Goal: Communication & Community: Participate in discussion

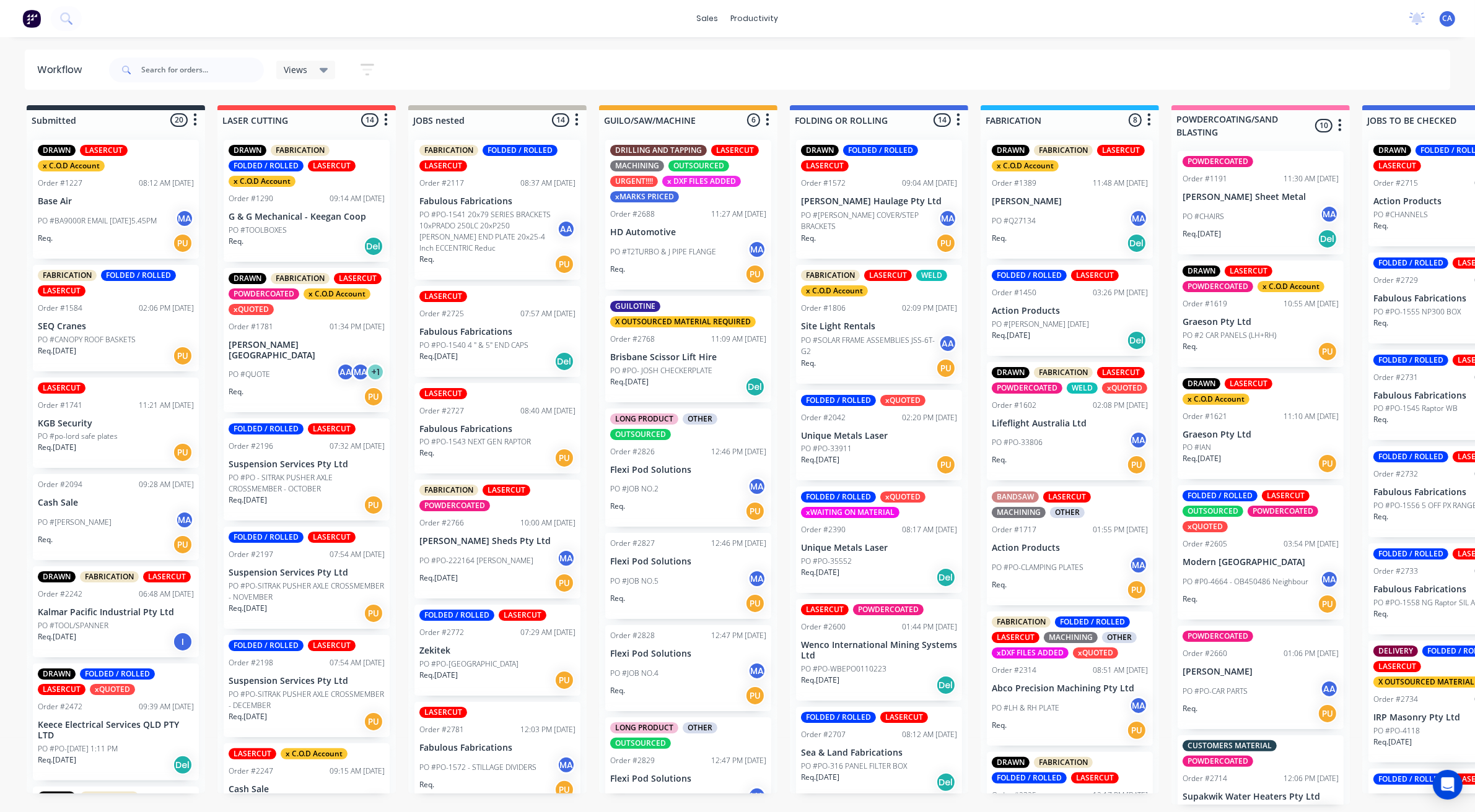
scroll to position [915, 0]
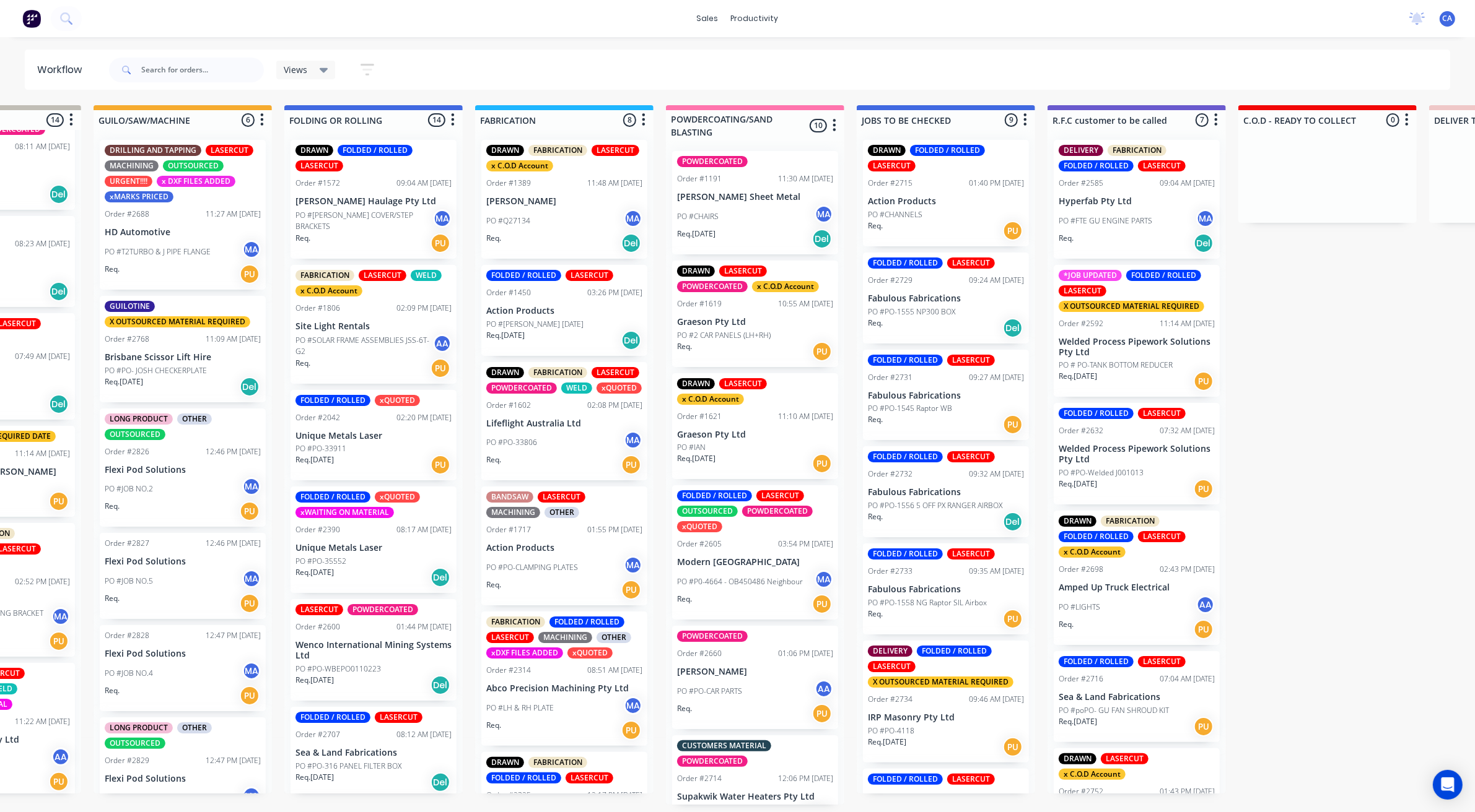
drag, startPoint x: 834, startPoint y: 574, endPoint x: 949, endPoint y: 561, distance: 115.7
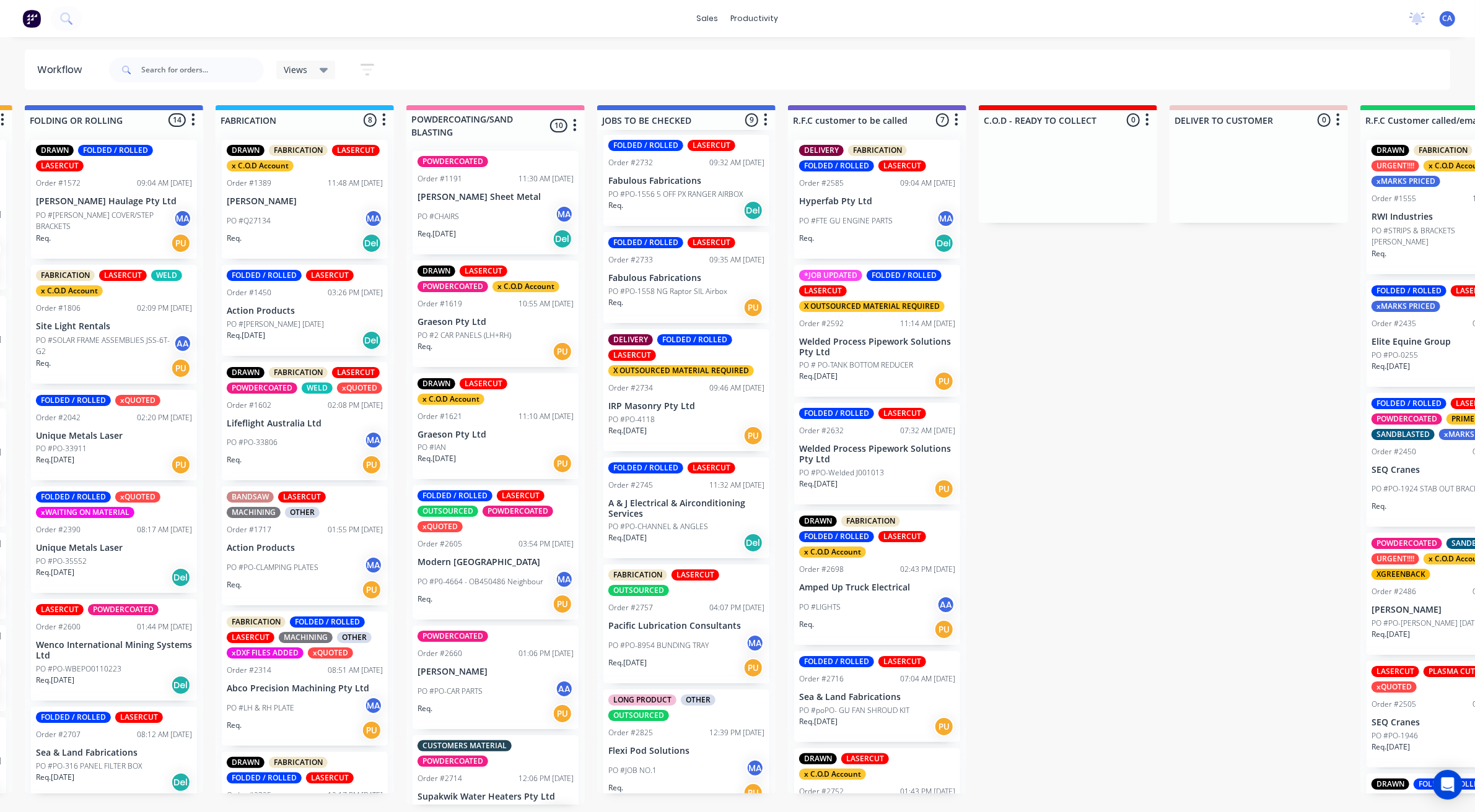
scroll to position [323, 0]
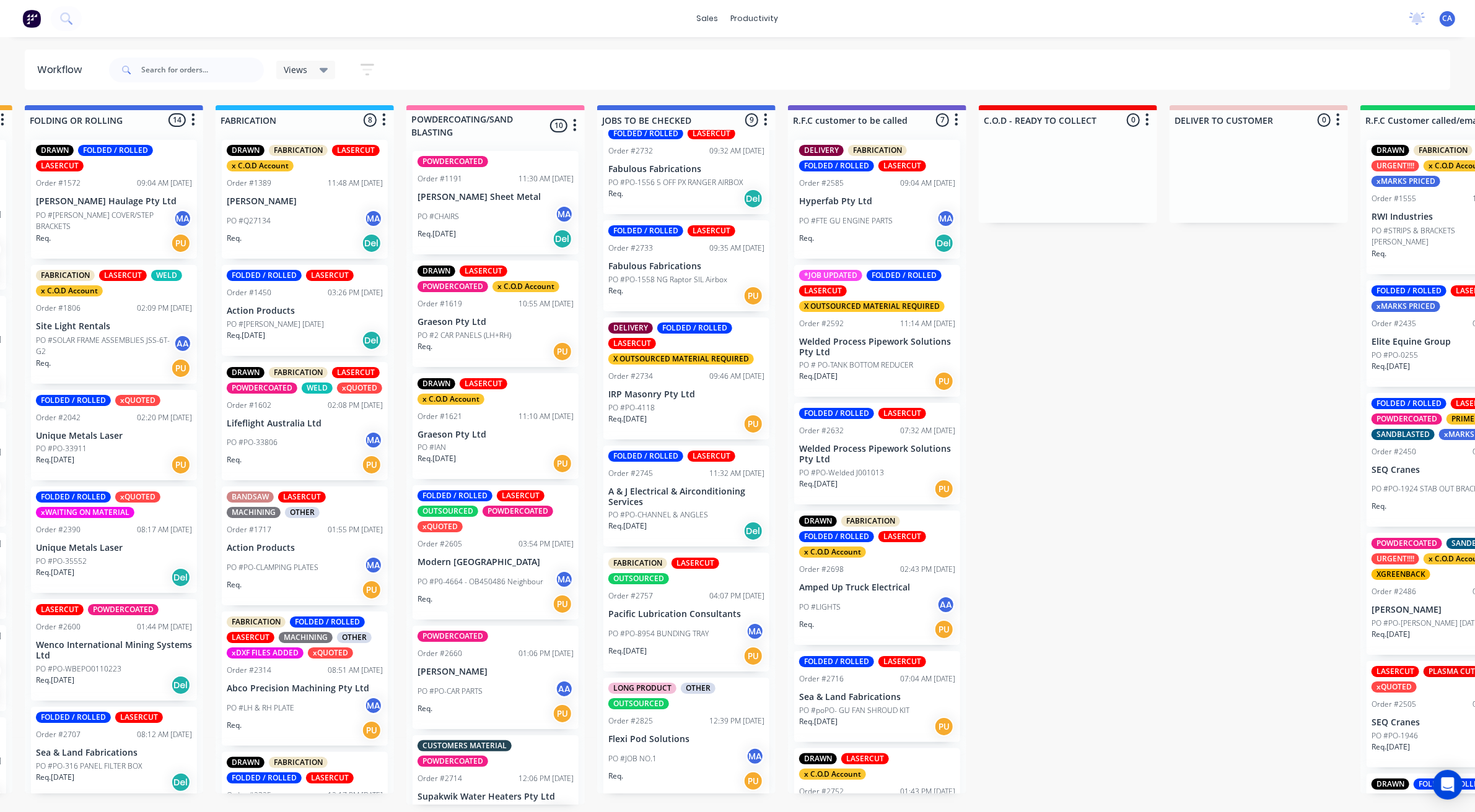
click at [675, 393] on p "IRP Masonry Pty Ltd" at bounding box center [686, 394] width 156 height 10
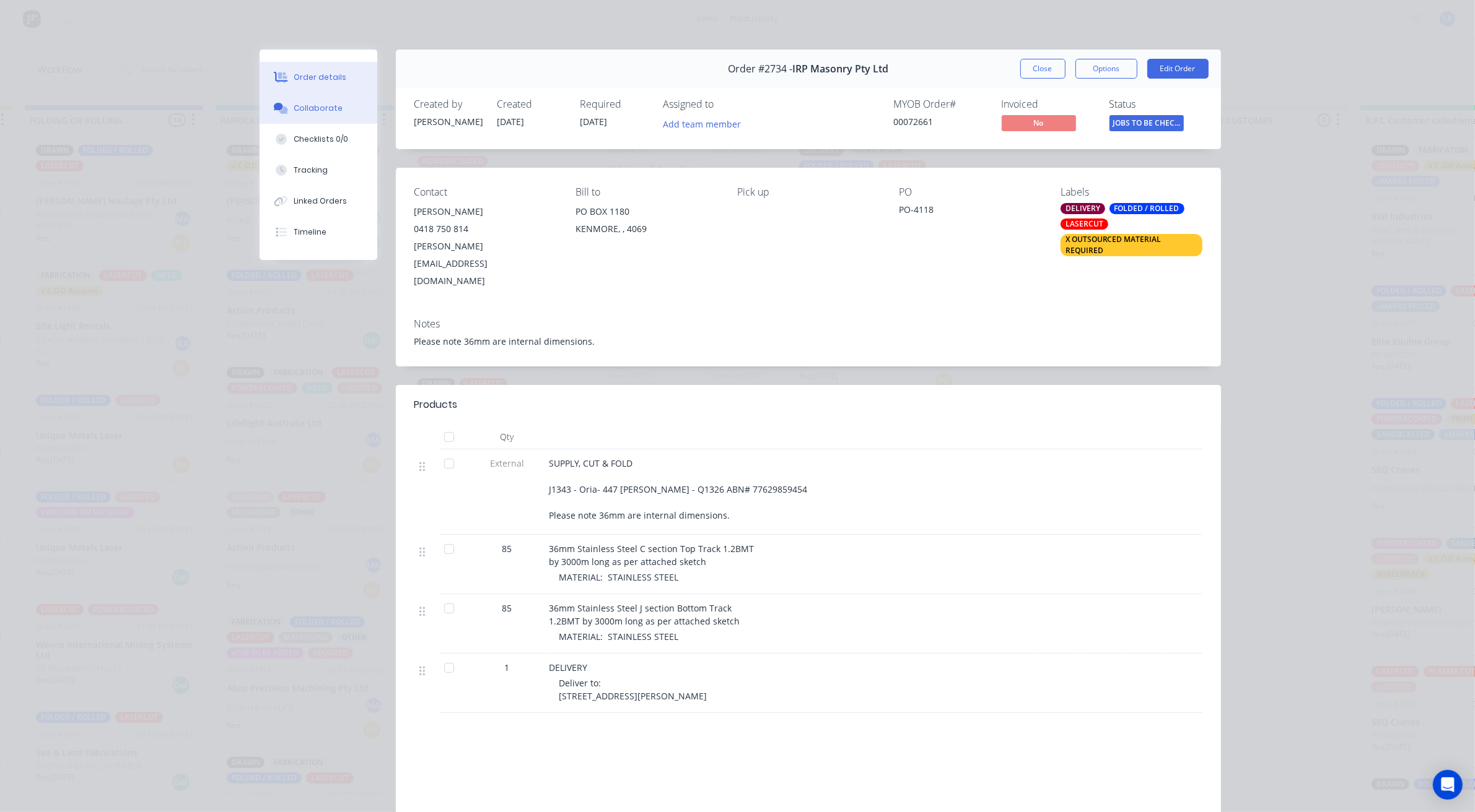
click at [315, 113] on div "Collaborate" at bounding box center [318, 108] width 49 height 11
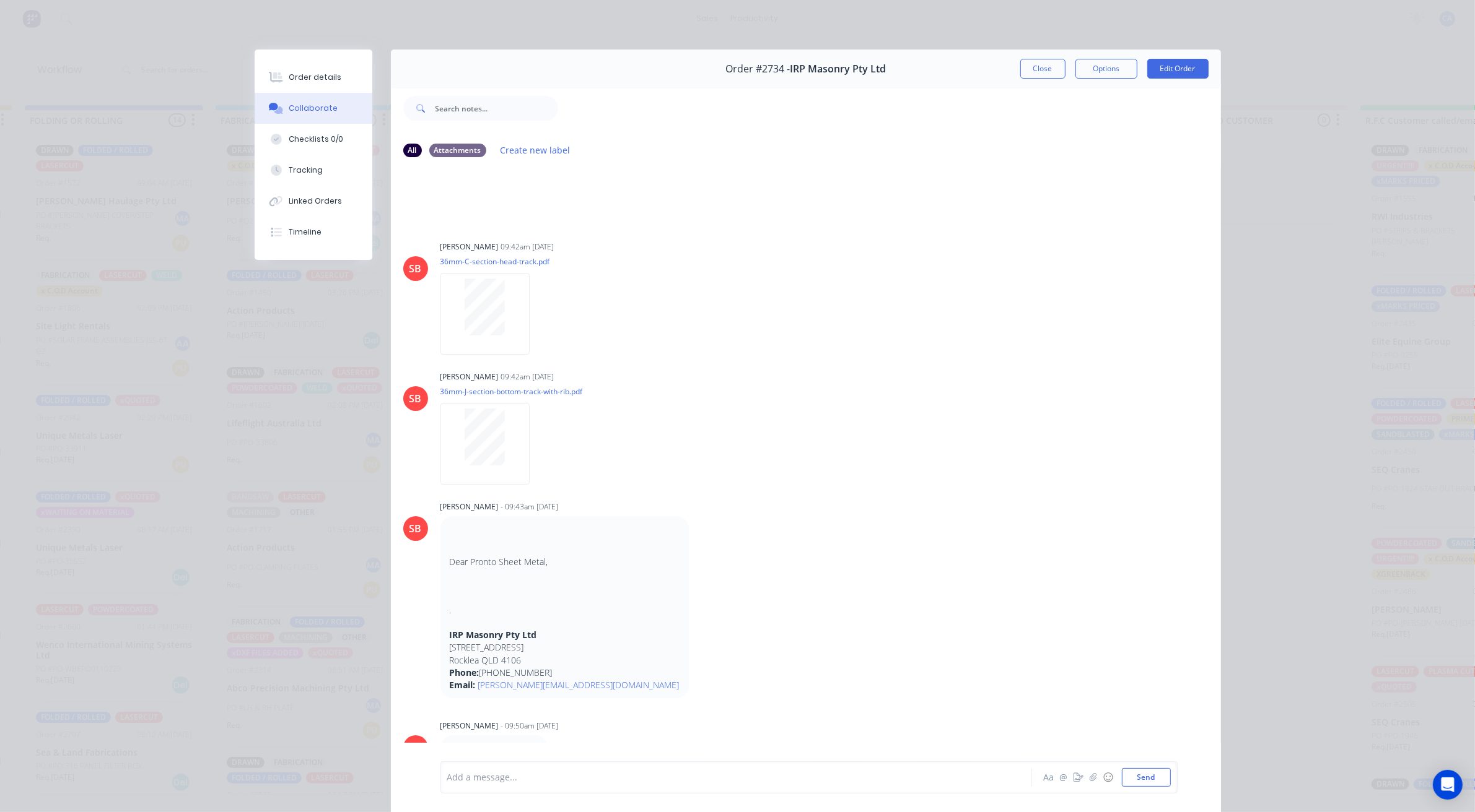
scroll to position [247, 0]
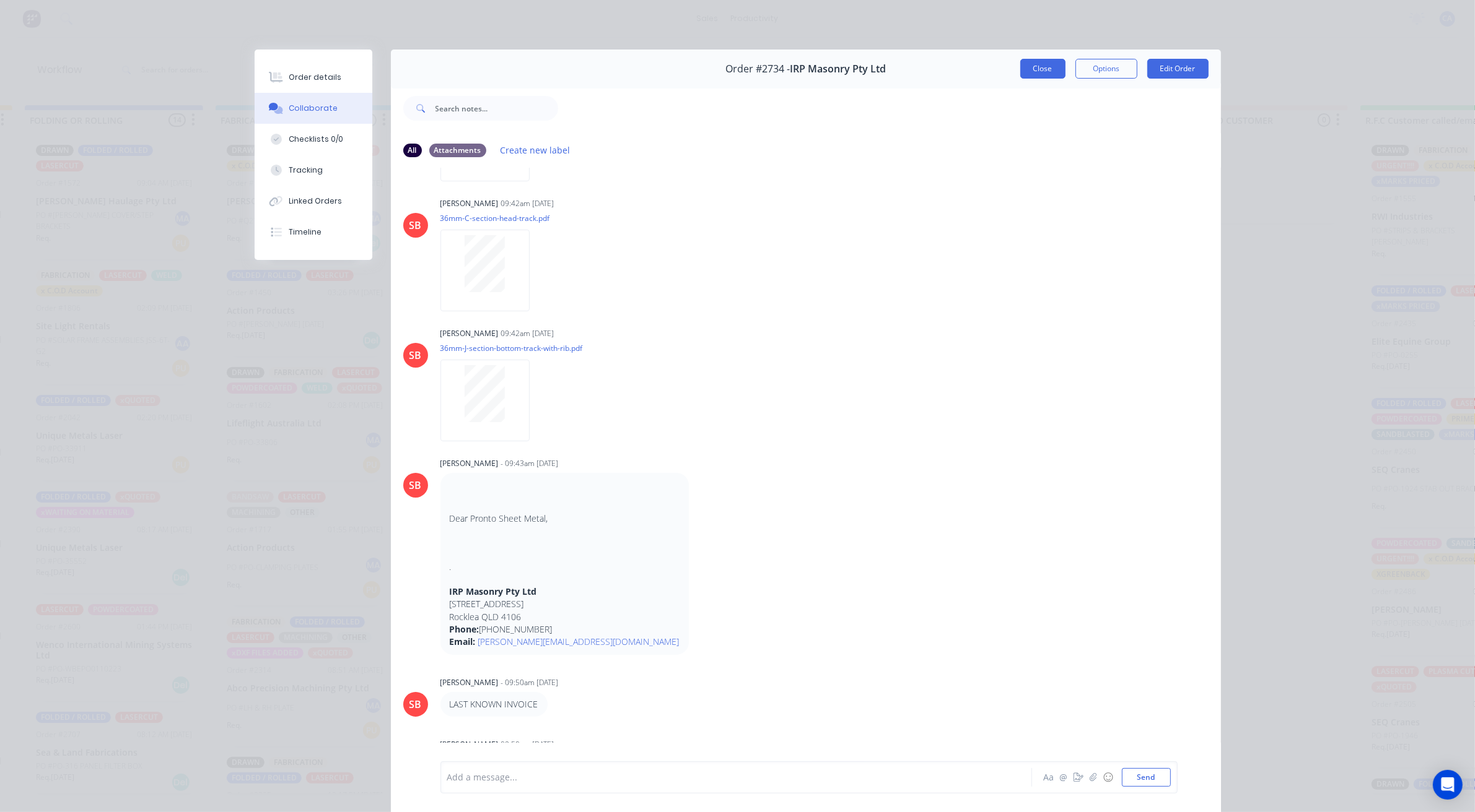
click at [1030, 70] on button "Close" at bounding box center [1042, 68] width 45 height 20
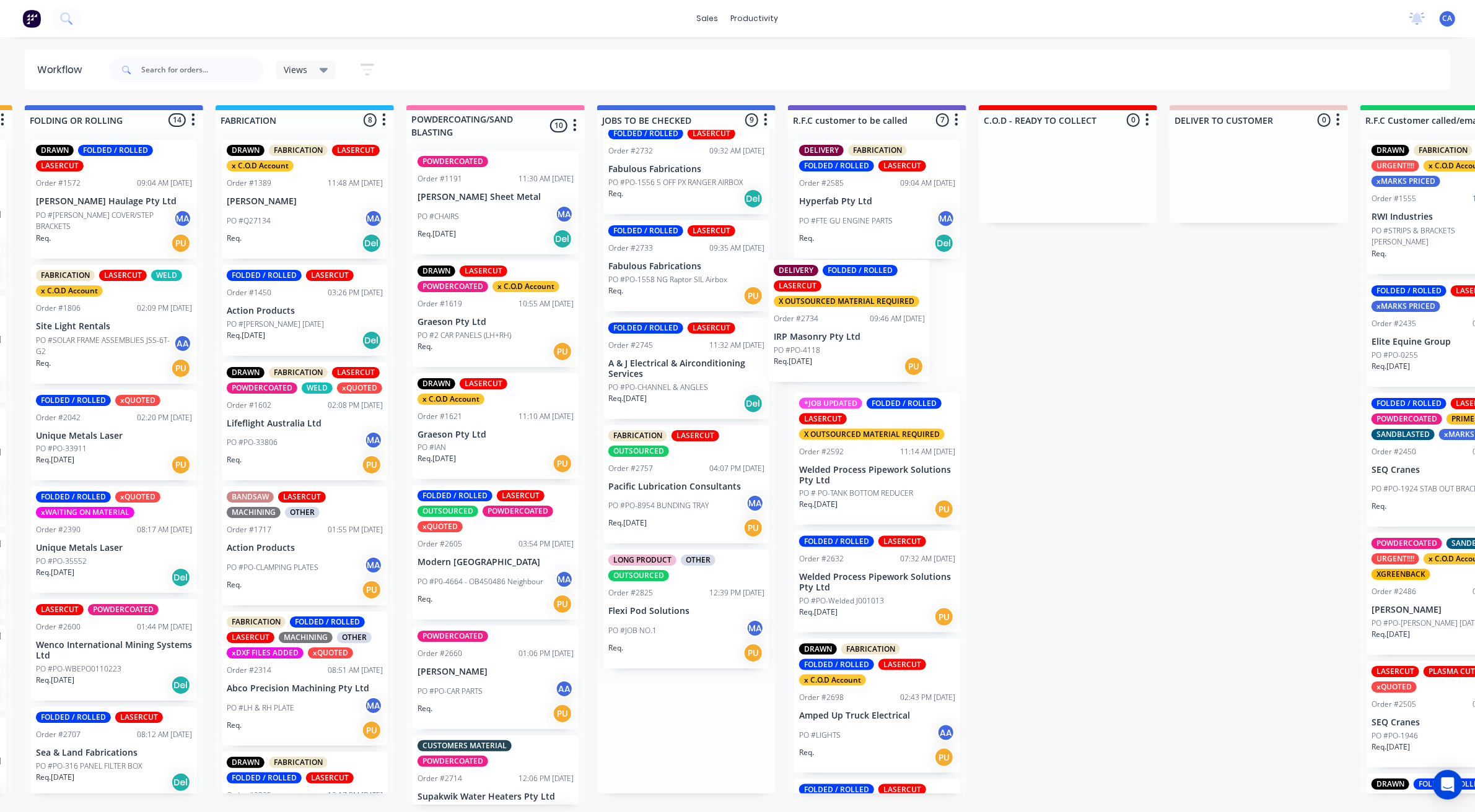
drag, startPoint x: 664, startPoint y: 391, endPoint x: 839, endPoint y: 327, distance: 186.3
click at [839, 328] on div "Submitted 20 Sort By Created date Required date Order number Customer name Most…" at bounding box center [888, 455] width 3323 height 700
click at [840, 325] on div "DELIVERY FABRICATION FOLDED / ROLLED LASERCUT Order #2585 09:04 AM [DATE] Hyper…" at bounding box center [877, 462] width 178 height 663
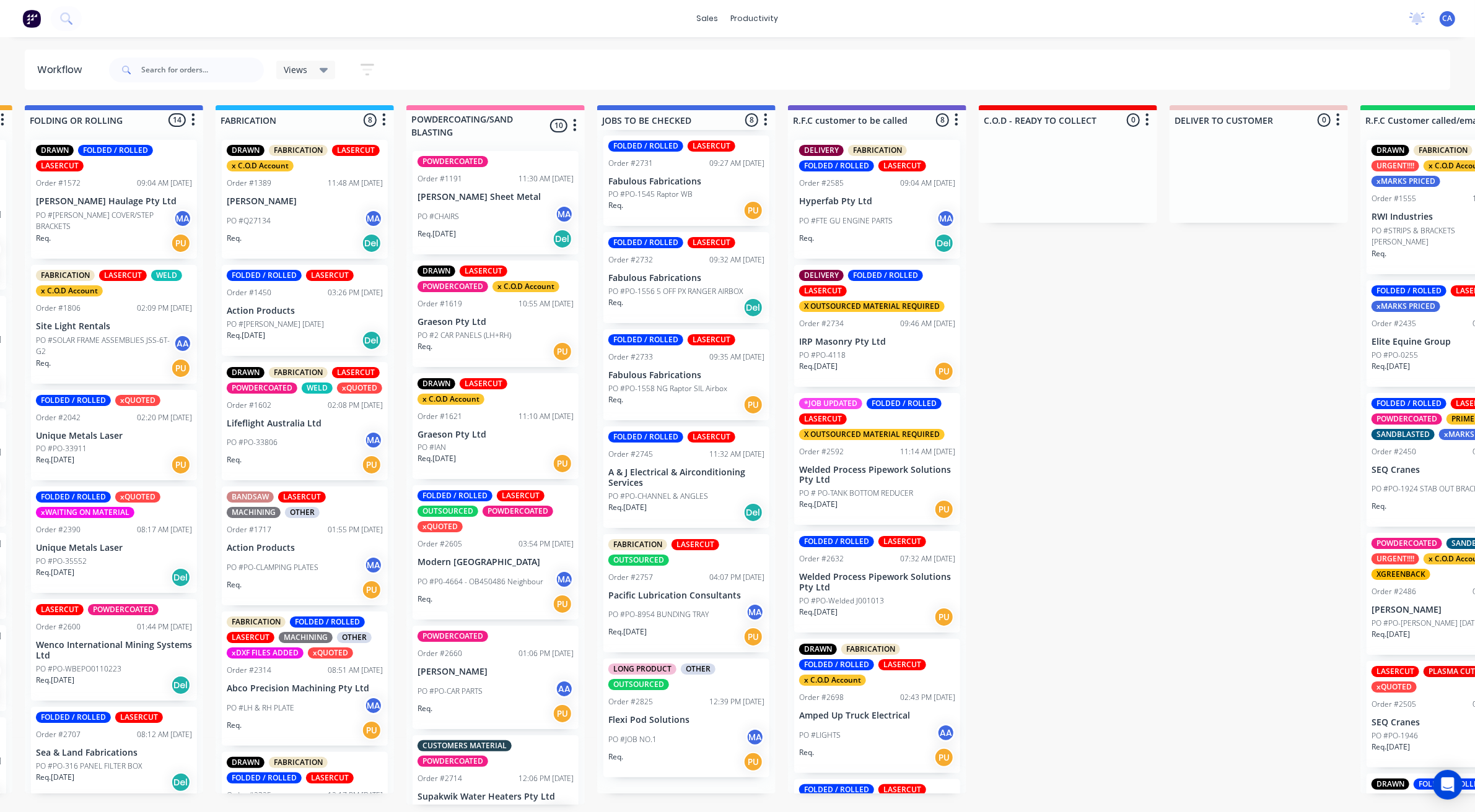
scroll to position [196, 0]
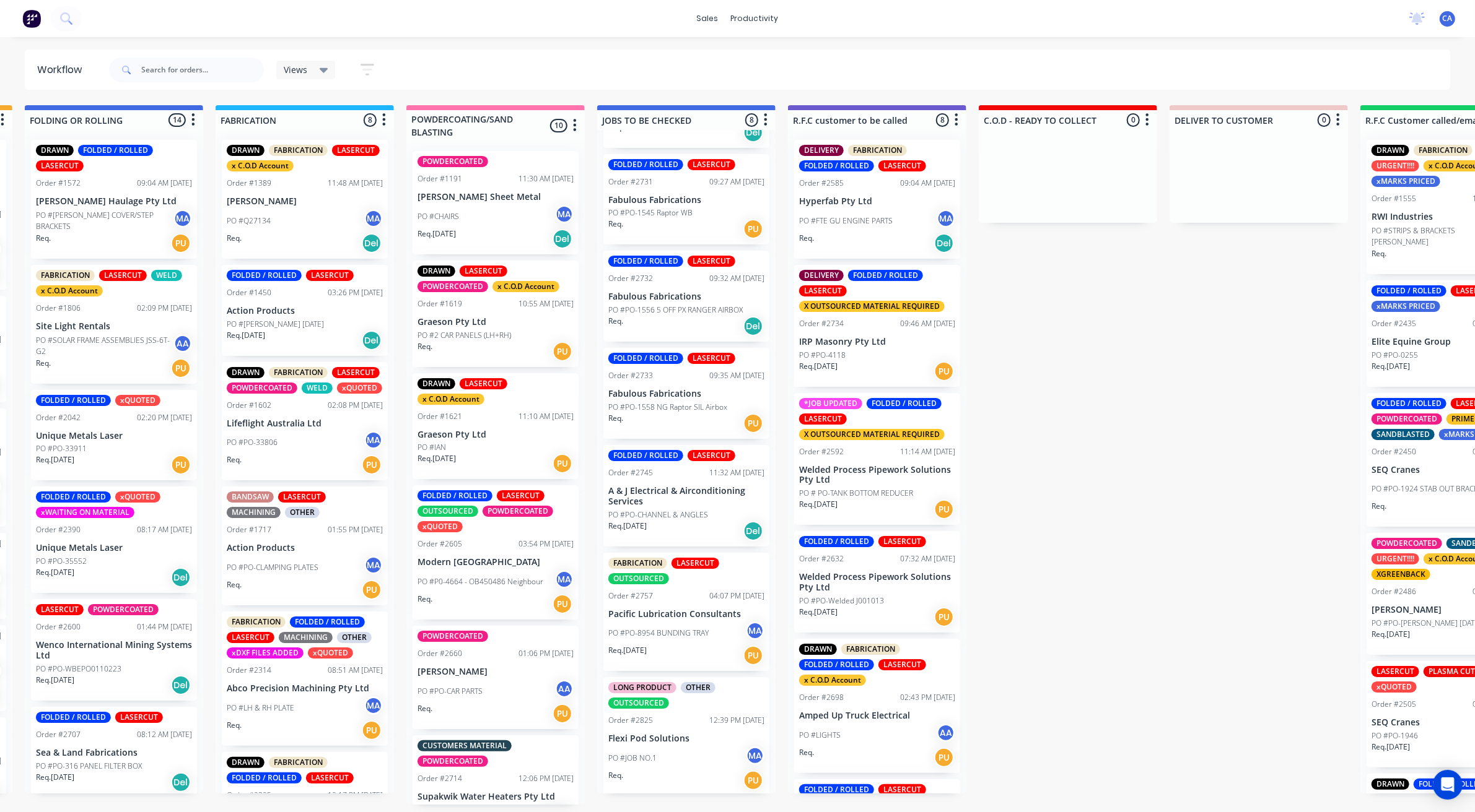
click at [836, 325] on div "Order #2734" at bounding box center [821, 324] width 44 height 11
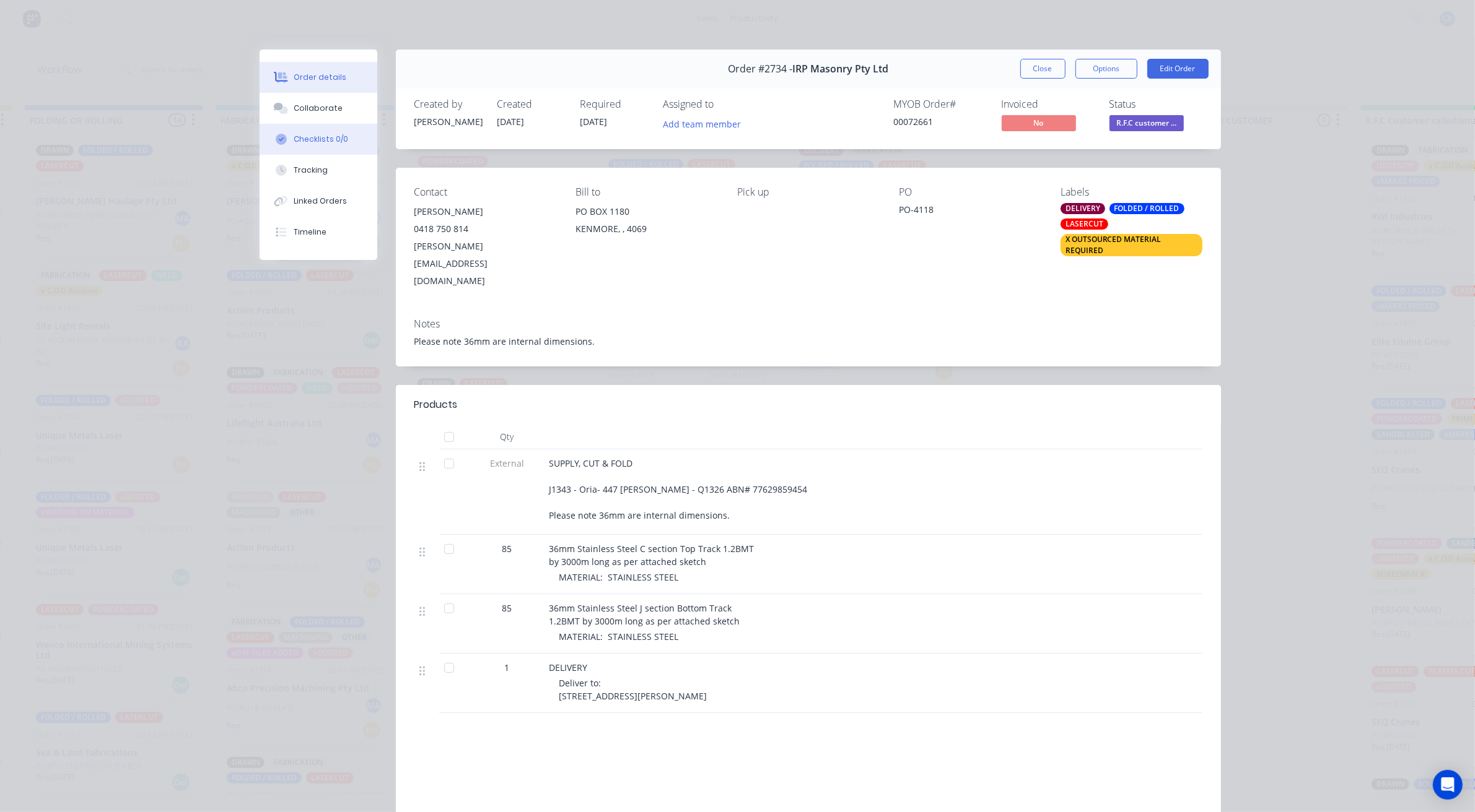
click at [334, 119] on button "Collaborate" at bounding box center [318, 108] width 118 height 31
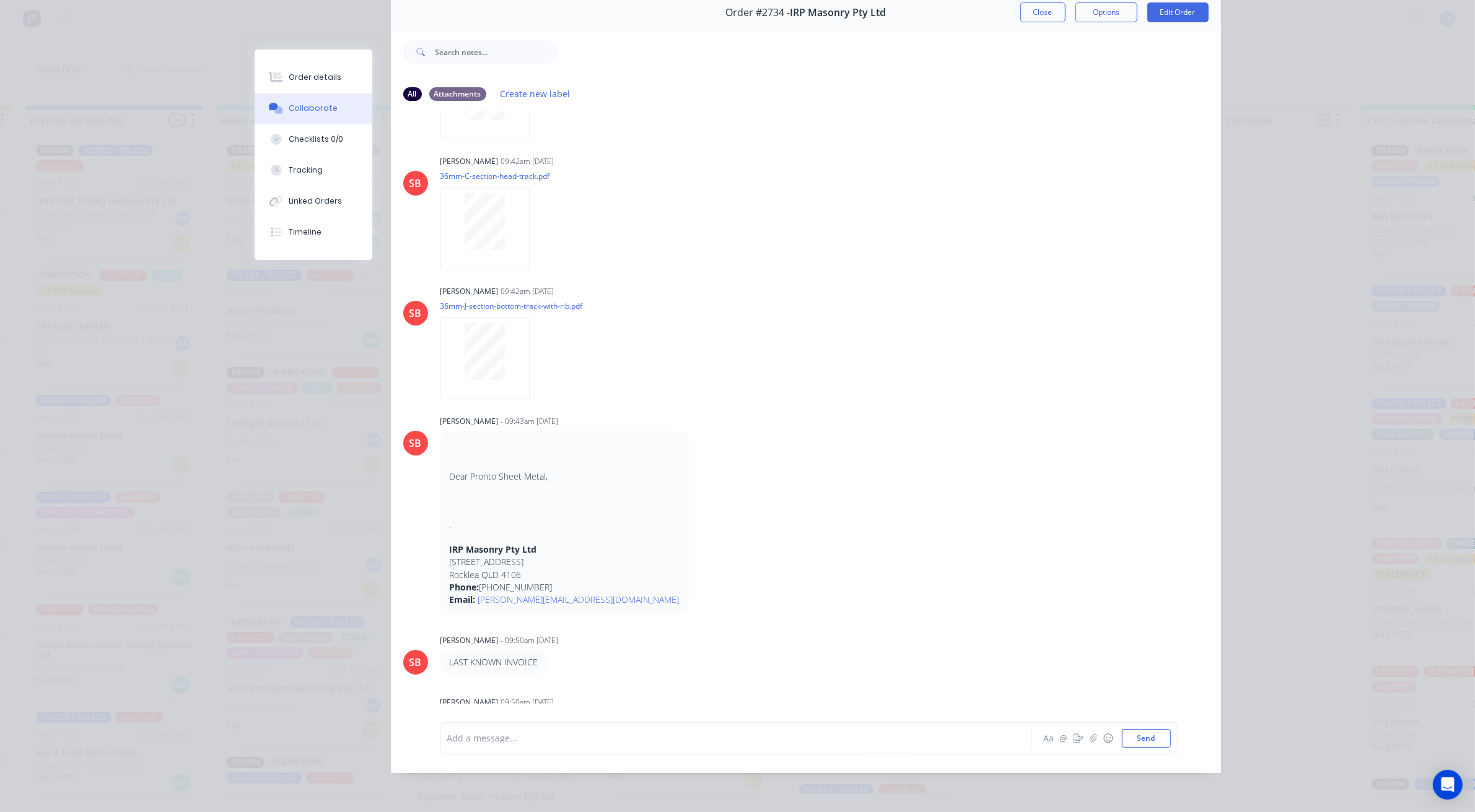
scroll to position [4, 765]
click at [521, 737] on div at bounding box center [718, 739] width 542 height 13
click at [1135, 738] on button "Send" at bounding box center [1146, 739] width 49 height 19
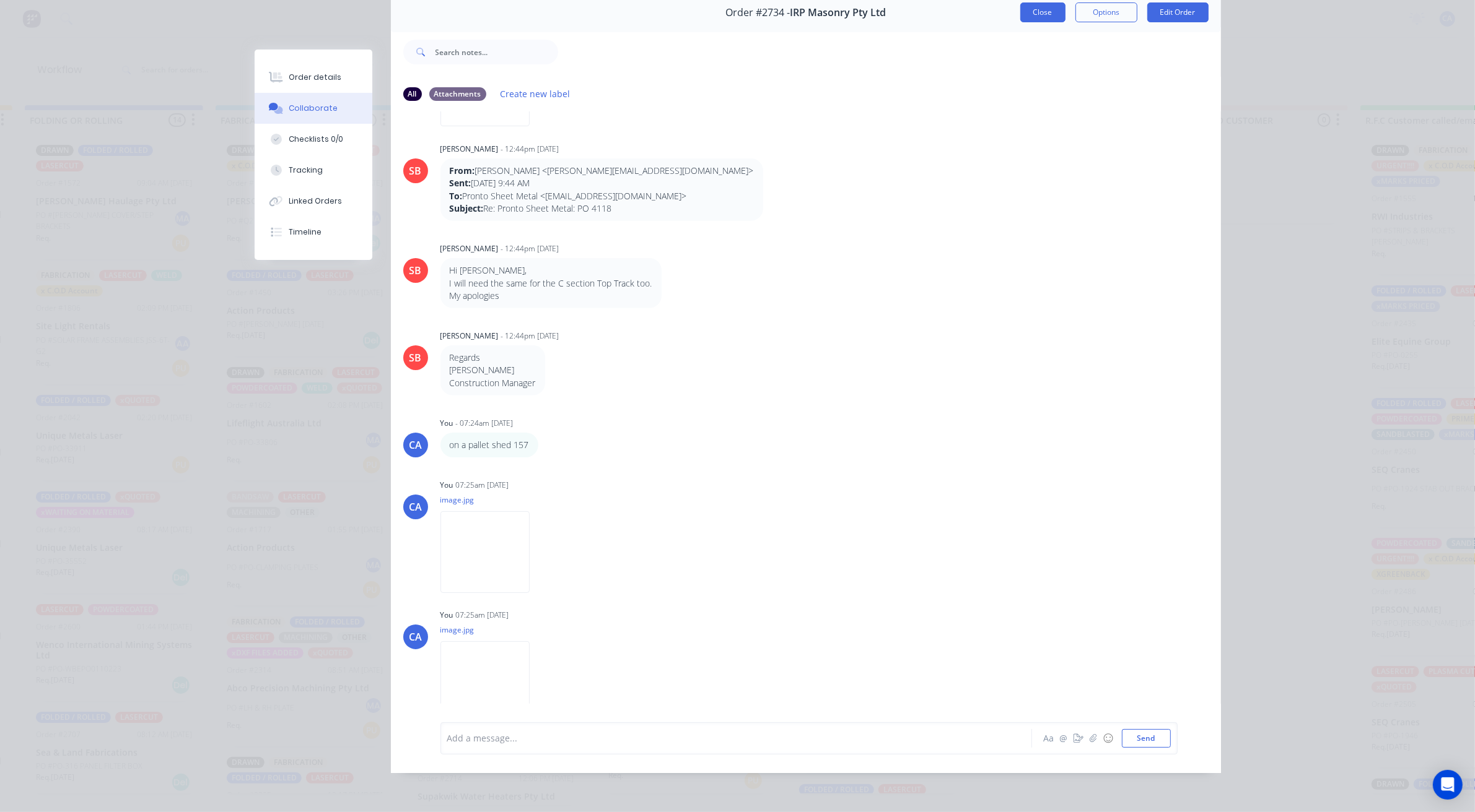
click at [1051, 7] on button "Close" at bounding box center [1042, 12] width 45 height 20
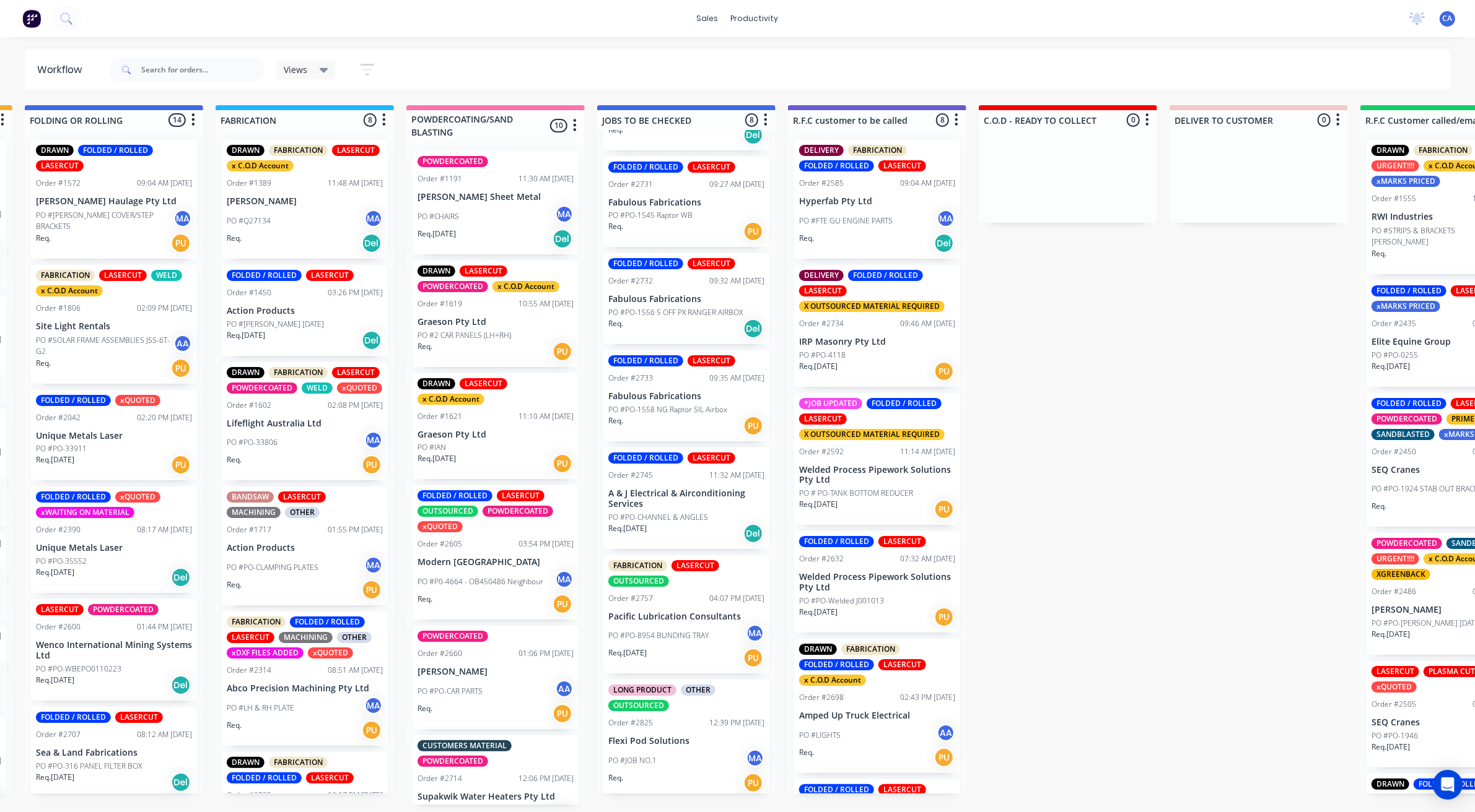
scroll to position [195, 0]
click at [677, 499] on p "A & J Electrical & Airconditioning Services" at bounding box center [686, 497] width 156 height 21
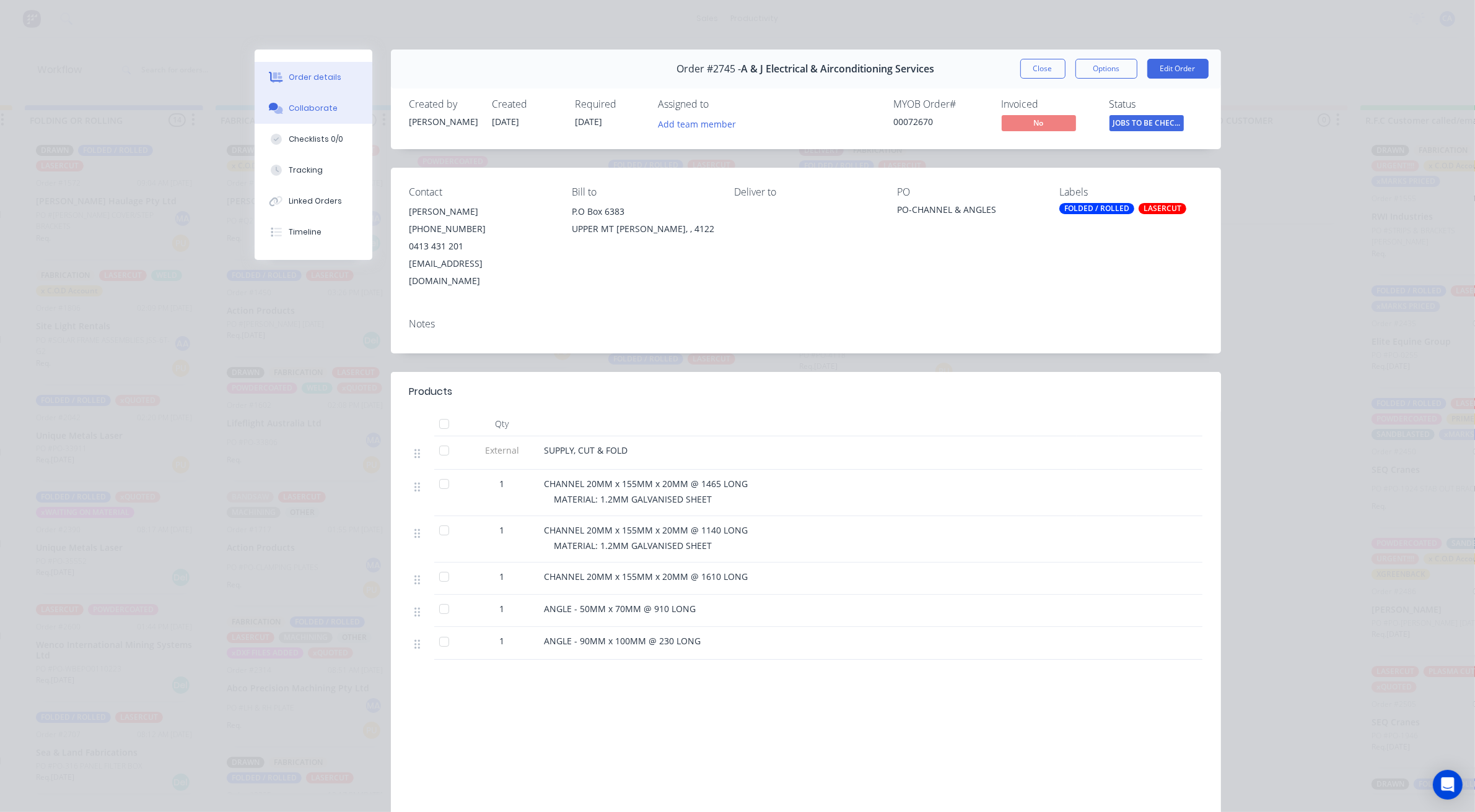
click at [326, 112] on div "Collaborate" at bounding box center [313, 108] width 49 height 11
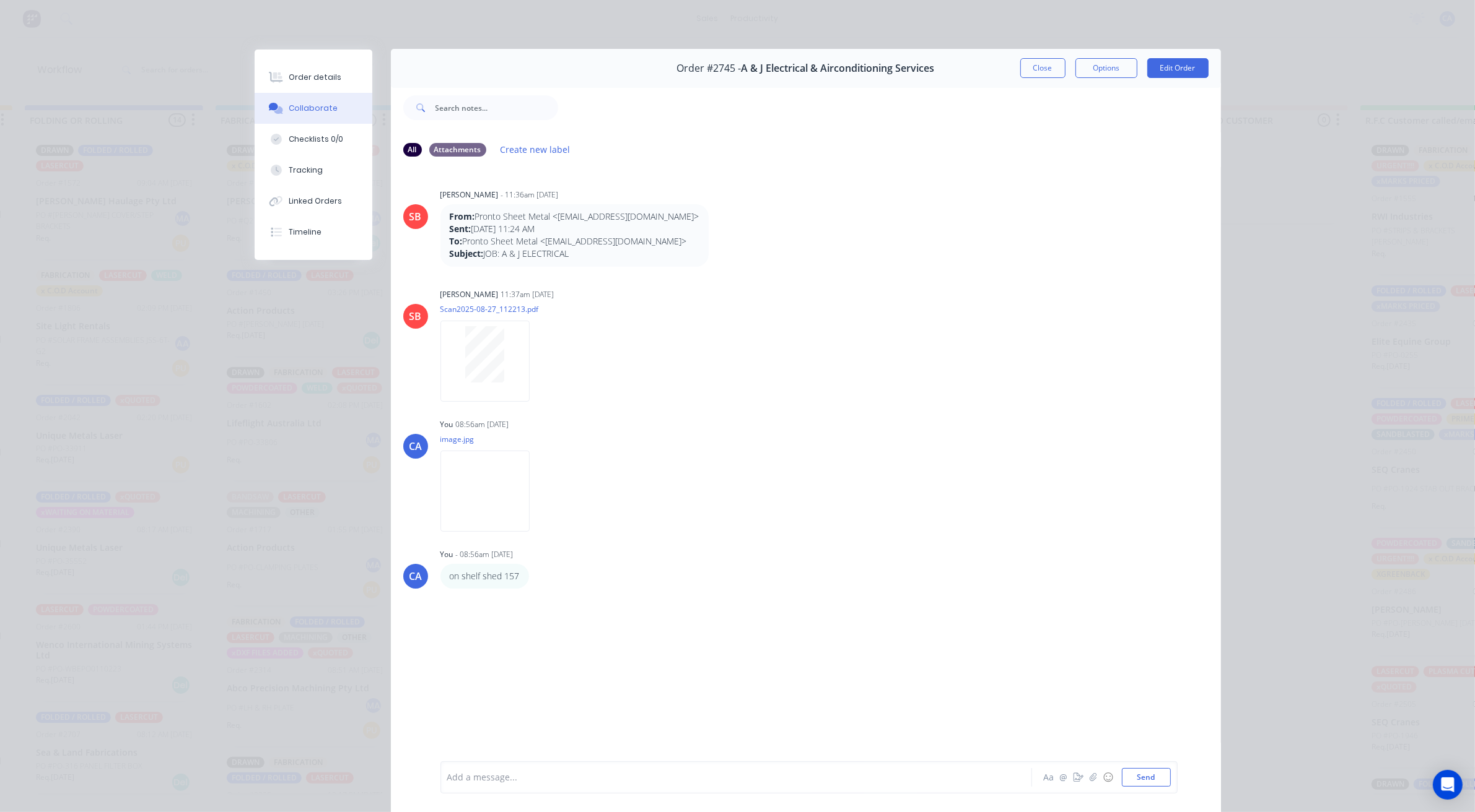
scroll to position [0, 0]
click at [466, 519] on img at bounding box center [484, 492] width 90 height 81
click at [501, 361] on div at bounding box center [484, 355] width 78 height 57
click at [1036, 70] on button "Close" at bounding box center [1042, 68] width 45 height 20
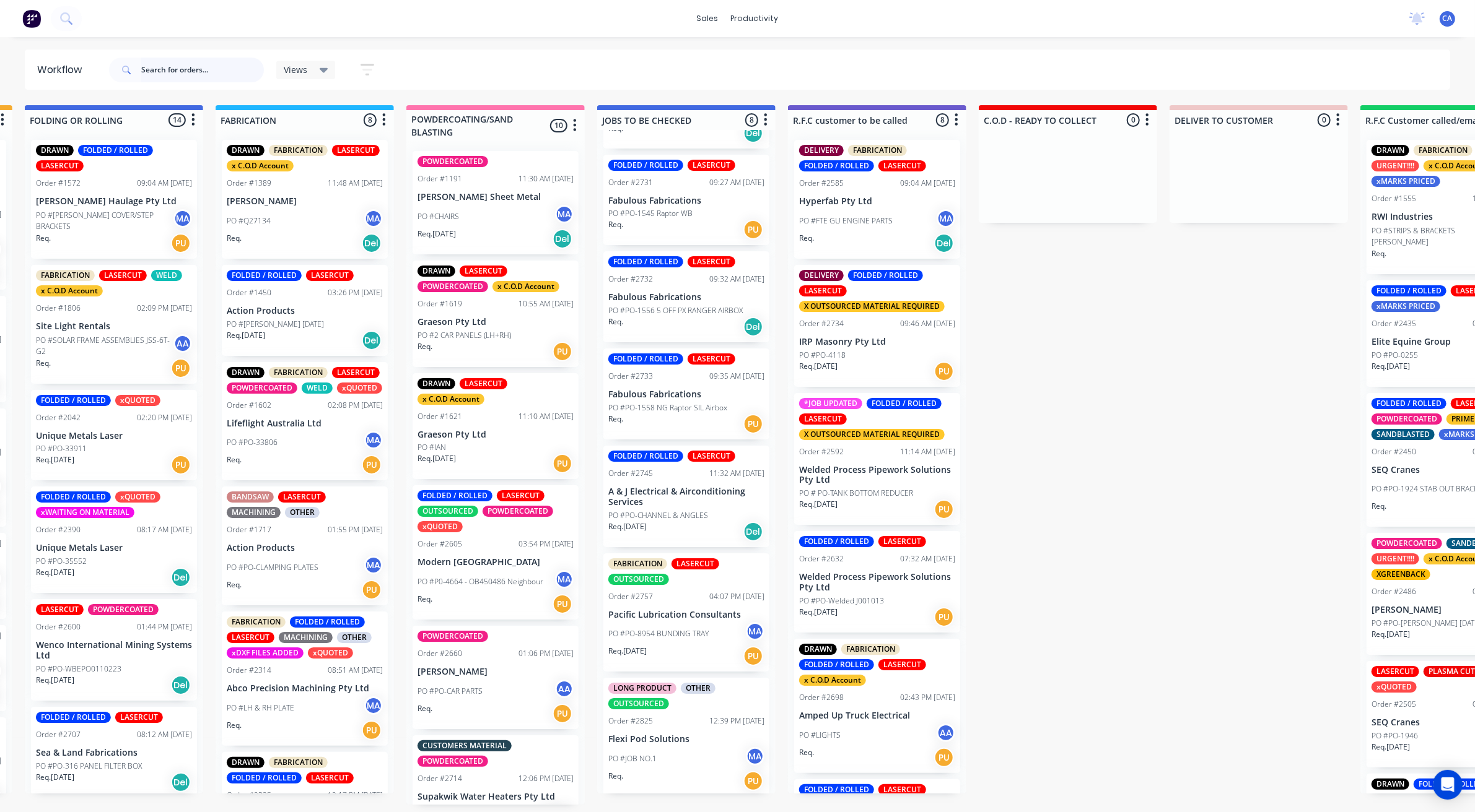
click at [177, 69] on input "text" at bounding box center [203, 70] width 123 height 24
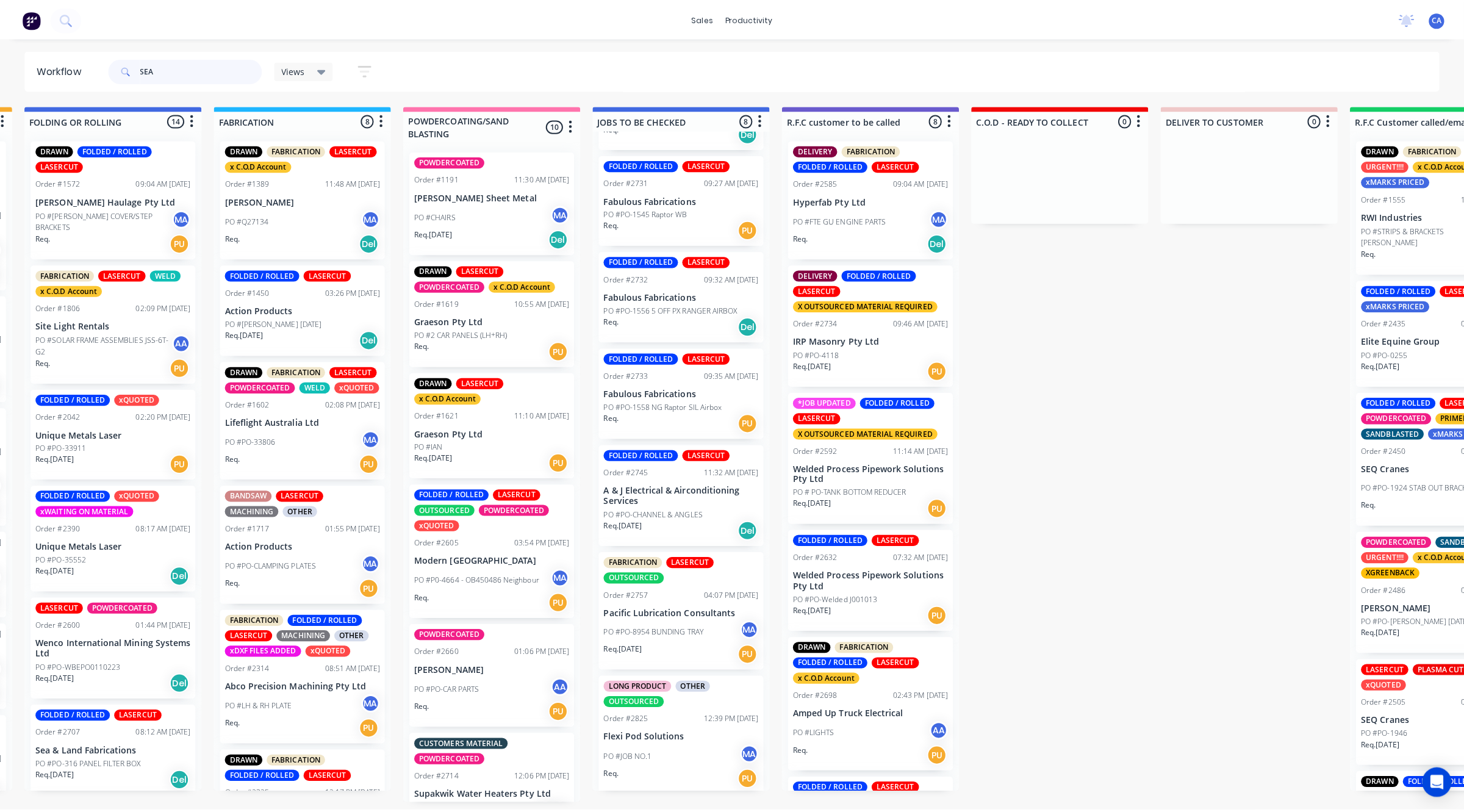
scroll to position [0, 0]
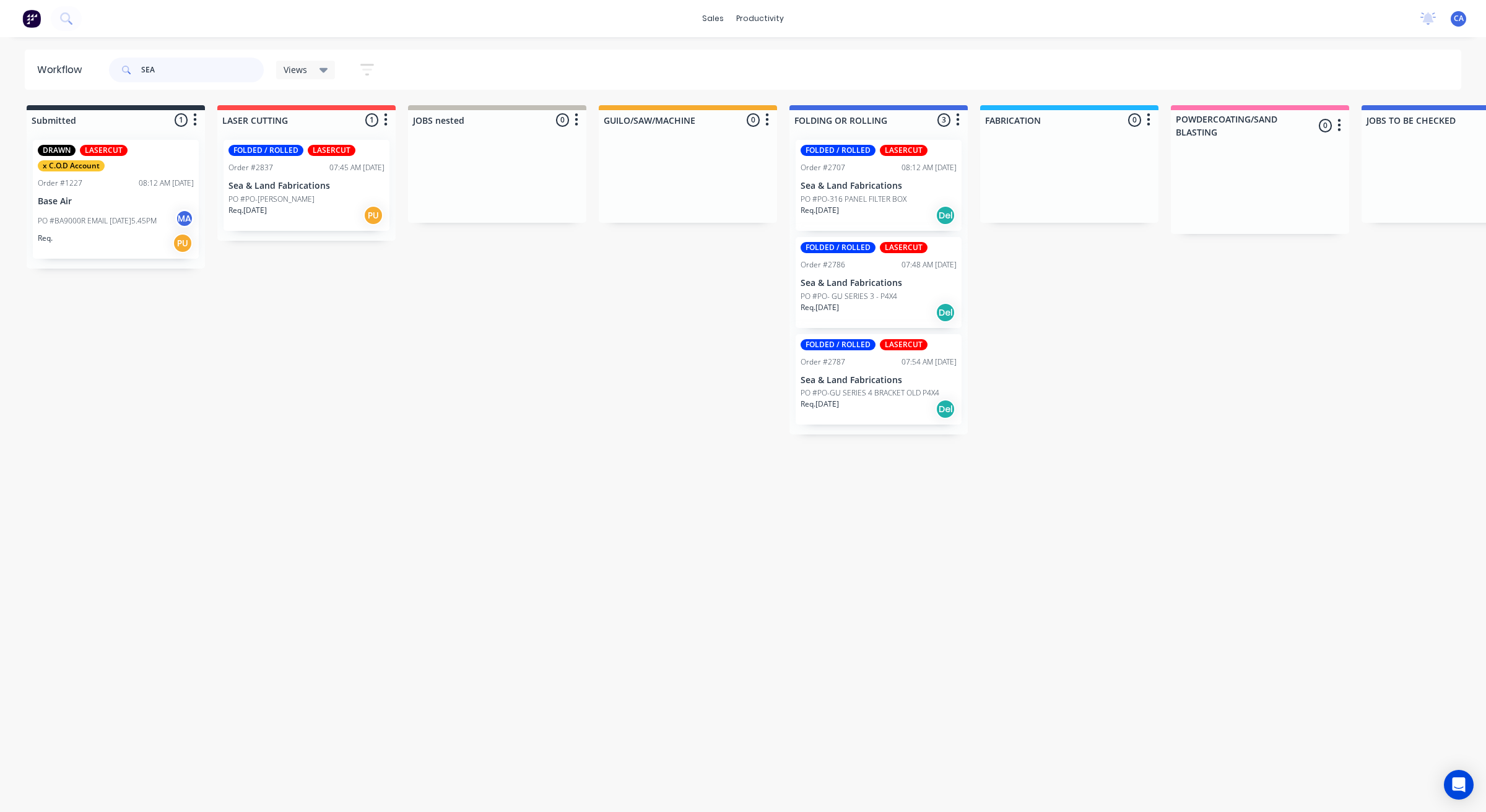
type input "SEA"
click at [869, 208] on div "Req. [DATE] Del" at bounding box center [879, 216] width 156 height 21
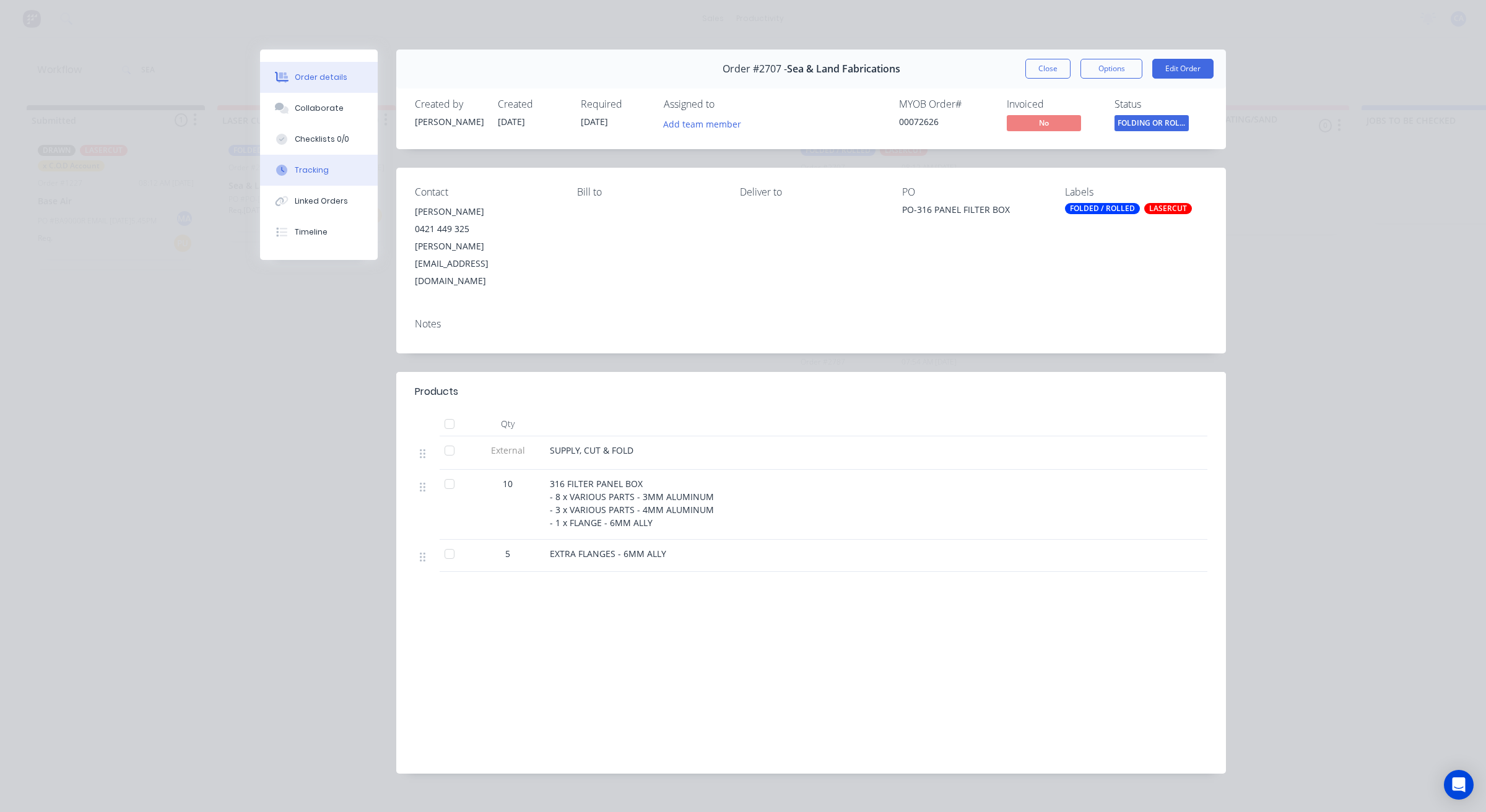
click at [336, 169] on button "Tracking" at bounding box center [318, 170] width 118 height 31
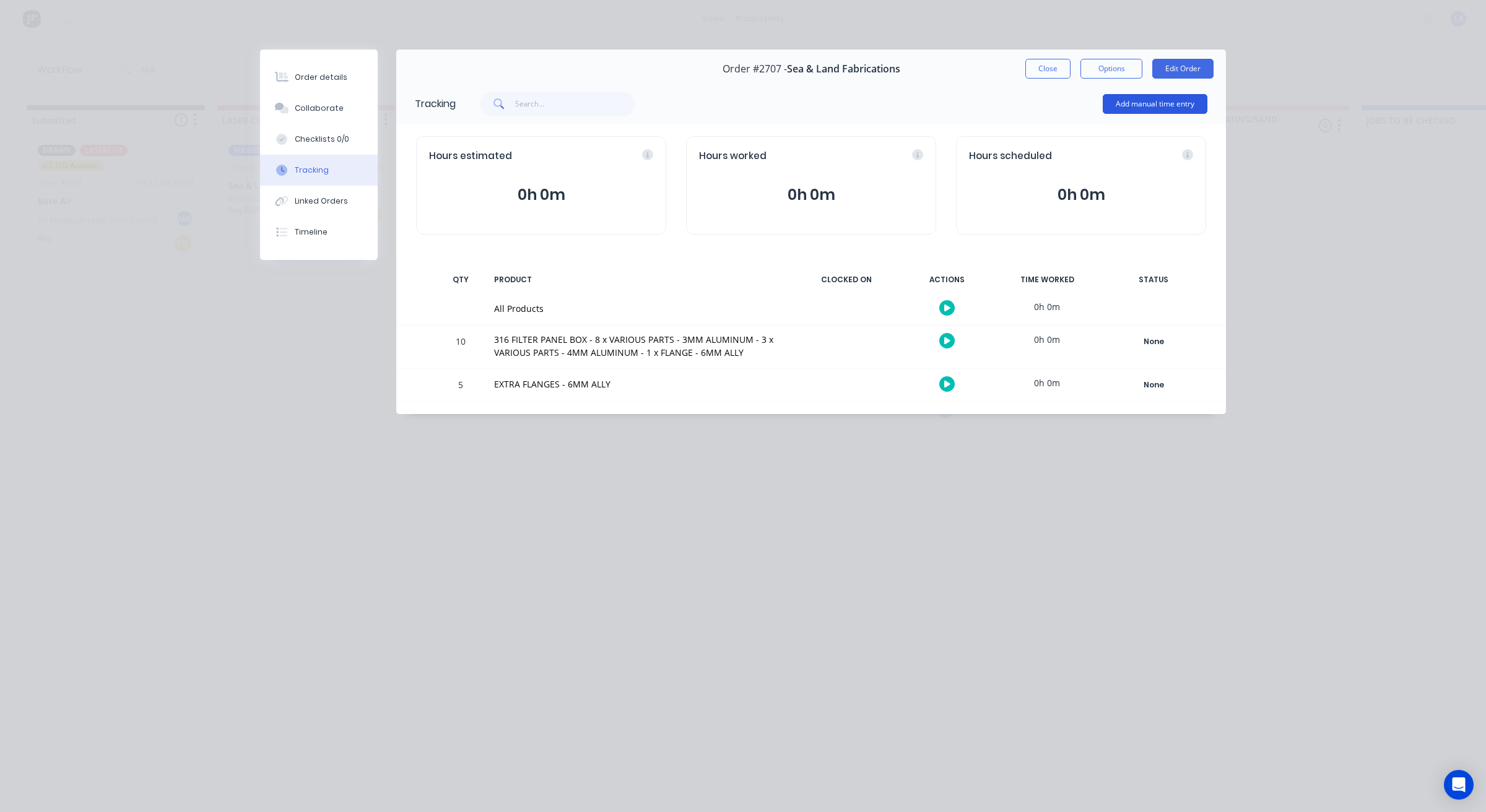
click at [1137, 98] on button "Add manual time entry" at bounding box center [1154, 104] width 105 height 20
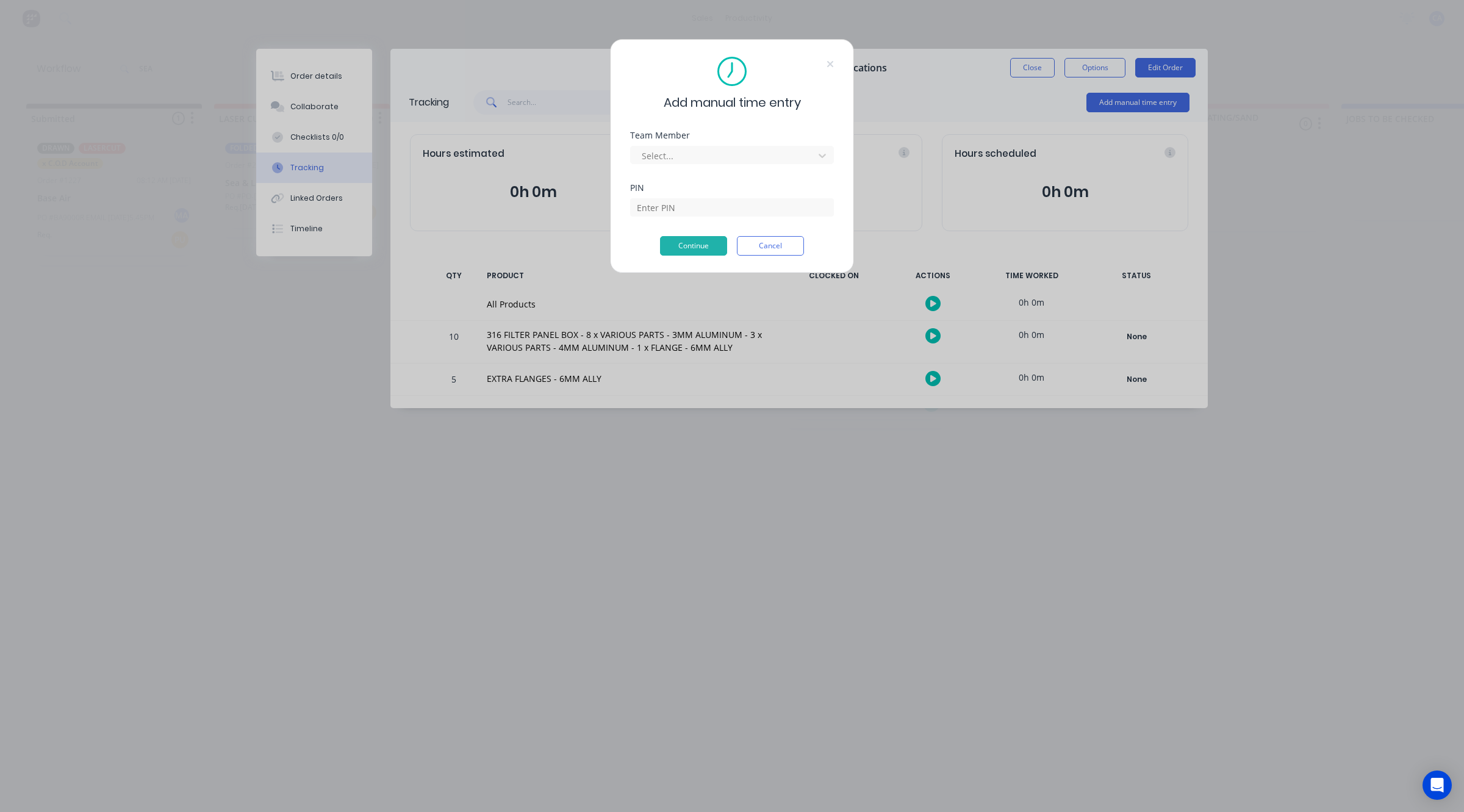
drag, startPoint x: 732, startPoint y: 135, endPoint x: 723, endPoint y: 144, distance: 12.7
click at [731, 137] on div "Team Member" at bounding box center [732, 135] width 203 height 8
click at [723, 145] on div "Select..." at bounding box center [732, 153] width 203 height 21
click at [721, 173] on div "Team Member Select..." at bounding box center [732, 157] width 203 height 53
click at [725, 157] on div at bounding box center [724, 156] width 167 height 15
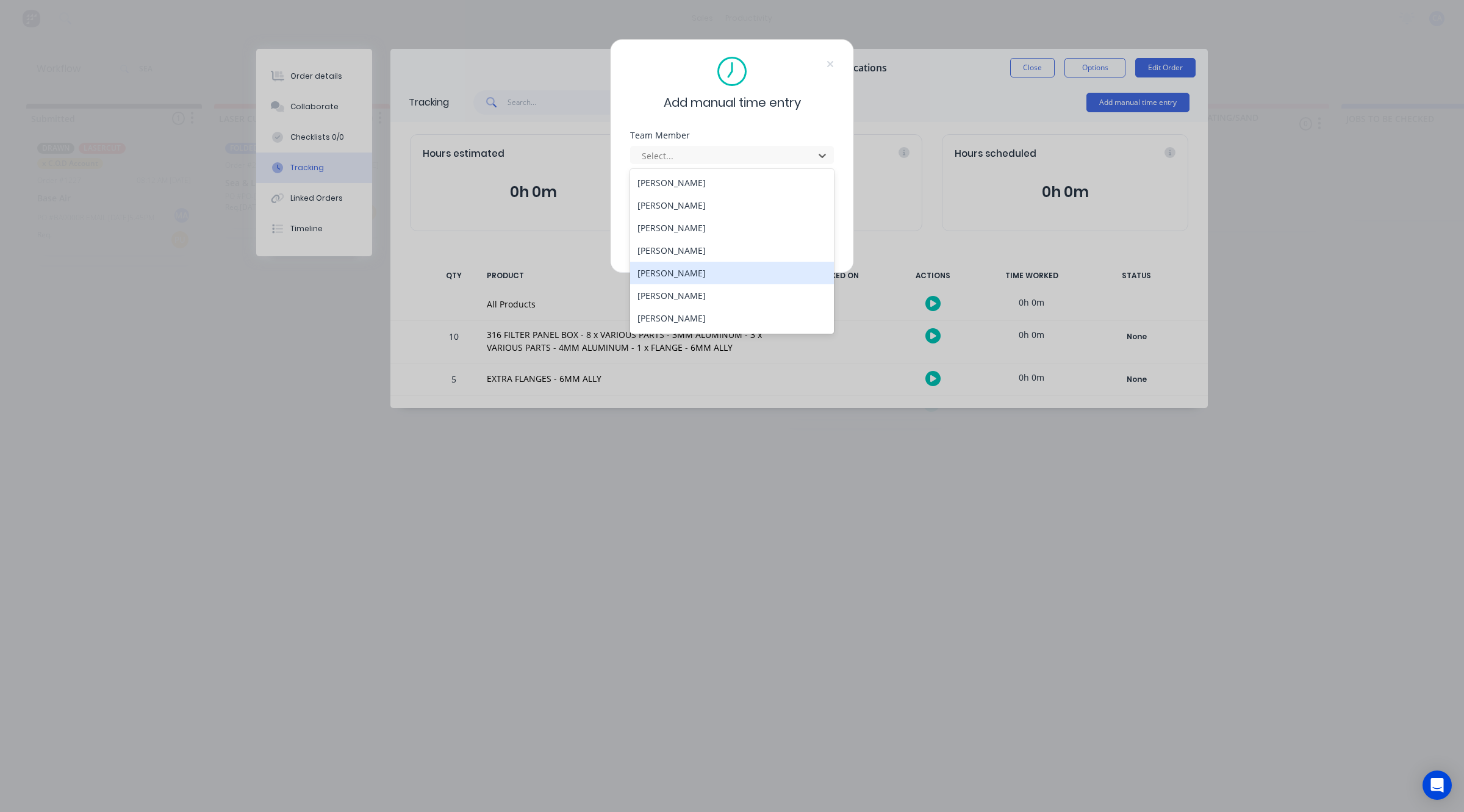
click at [696, 270] on div "[PERSON_NAME]" at bounding box center [732, 273] width 203 height 22
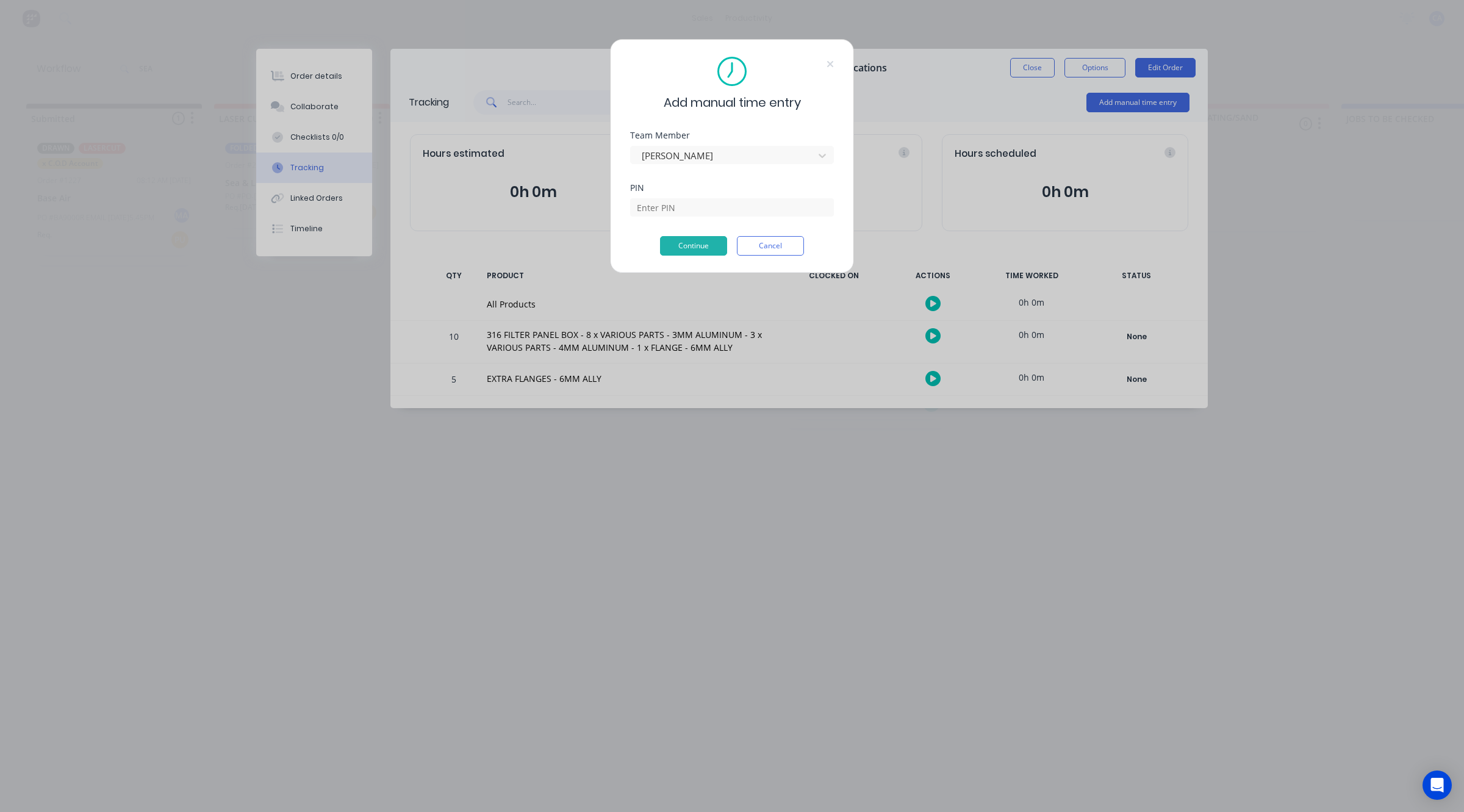
click at [693, 236] on div "Continue Cancel" at bounding box center [732, 245] width 203 height 19
click at [695, 217] on div "PIN" at bounding box center [732, 210] width 203 height 53
click at [696, 203] on input at bounding box center [732, 208] width 203 height 19
type input "3699"
click at [697, 242] on button "Continue" at bounding box center [693, 245] width 67 height 19
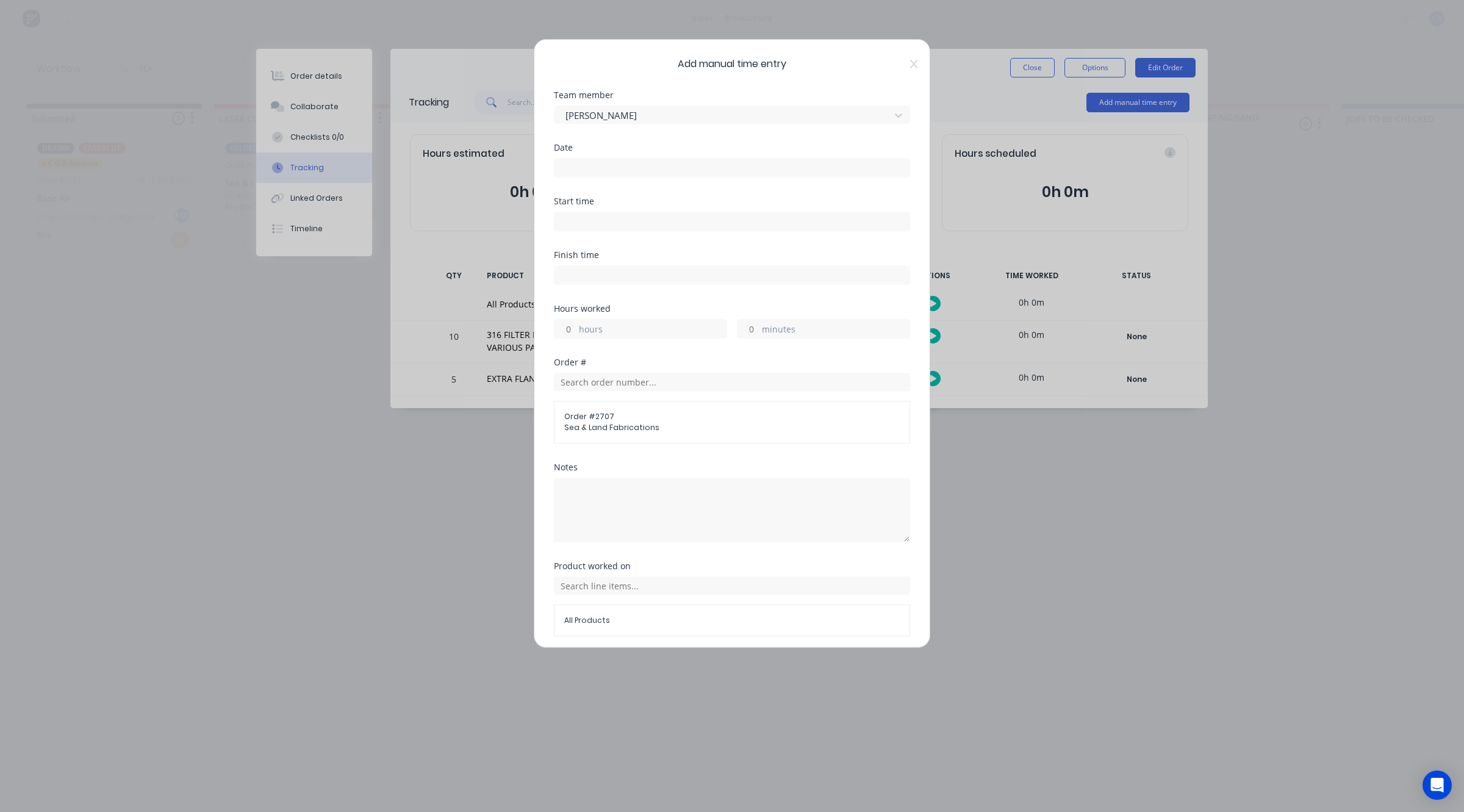
click at [568, 162] on input at bounding box center [732, 168] width 355 height 19
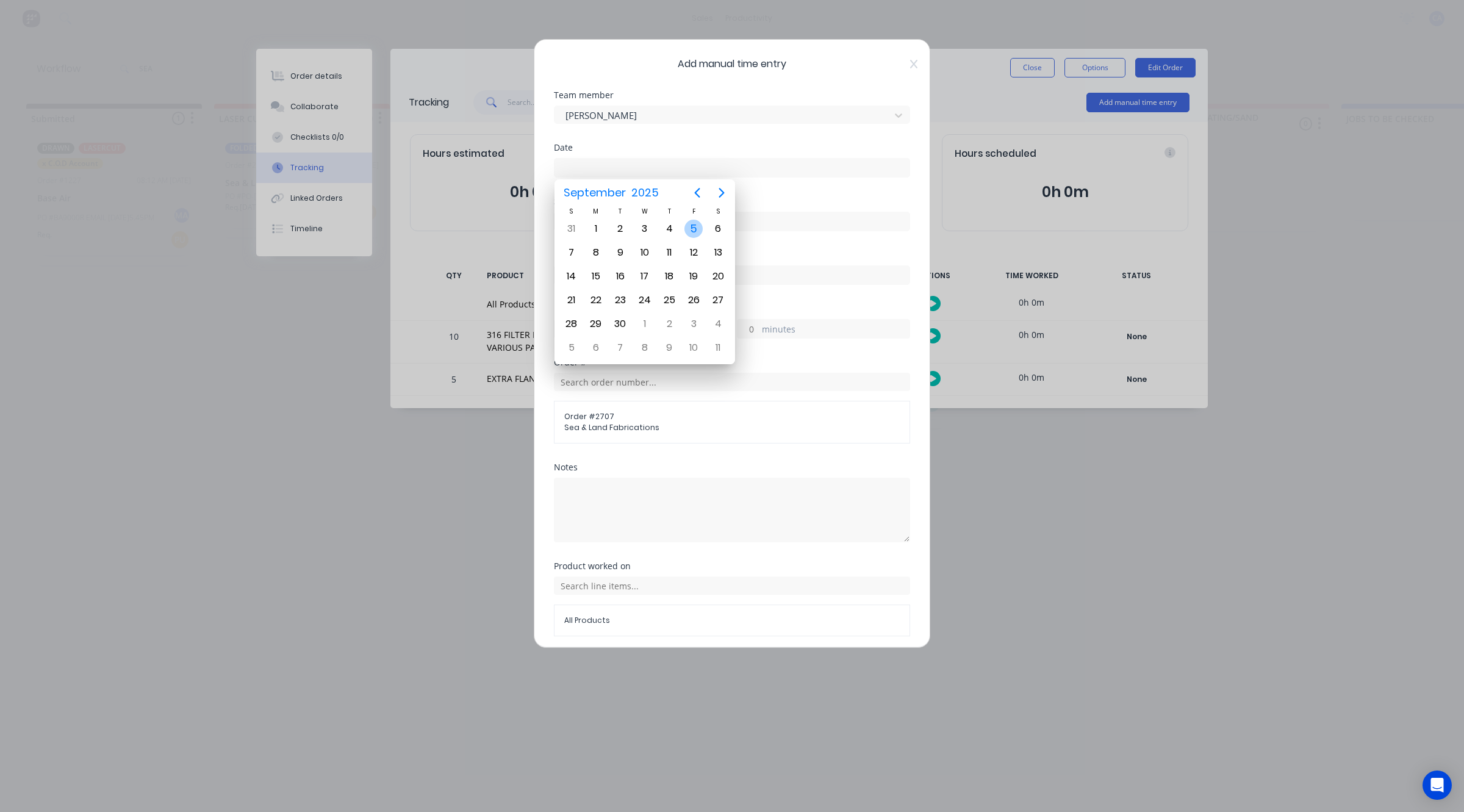
click at [691, 229] on div "5" at bounding box center [693, 229] width 19 height 19
type input "[DATE]"
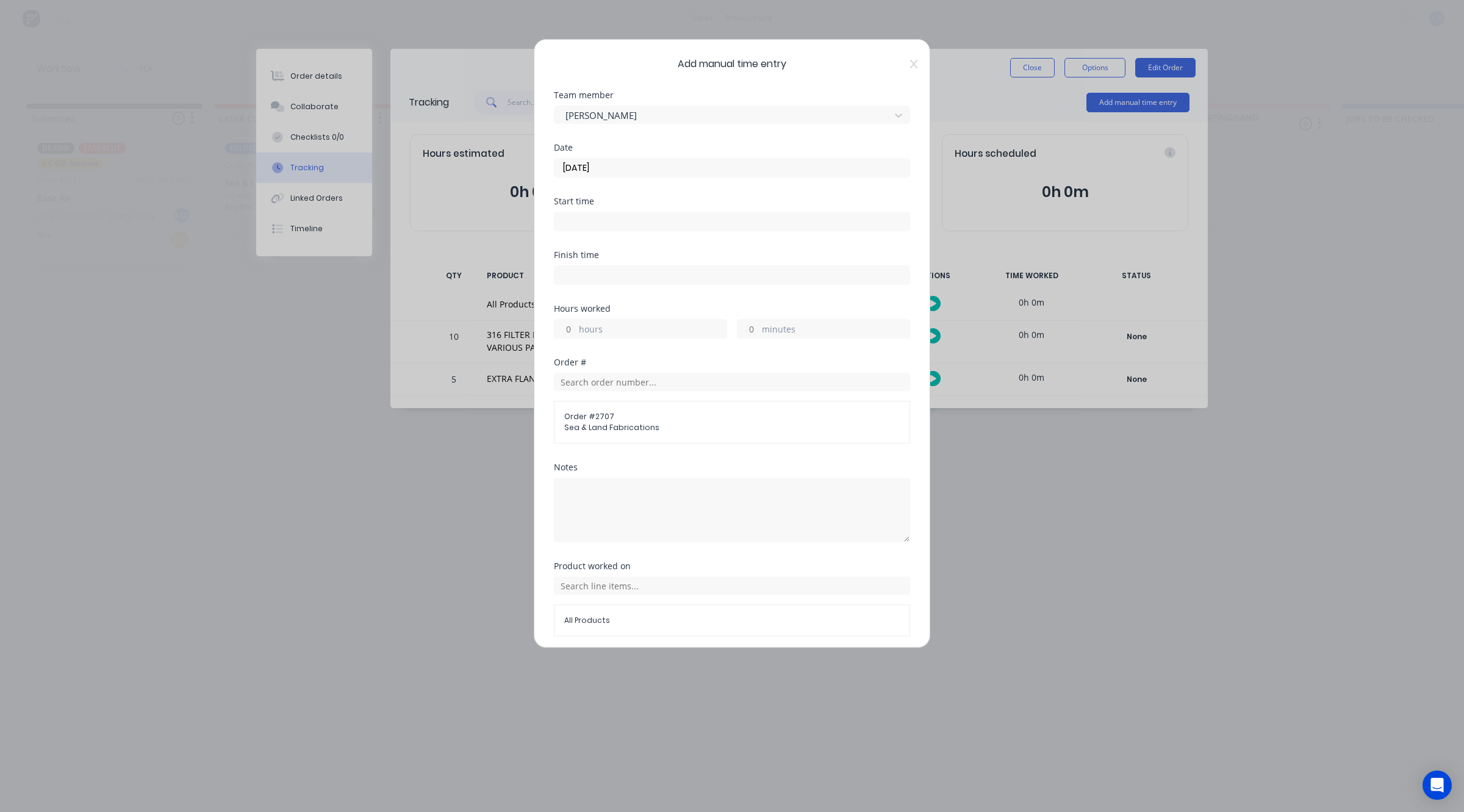
click at [564, 329] on input "hours" at bounding box center [564, 329] width 21 height 19
type input "1"
click at [748, 325] on input "minutes" at bounding box center [748, 329] width 21 height 19
type input "45"
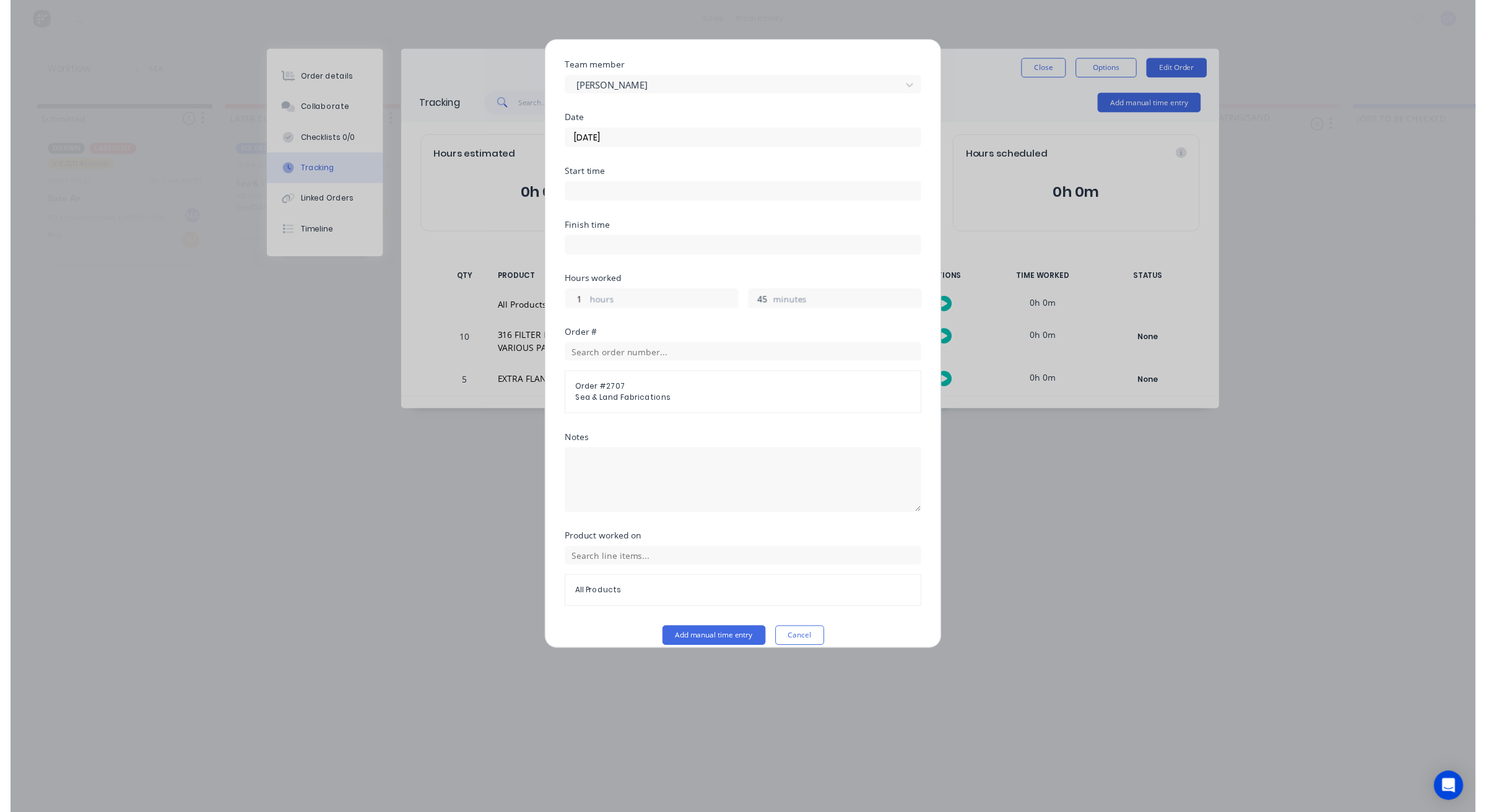
scroll to position [48, 0]
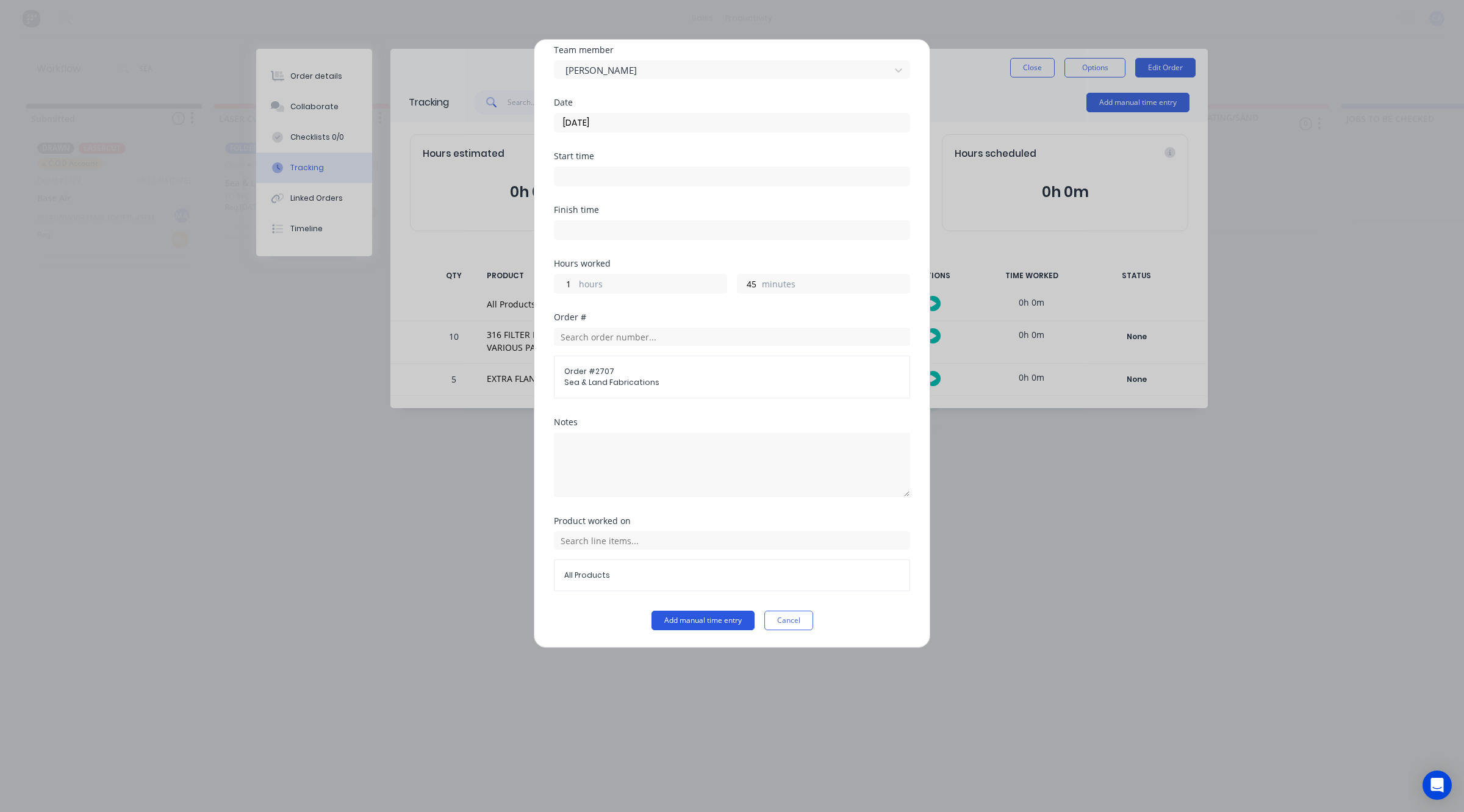
click at [706, 623] on button "Add manual time entry" at bounding box center [703, 620] width 103 height 19
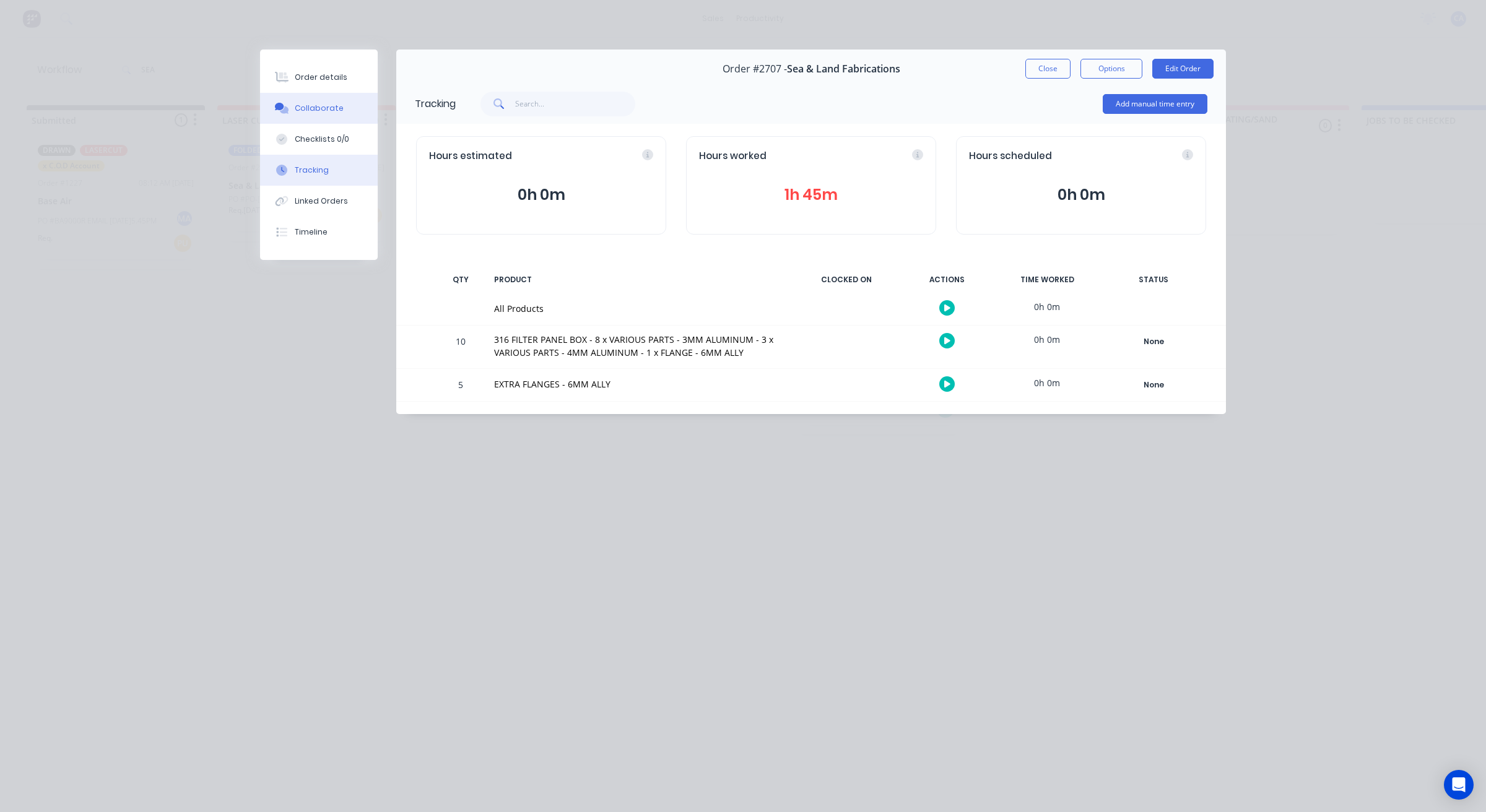
click at [335, 109] on div "Collaborate" at bounding box center [319, 108] width 49 height 11
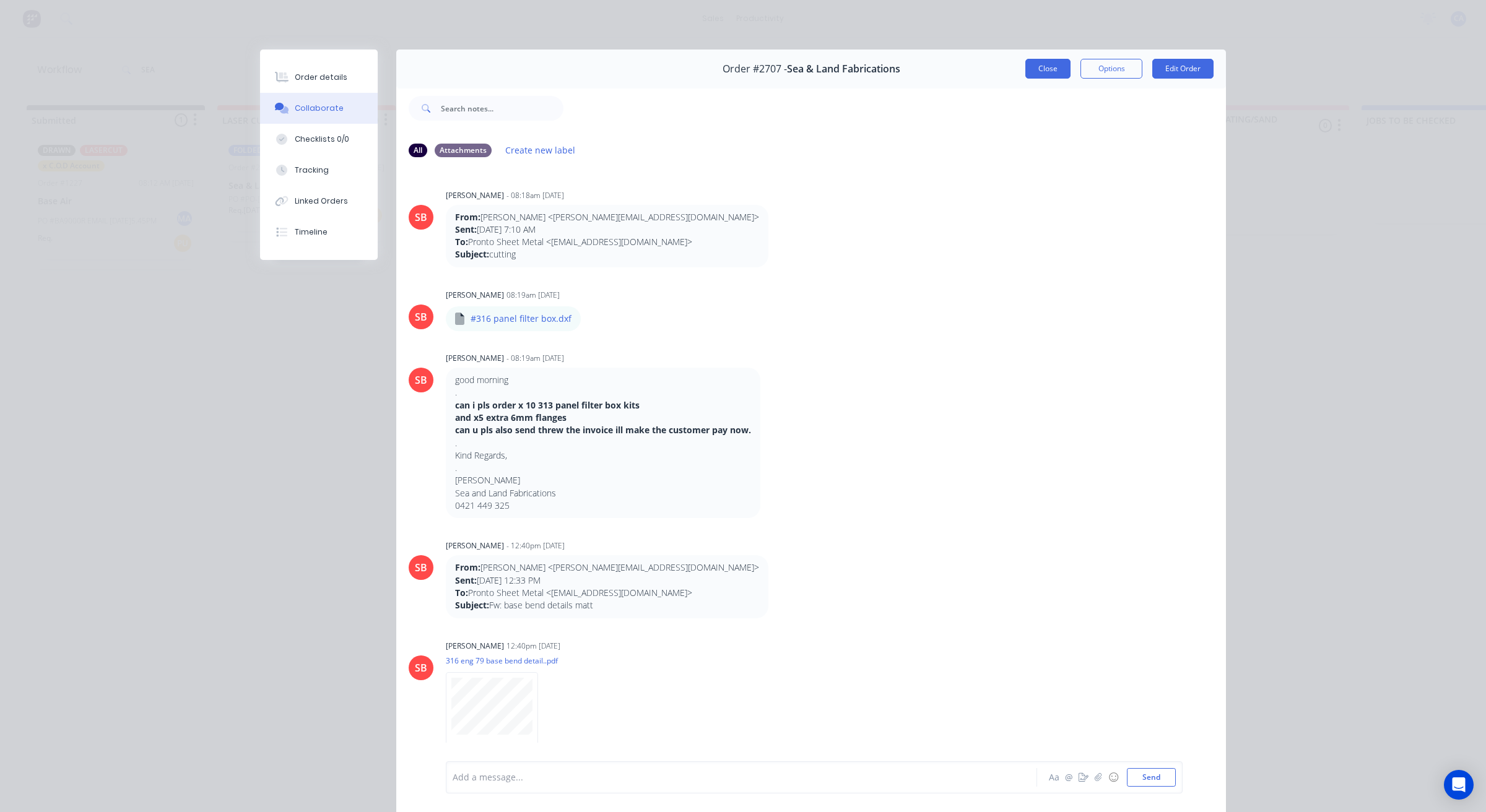
click at [1037, 72] on button "Close" at bounding box center [1048, 68] width 45 height 20
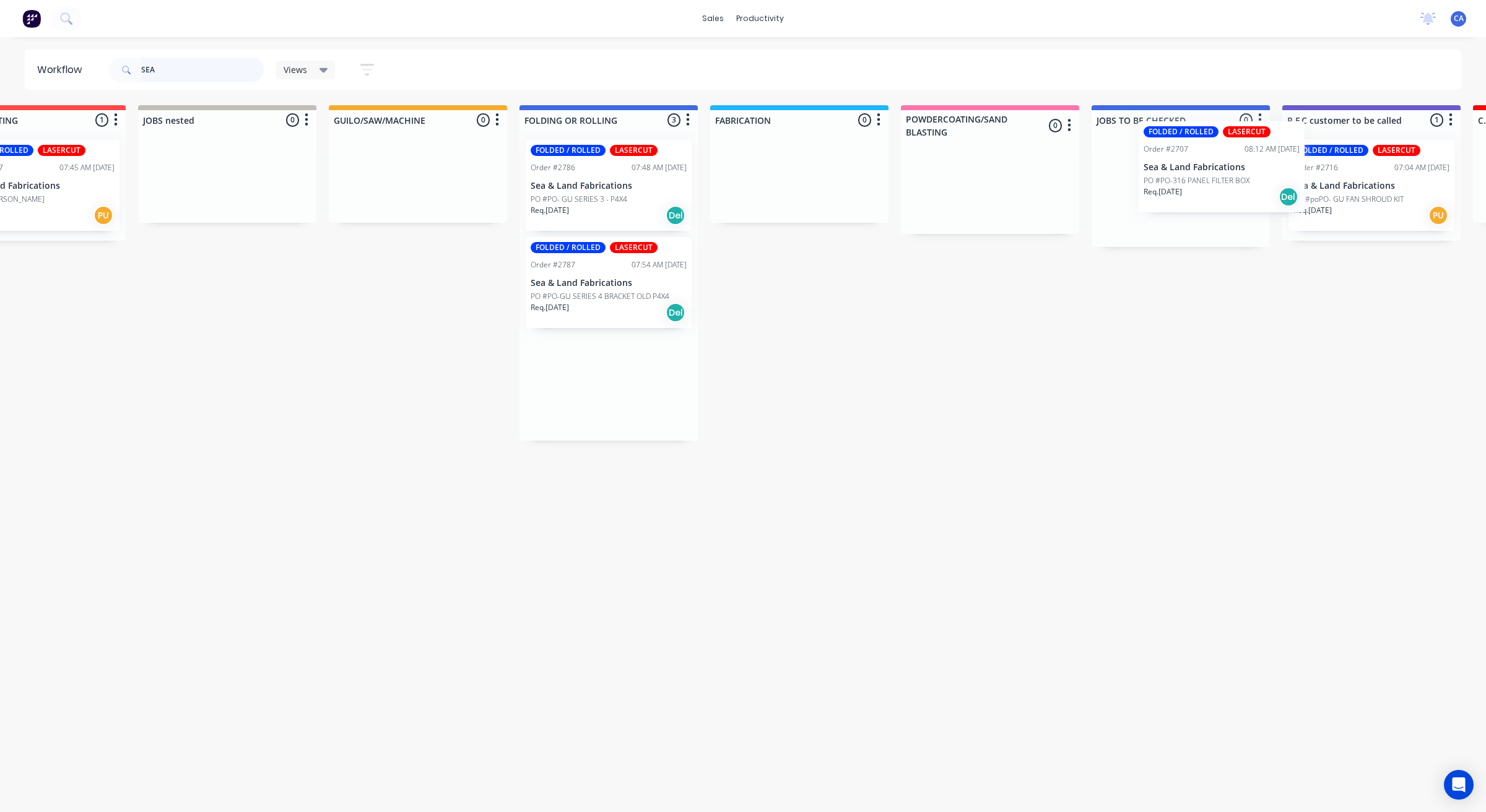
drag, startPoint x: 852, startPoint y: 196, endPoint x: 1159, endPoint y: 159, distance: 309.2
click at [1204, 166] on div "Submitted 1 Sort By Created date Required date Order number Customer name Most …" at bounding box center [1382, 276] width 3323 height 342
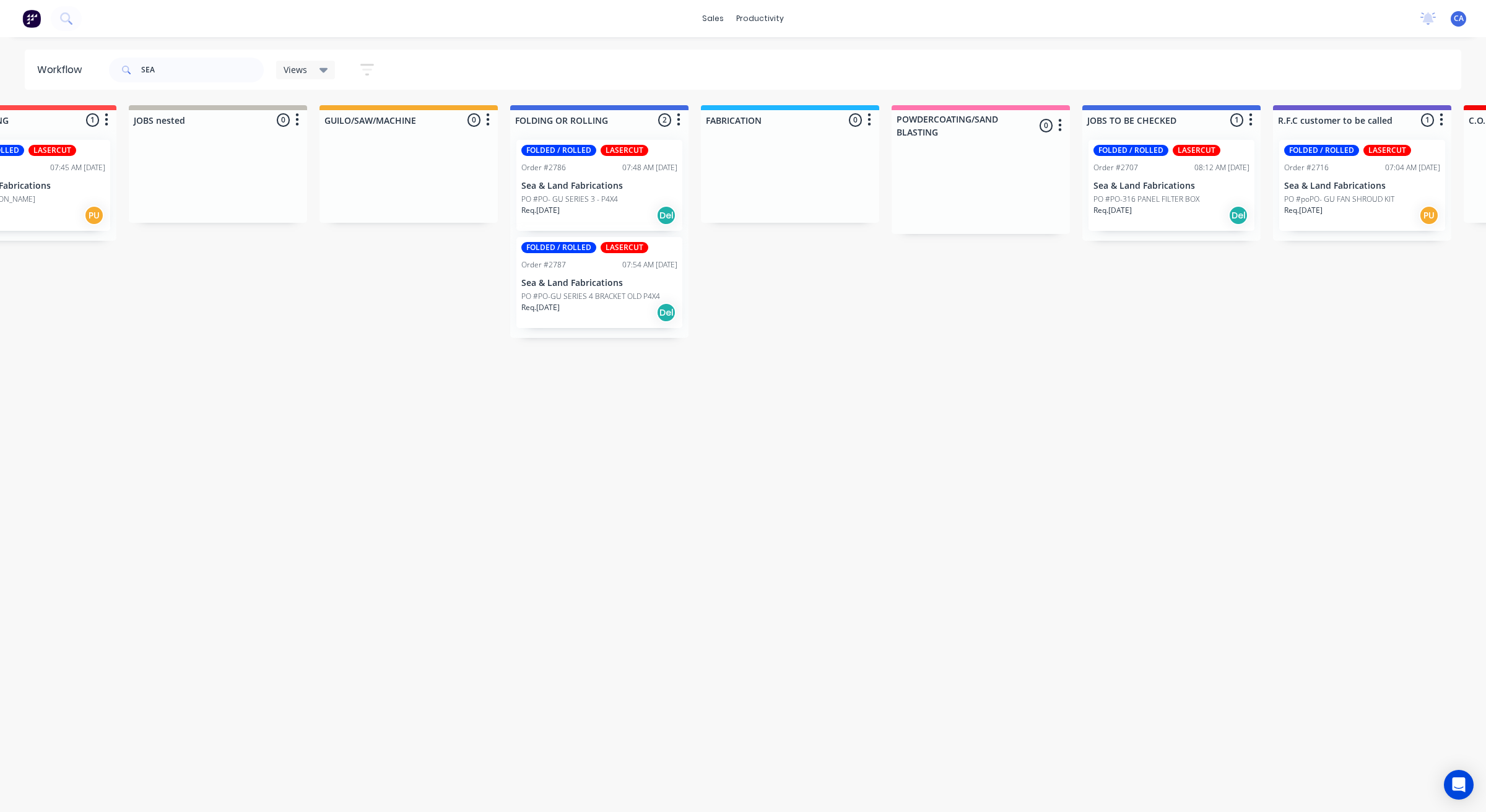
click at [584, 312] on div "Req. [DATE] Del" at bounding box center [599, 313] width 156 height 21
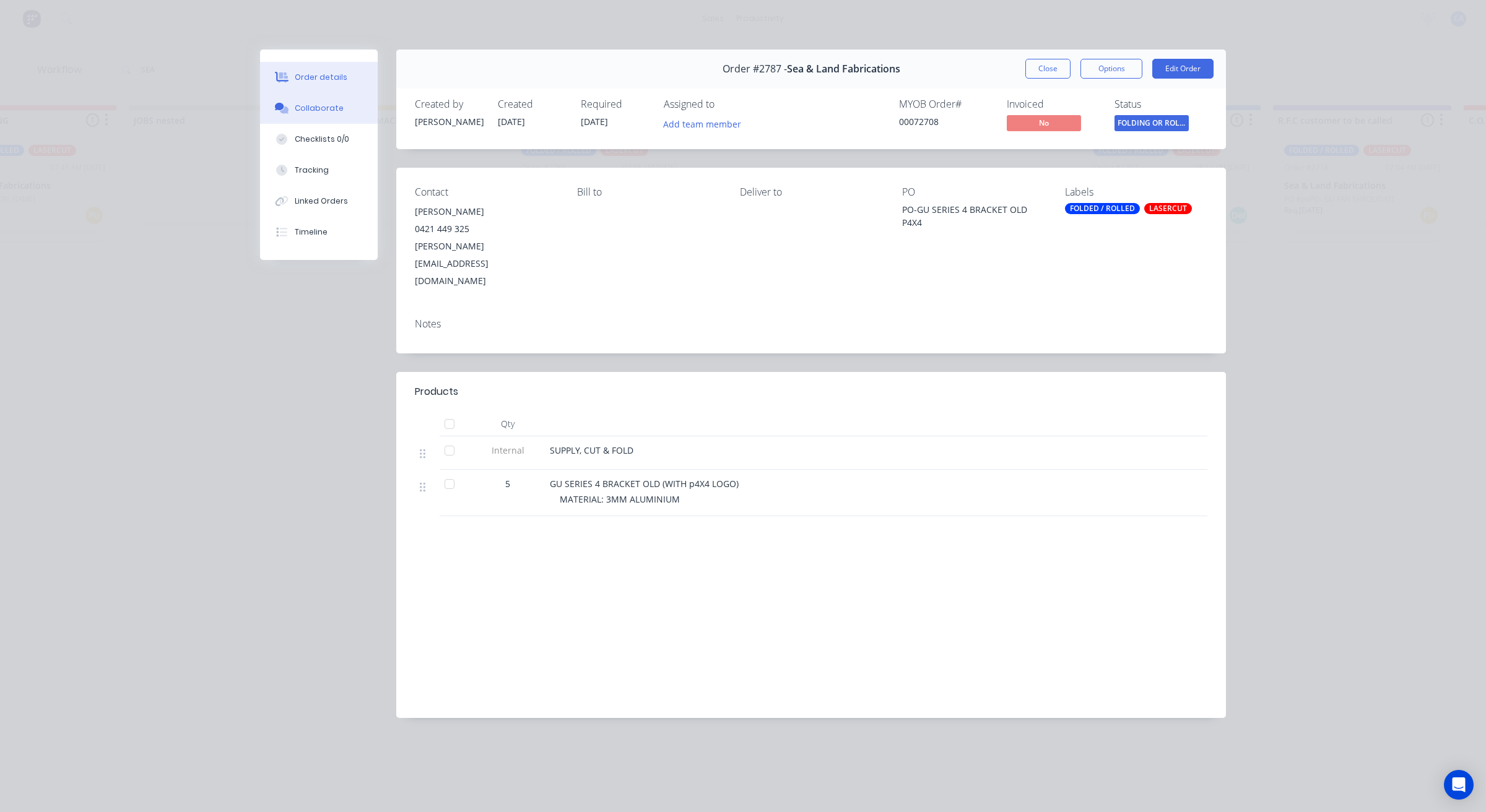
drag, startPoint x: 356, startPoint y: 115, endPoint x: 385, endPoint y: 108, distance: 29.8
click at [357, 115] on button "Collaborate" at bounding box center [318, 108] width 118 height 31
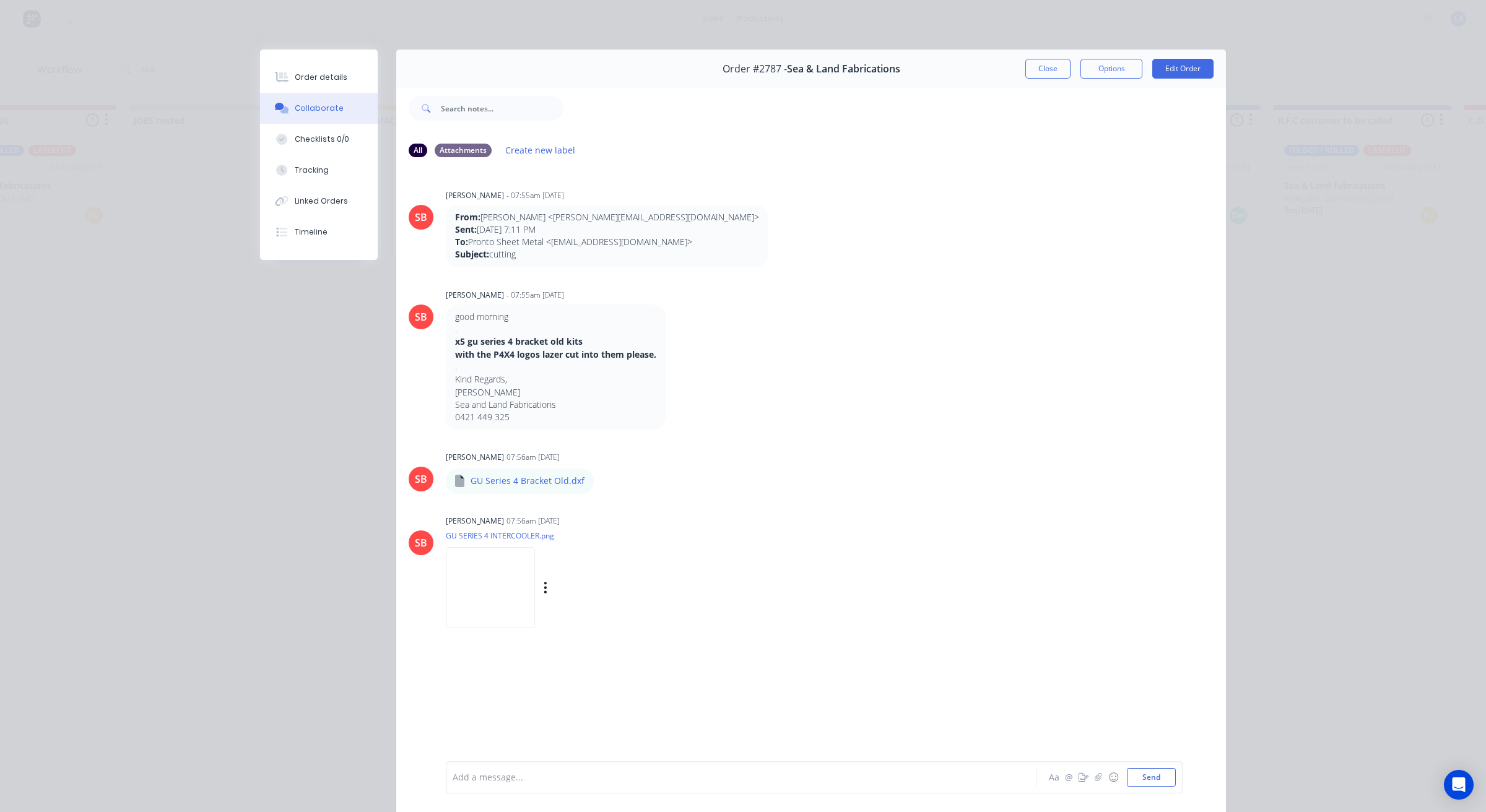
click at [492, 594] on img at bounding box center [490, 588] width 90 height 81
click at [1027, 66] on button "Close" at bounding box center [1048, 68] width 45 height 20
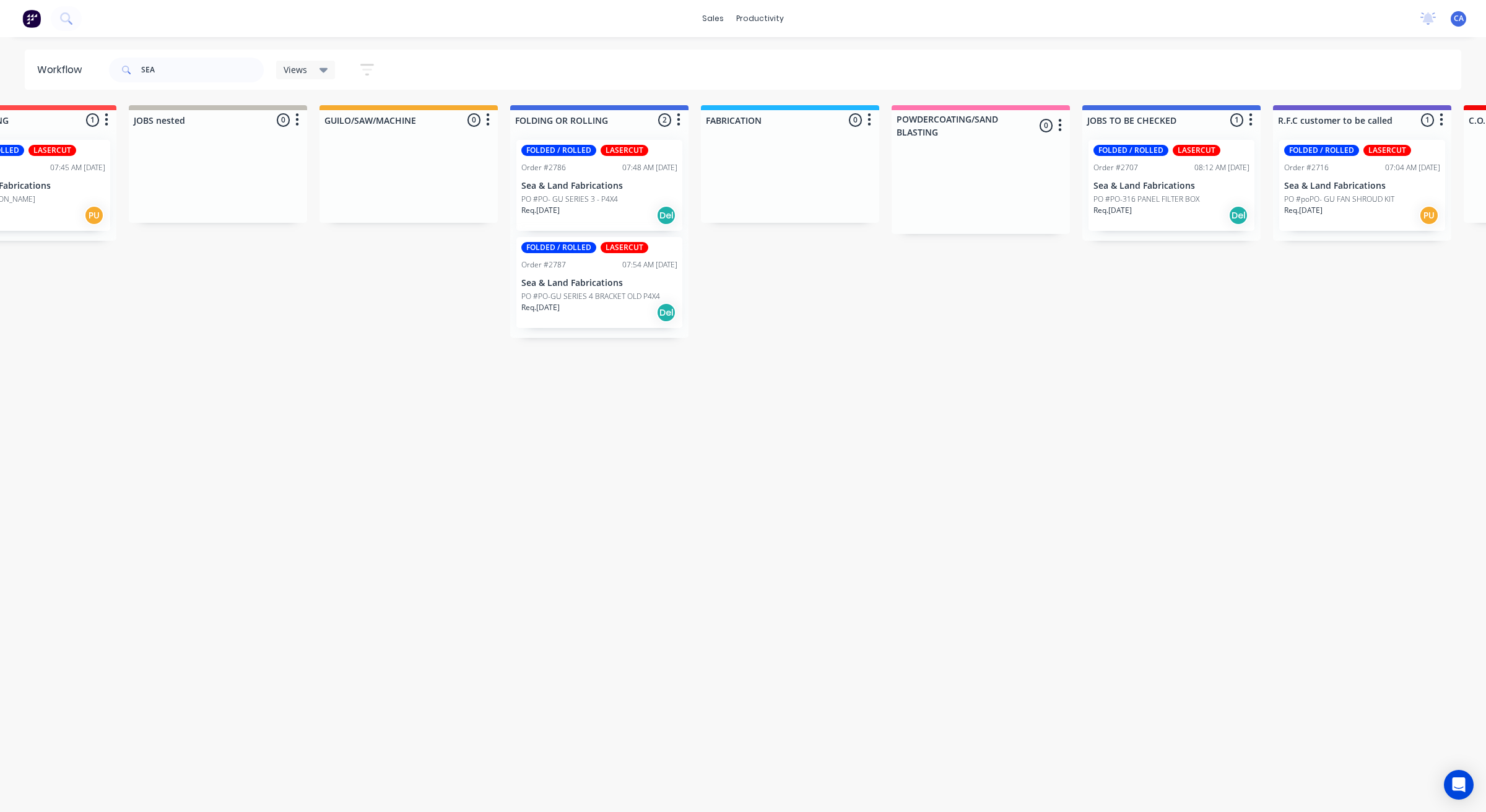
click at [570, 212] on div "Req. [DATE] Del" at bounding box center [599, 216] width 156 height 21
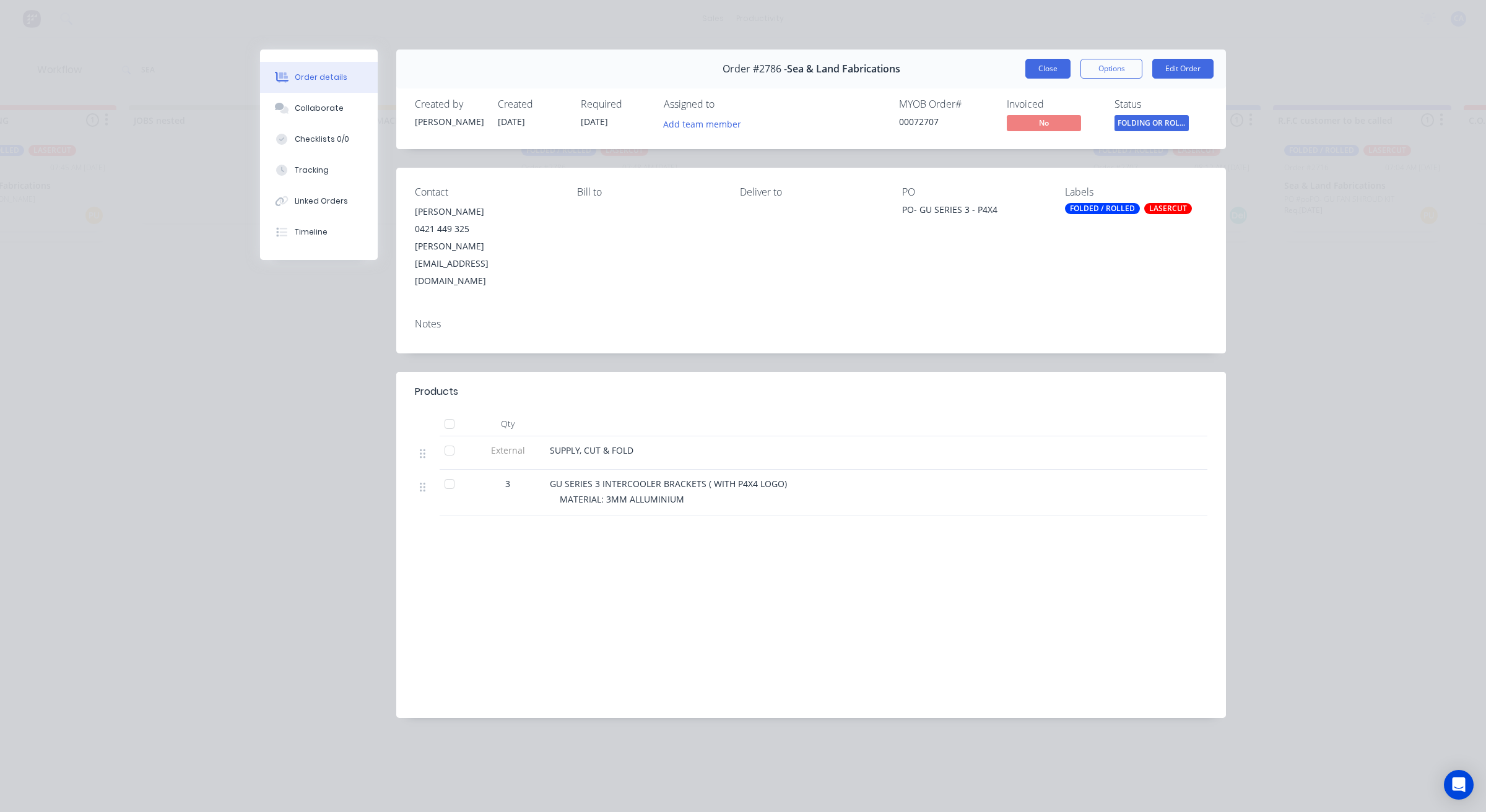
click at [1050, 68] on button "Close" at bounding box center [1048, 68] width 45 height 20
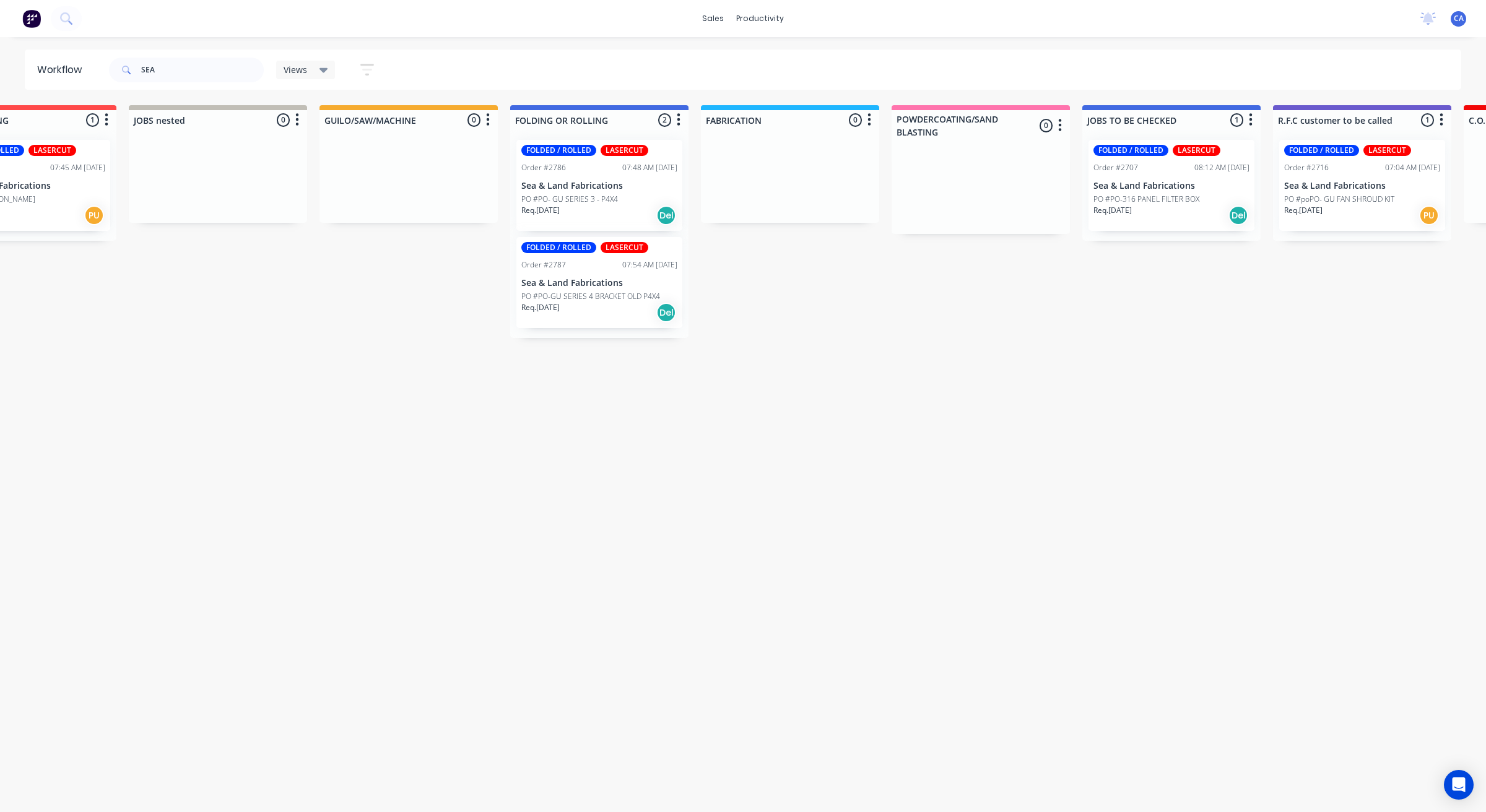
click at [1159, 215] on div "Req. [DATE] Del" at bounding box center [1172, 216] width 156 height 21
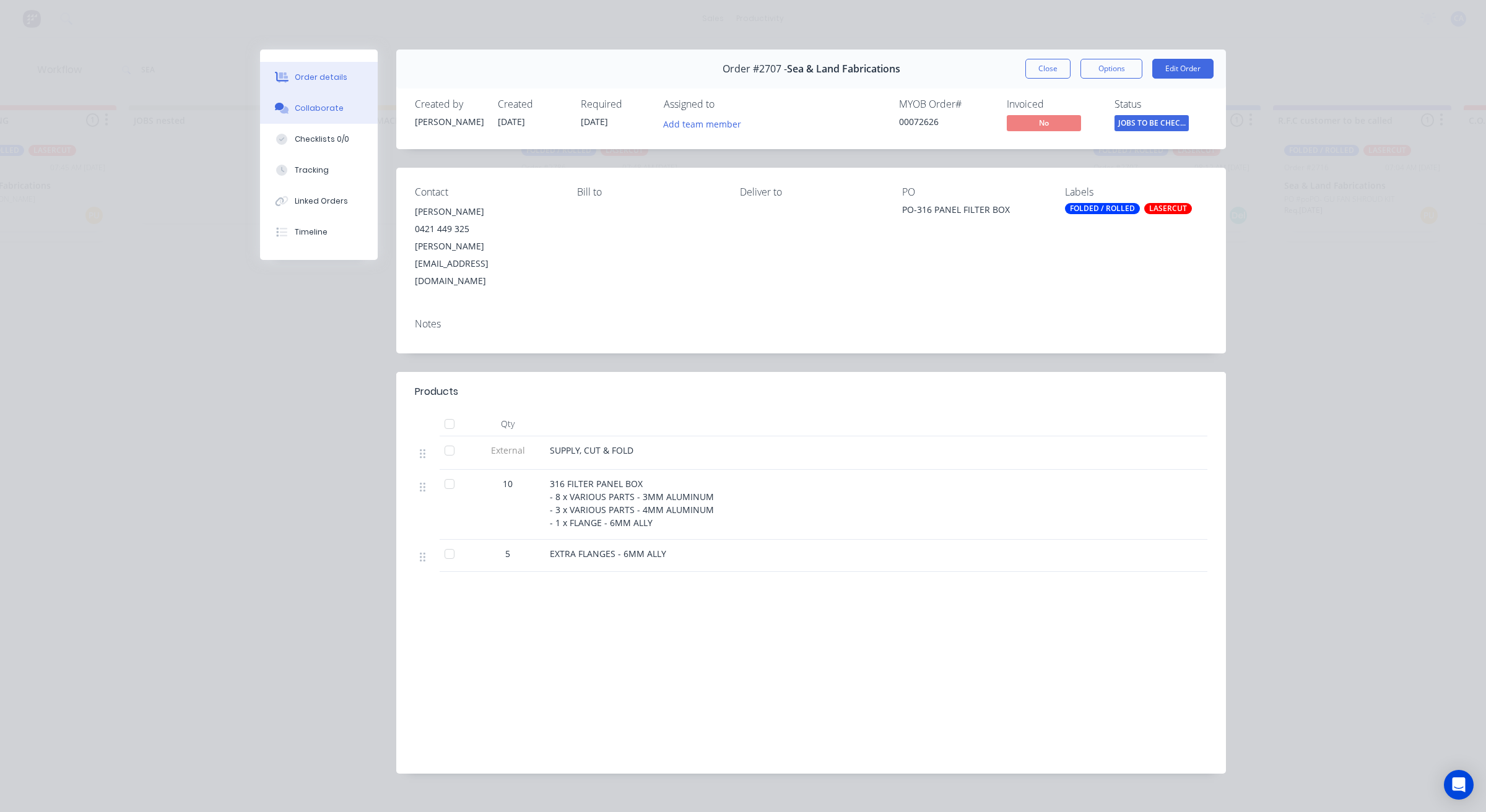
click at [353, 109] on button "Collaborate" at bounding box center [318, 108] width 118 height 31
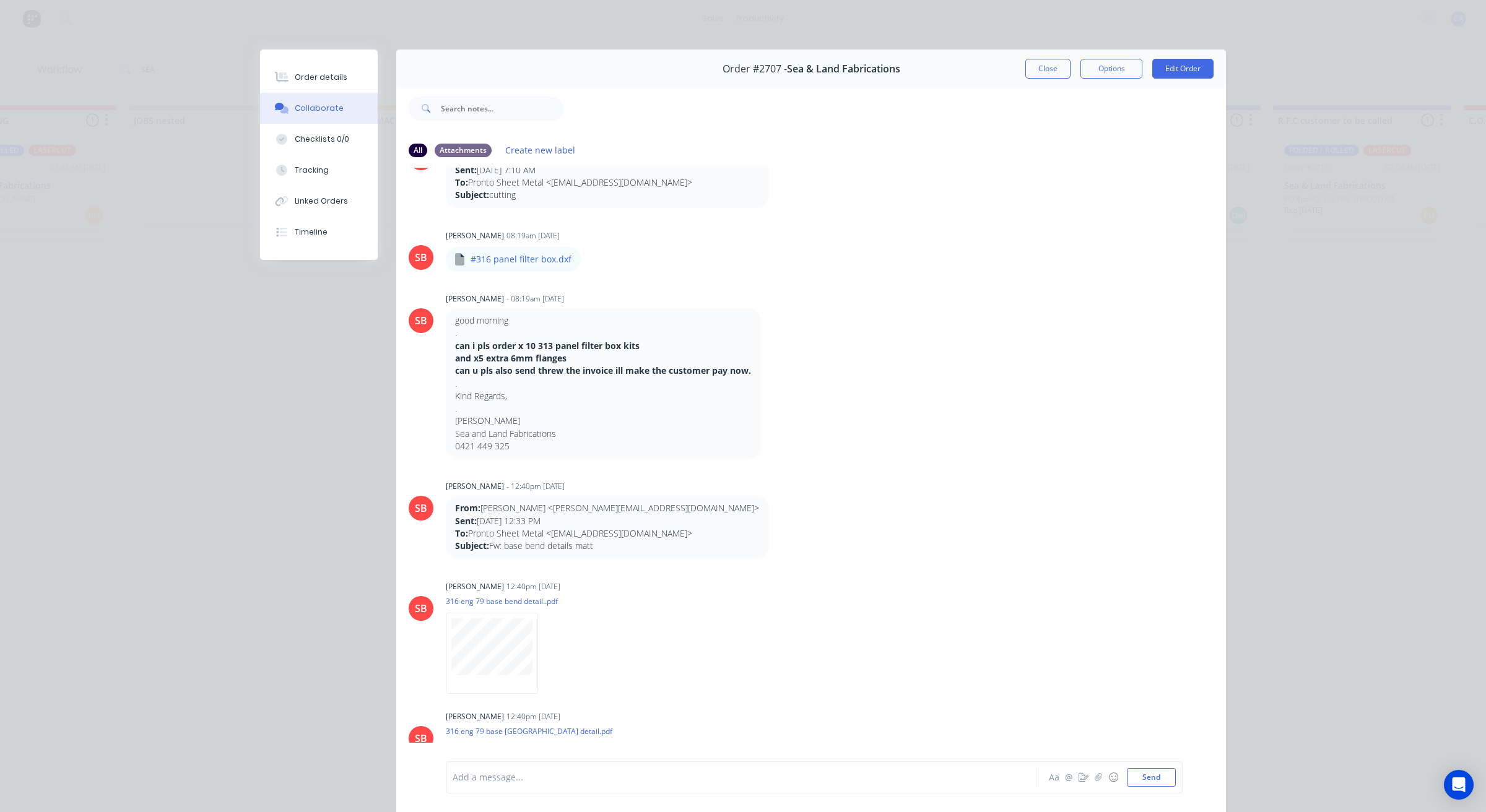
scroll to position [0, 0]
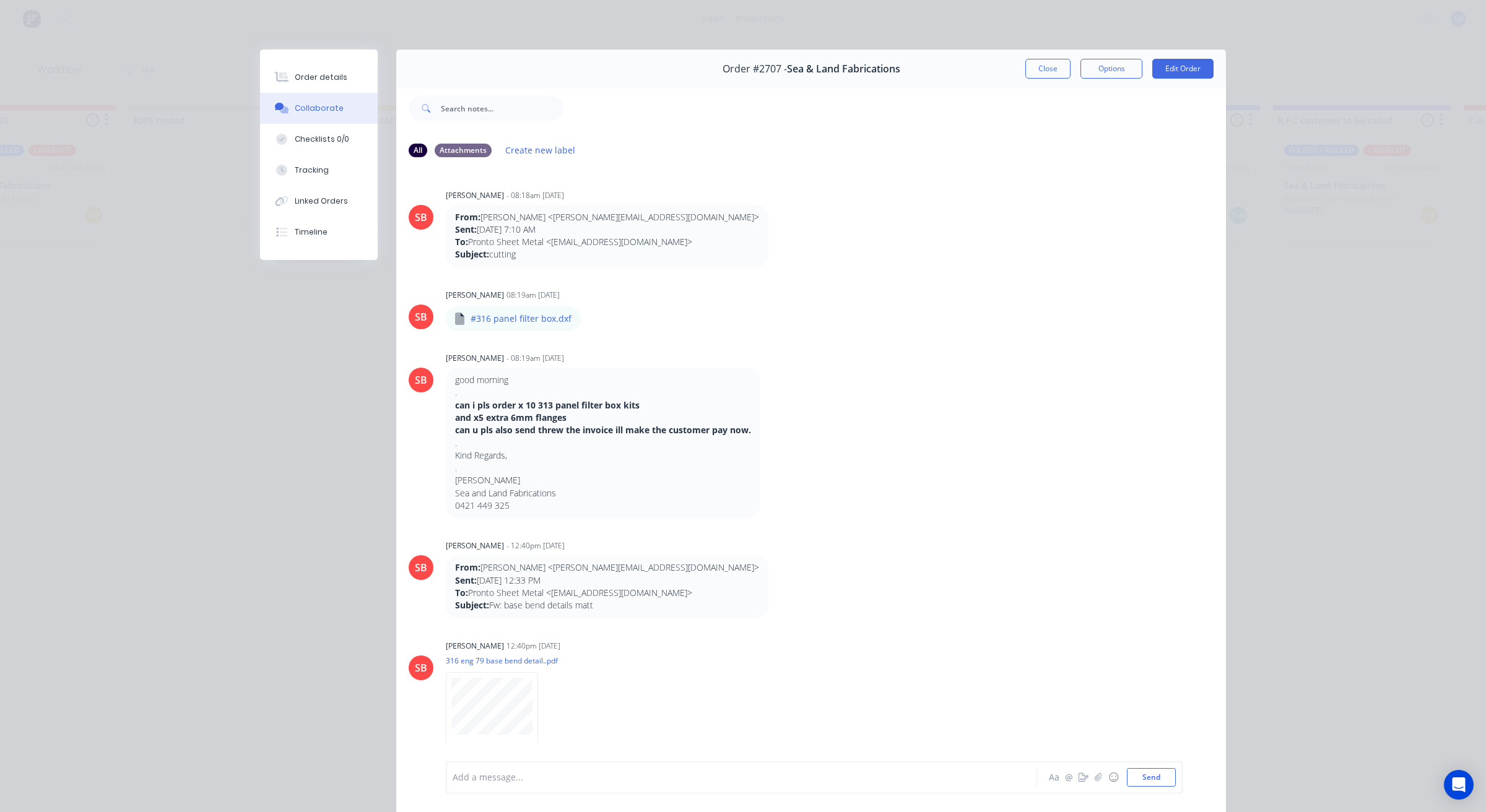
click at [1029, 73] on button "Close" at bounding box center [1048, 68] width 45 height 20
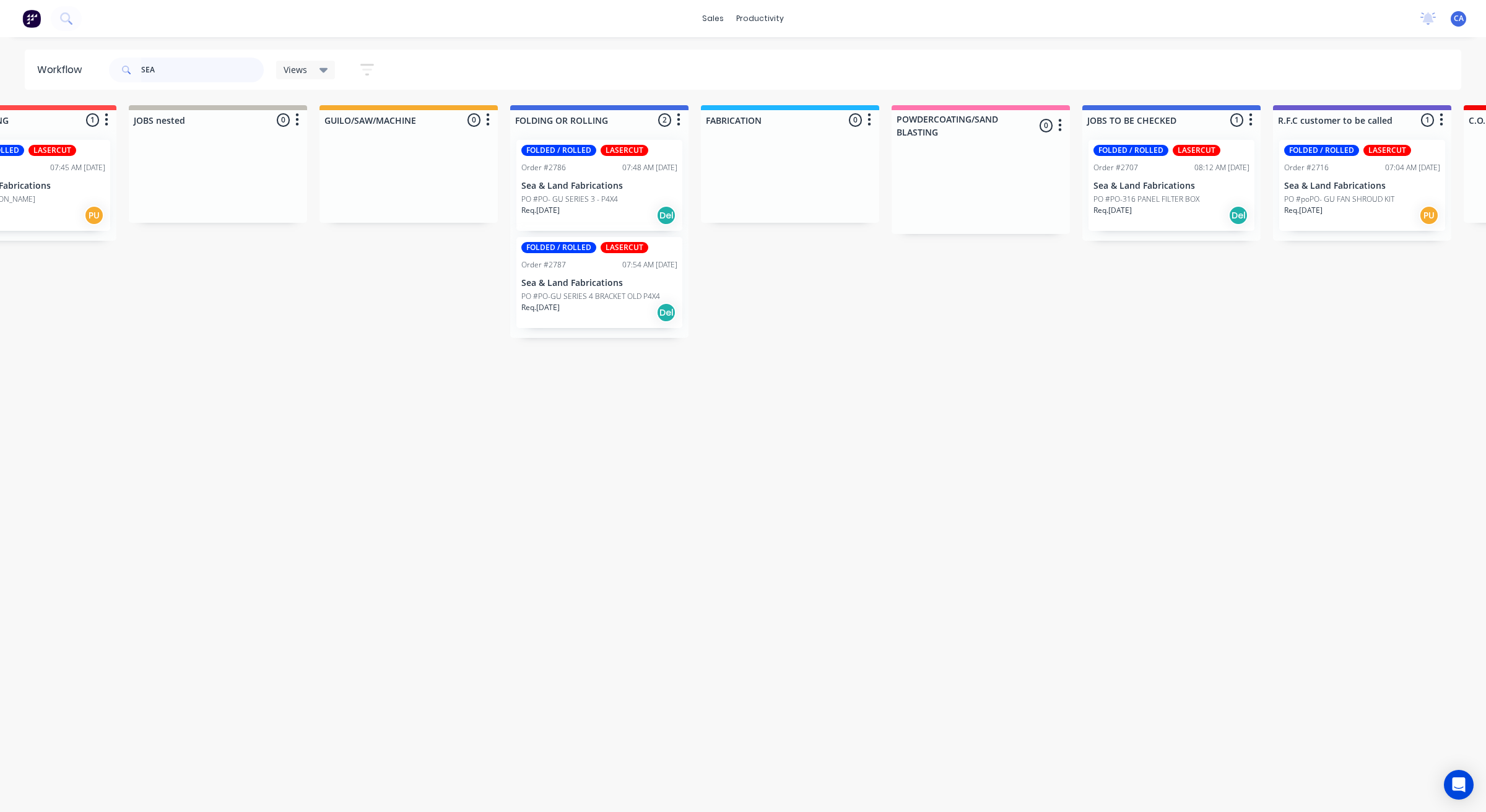
drag, startPoint x: 84, startPoint y: 60, endPoint x: 75, endPoint y: 60, distance: 9.0
click at [75, 60] on header "Workflow SEA Views Save new view None (Default) edit Show/Hide statuses Show li…" at bounding box center [743, 70] width 1437 height 41
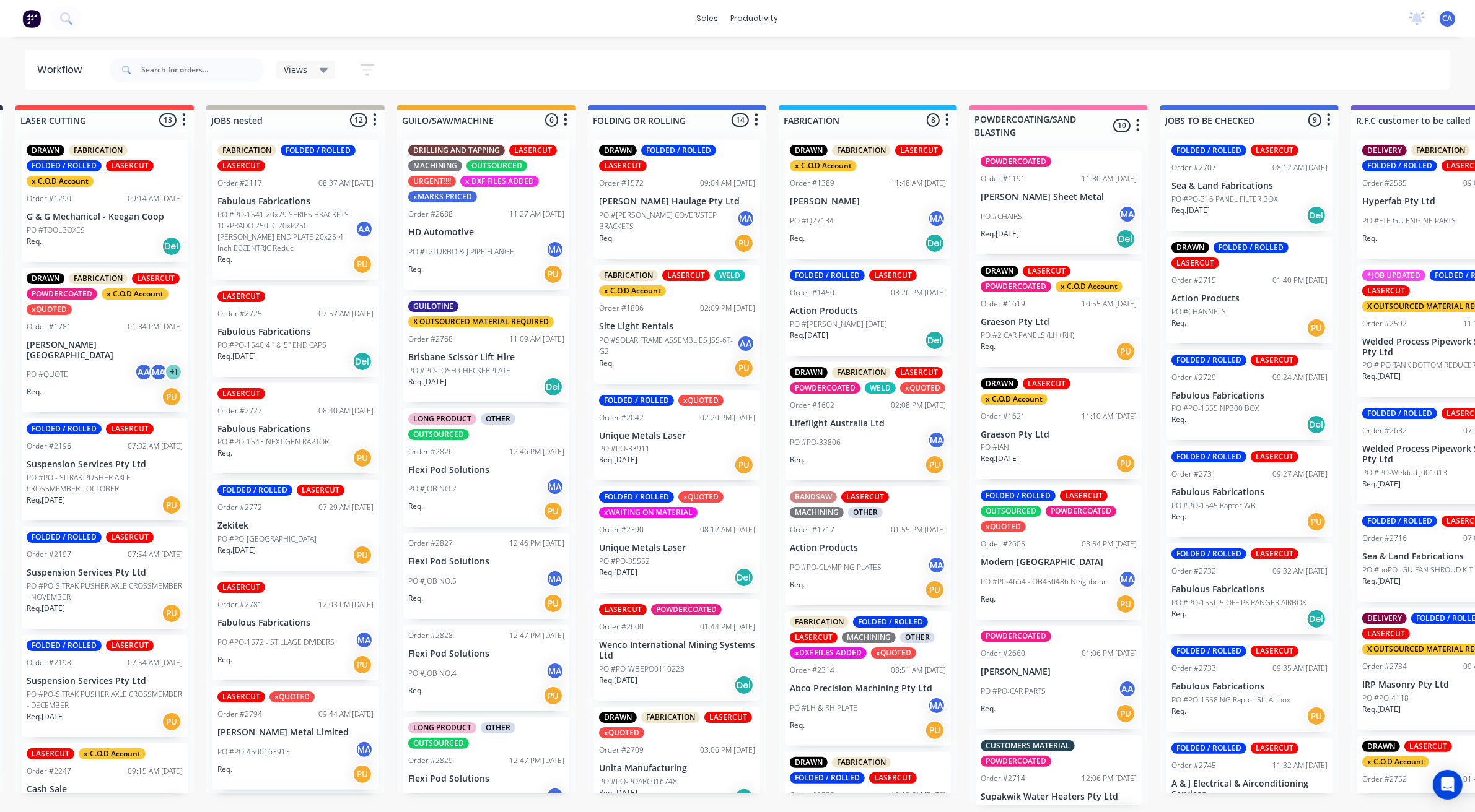
drag, startPoint x: 1101, startPoint y: 299, endPoint x: 1166, endPoint y: 273, distance: 70.0
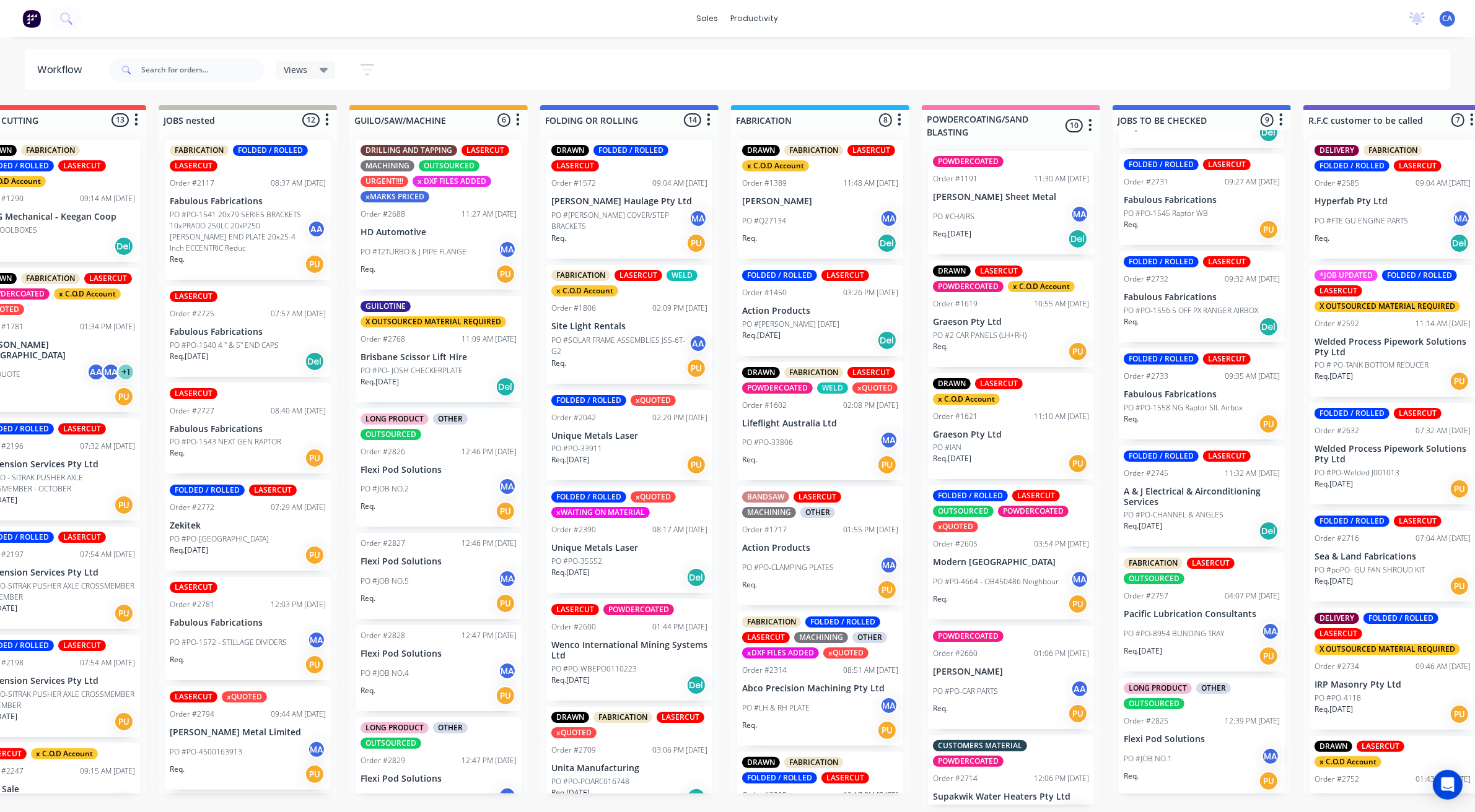
scroll to position [4, 250]
click at [1197, 468] on div "Order #2745 11:32 AM [DATE]" at bounding box center [1202, 474] width 156 height 11
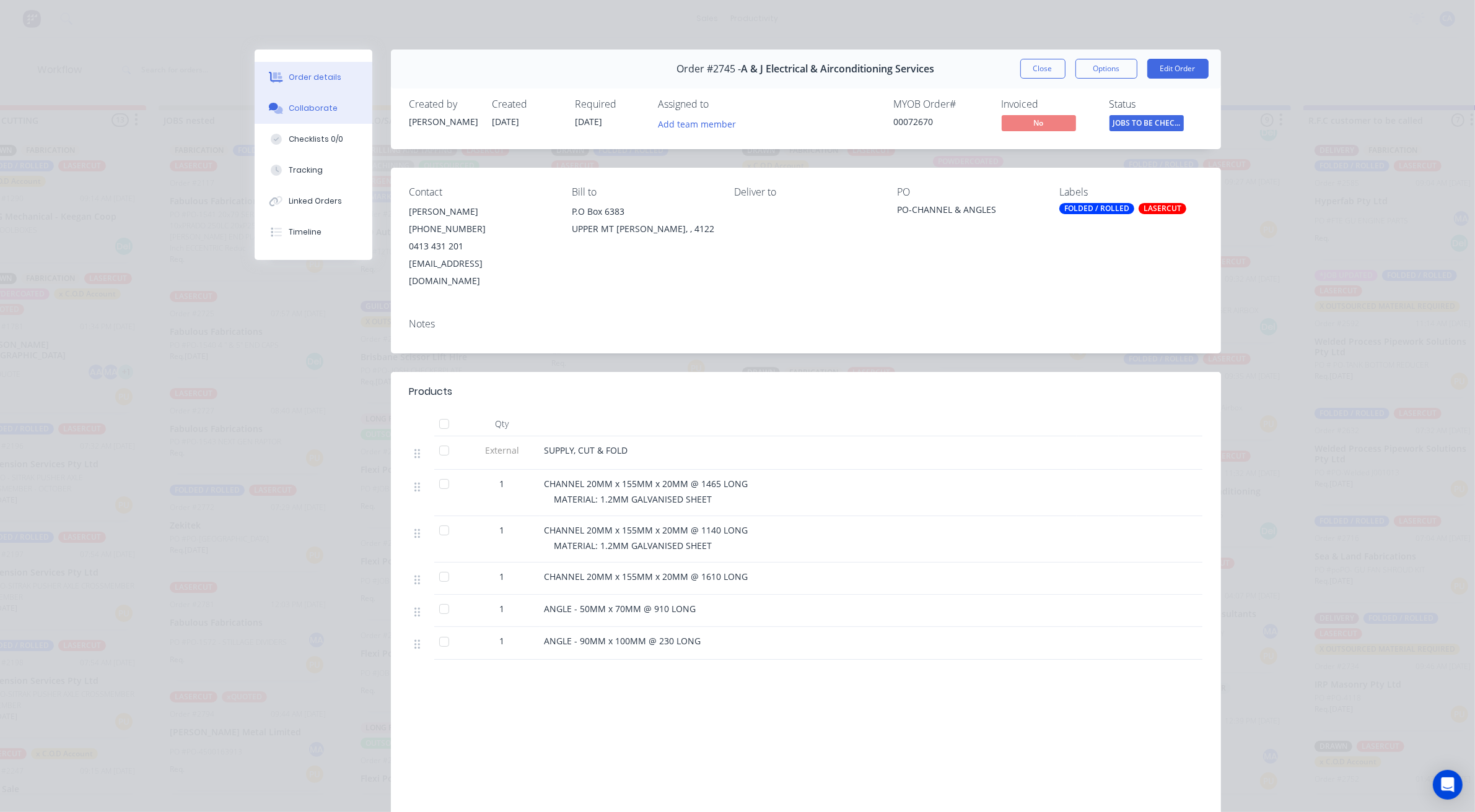
click at [341, 119] on button "Collaborate" at bounding box center [313, 108] width 118 height 31
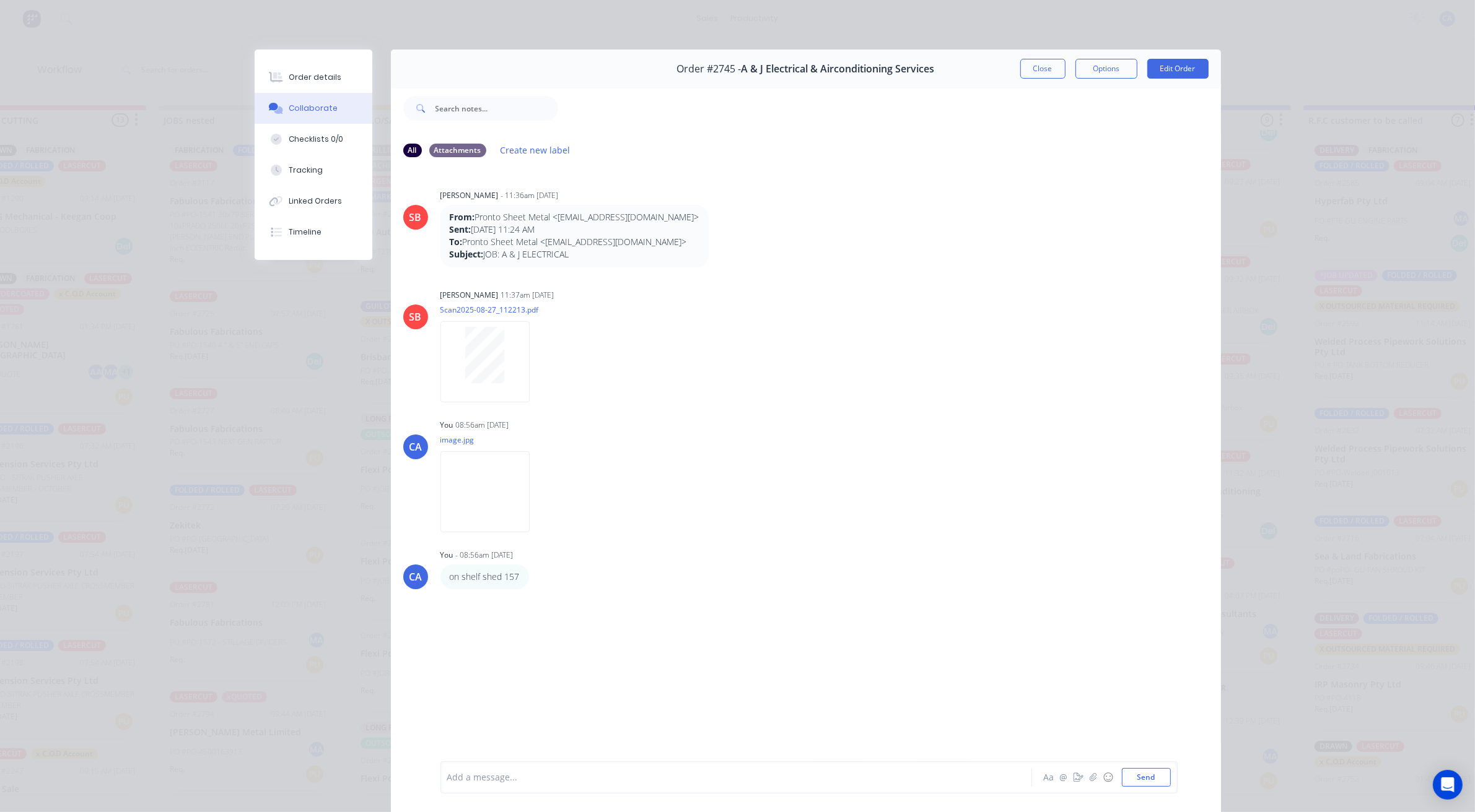
drag, startPoint x: 1050, startPoint y: 70, endPoint x: 890, endPoint y: 172, distance: 189.7
click at [1050, 70] on button "Close" at bounding box center [1042, 68] width 45 height 20
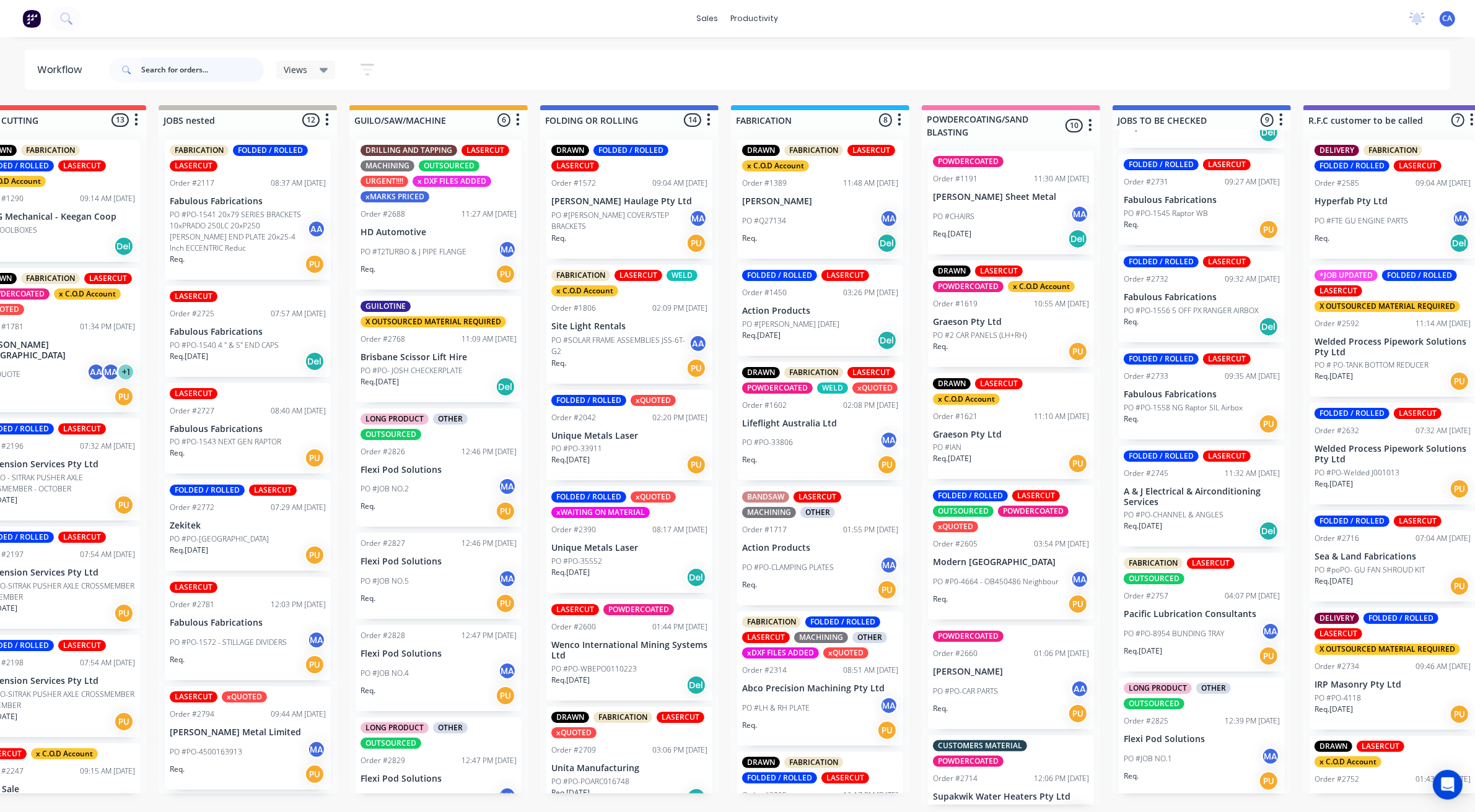
click at [164, 73] on input "text" at bounding box center [203, 70] width 123 height 24
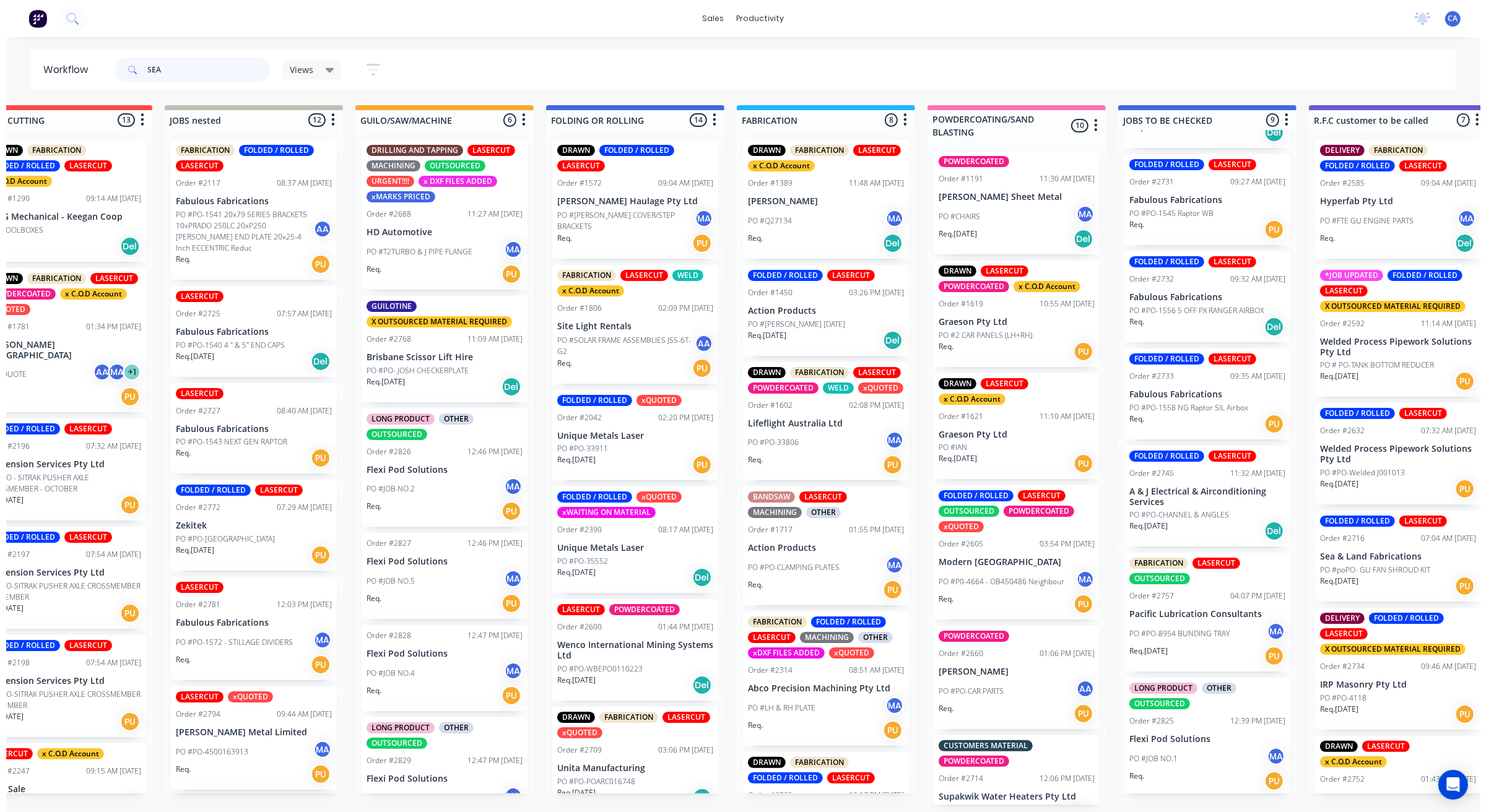
scroll to position [0, 0]
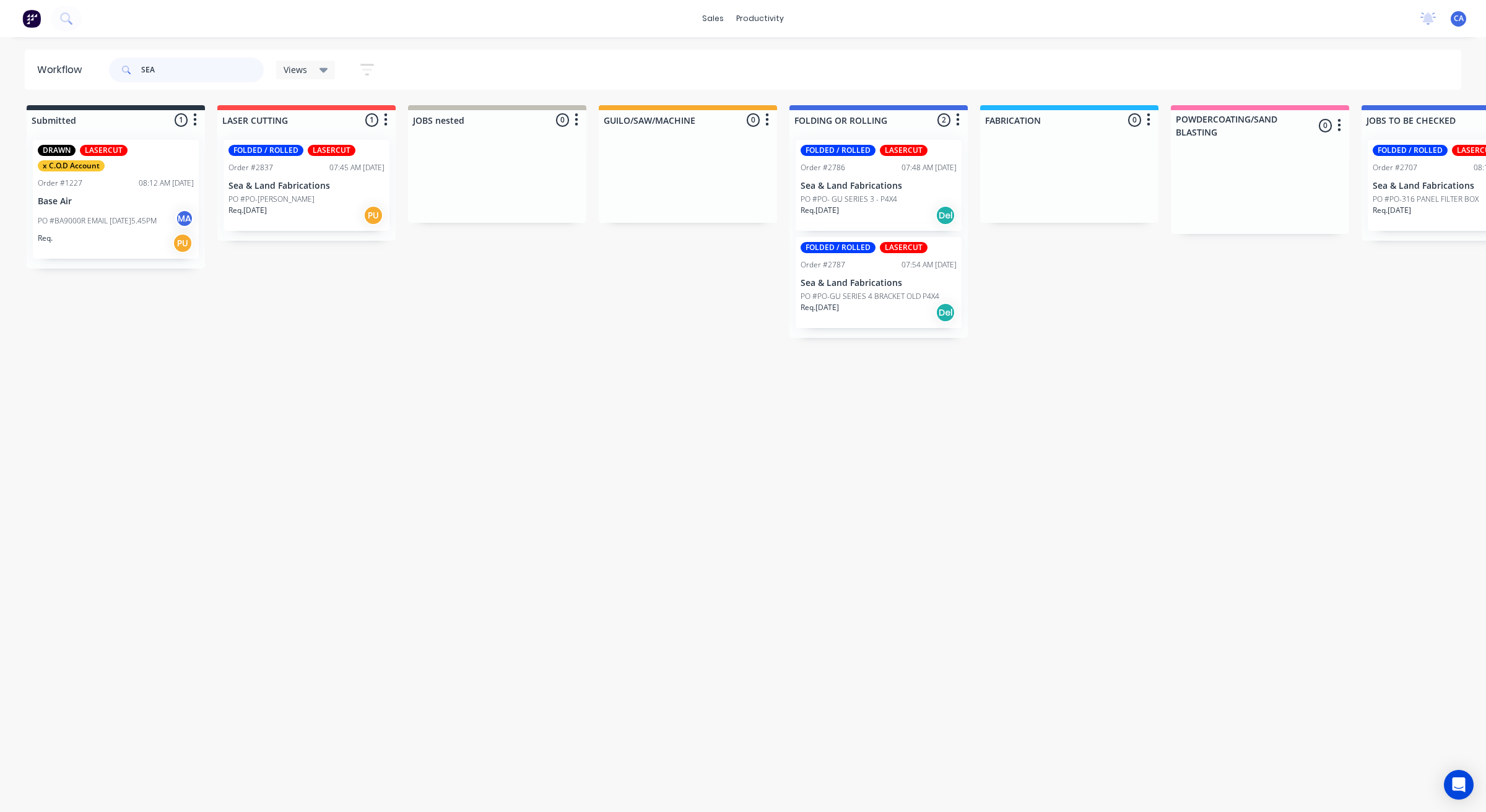
type input "SEA"
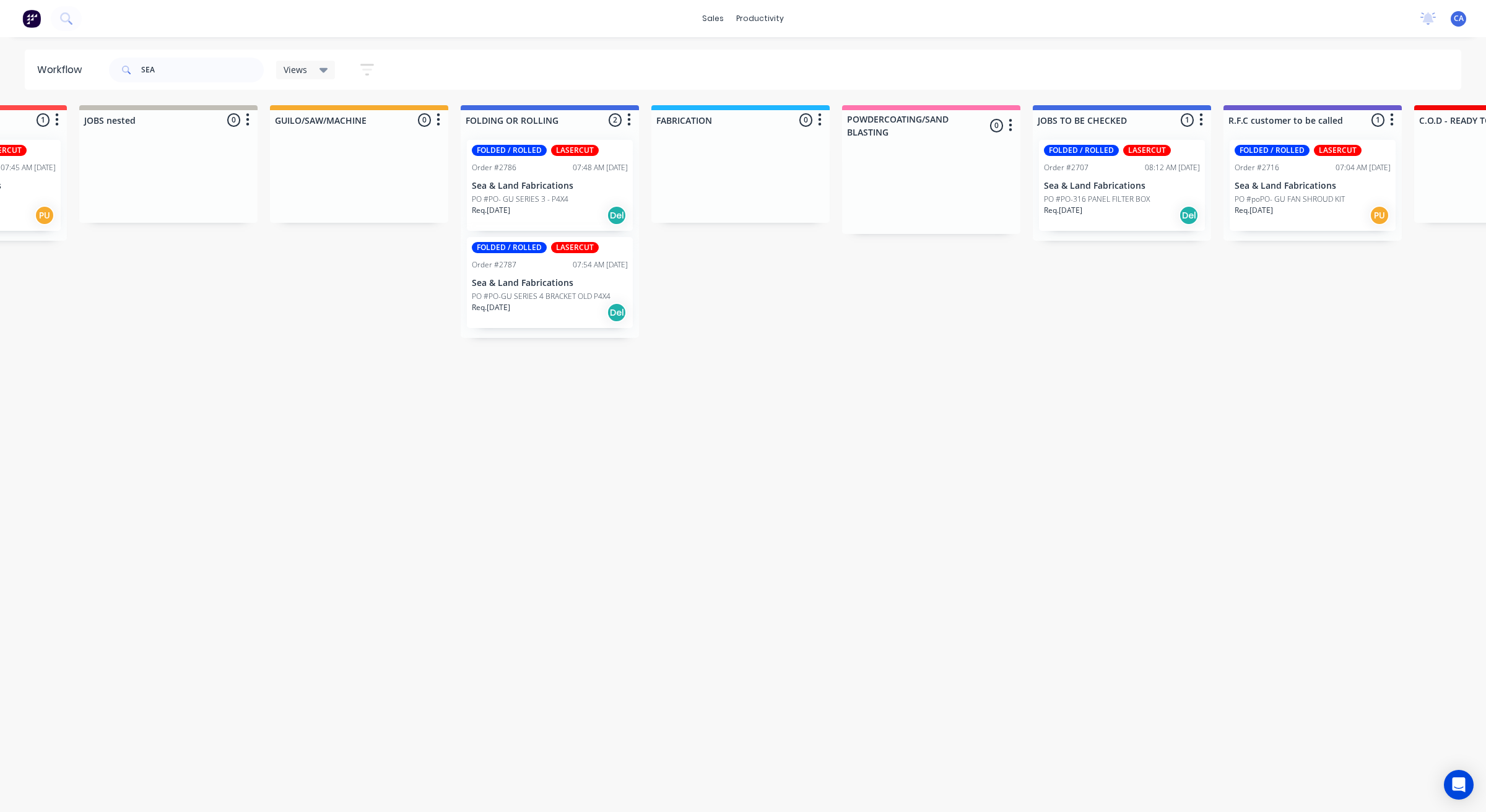
drag, startPoint x: 826, startPoint y: 366, endPoint x: 889, endPoint y: 371, distance: 63.2
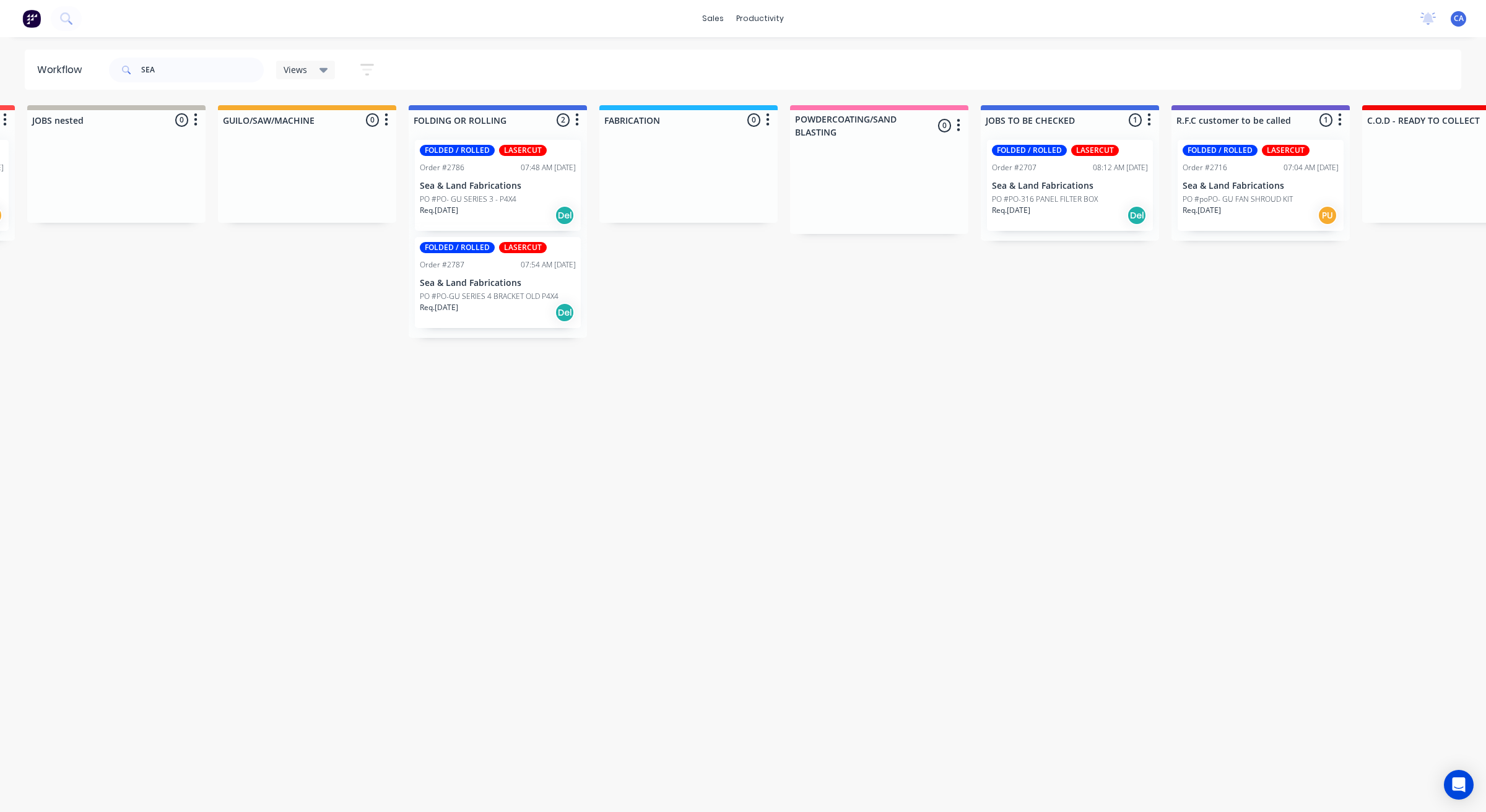
click at [1059, 198] on p "PO #PO-316 PANEL FILTER BOX" at bounding box center [1045, 200] width 106 height 11
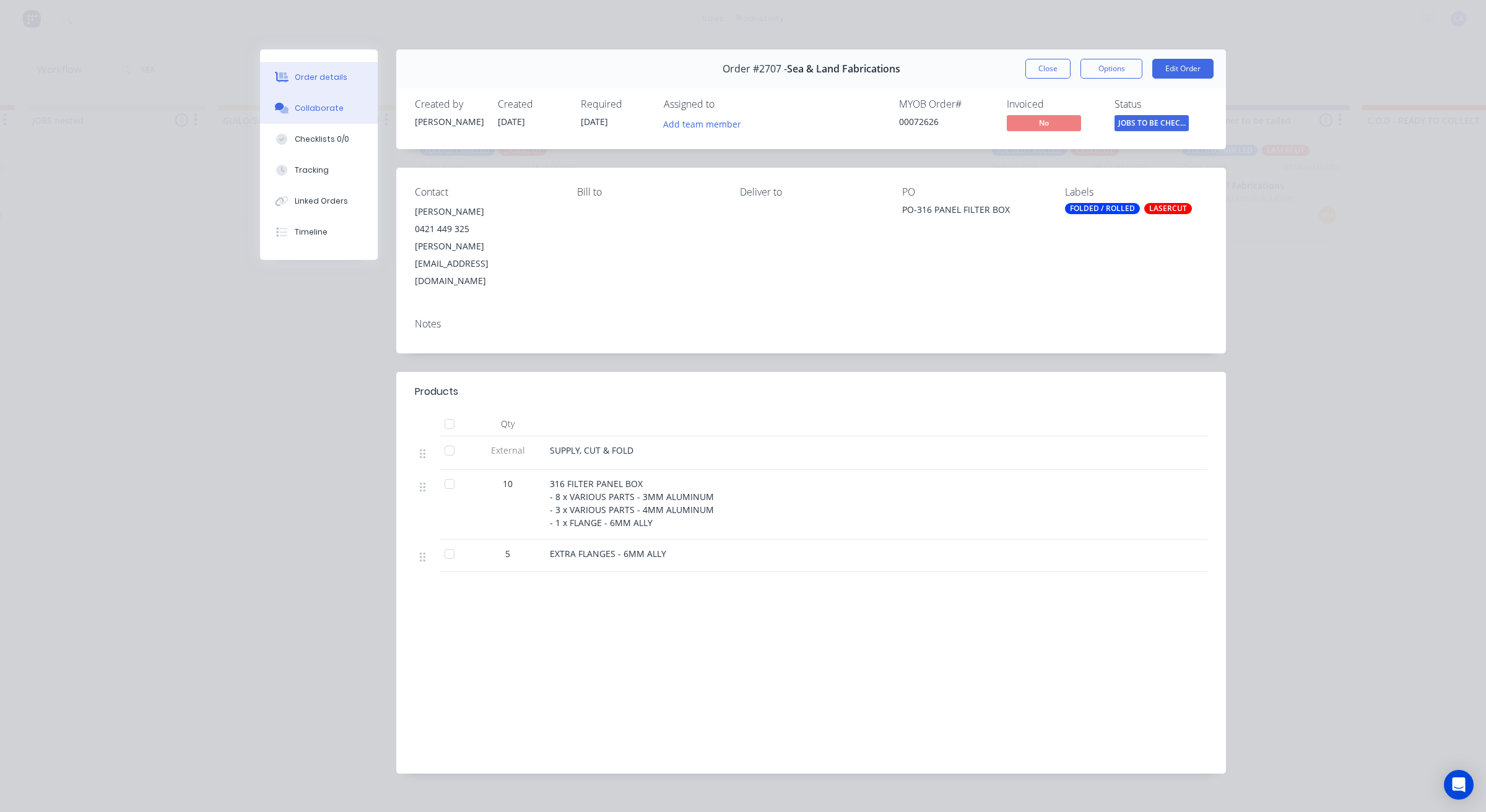
click at [322, 115] on button "Collaborate" at bounding box center [318, 108] width 118 height 31
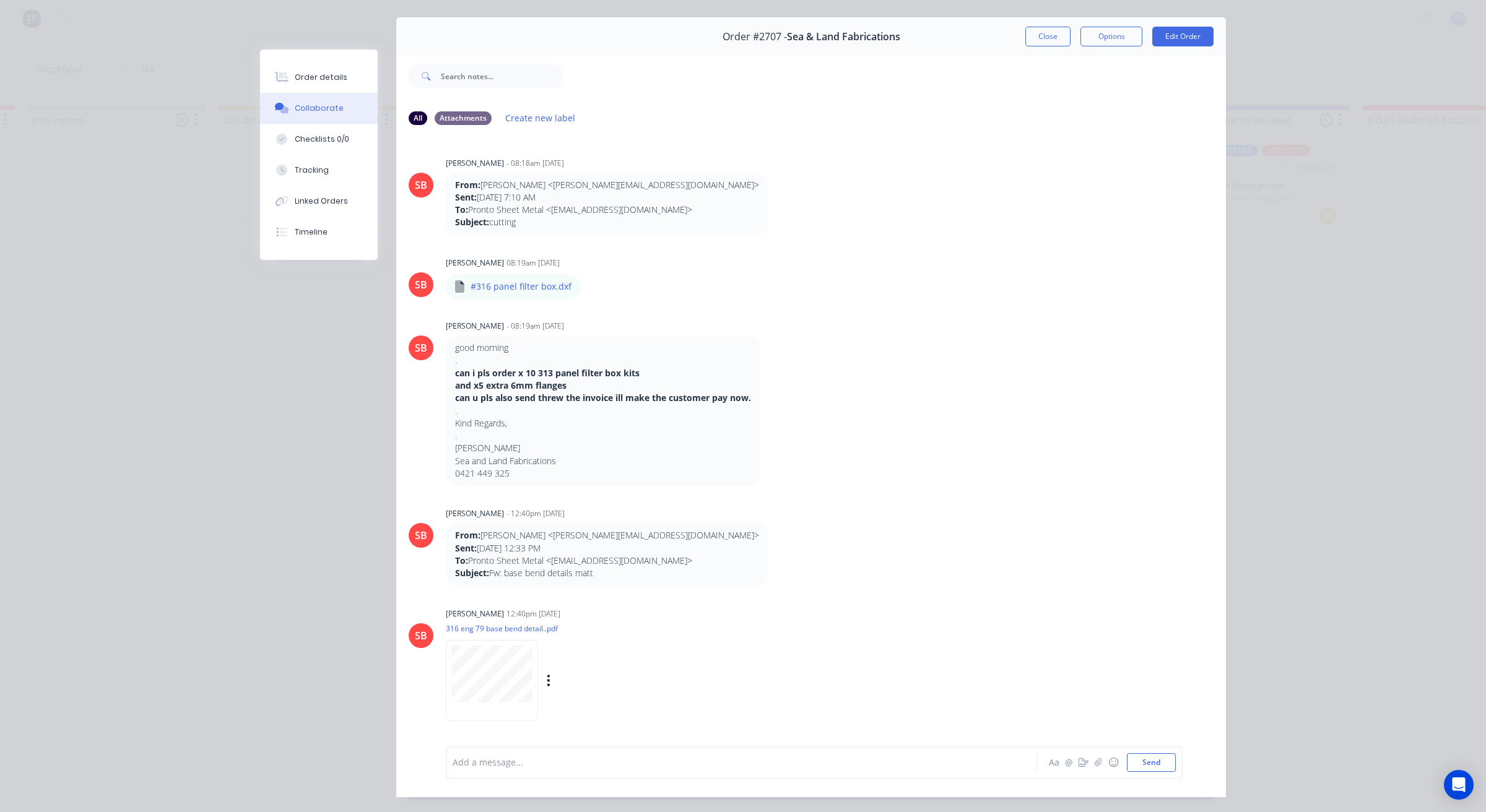
scroll to position [0, 0]
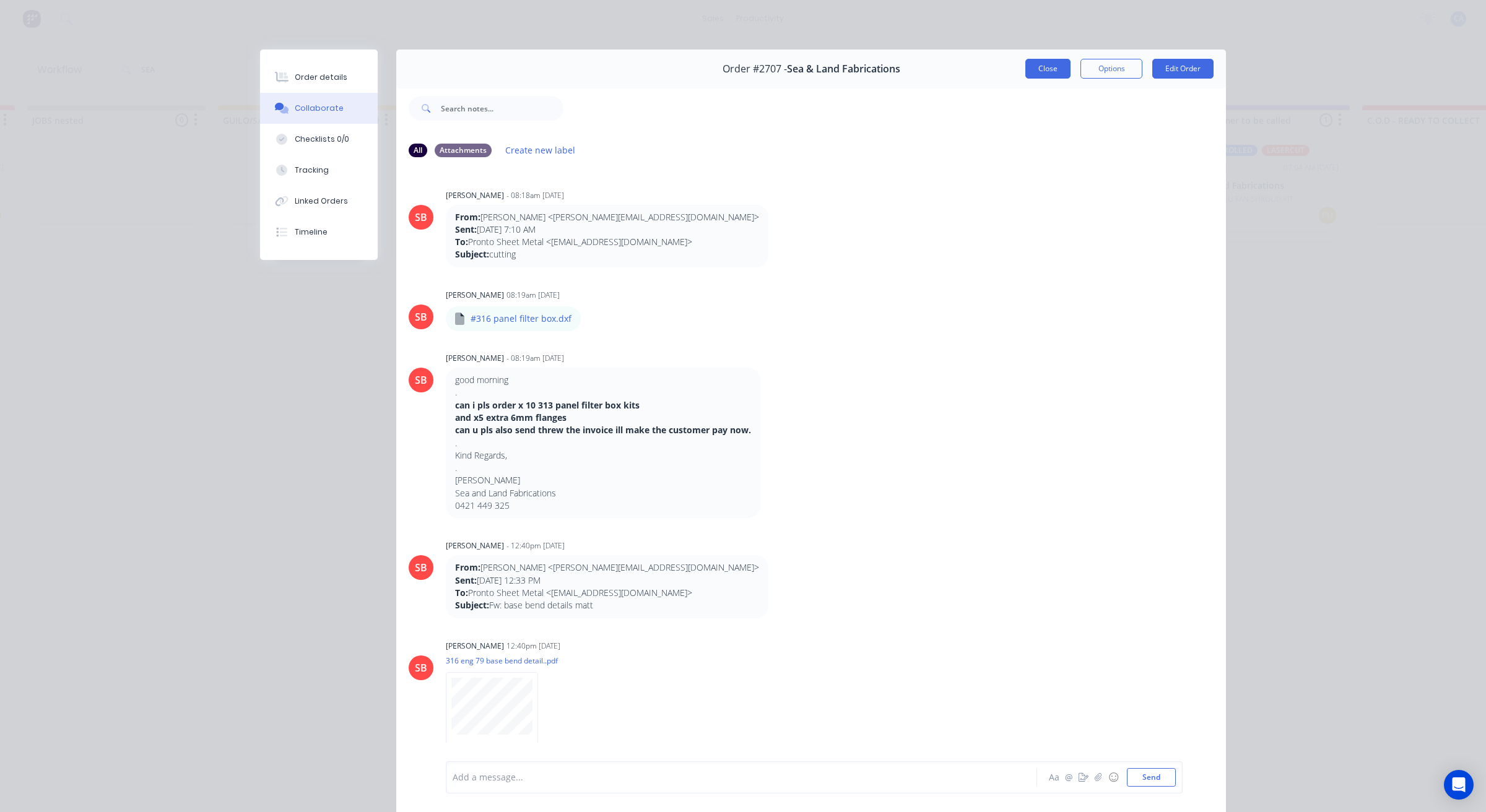
click at [1049, 73] on button "Close" at bounding box center [1048, 68] width 45 height 20
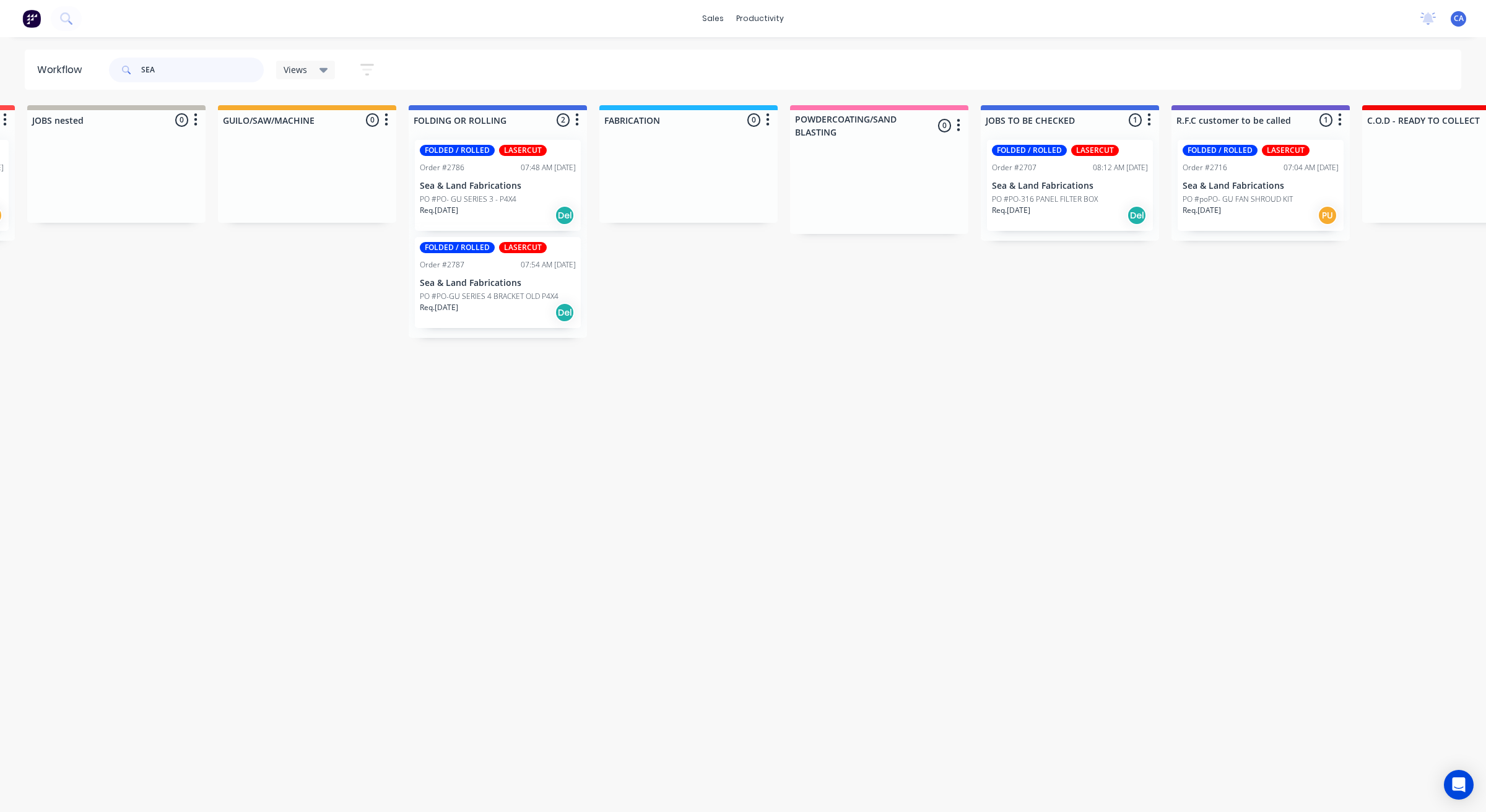
click at [153, 68] on input "SEA" at bounding box center [203, 70] width 122 height 24
drag, startPoint x: 153, startPoint y: 68, endPoint x: 131, endPoint y: 62, distance: 22.8
click at [131, 62] on div "SEA" at bounding box center [187, 70] width 155 height 24
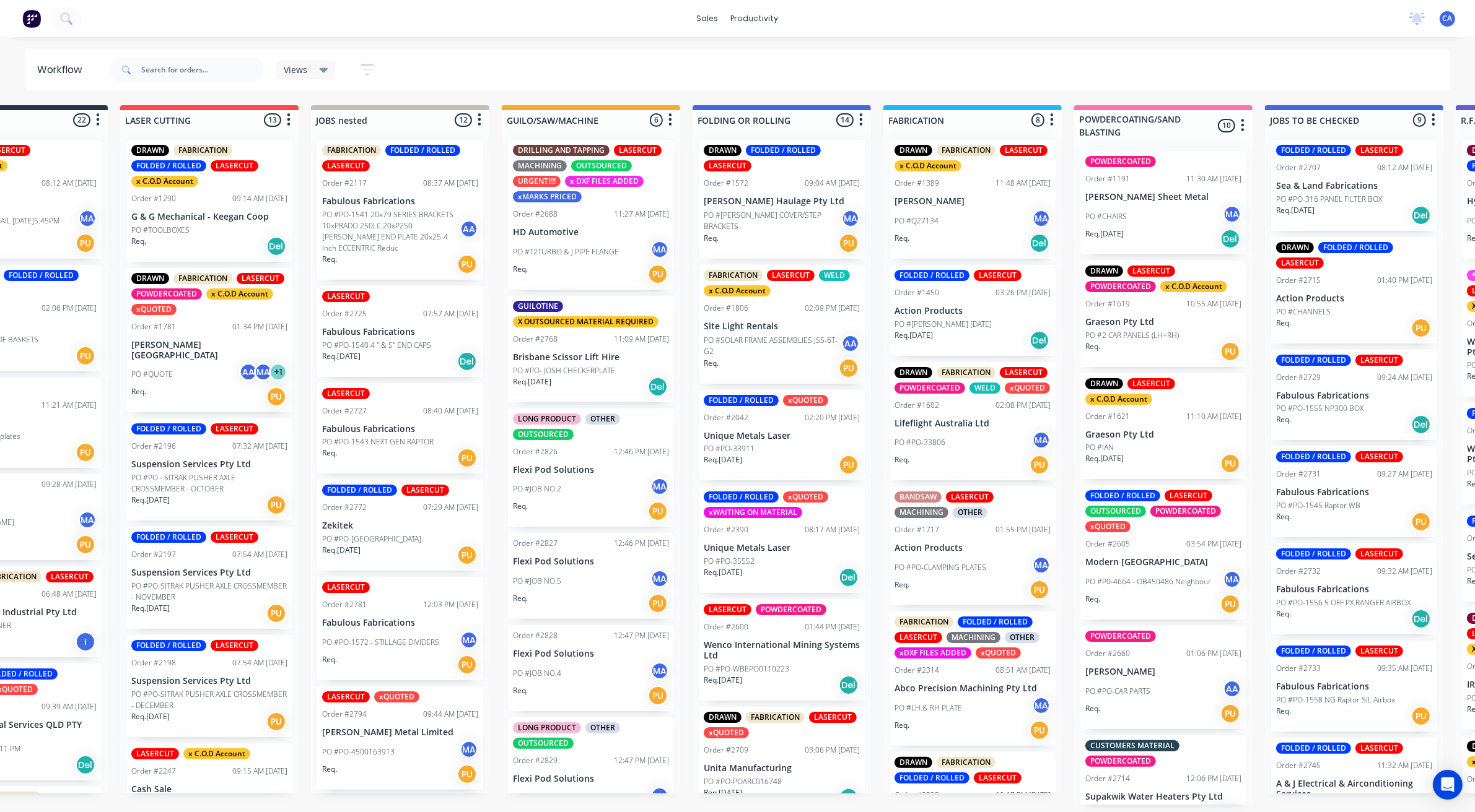
scroll to position [4, 332]
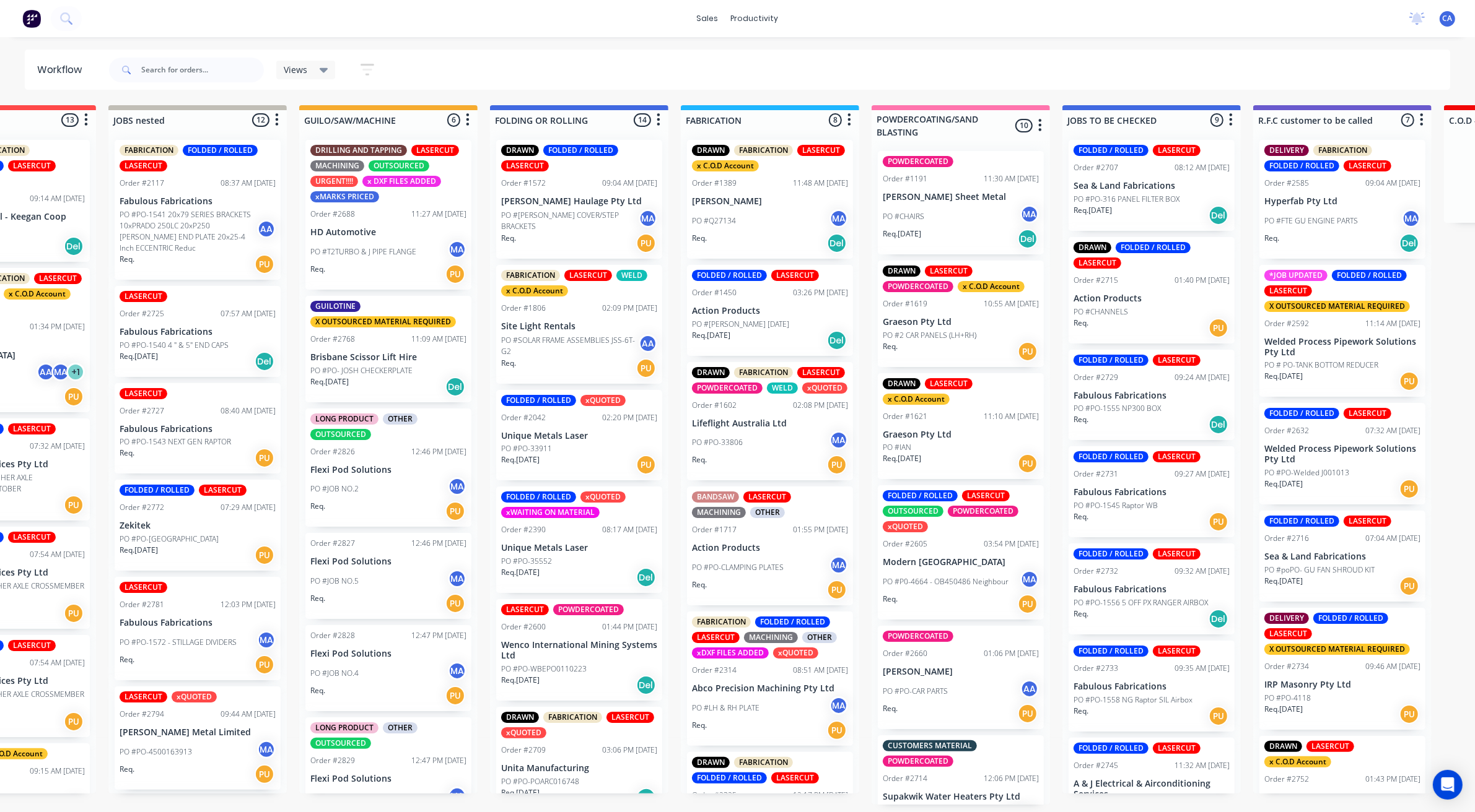
drag, startPoint x: 1076, startPoint y: 353, endPoint x: 1151, endPoint y: 371, distance: 77.1
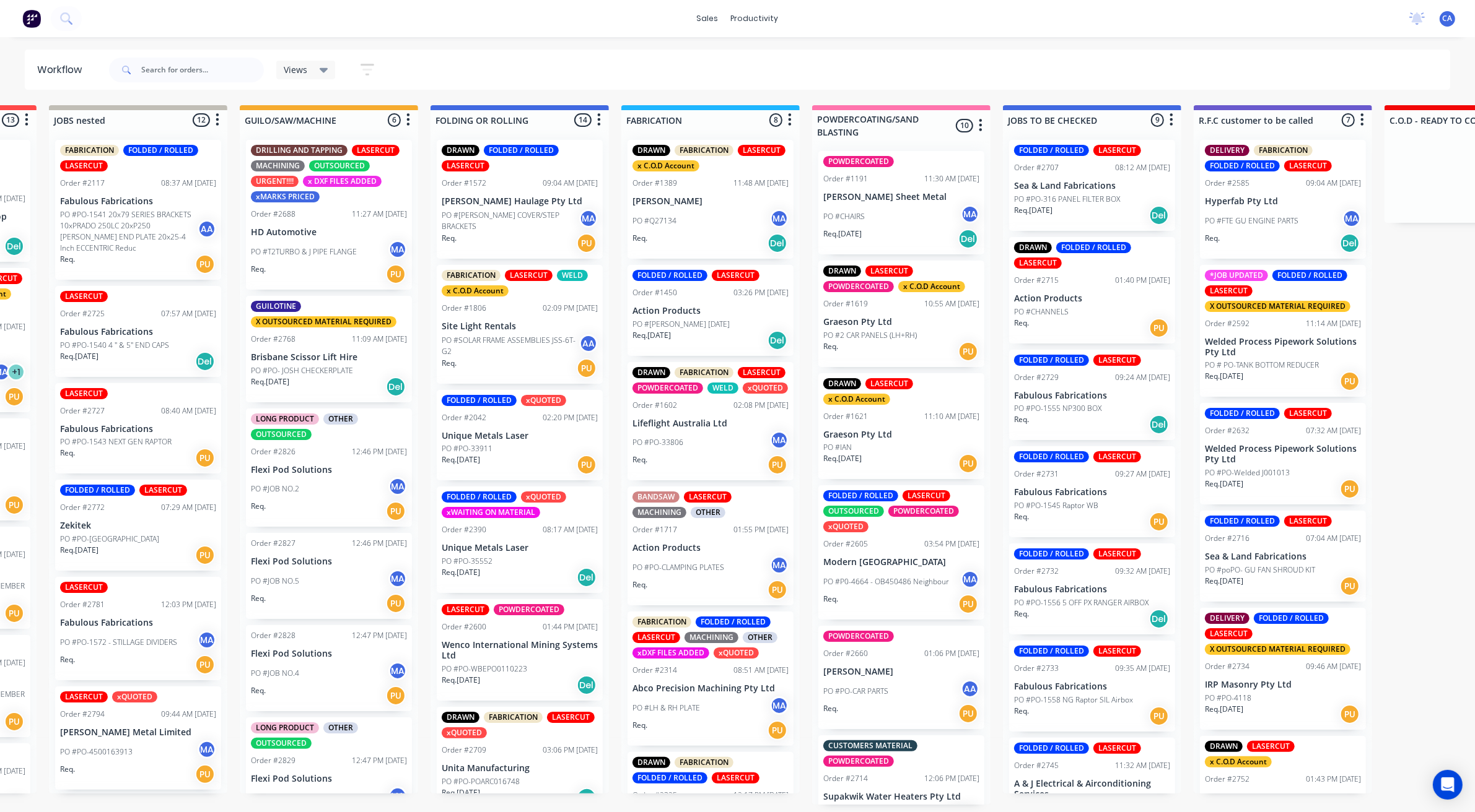
drag, startPoint x: 1047, startPoint y: 378, endPoint x: 1057, endPoint y: 380, distance: 10.2
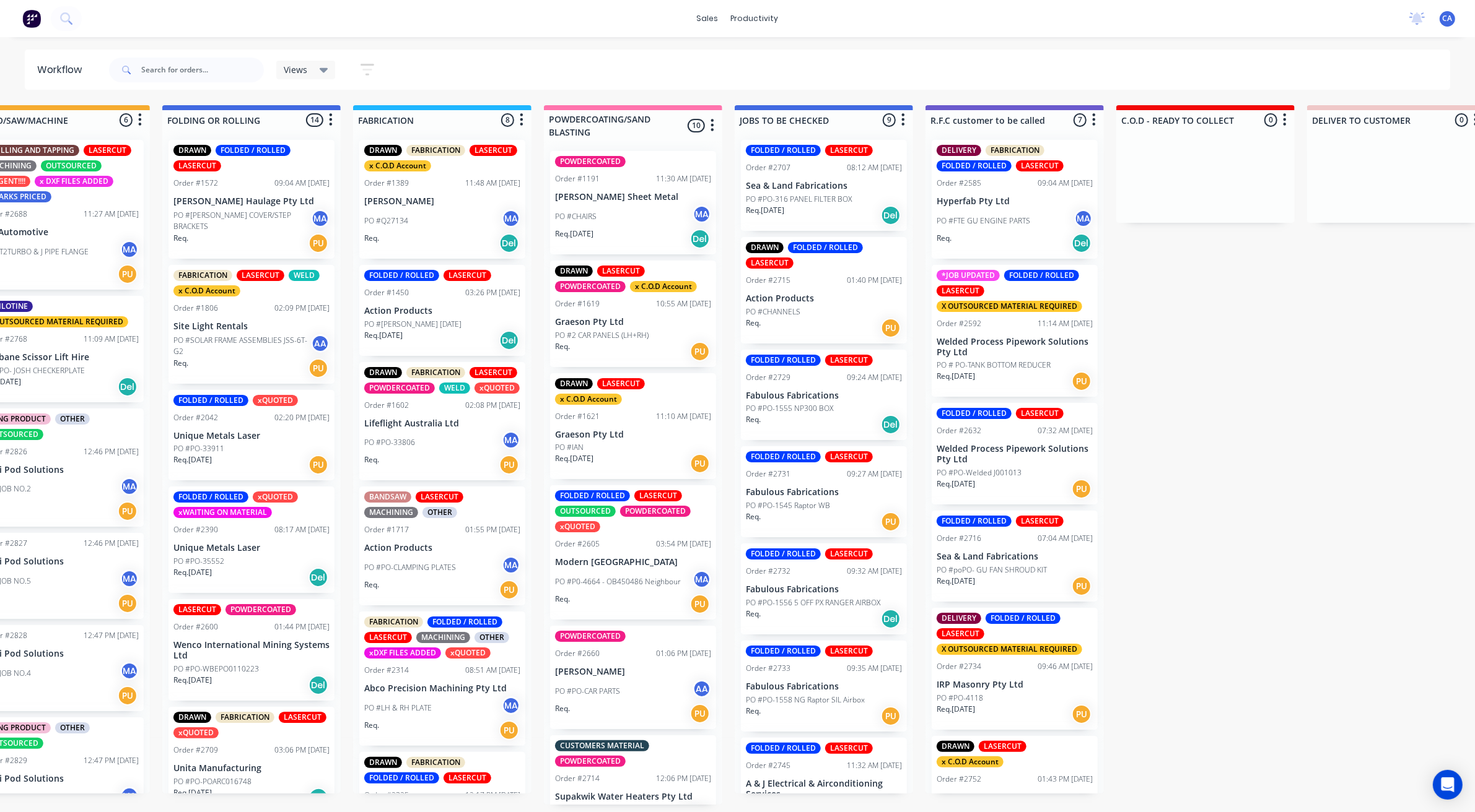
drag, startPoint x: 1057, startPoint y: 382, endPoint x: 1094, endPoint y: 395, distance: 39.2
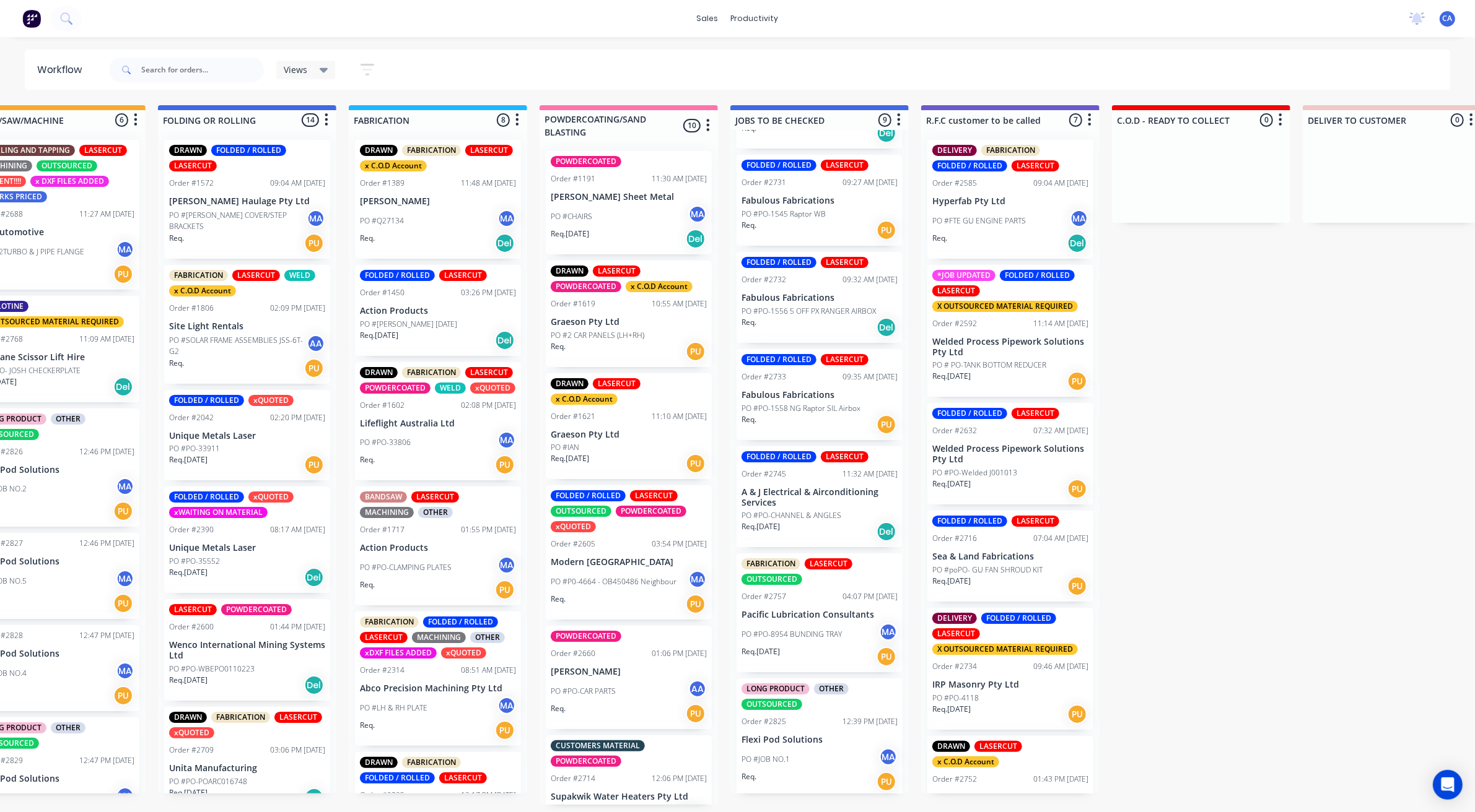
scroll to position [292, 0]
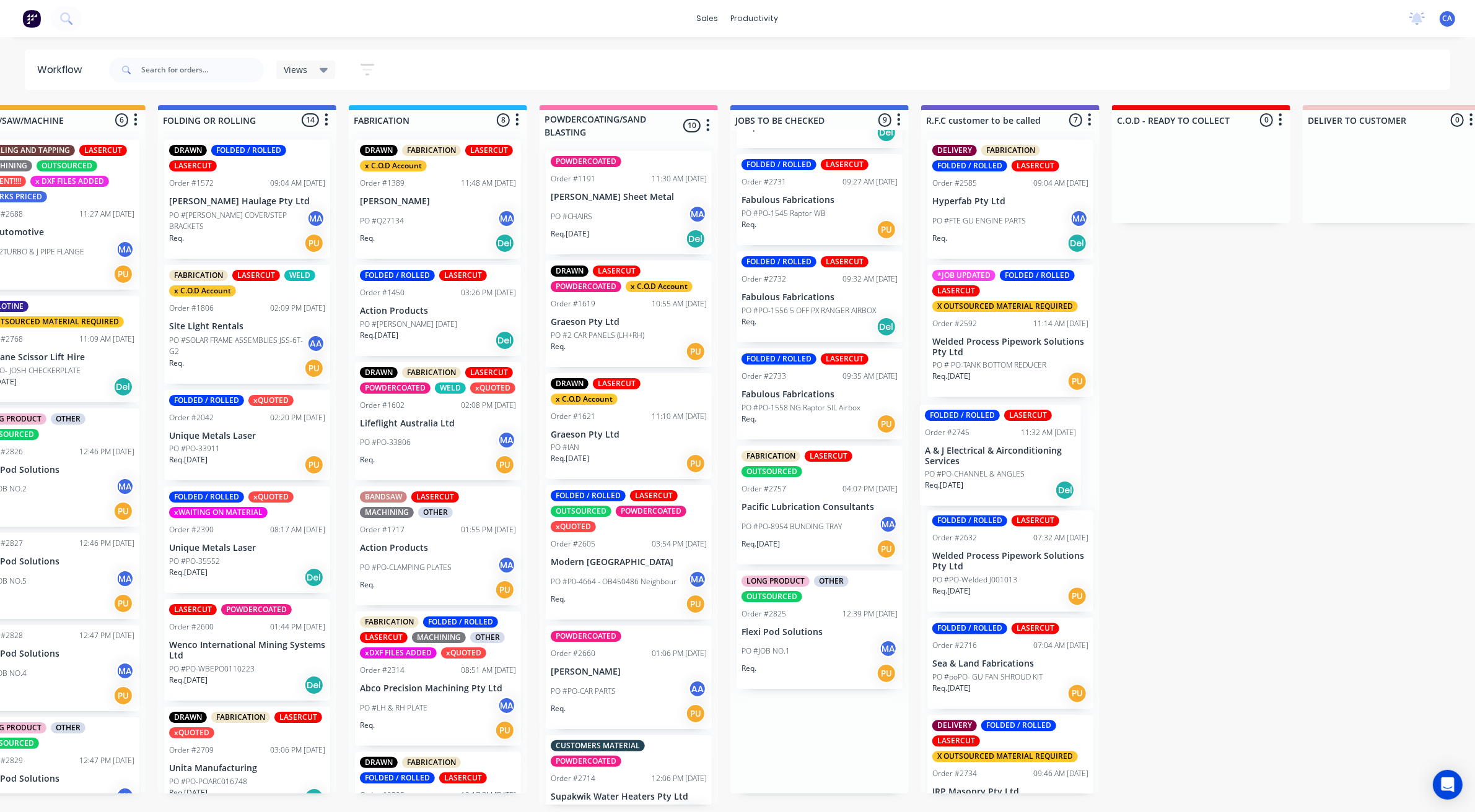
drag, startPoint x: 787, startPoint y: 514, endPoint x: 997, endPoint y: 447, distance: 220.4
click at [997, 449] on div "Submitted 22 Sort By Created date Required date Order number Customer name Most…" at bounding box center [1021, 455] width 3323 height 700
click at [999, 447] on div "DELIVERY FABRICATION FOLDED / ROLLED LASERCUT Order #2585 09:04 AM [DATE] Hyper…" at bounding box center [1009, 462] width 178 height 663
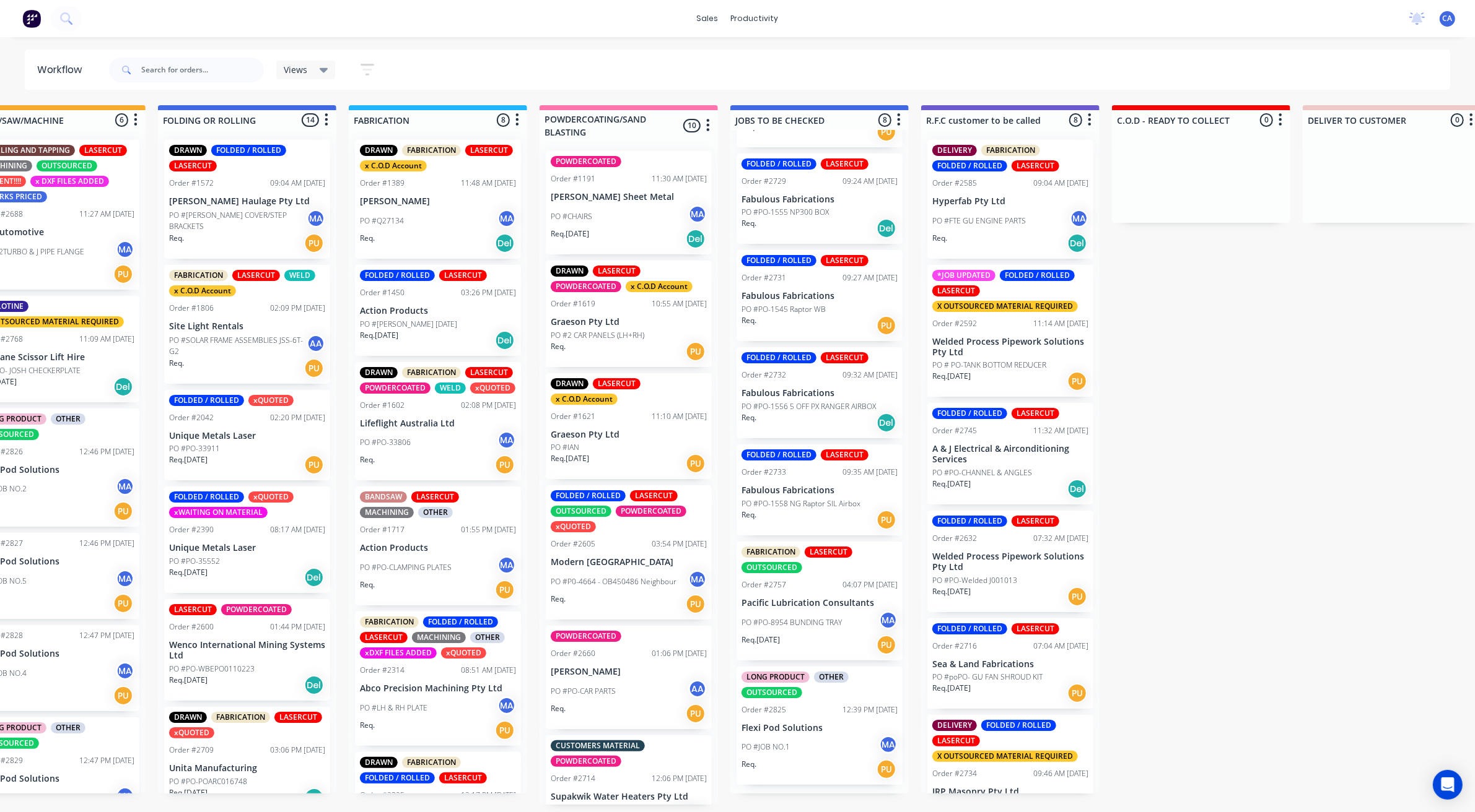
scroll to position [185, 0]
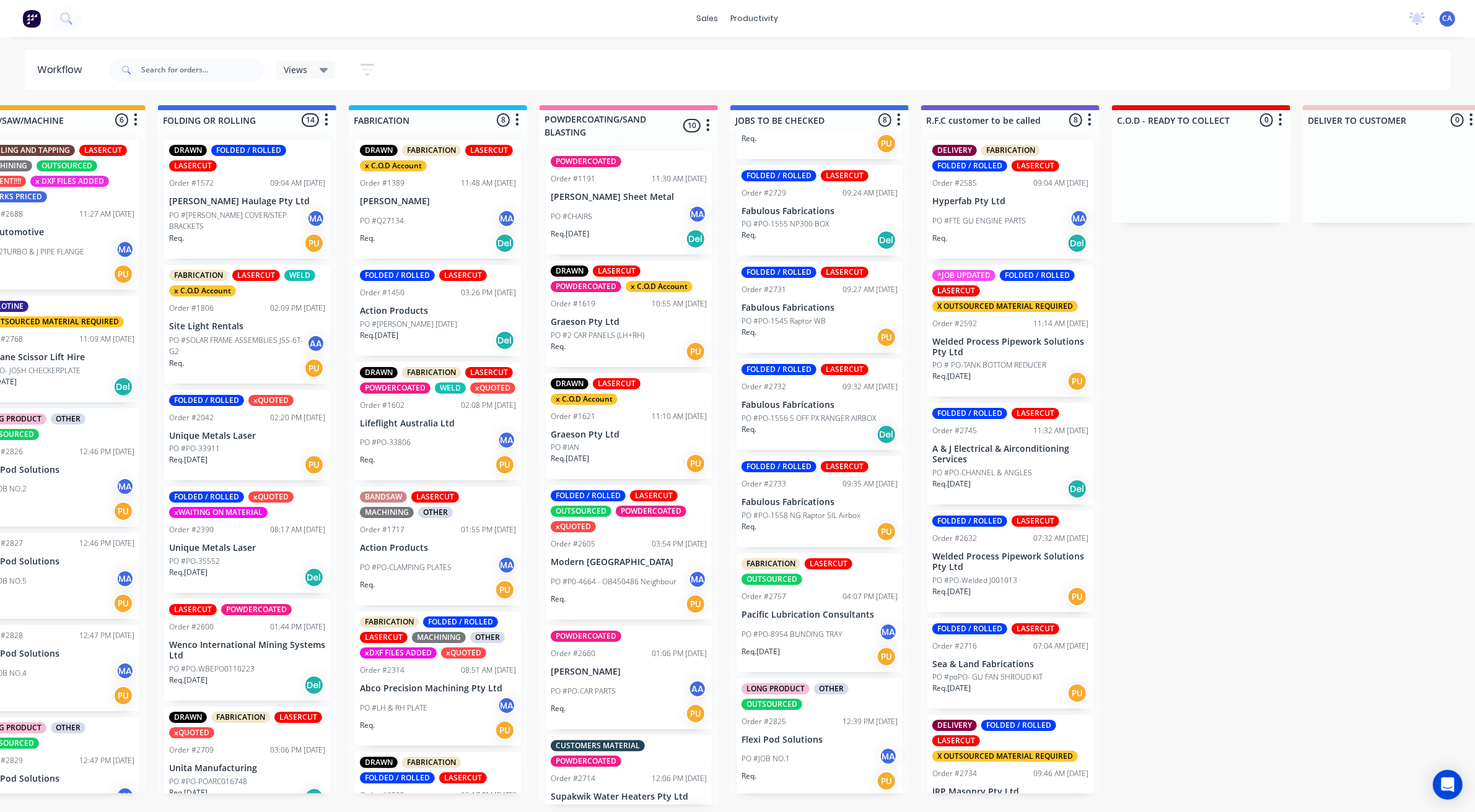
click at [994, 452] on p "A & J Electrical & Airconditioning Services" at bounding box center [1010, 454] width 156 height 21
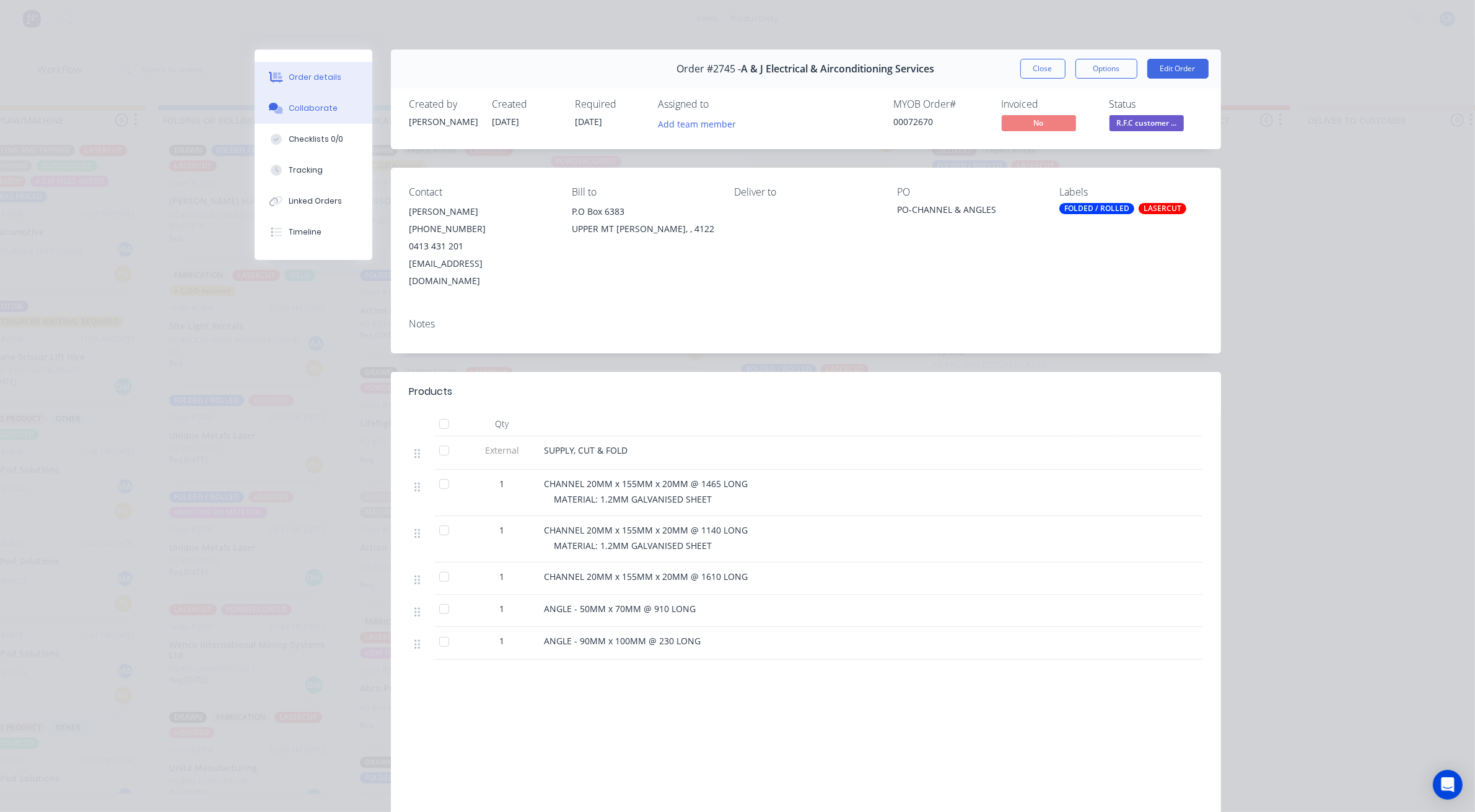
click at [324, 113] on div "Collaborate" at bounding box center [313, 108] width 49 height 11
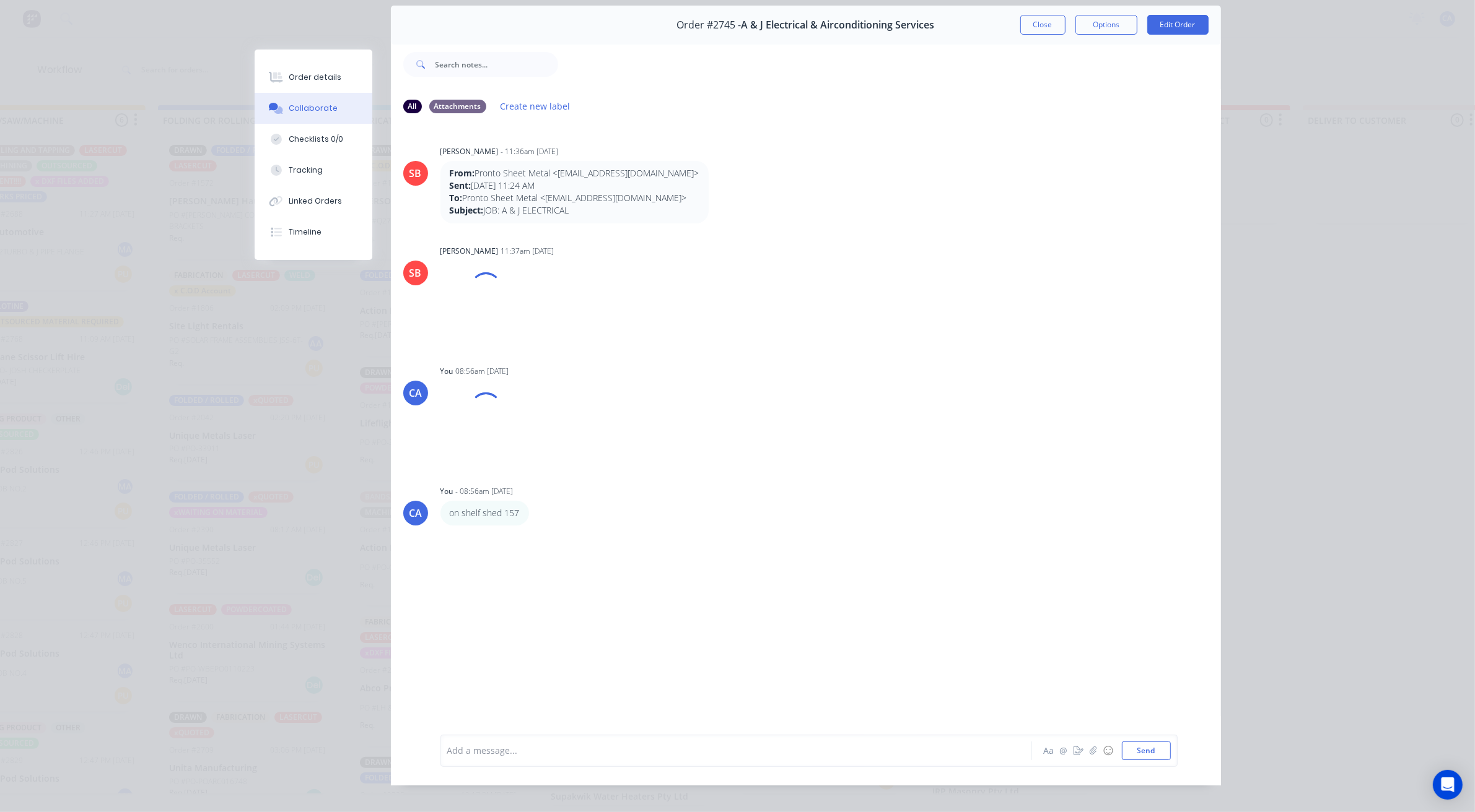
scroll to position [68, 0]
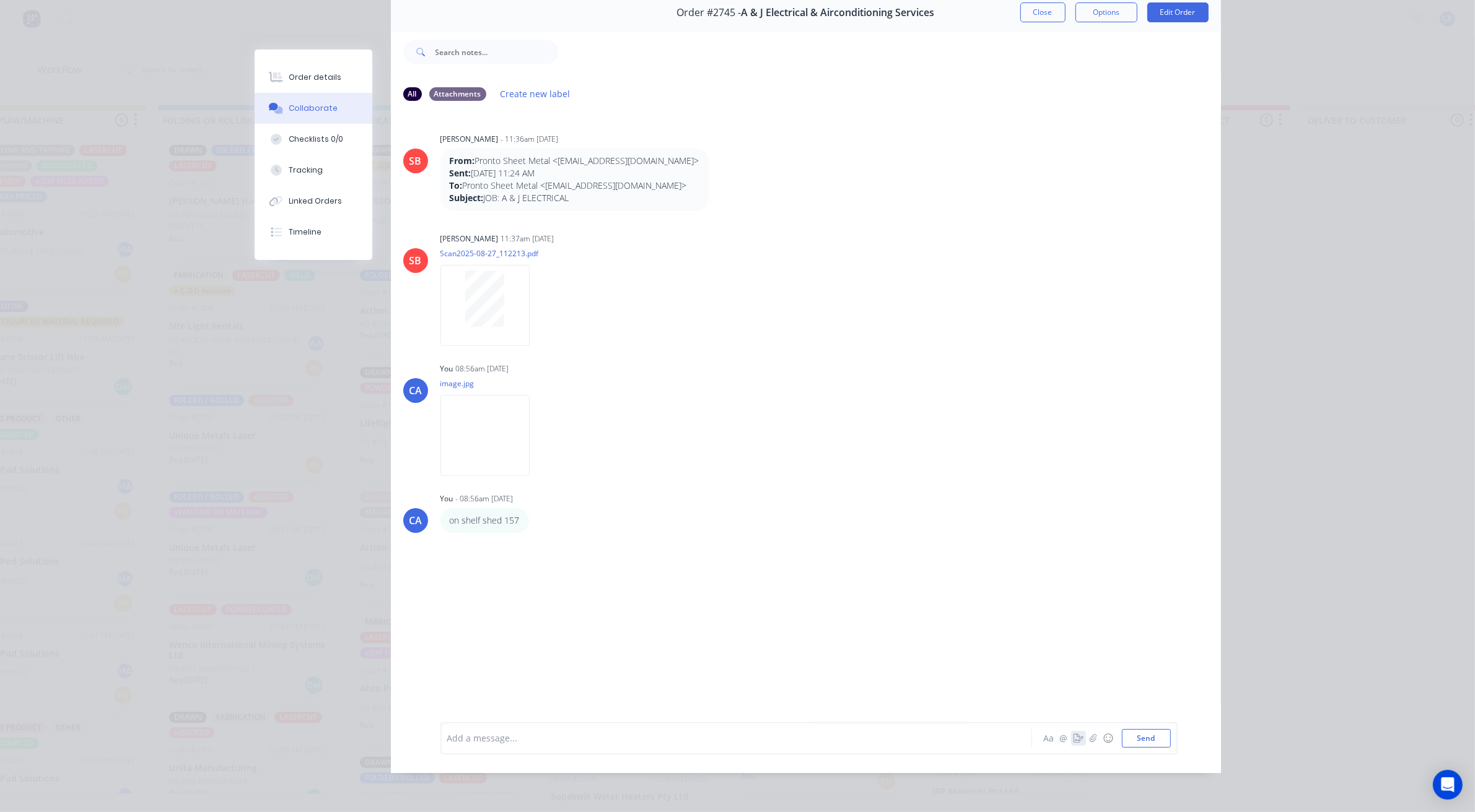
click at [1073, 741] on icon "button" at bounding box center [1078, 738] width 10 height 8
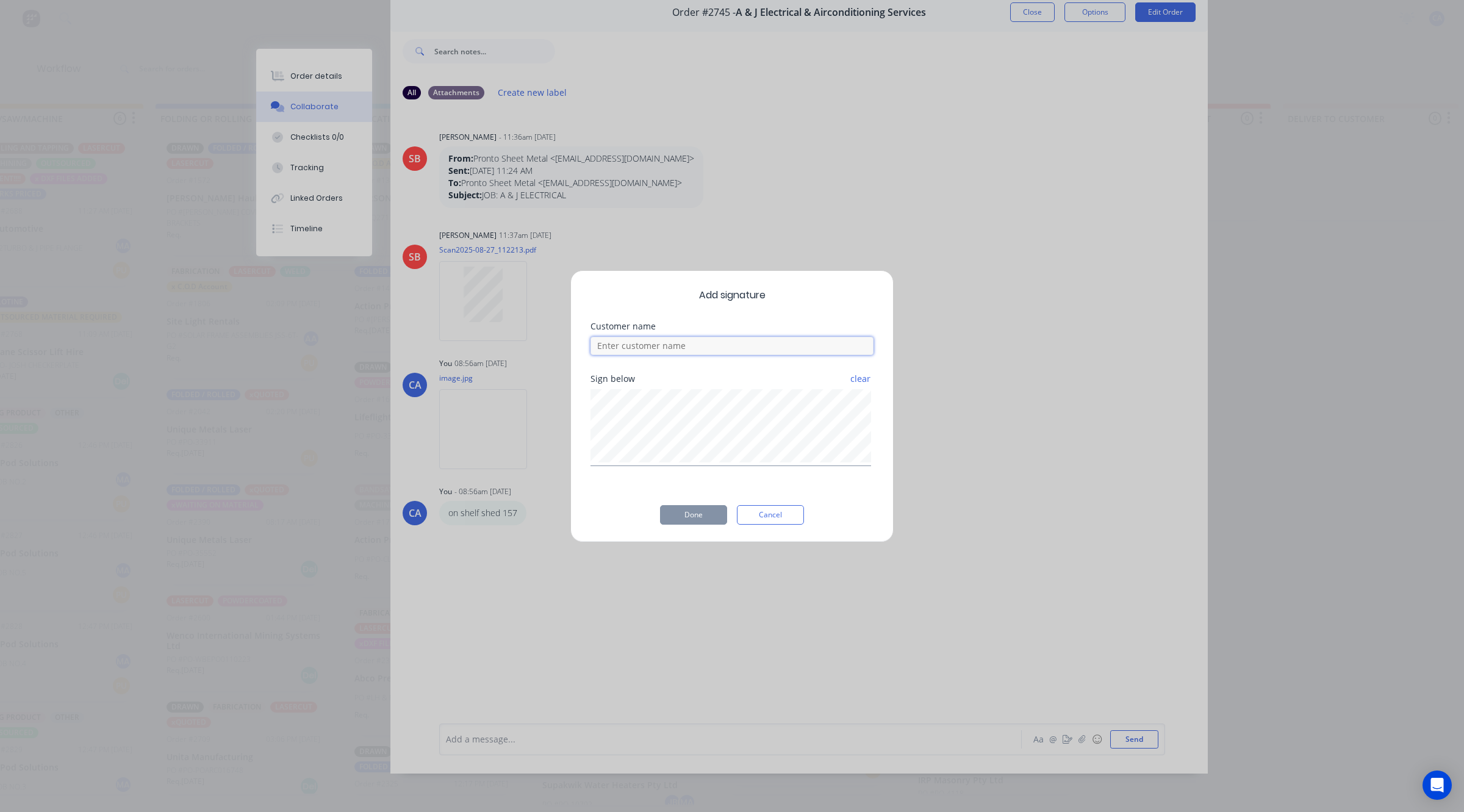
click at [704, 348] on input at bounding box center [732, 346] width 283 height 19
type input "[PERSON_NAME] CHECKED"
click at [713, 509] on button "Done" at bounding box center [693, 514] width 67 height 19
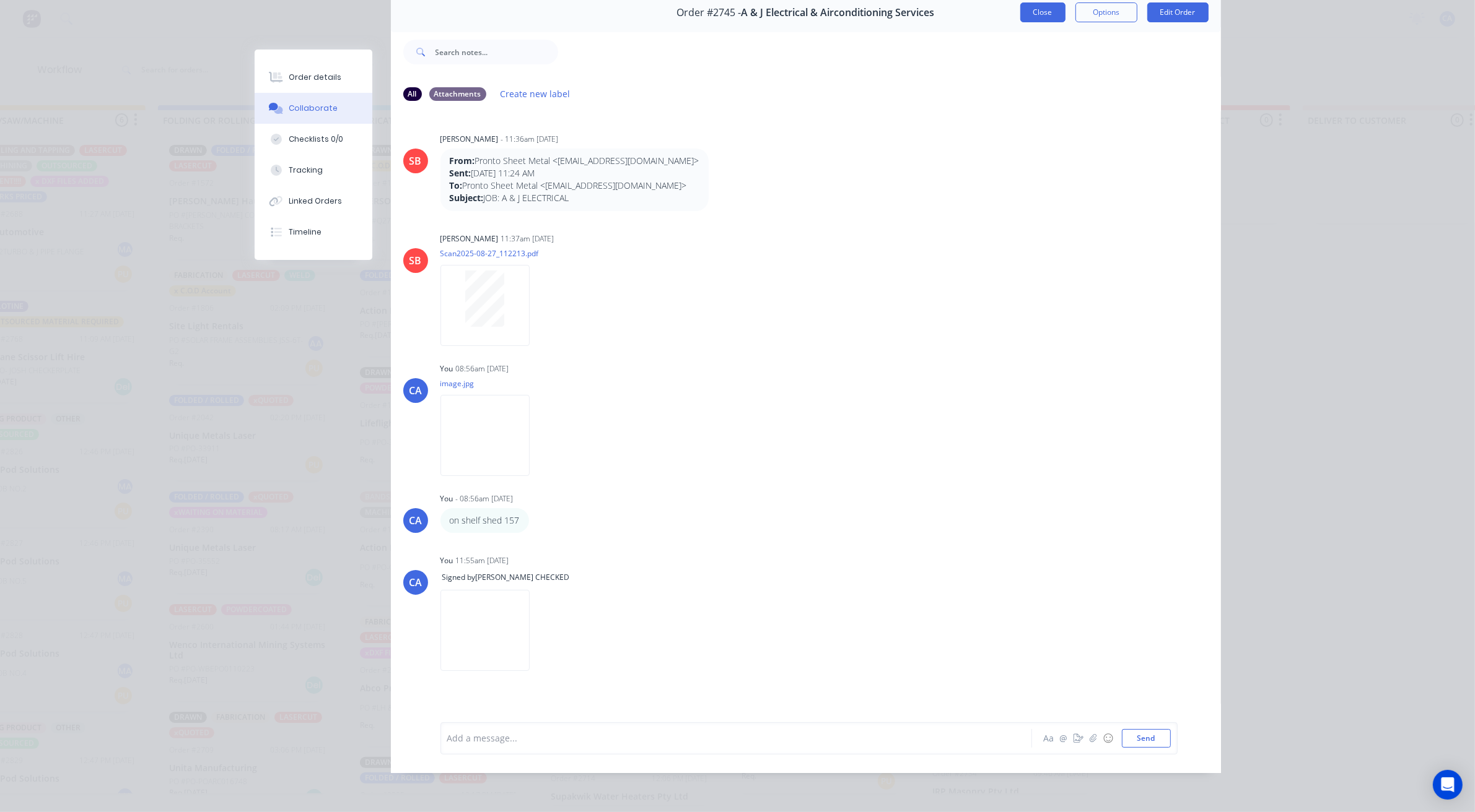
click at [1025, 11] on button "Close" at bounding box center [1042, 12] width 45 height 20
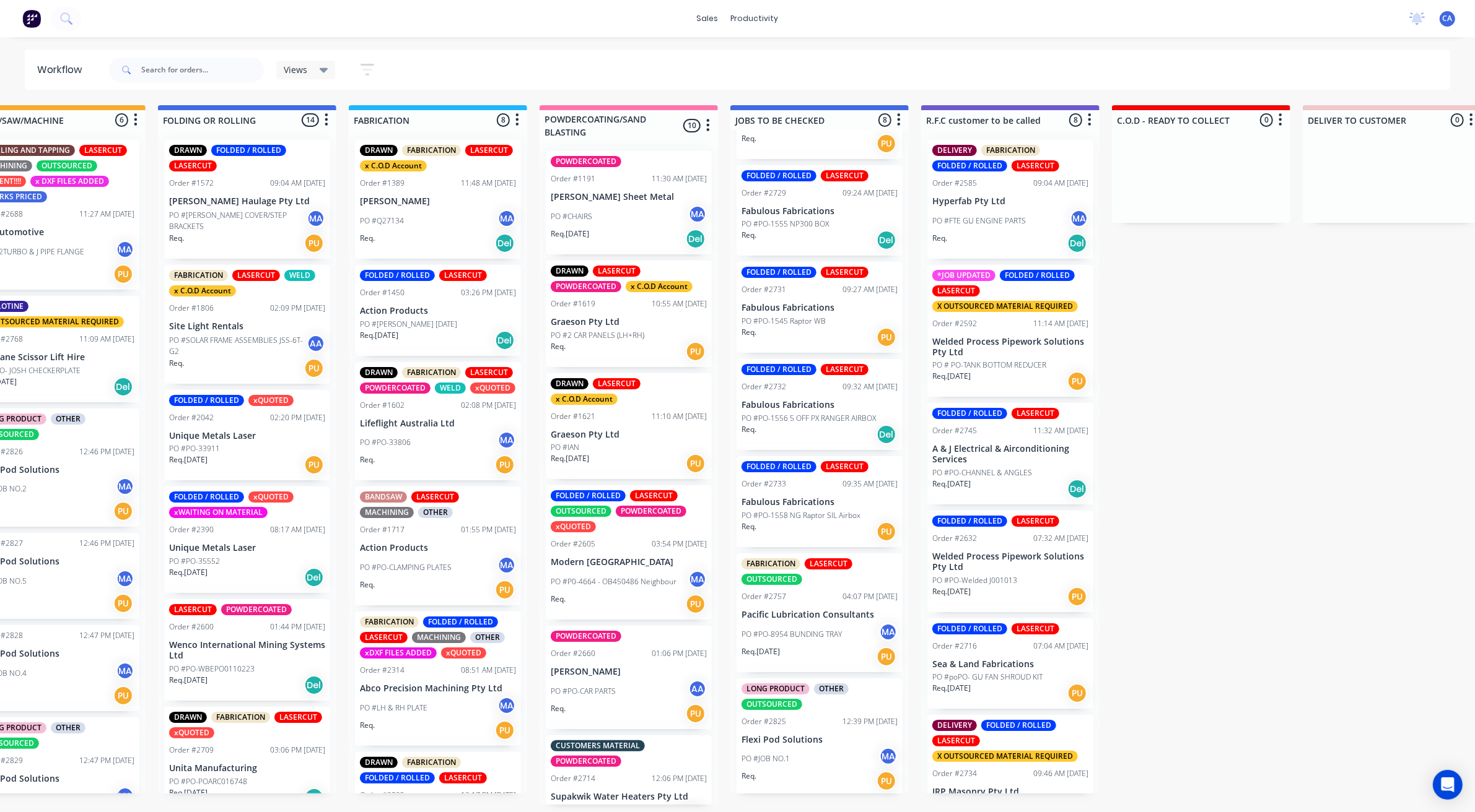
scroll to position [4, 631]
drag, startPoint x: 1142, startPoint y: 344, endPoint x: 1237, endPoint y: 283, distance: 112.9
click at [1237, 283] on div "Submitted 22 Sort By Created date Required date Order number Customer name Most…" at bounding box center [1021, 455] width 3323 height 700
click at [815, 623] on div "PO #PO-8954 BUNDING TRAY MA" at bounding box center [820, 634] width 156 height 24
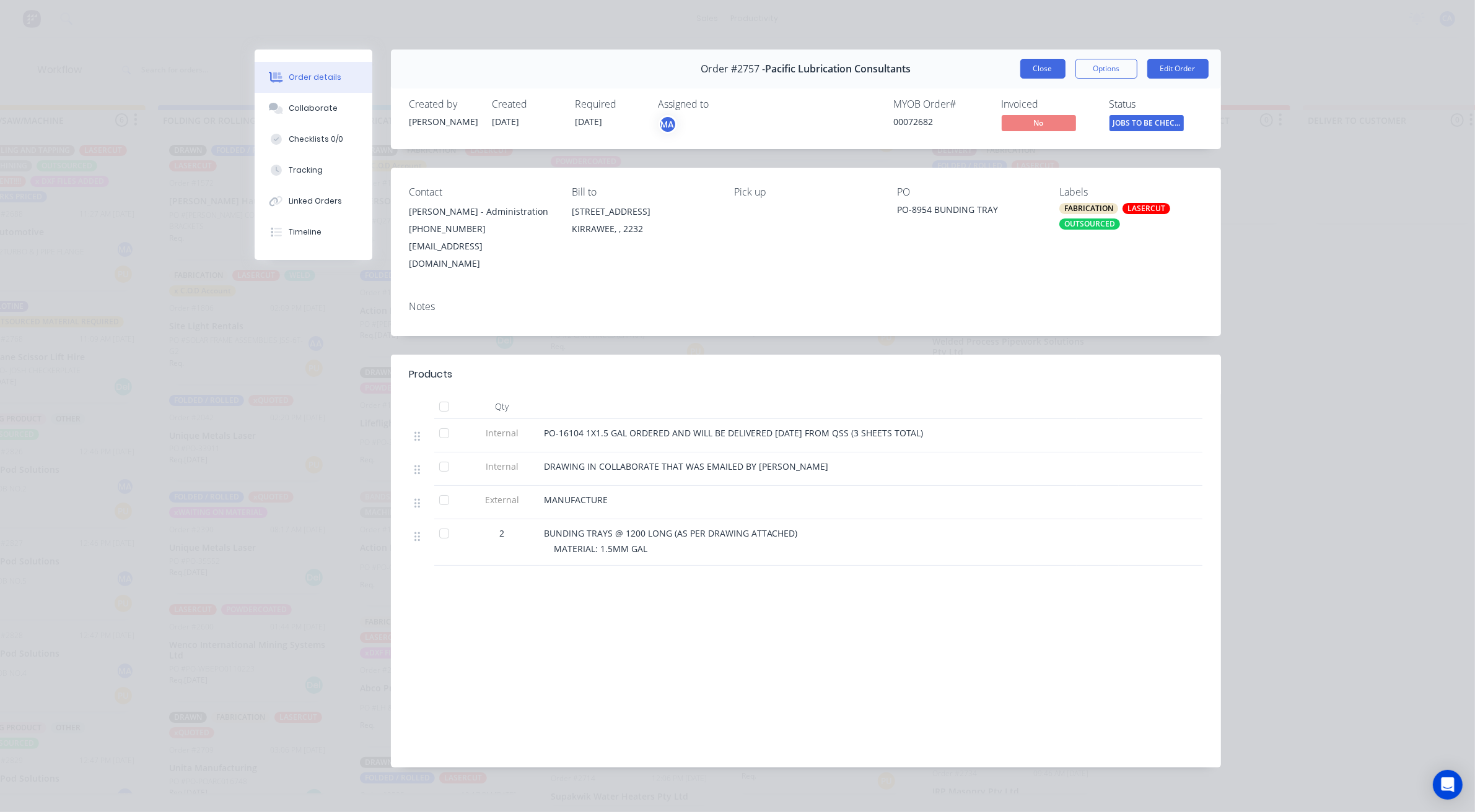
click at [1036, 63] on button "Close" at bounding box center [1042, 68] width 45 height 20
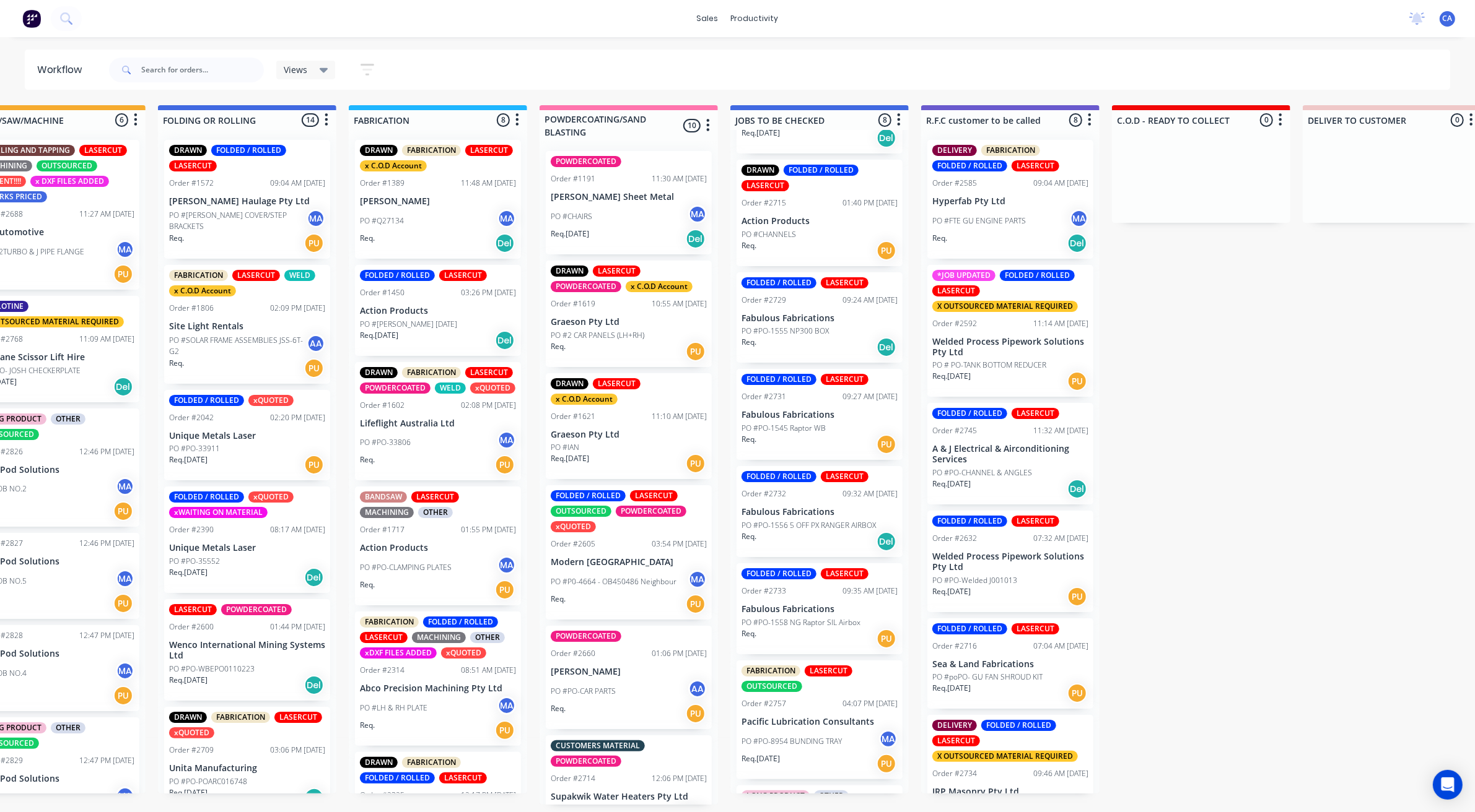
scroll to position [185, 0]
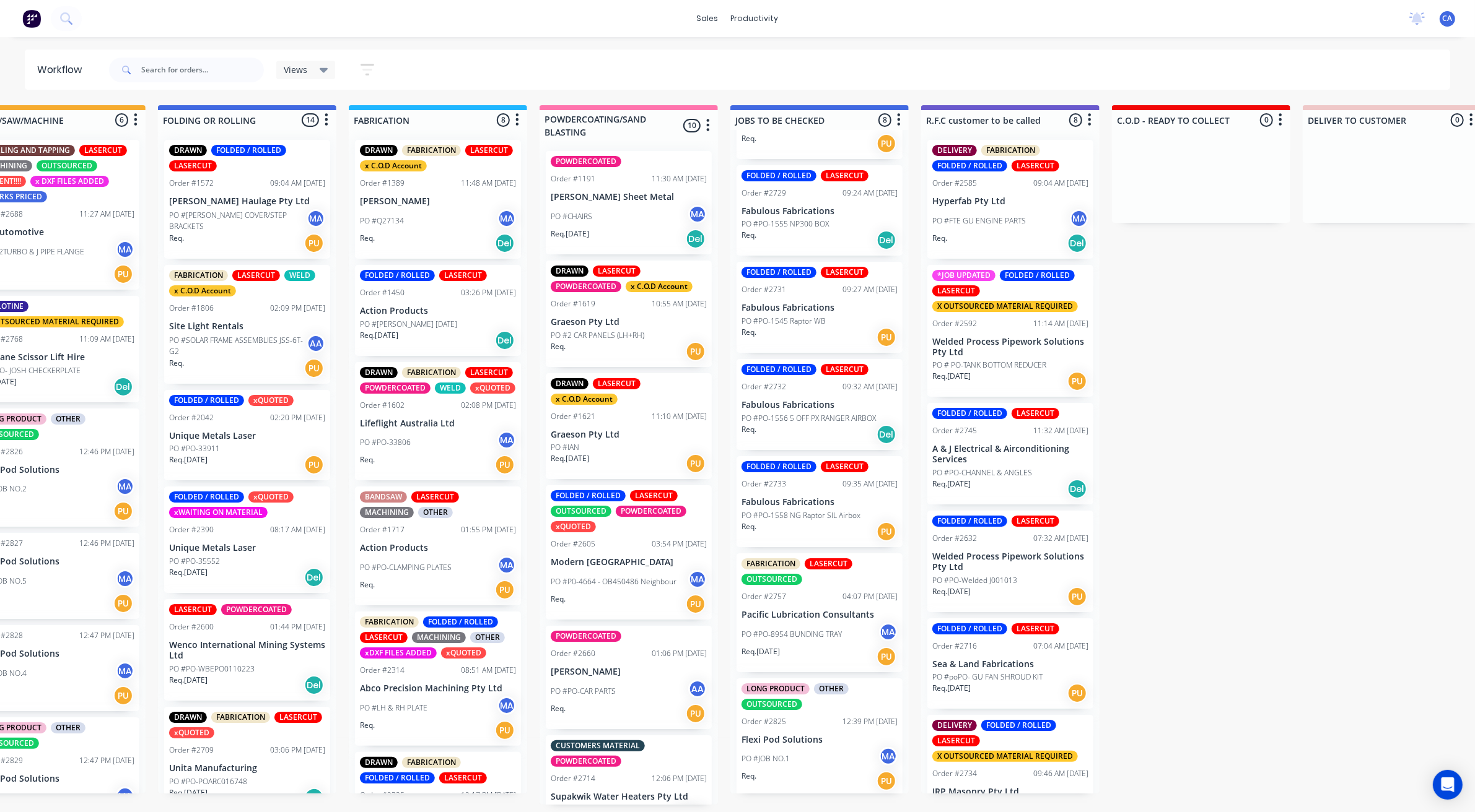
click at [788, 623] on div "PO #PO-8954 BUNDING TRAY MA" at bounding box center [820, 634] width 156 height 24
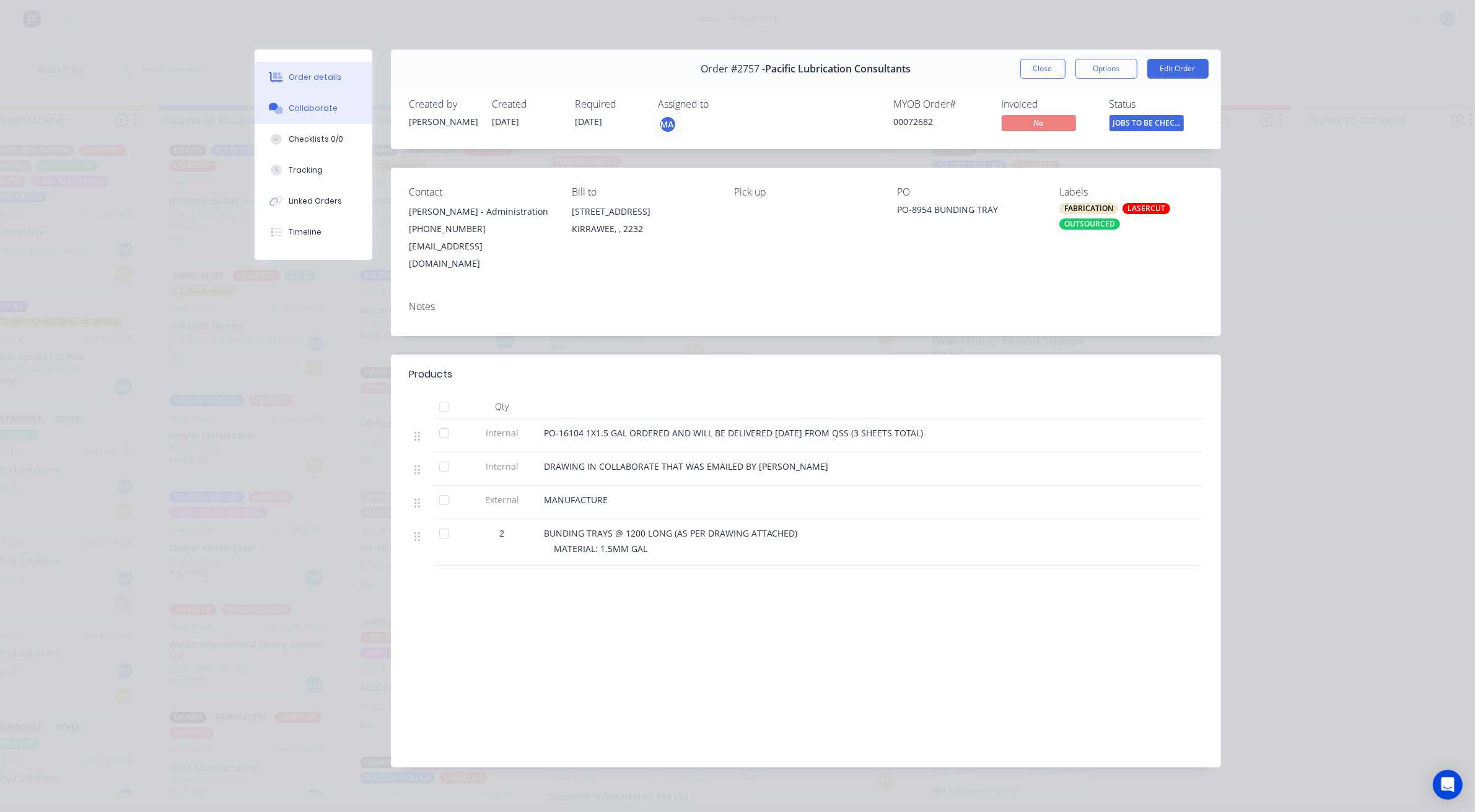
click at [290, 111] on div "Collaborate" at bounding box center [313, 108] width 49 height 11
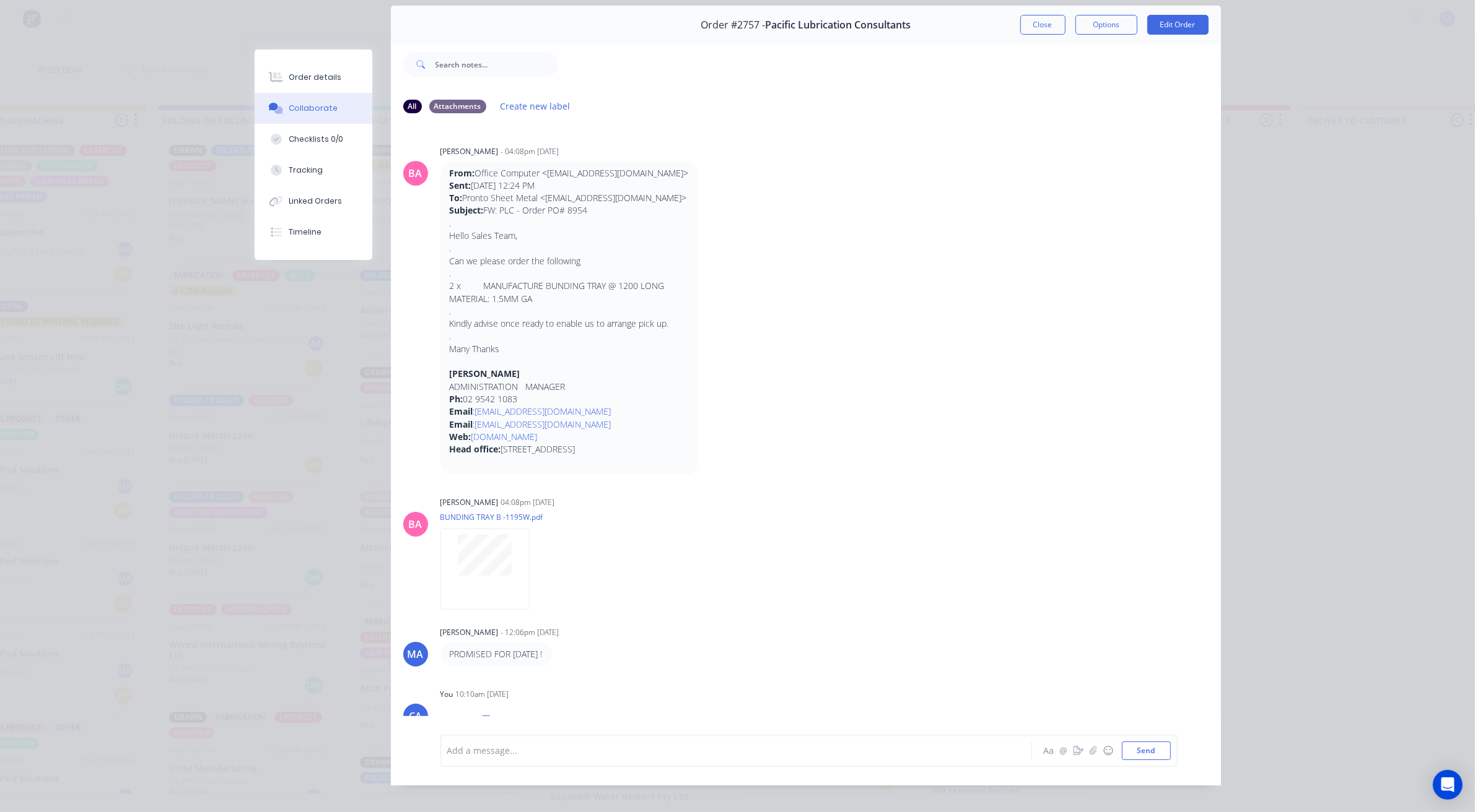
scroll to position [68, 0]
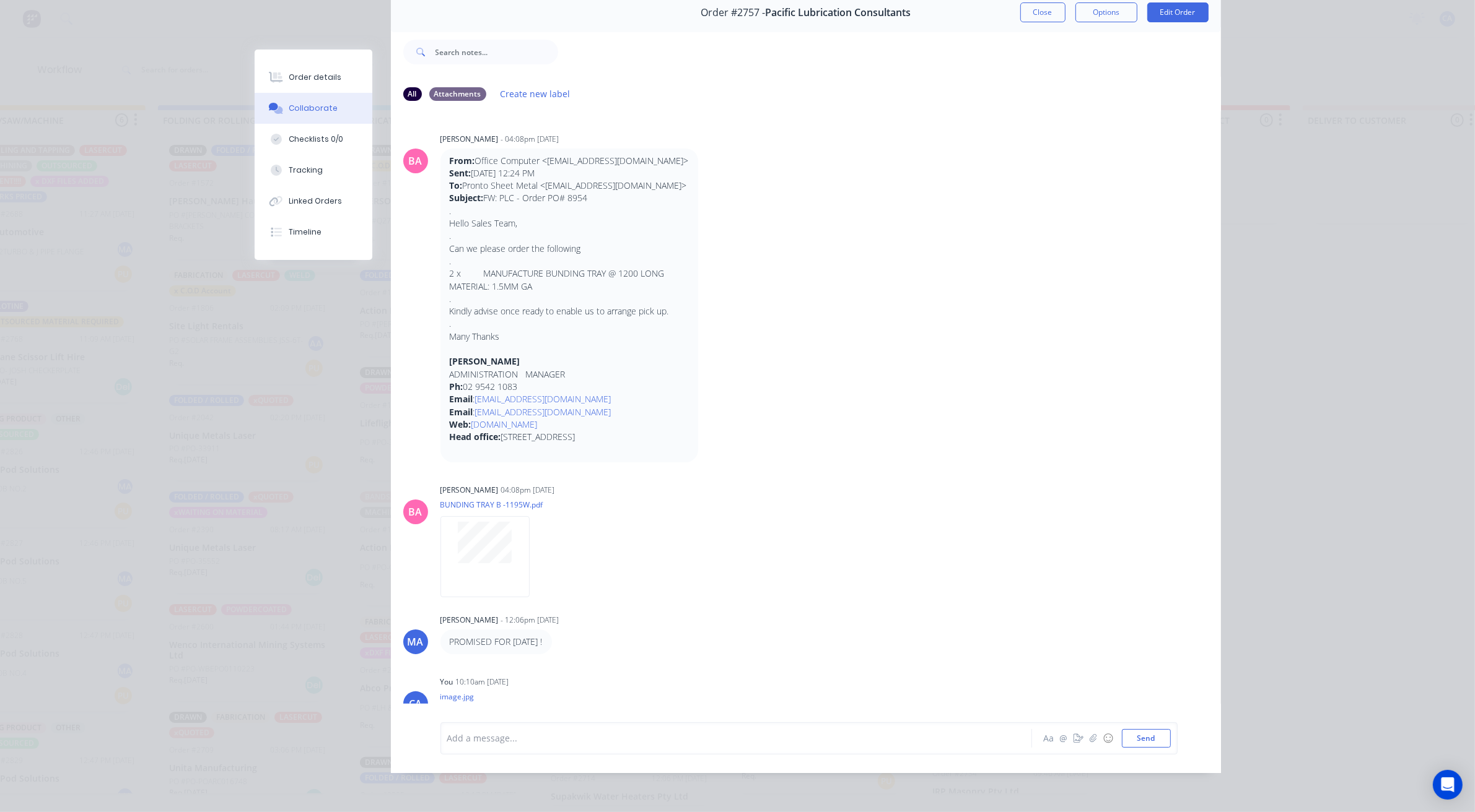
click at [659, 748] on div "Add a message... Aa @ ☺ Send" at bounding box center [809, 739] width 737 height 32
click at [654, 735] on div at bounding box center [718, 739] width 542 height 13
click at [1062, 738] on button "@" at bounding box center [1063, 739] width 15 height 15
click at [1075, 738] on icon "button" at bounding box center [1078, 738] width 10 height 8
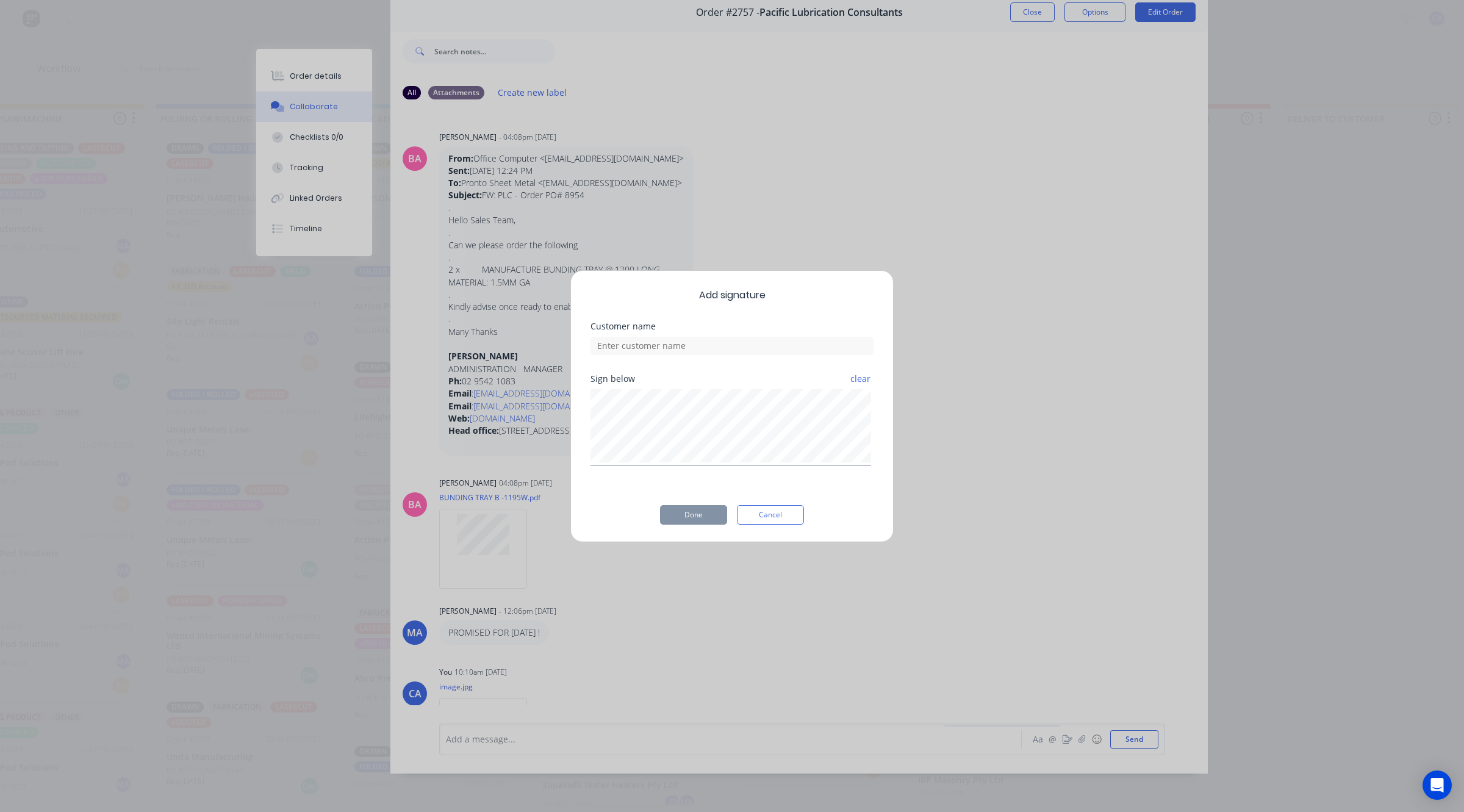
click at [708, 387] on div "Sign below clear" at bounding box center [732, 419] width 283 height 92
drag, startPoint x: 700, startPoint y: 336, endPoint x: 700, endPoint y: 346, distance: 10.0
click at [700, 344] on input at bounding box center [732, 346] width 283 height 19
type input "[PERSON_NAME] CHECKED"
click at [679, 516] on button "Done" at bounding box center [693, 514] width 67 height 19
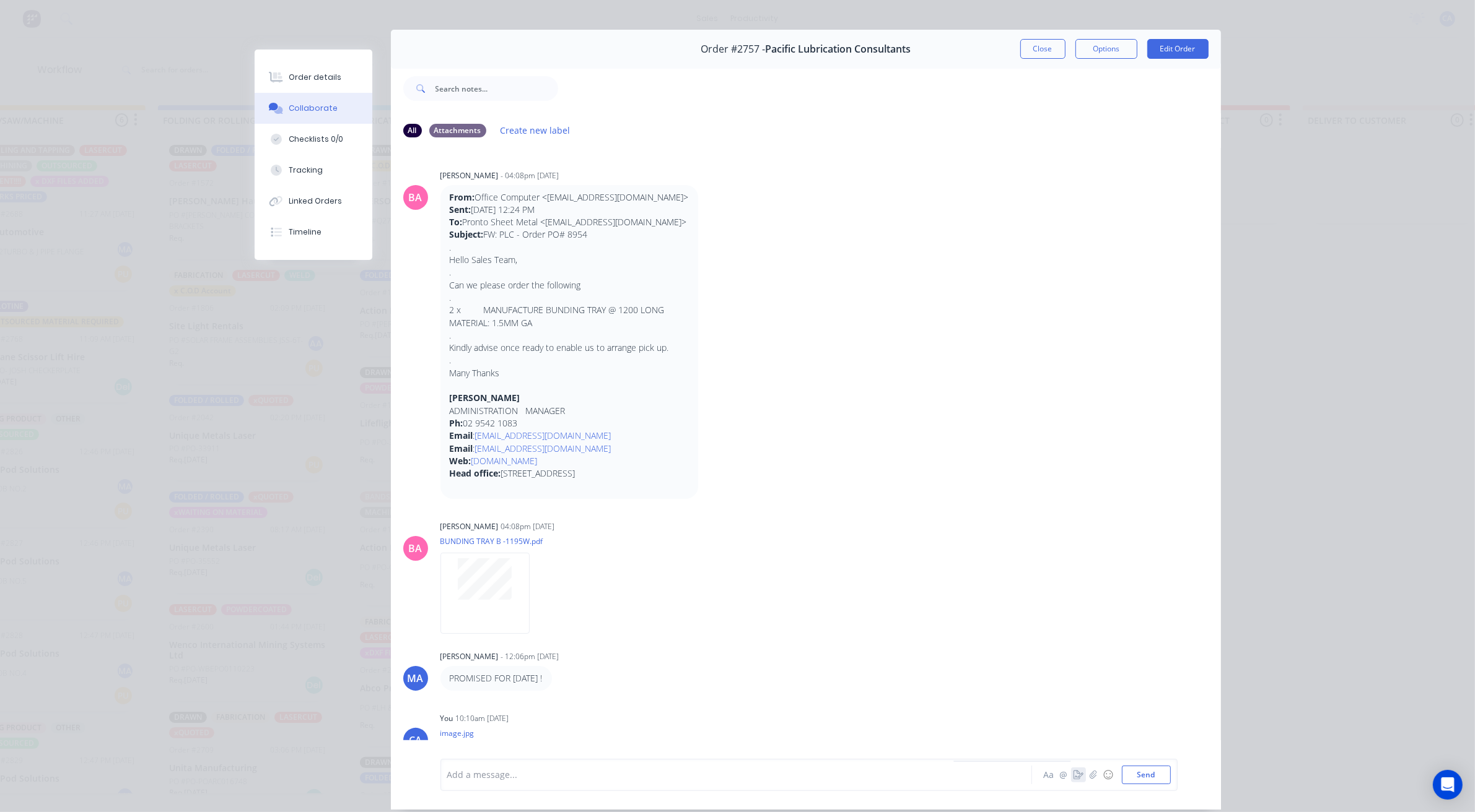
scroll to position [0, 0]
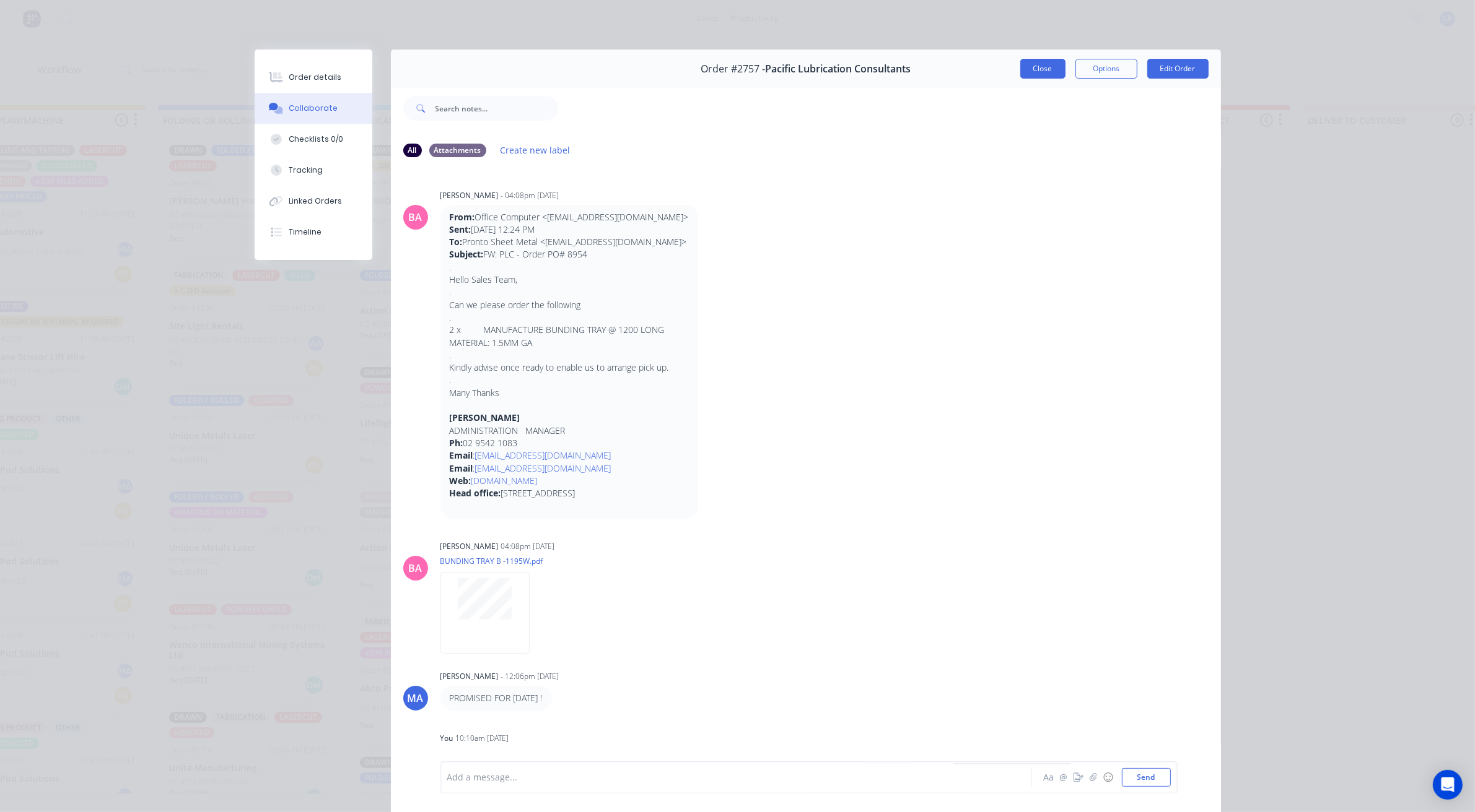
click at [1036, 67] on button "Close" at bounding box center [1042, 68] width 45 height 20
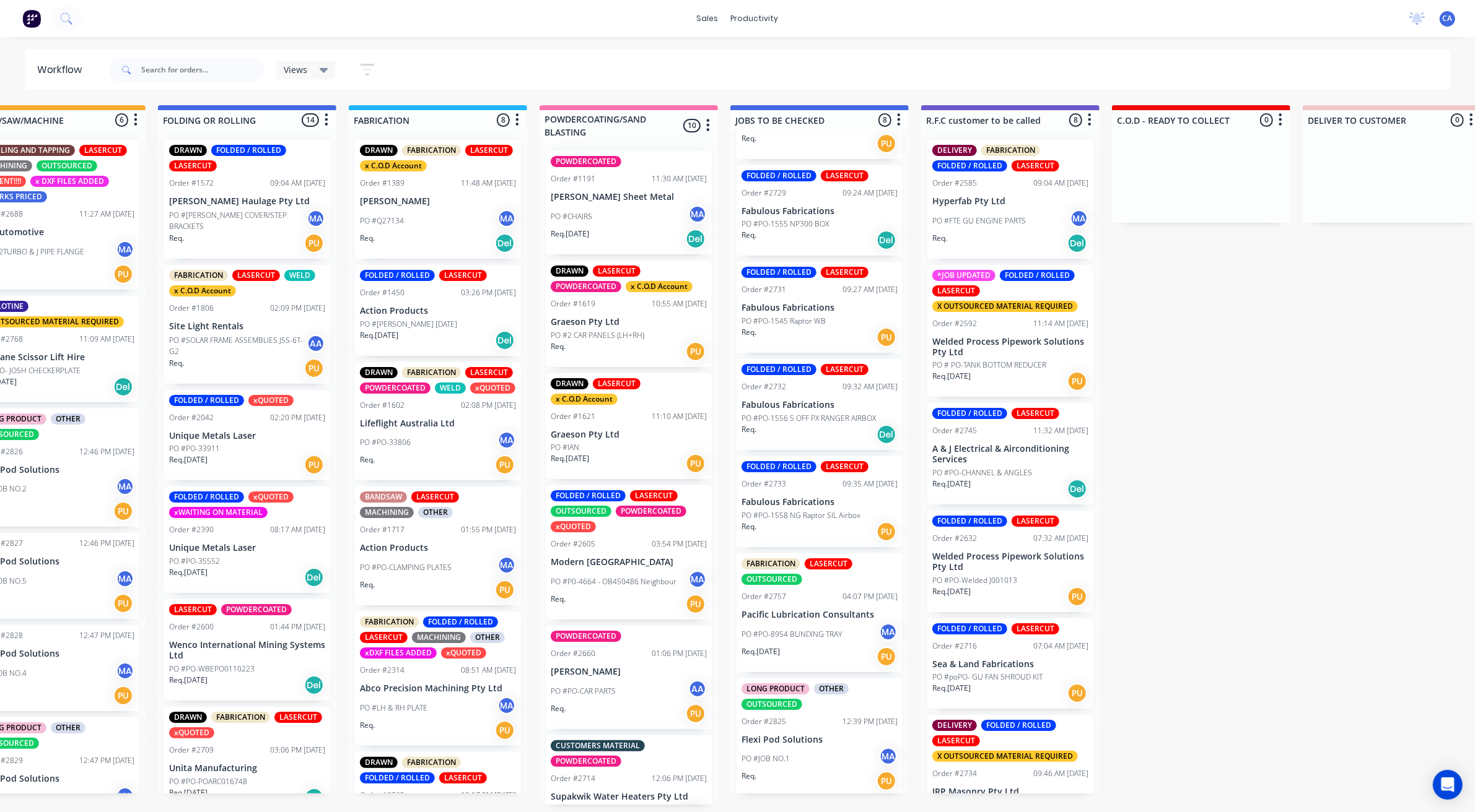
scroll to position [4, 631]
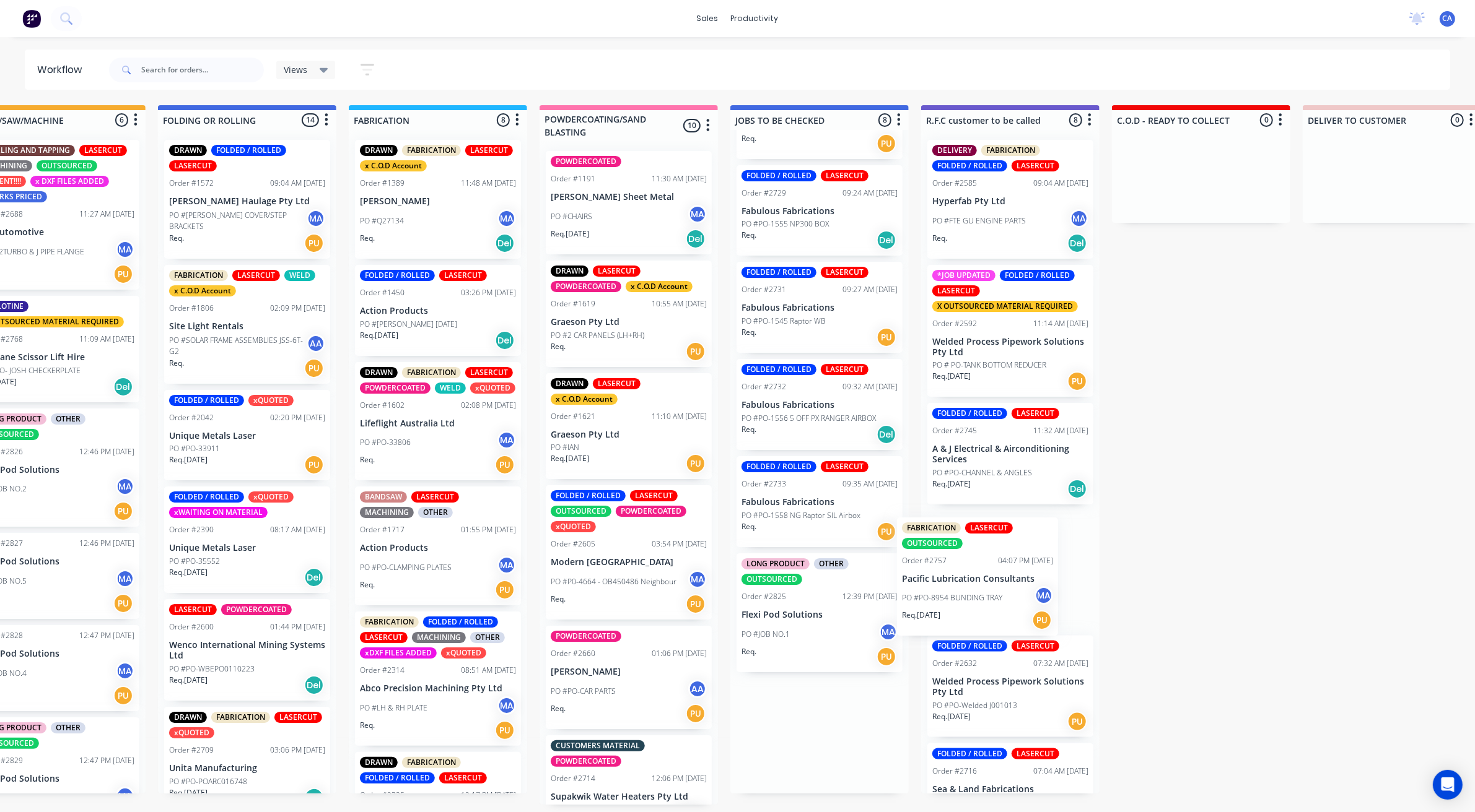
drag, startPoint x: 828, startPoint y: 611, endPoint x: 1008, endPoint y: 577, distance: 183.2
click at [1008, 577] on div "Submitted 22 Sort By Created date Required date Order number Customer name Most…" at bounding box center [1021, 455] width 3323 height 700
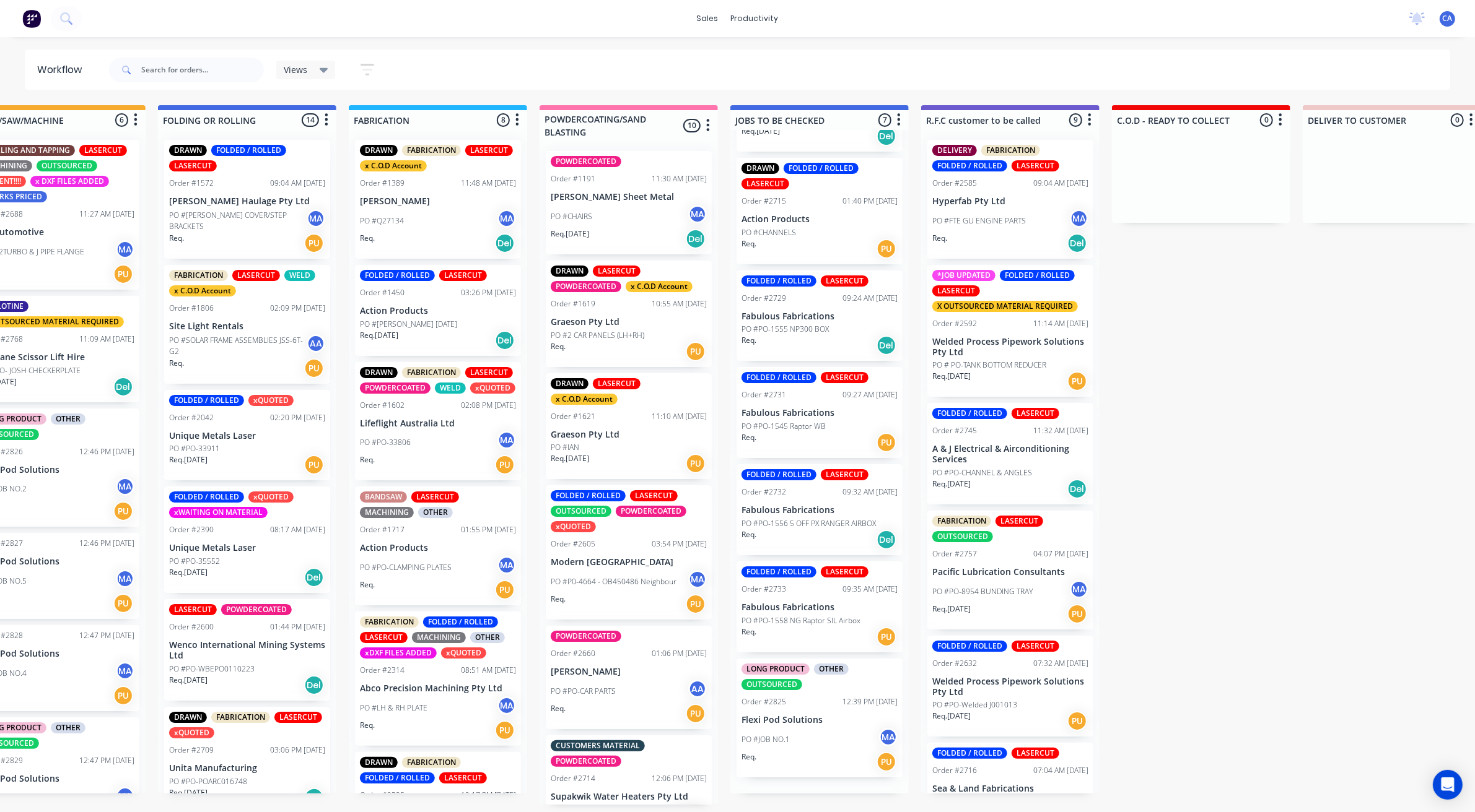
scroll to position [60, 0]
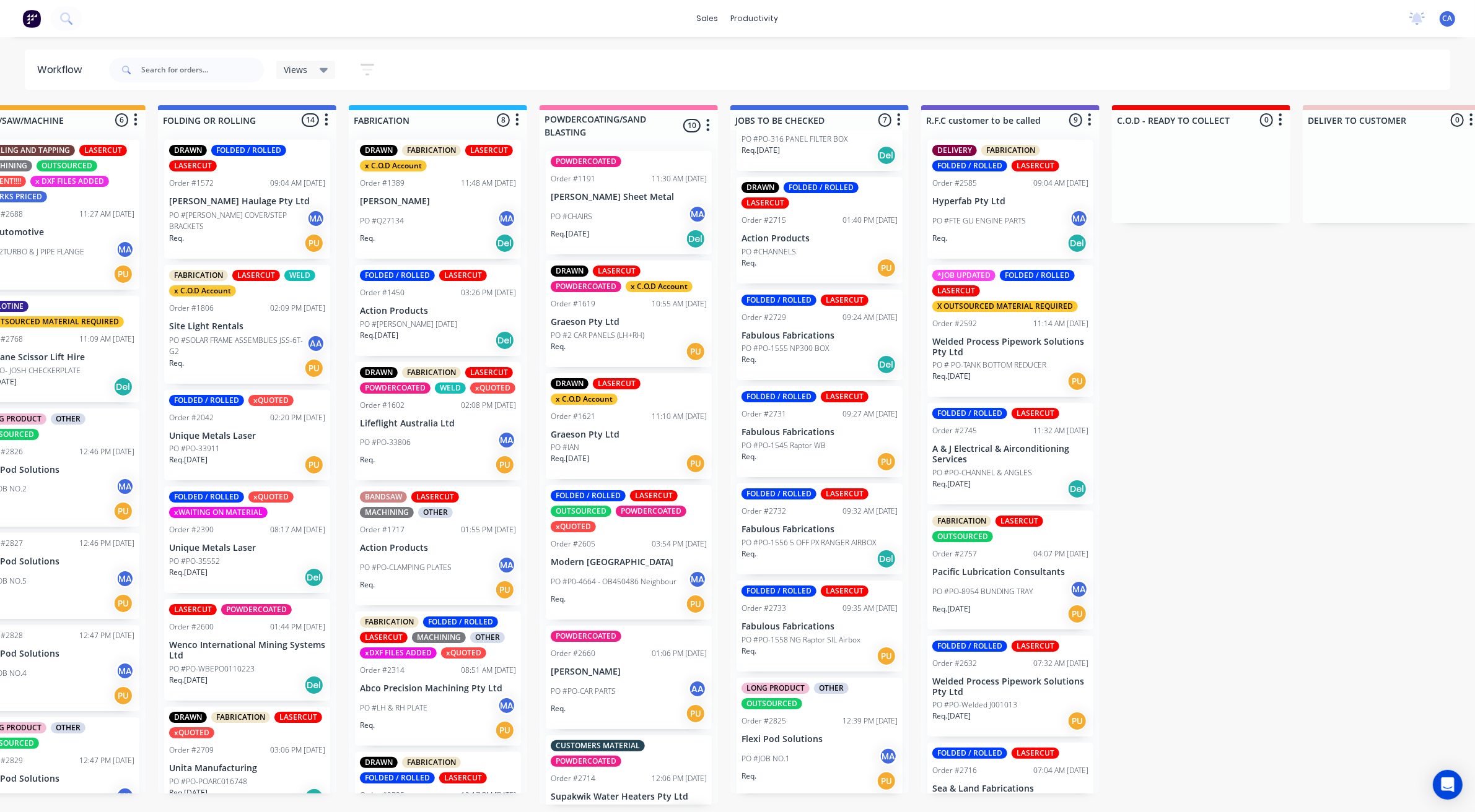
click at [780, 723] on div "LONG PRODUCT OTHER OUTSOURCED Order #2825 12:39 PM [DATE] Flexi Pod Solutions P…" at bounding box center [819, 738] width 166 height 119
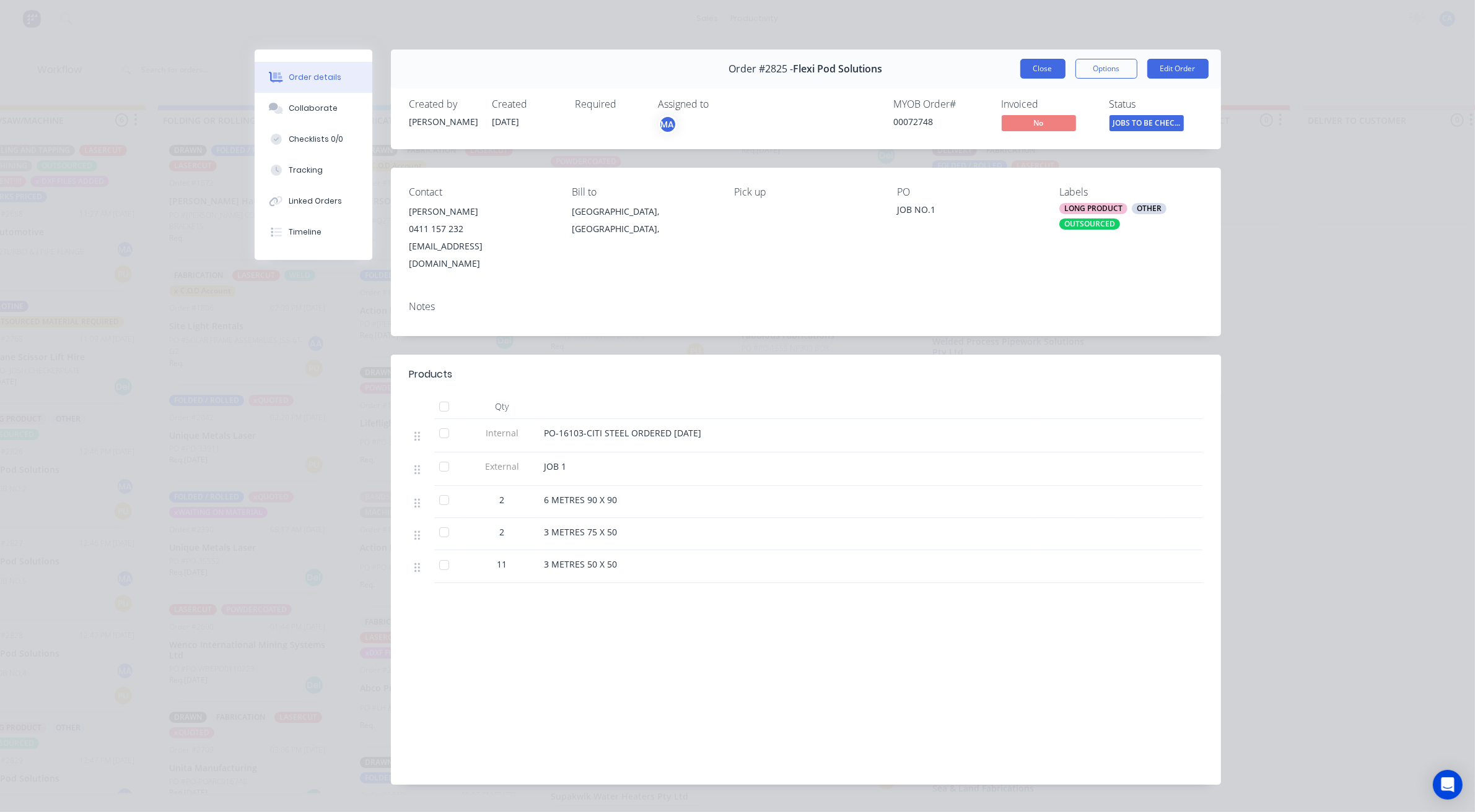
click at [1043, 64] on button "Close" at bounding box center [1042, 68] width 45 height 20
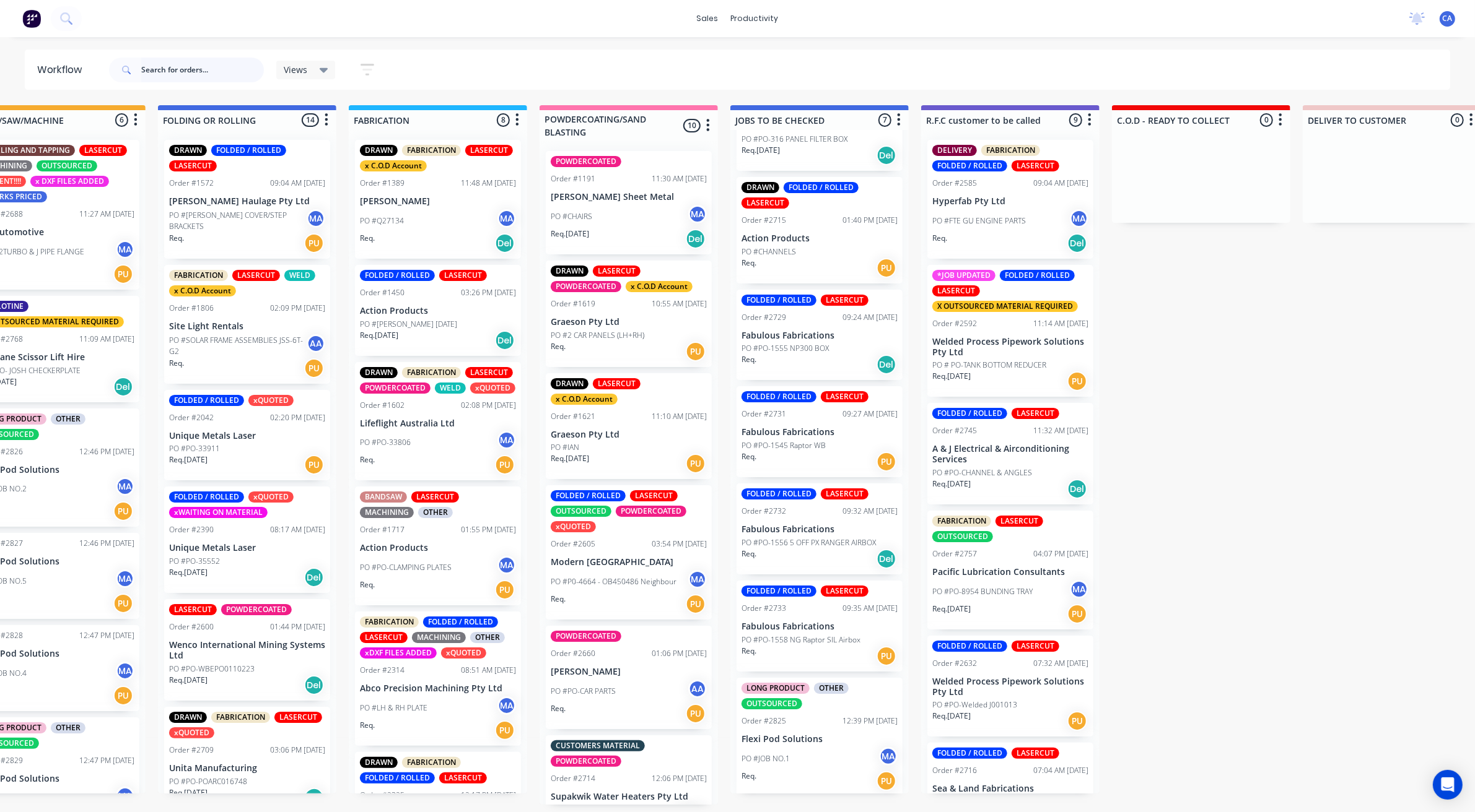
click at [184, 70] on input "text" at bounding box center [203, 70] width 123 height 24
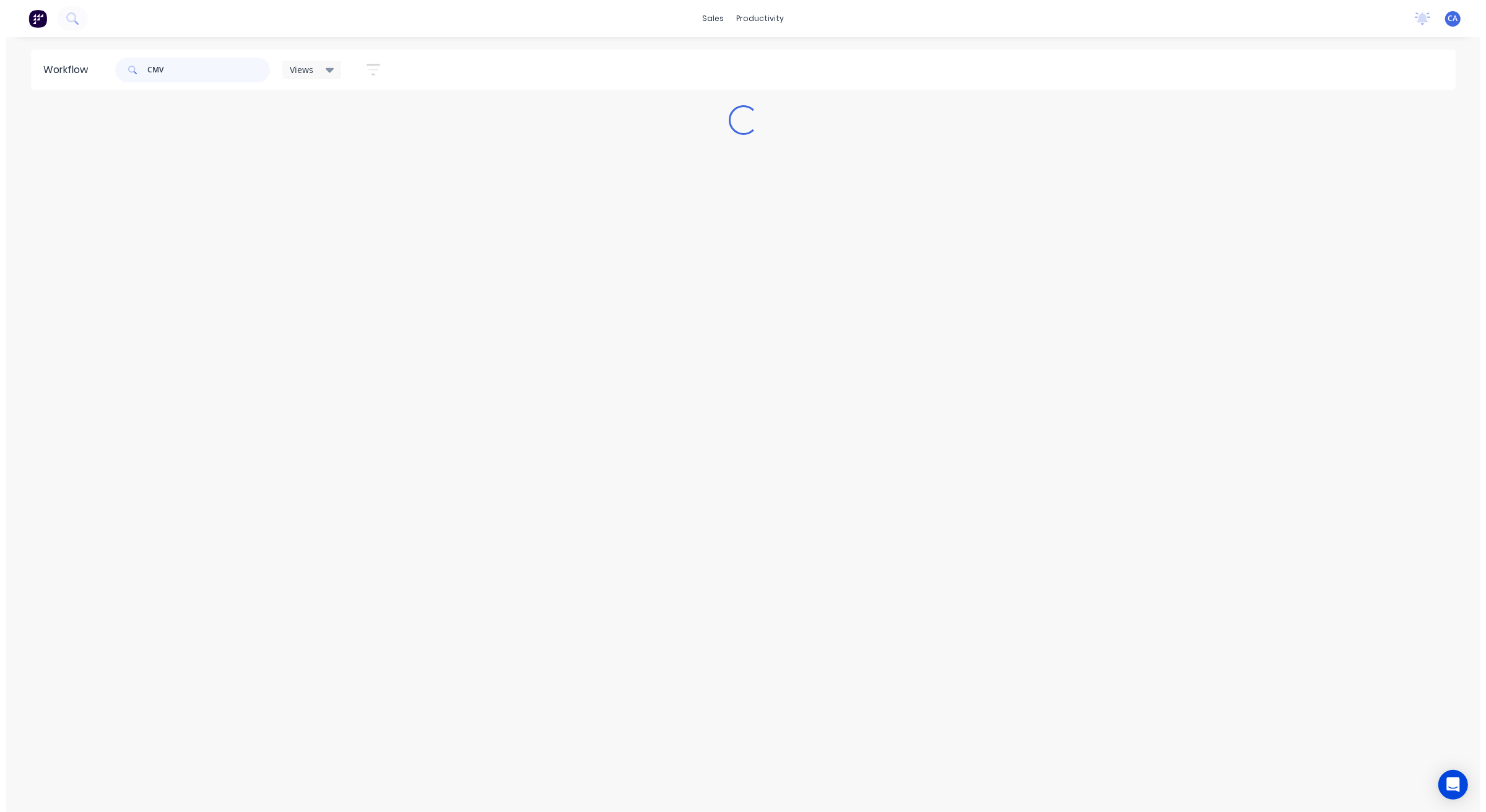
scroll to position [0, 0]
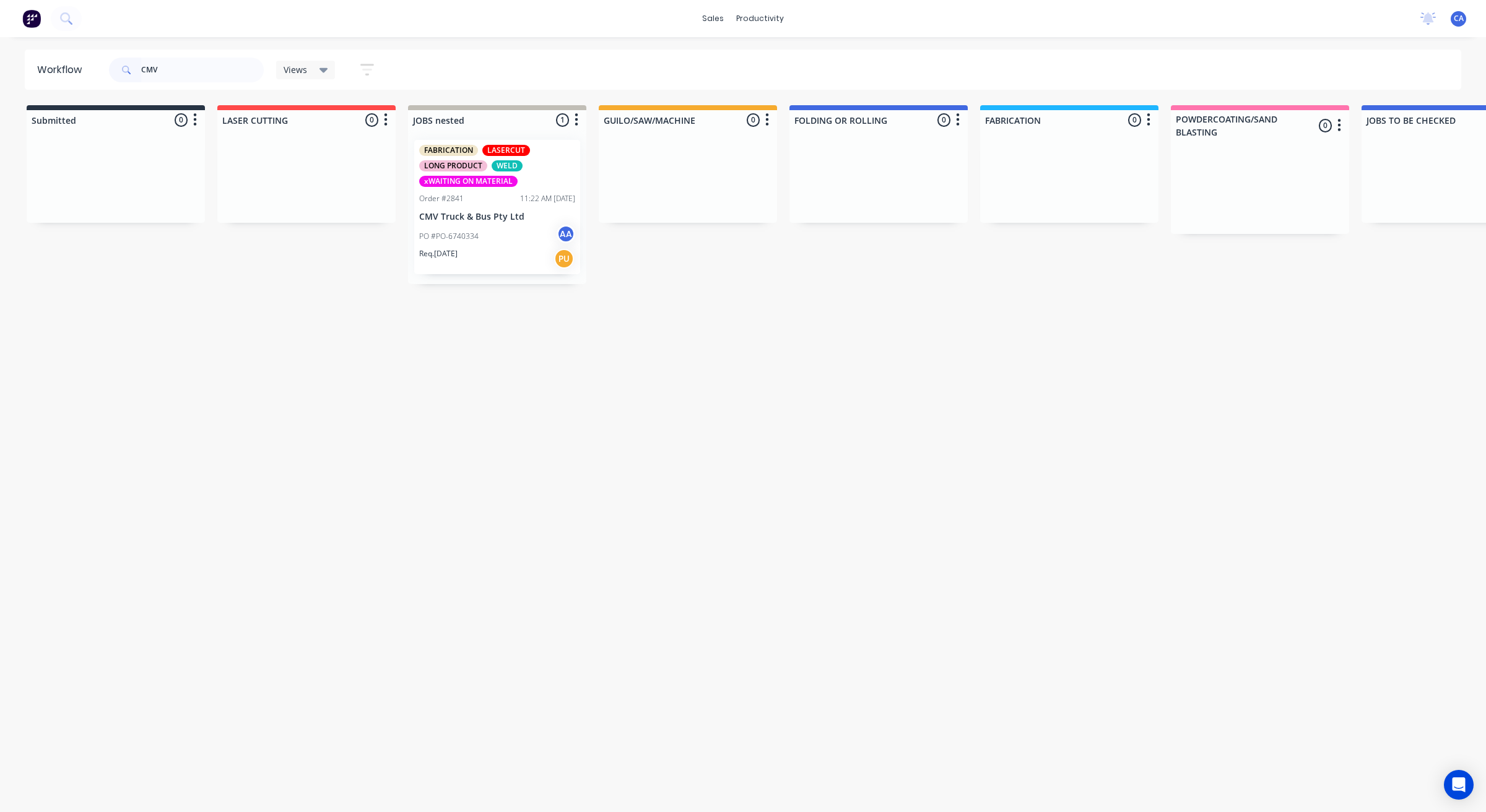
click at [511, 247] on div "PO #PO-6740334 AA" at bounding box center [498, 236] width 156 height 24
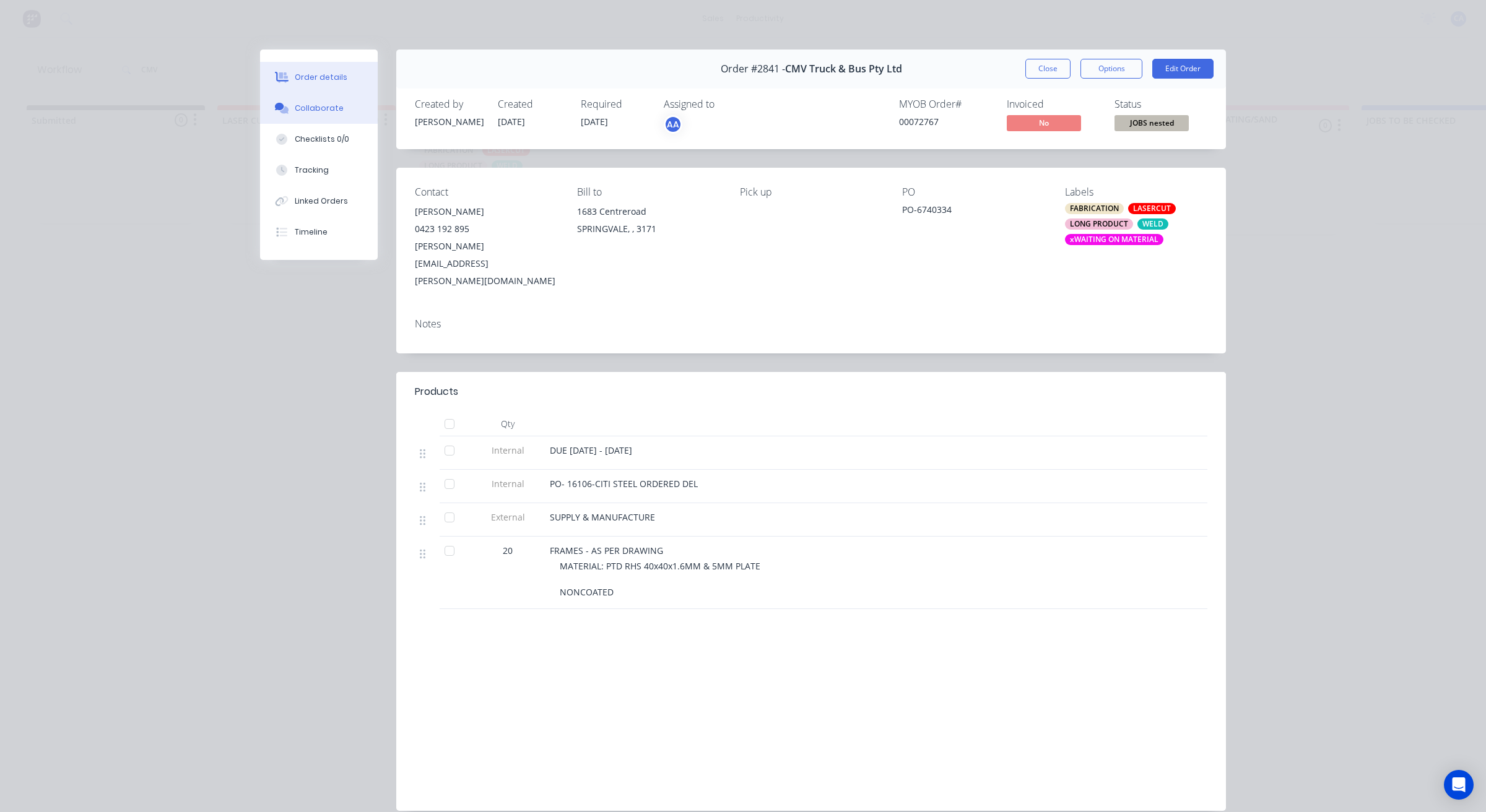
click at [351, 116] on button "Collaborate" at bounding box center [318, 108] width 118 height 31
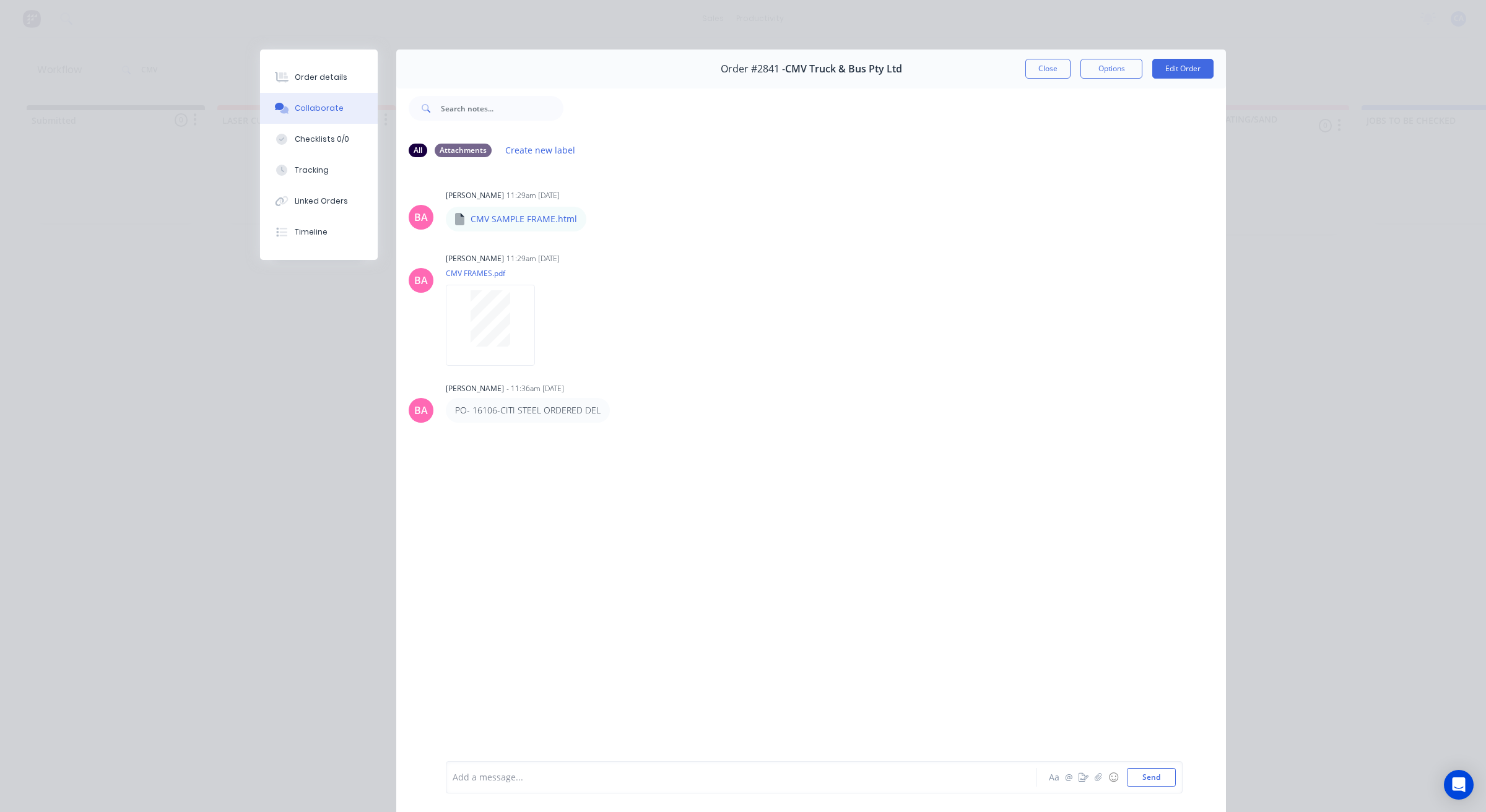
drag, startPoint x: 1032, startPoint y: 56, endPoint x: 1047, endPoint y: 59, distance: 15.3
click at [1035, 56] on div "Order #2841 - CMV Truck & Bus Pty Ltd Close Options Edit Order" at bounding box center [811, 69] width 830 height 39
click at [1047, 59] on button "Close" at bounding box center [1048, 68] width 45 height 20
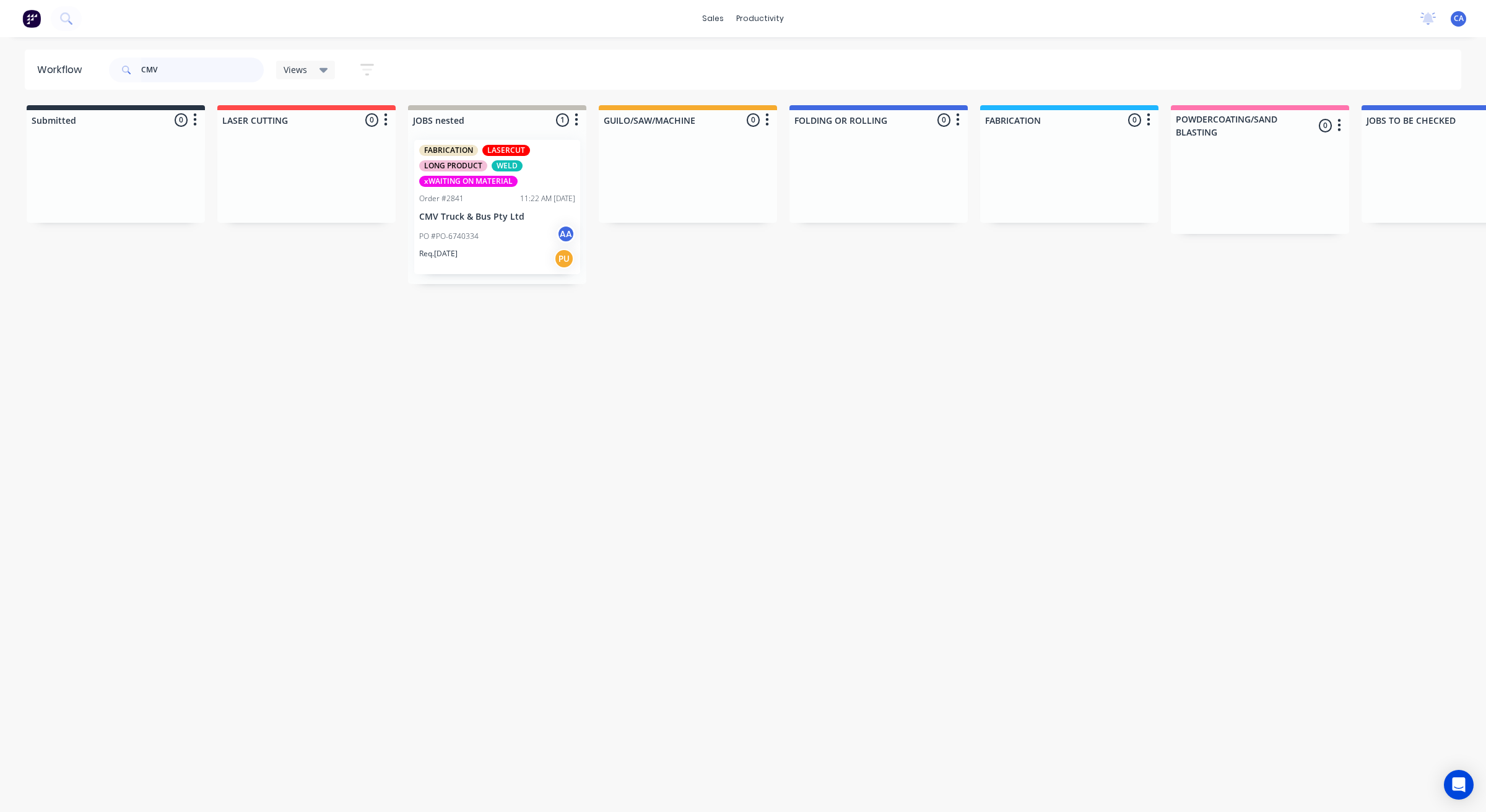
drag, startPoint x: 153, startPoint y: 66, endPoint x: 97, endPoint y: 74, distance: 56.6
click at [104, 73] on header "Workflow CMV Views Save new view None (Default) edit Show/Hide statuses Show li…" at bounding box center [743, 70] width 1437 height 41
type input "[PERSON_NAME]"
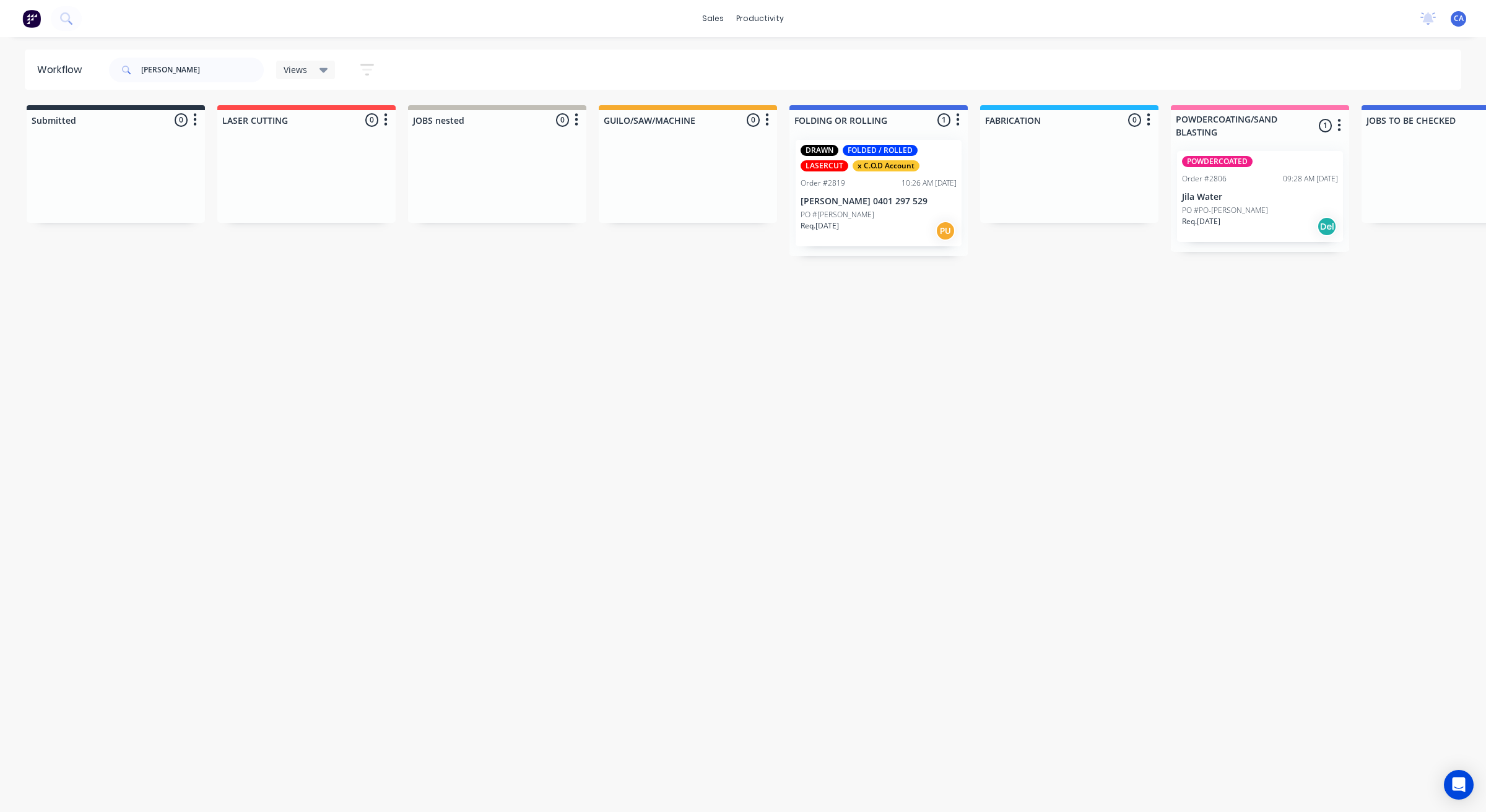
click at [877, 205] on p "[PERSON_NAME] 0401 297 529" at bounding box center [879, 201] width 156 height 10
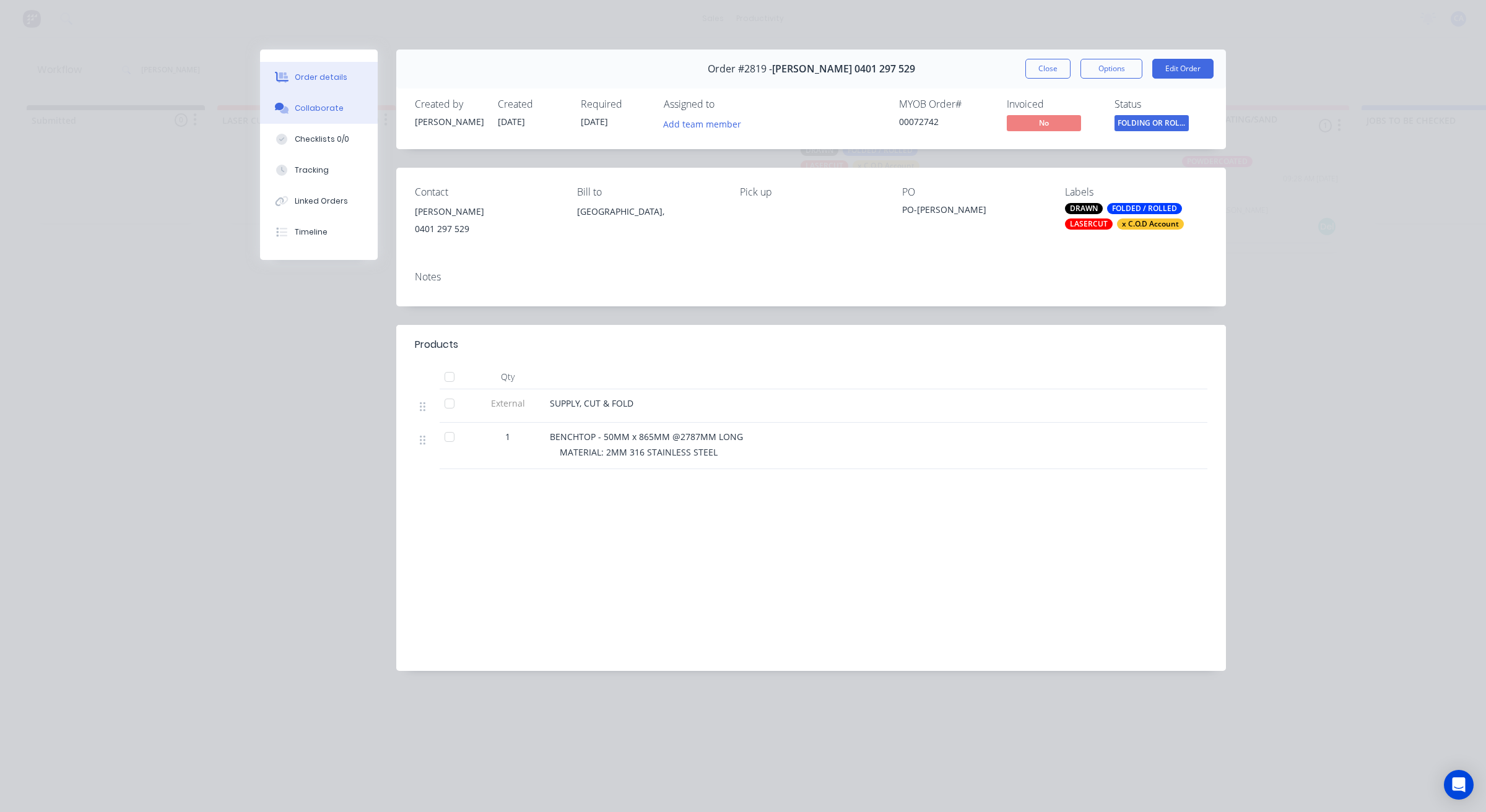
click at [328, 109] on div "Collaborate" at bounding box center [319, 108] width 49 height 11
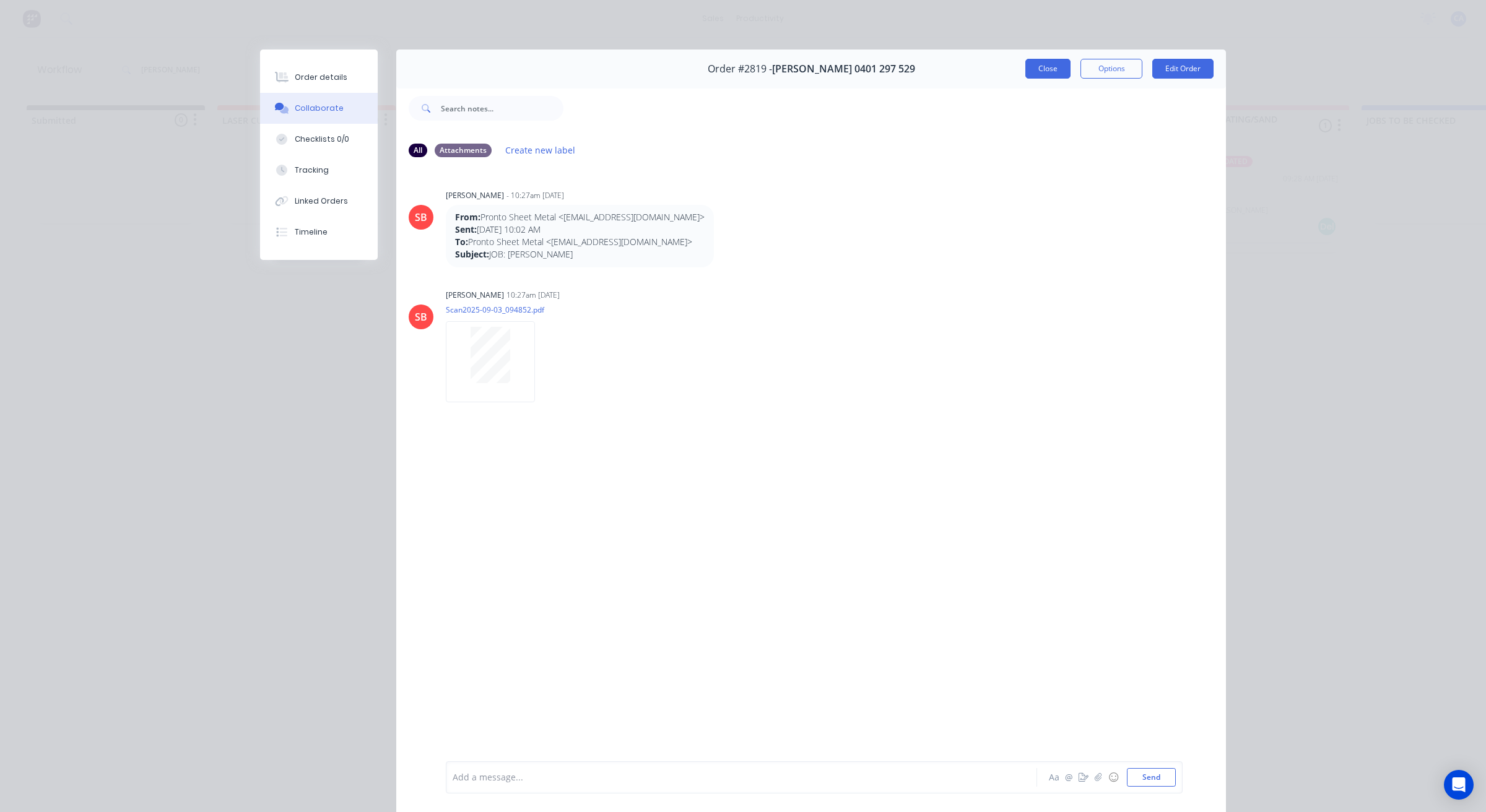
click at [1028, 69] on button "Close" at bounding box center [1048, 68] width 45 height 20
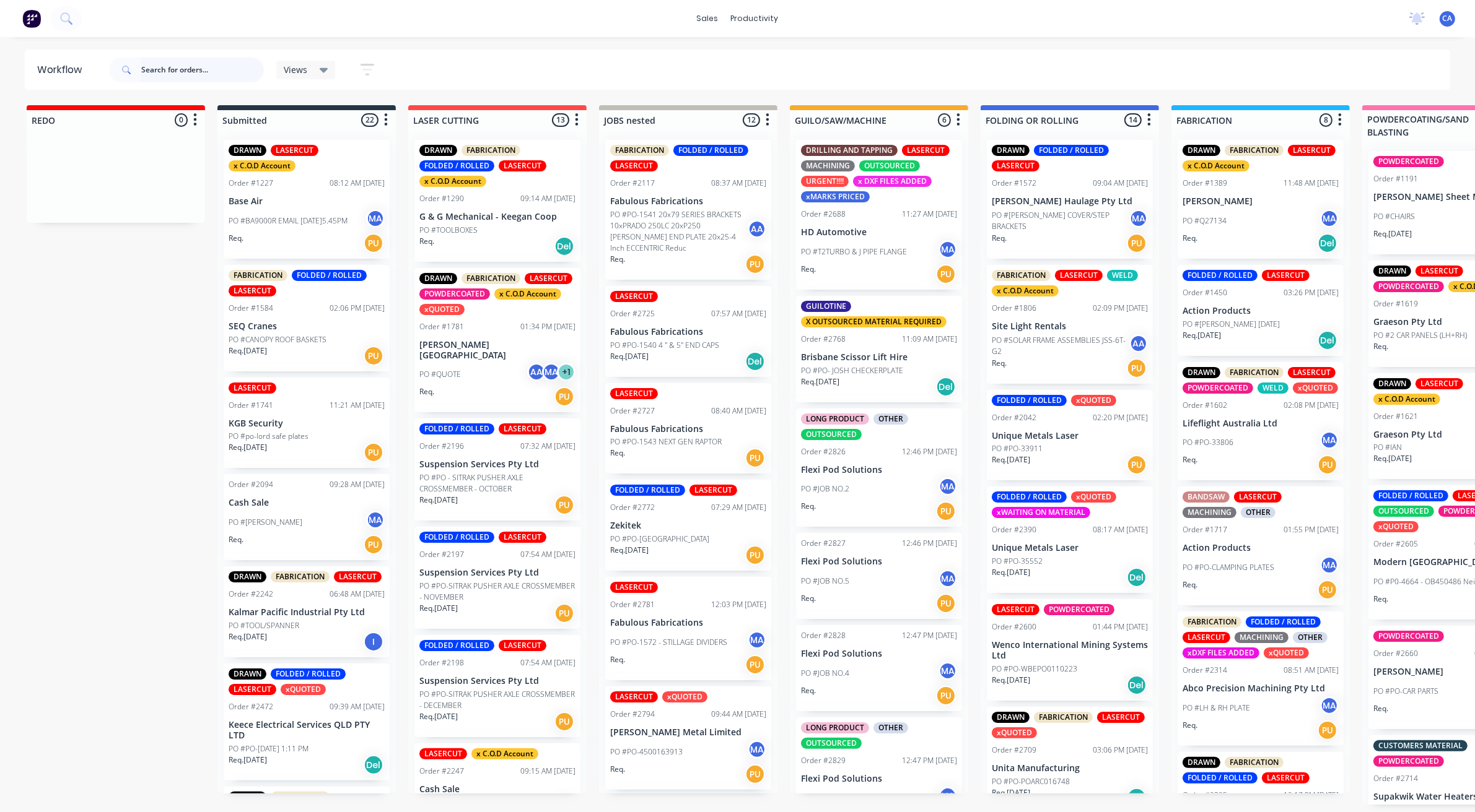
click at [192, 72] on input "text" at bounding box center [203, 70] width 123 height 24
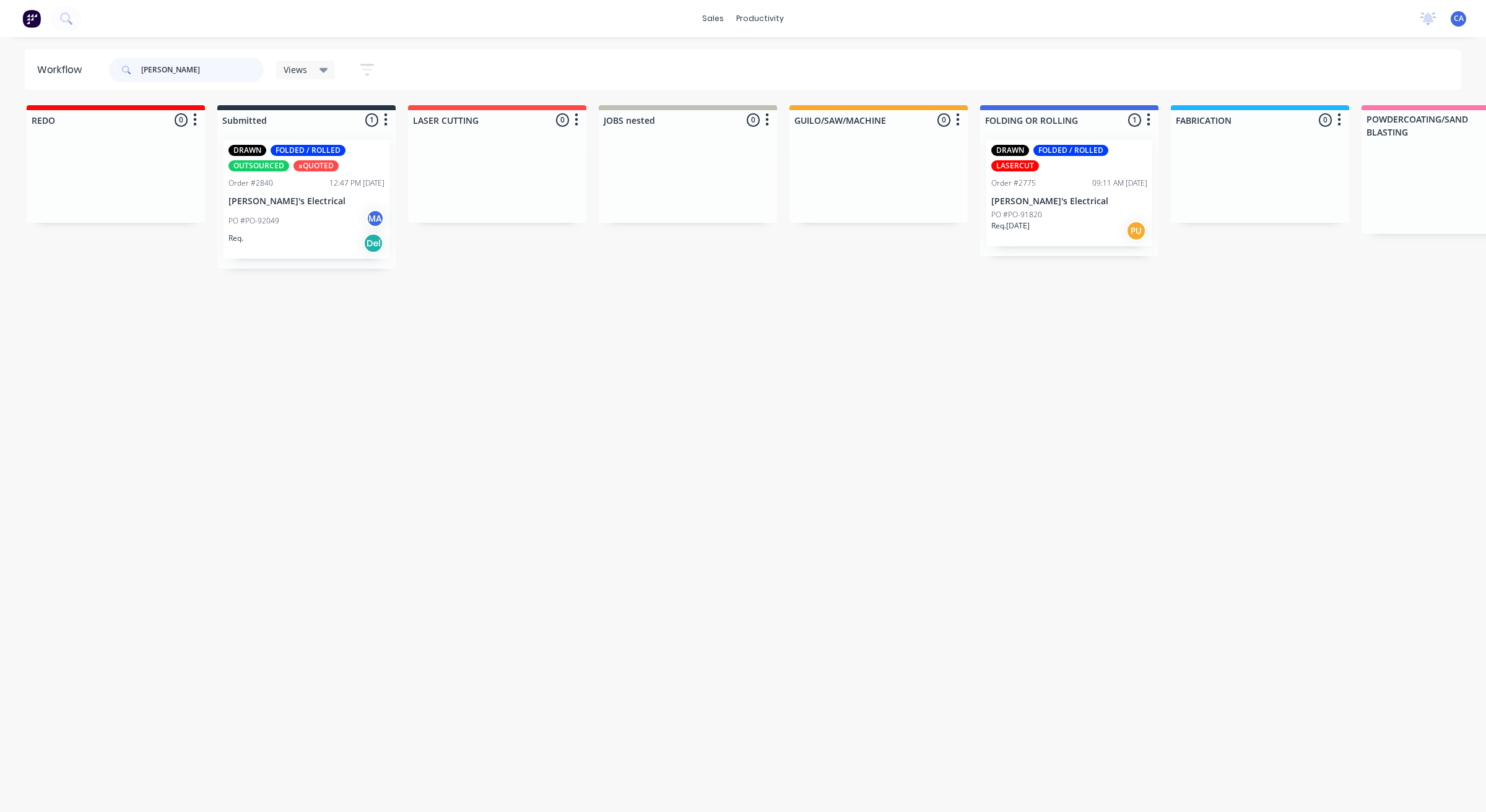
type input "BRANDONS"
click at [1097, 217] on div "PO #PO-91820" at bounding box center [1070, 215] width 156 height 11
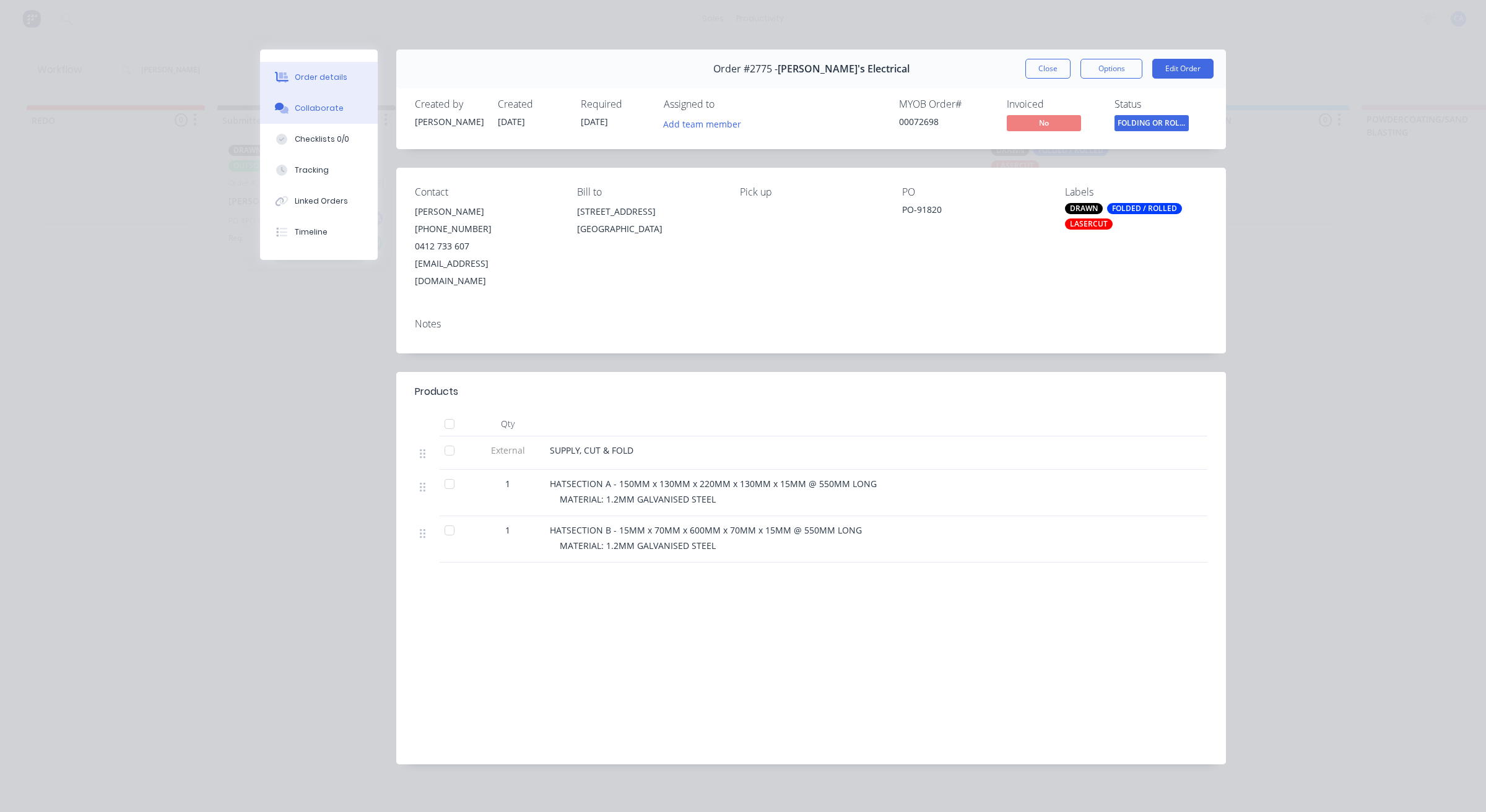
click at [326, 103] on div "Collaborate" at bounding box center [319, 108] width 49 height 11
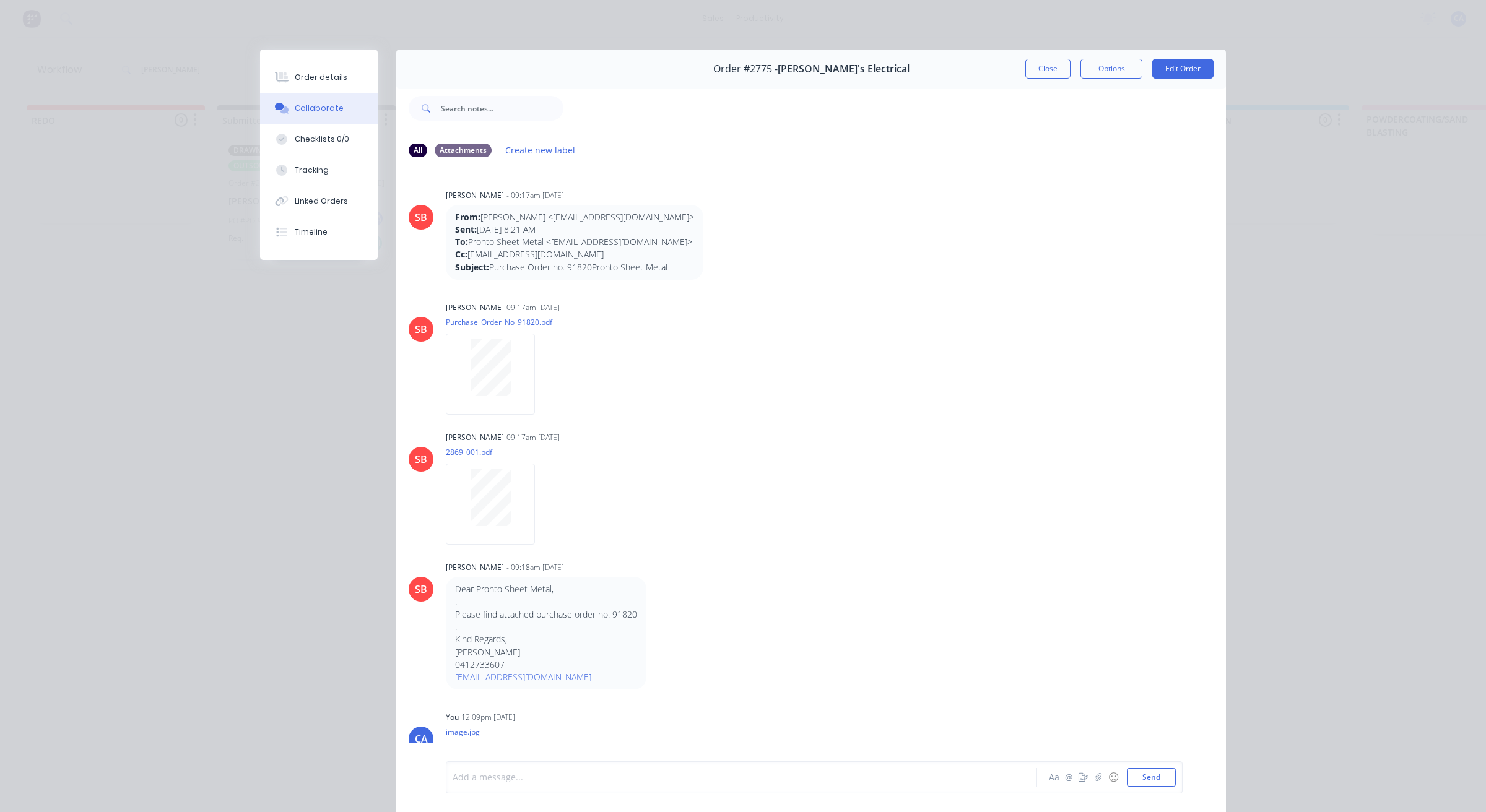
click at [710, 778] on div at bounding box center [724, 778] width 542 height 13
click at [301, 172] on div "Tracking" at bounding box center [312, 171] width 34 height 11
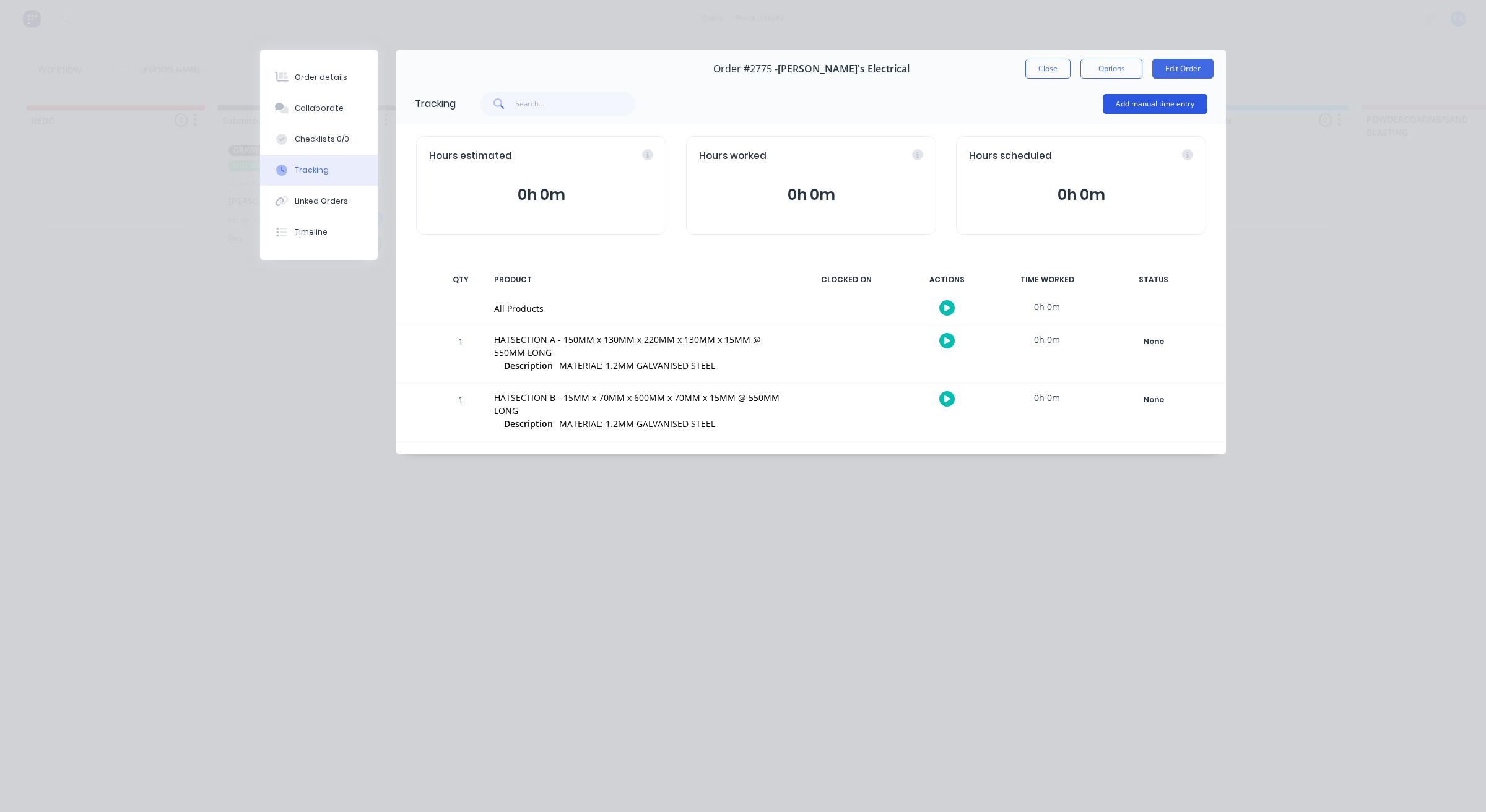
click at [1119, 98] on button "Add manual time entry" at bounding box center [1154, 104] width 105 height 20
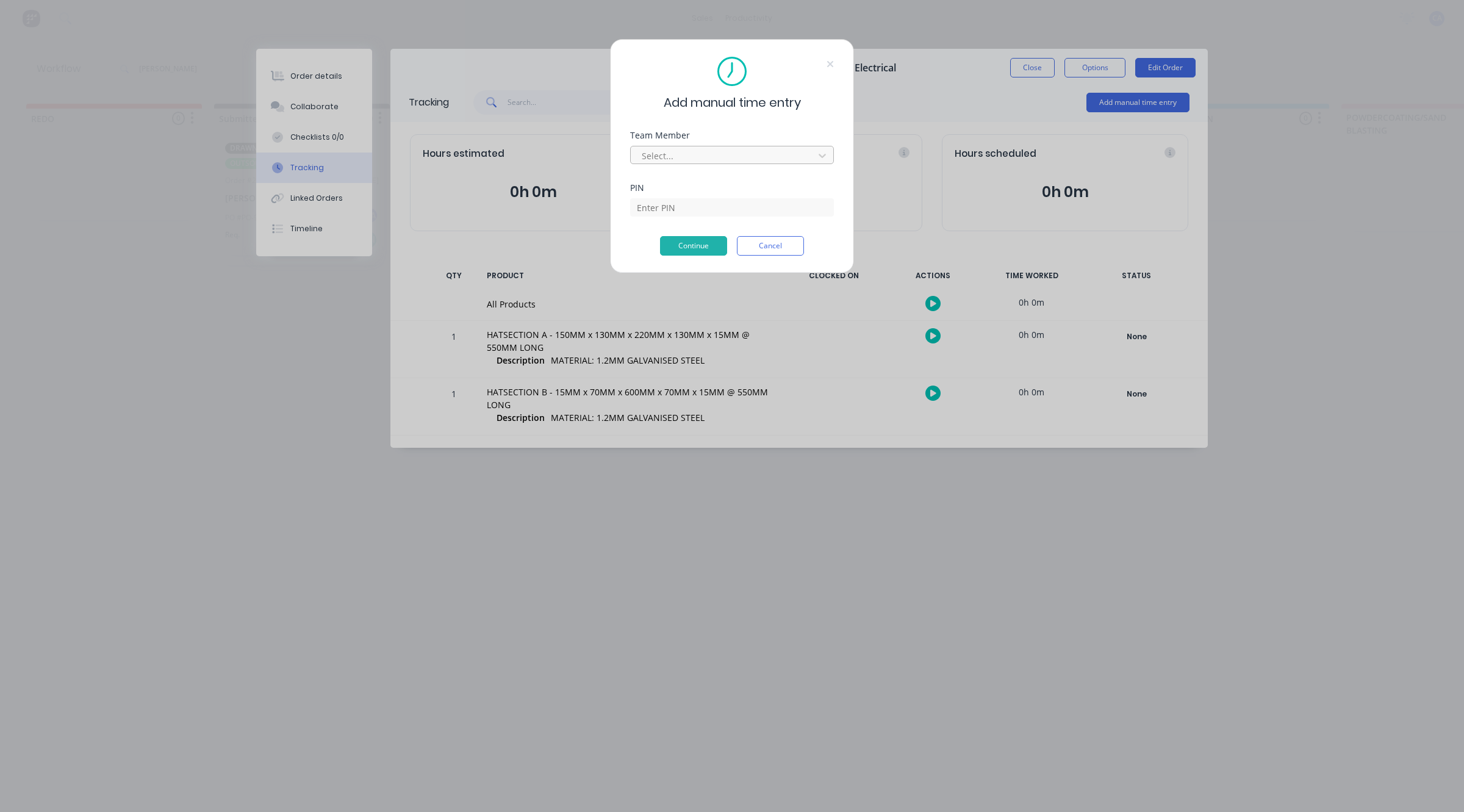
click at [771, 147] on div "Select..." at bounding box center [724, 156] width 175 height 19
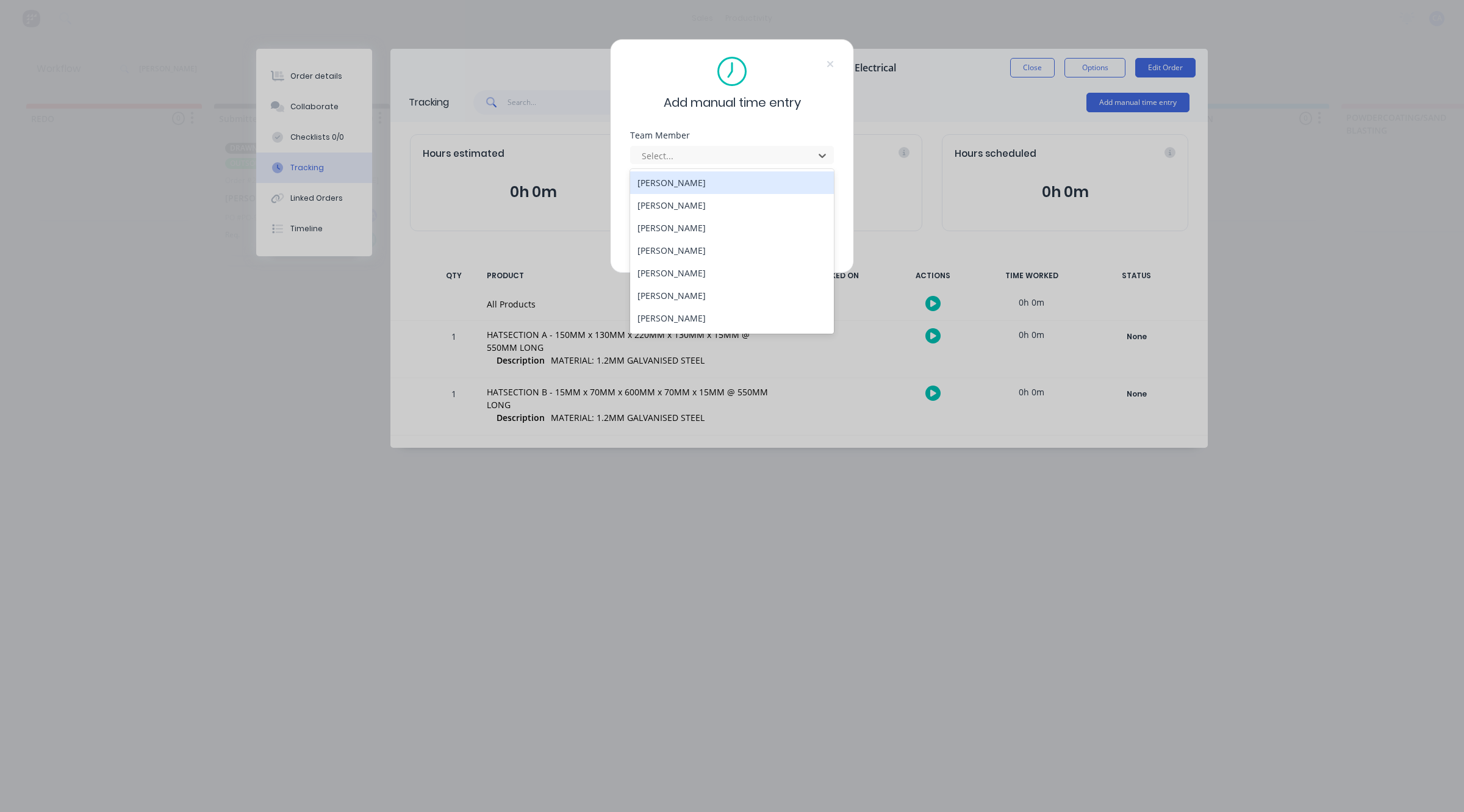
click at [700, 184] on div "[PERSON_NAME]" at bounding box center [732, 183] width 203 height 22
click at [715, 156] on div at bounding box center [724, 156] width 167 height 15
click at [674, 248] on div "[PERSON_NAME]" at bounding box center [732, 251] width 203 height 22
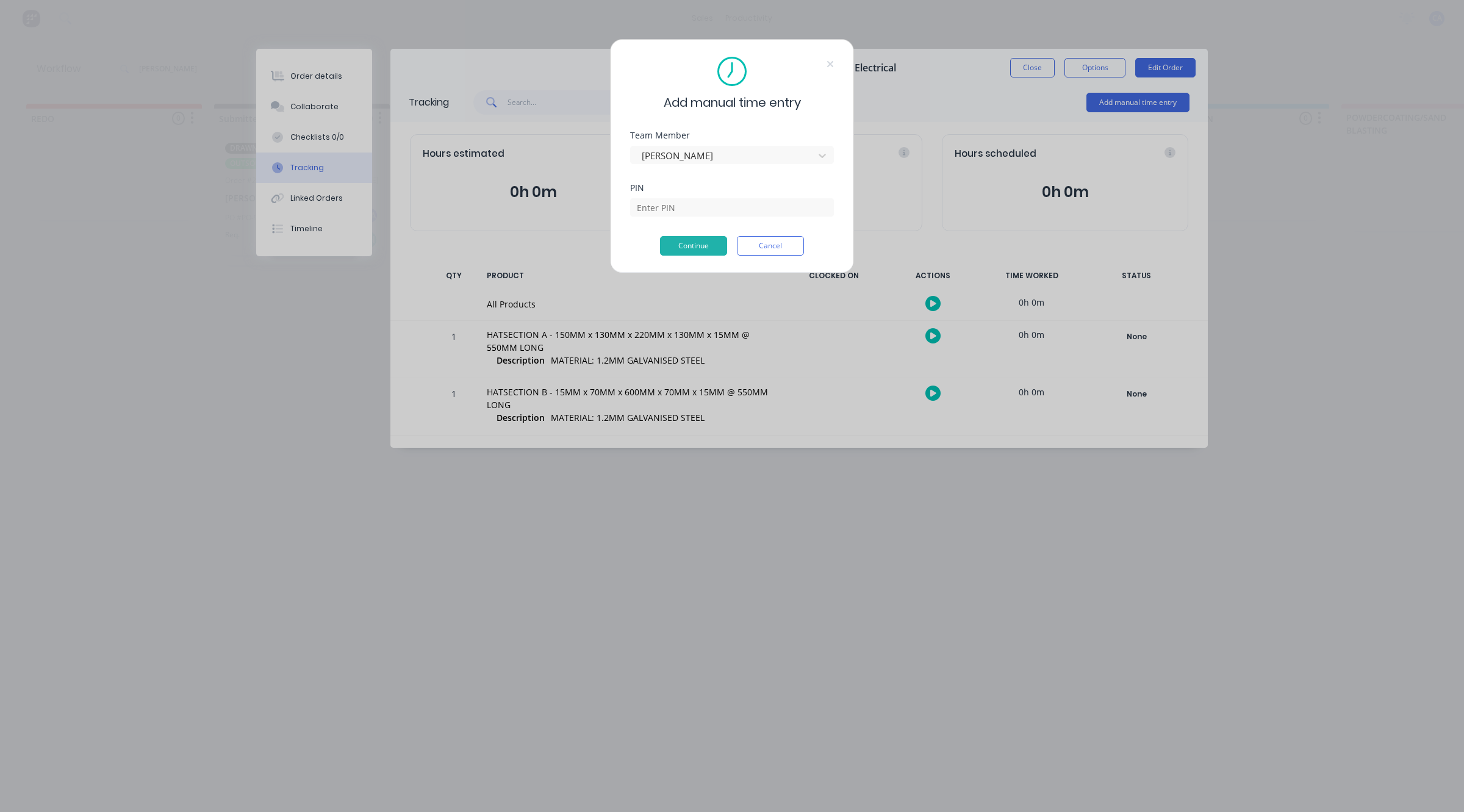
click at [668, 197] on div at bounding box center [732, 205] width 203 height 21
click at [679, 224] on div "PIN" at bounding box center [732, 210] width 203 height 53
click at [688, 216] on input at bounding box center [732, 208] width 203 height 19
type input "0000"
click at [688, 248] on button "Continue" at bounding box center [693, 245] width 67 height 19
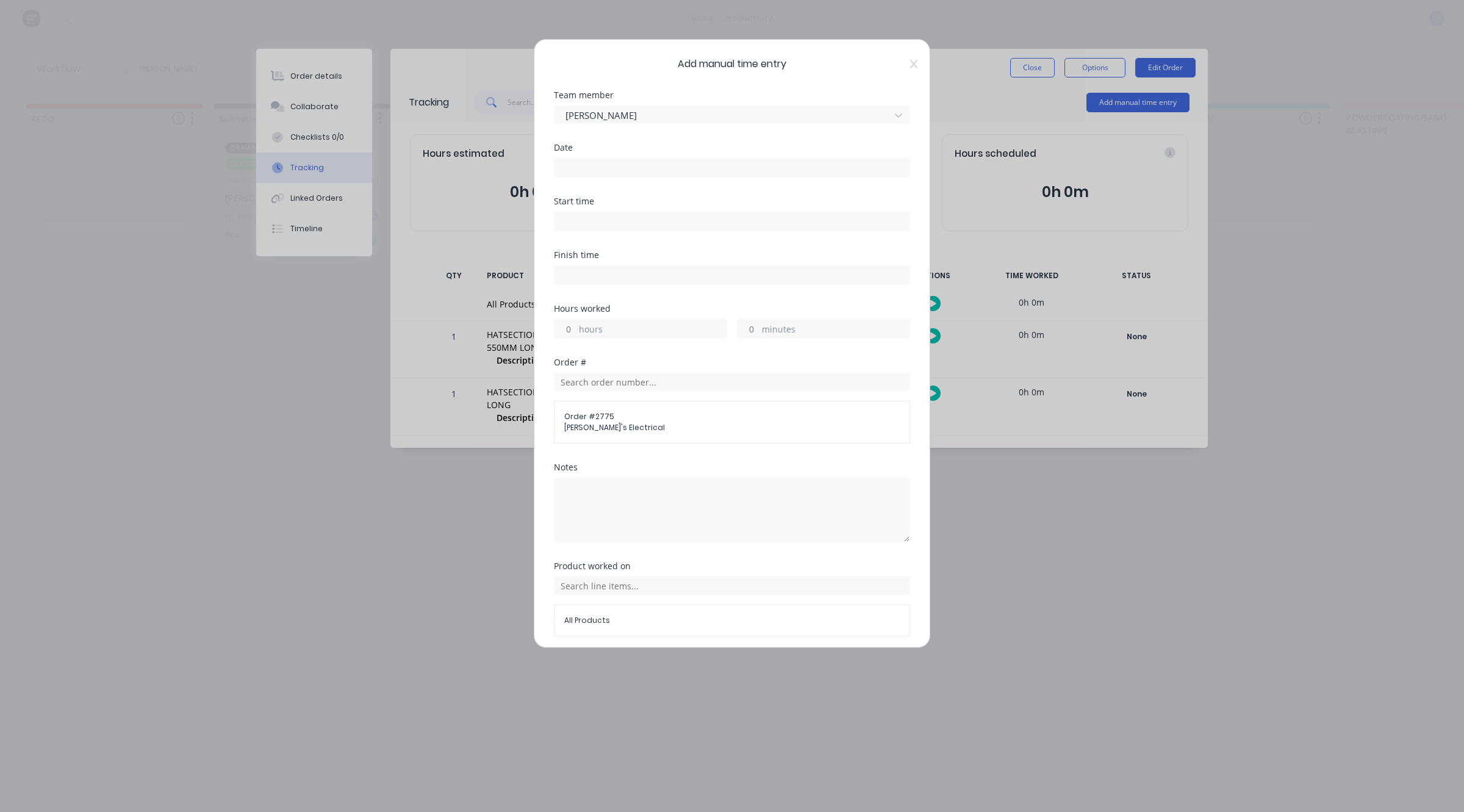
click at [605, 161] on input at bounding box center [732, 168] width 355 height 19
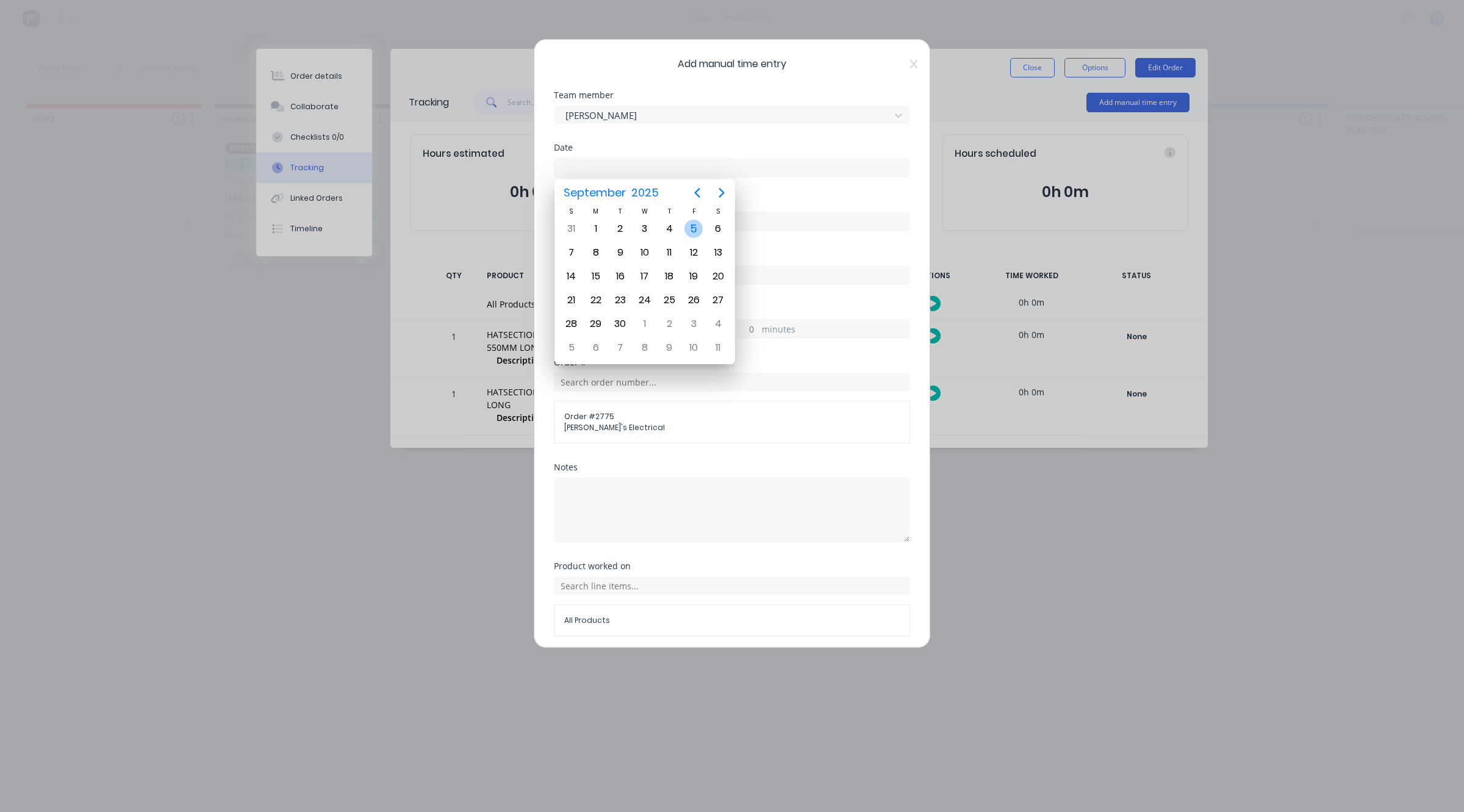
click at [692, 226] on div "5" at bounding box center [693, 229] width 19 height 19
type input "[DATE]"
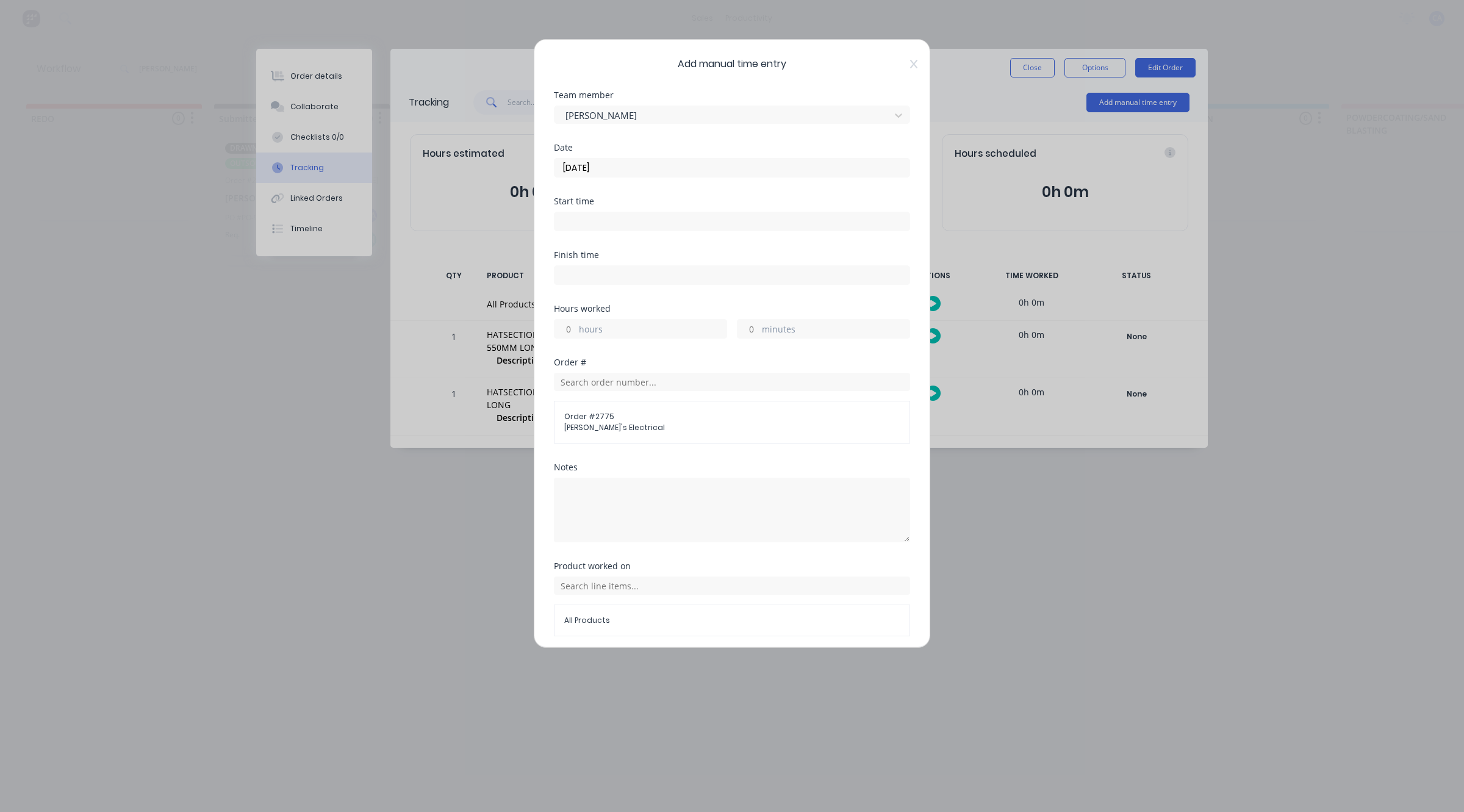
click at [738, 328] on input "minutes" at bounding box center [748, 329] width 21 height 19
type input "15"
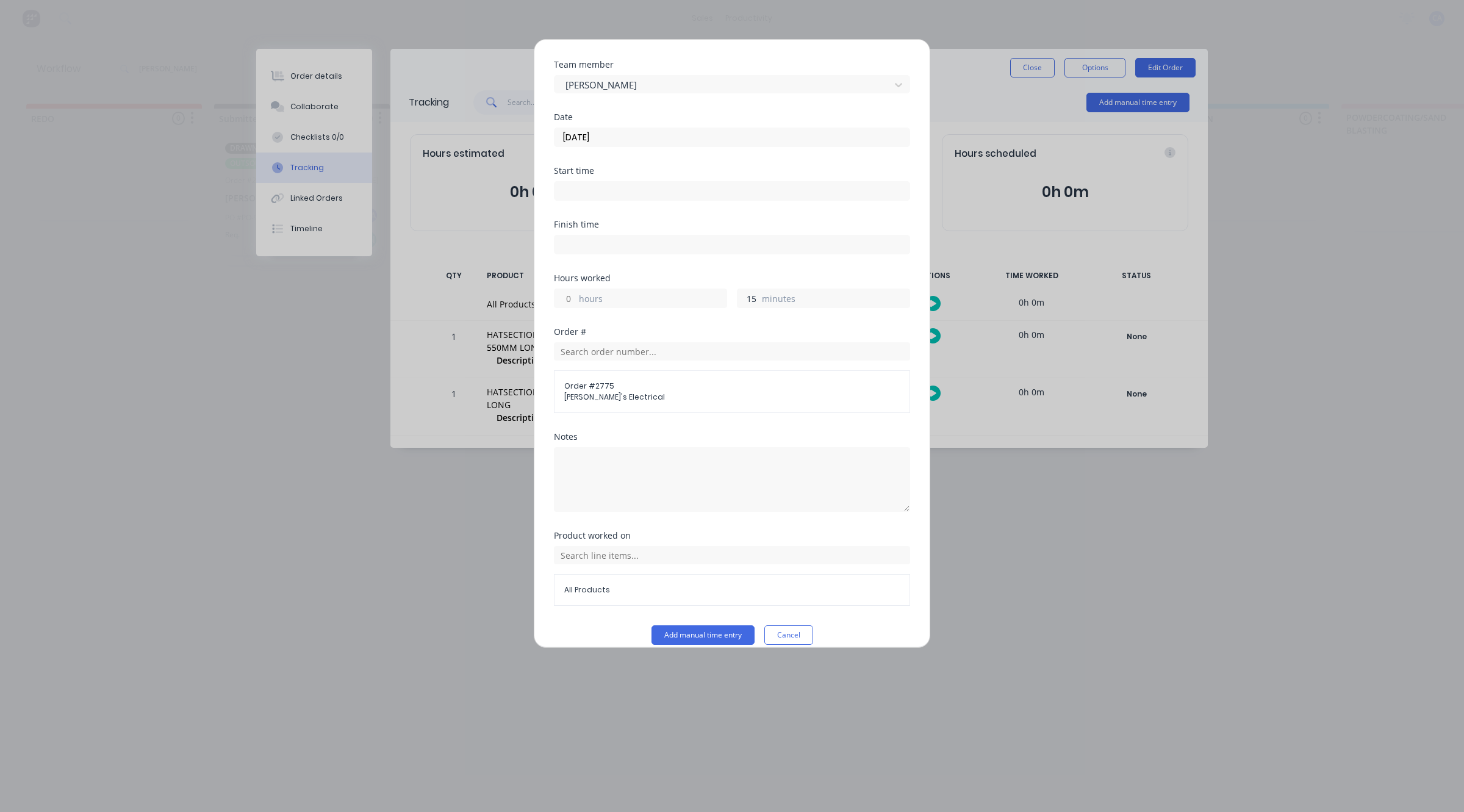
scroll to position [47, 0]
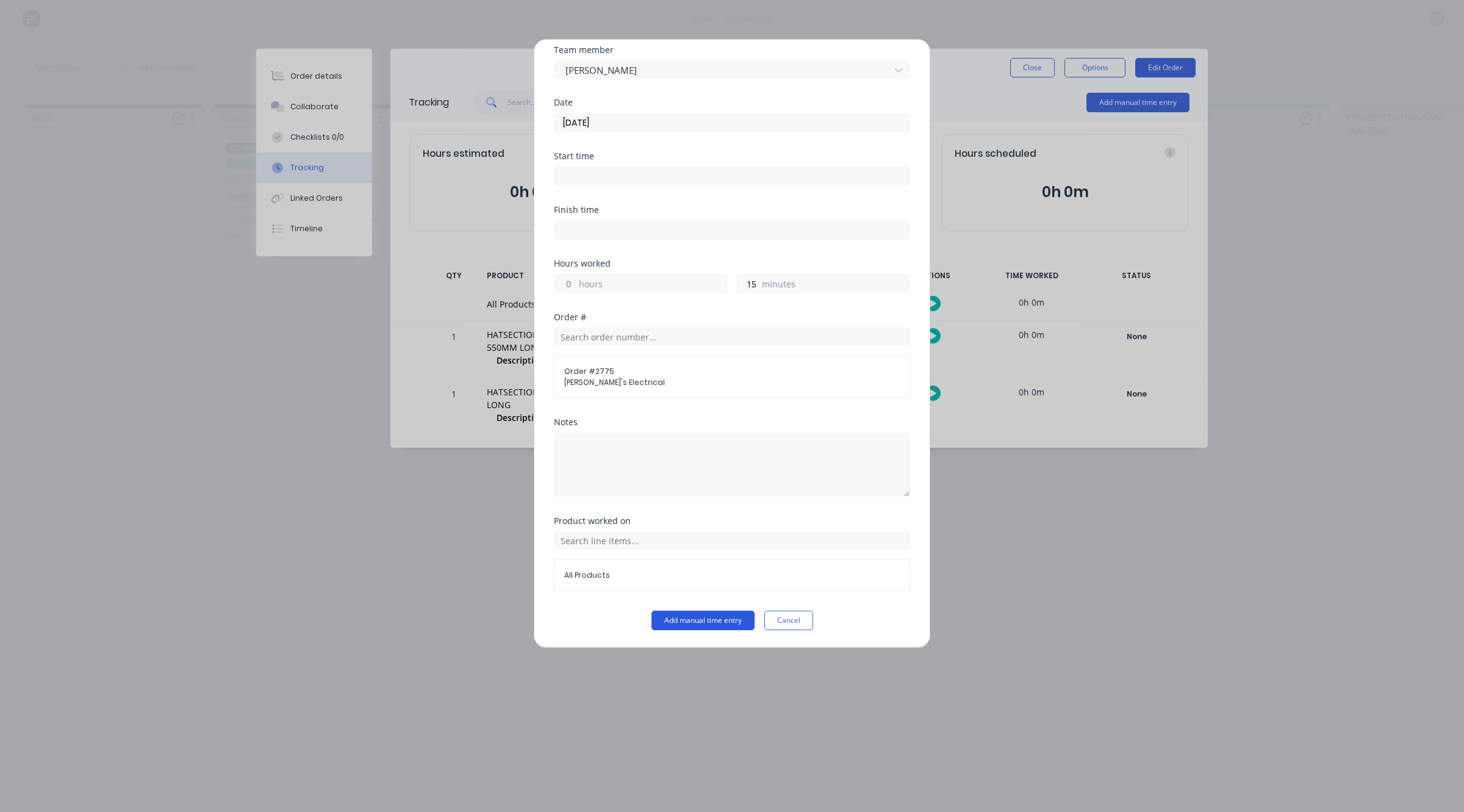
click at [745, 620] on button "Add manual time entry" at bounding box center [703, 620] width 103 height 19
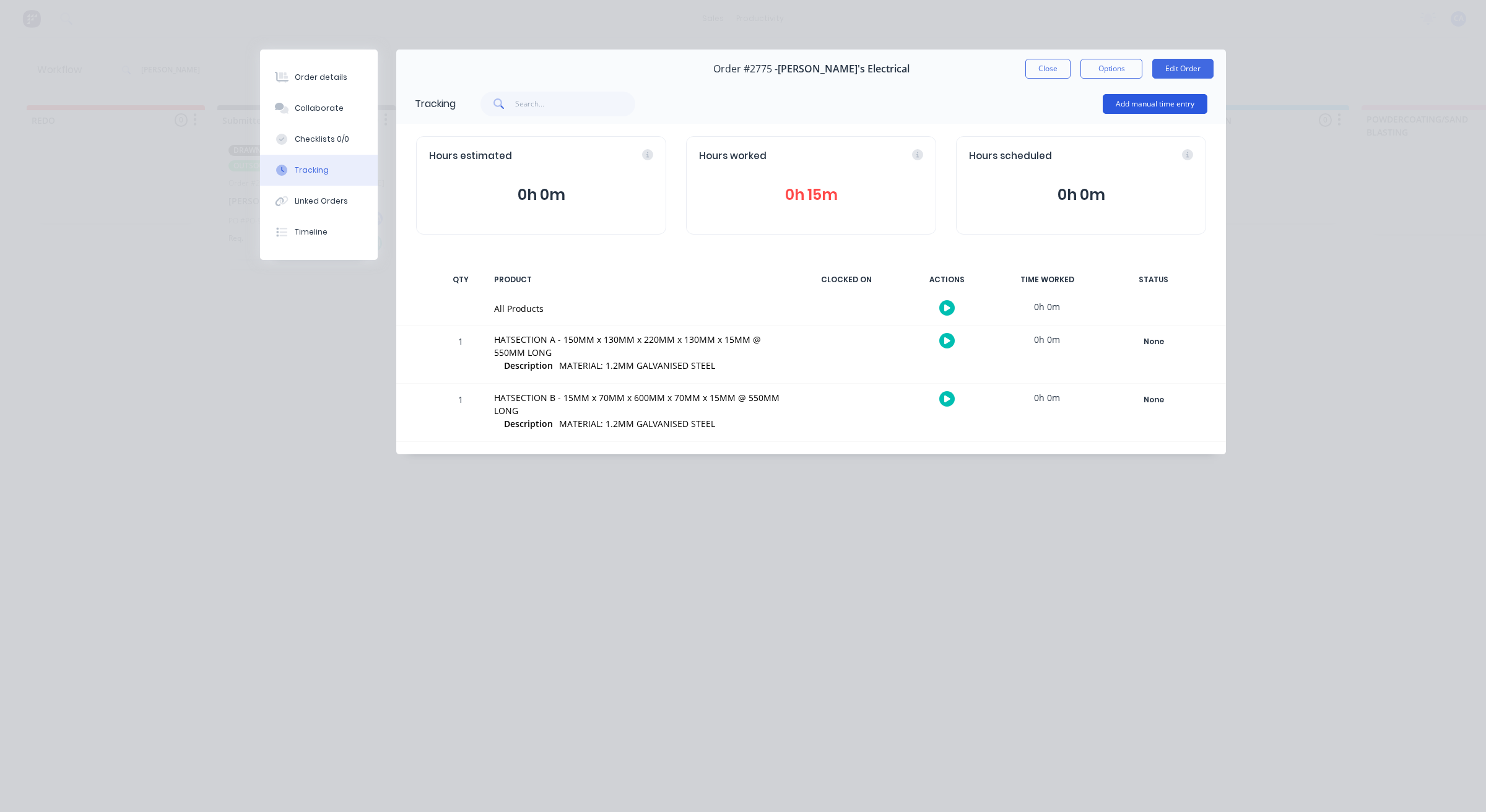
click at [1116, 106] on button "Add manual time entry" at bounding box center [1154, 104] width 105 height 20
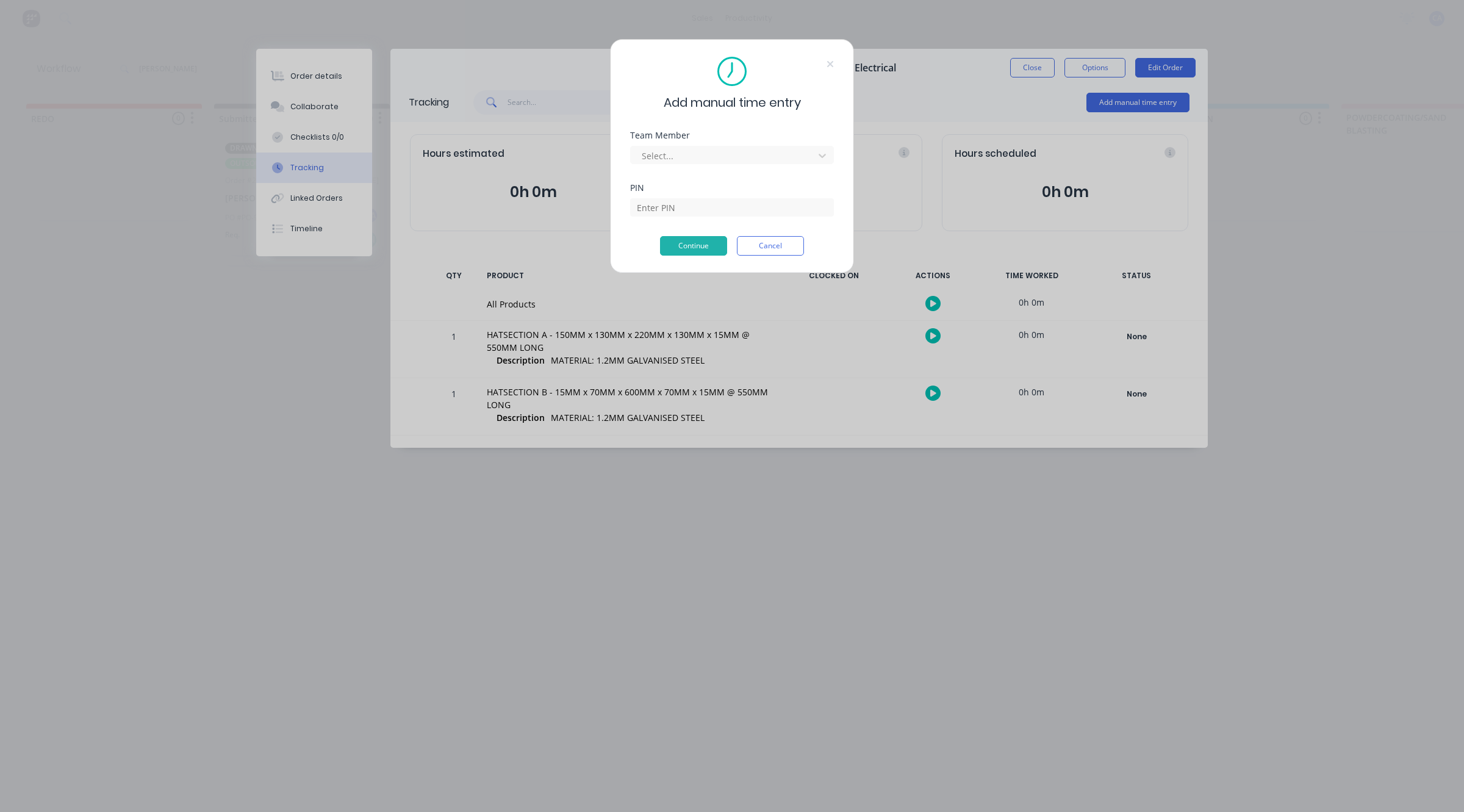
click at [782, 168] on div "Team Member Select..." at bounding box center [732, 157] width 203 height 53
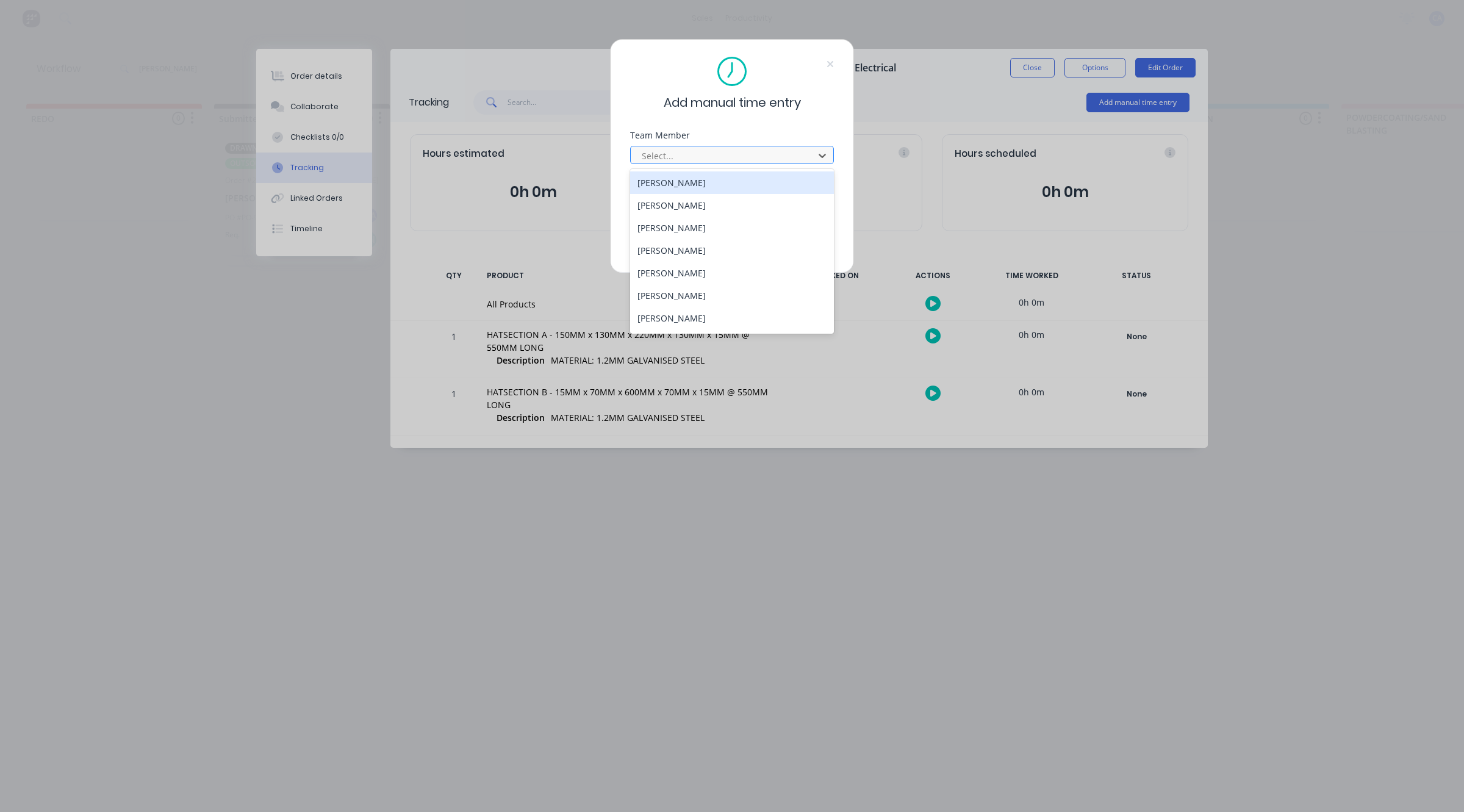
click at [775, 150] on div at bounding box center [724, 156] width 167 height 15
click at [675, 272] on div "[PERSON_NAME]" at bounding box center [732, 273] width 203 height 22
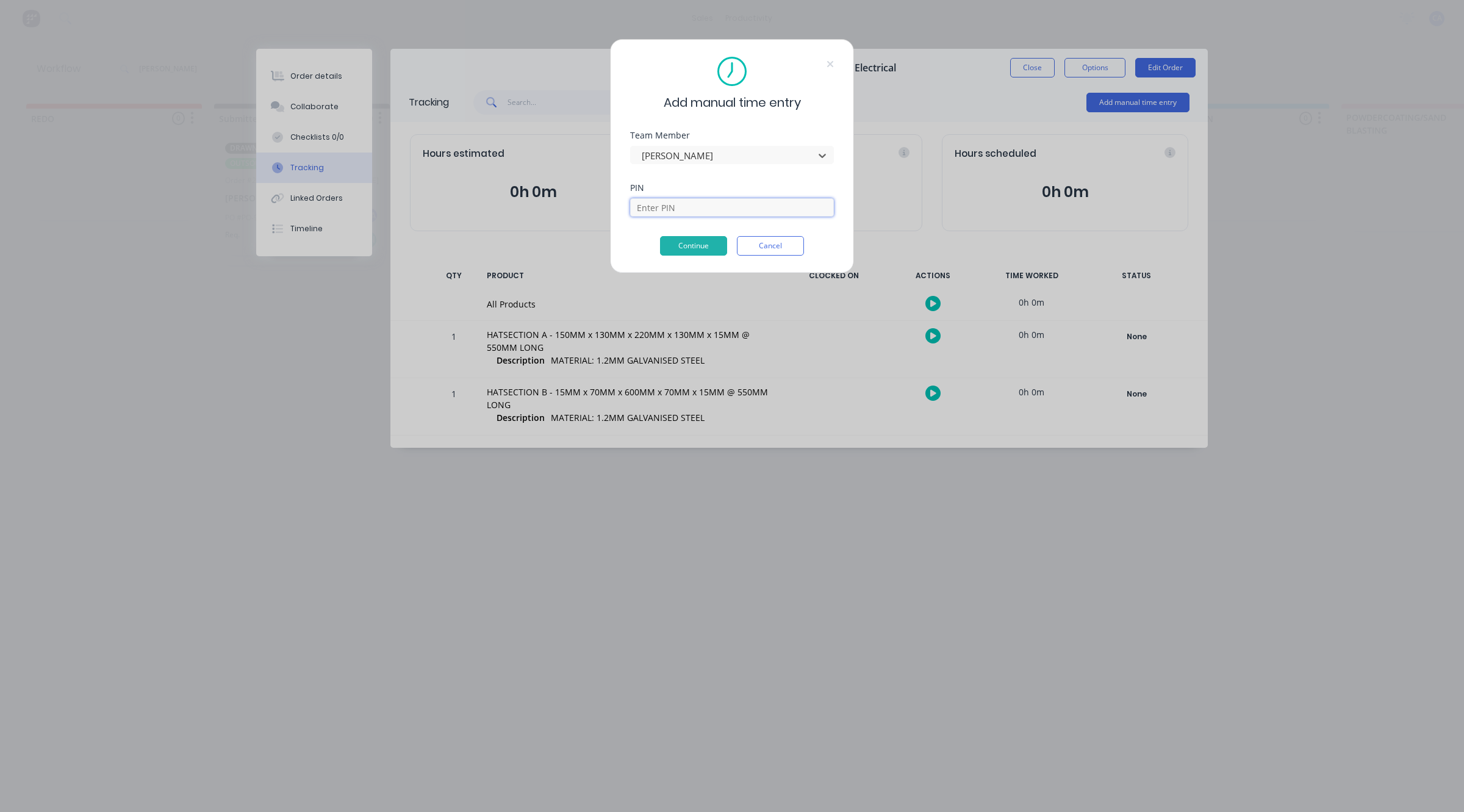
click at [668, 204] on input at bounding box center [732, 208] width 203 height 19
type input "3699"
click at [709, 248] on button "Continue" at bounding box center [693, 245] width 67 height 19
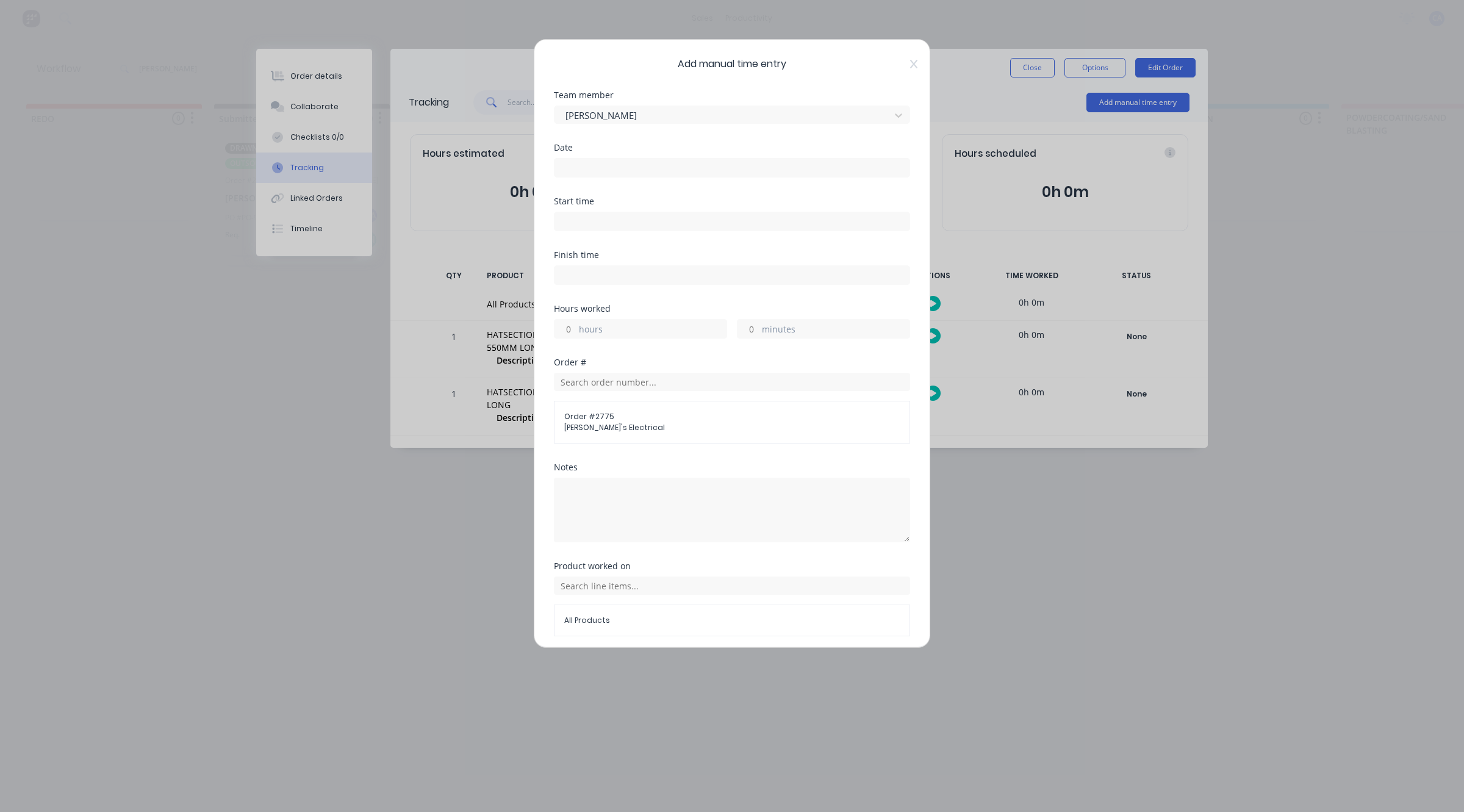
click at [593, 158] on label at bounding box center [732, 167] width 356 height 19
click at [593, 159] on input at bounding box center [732, 168] width 355 height 19
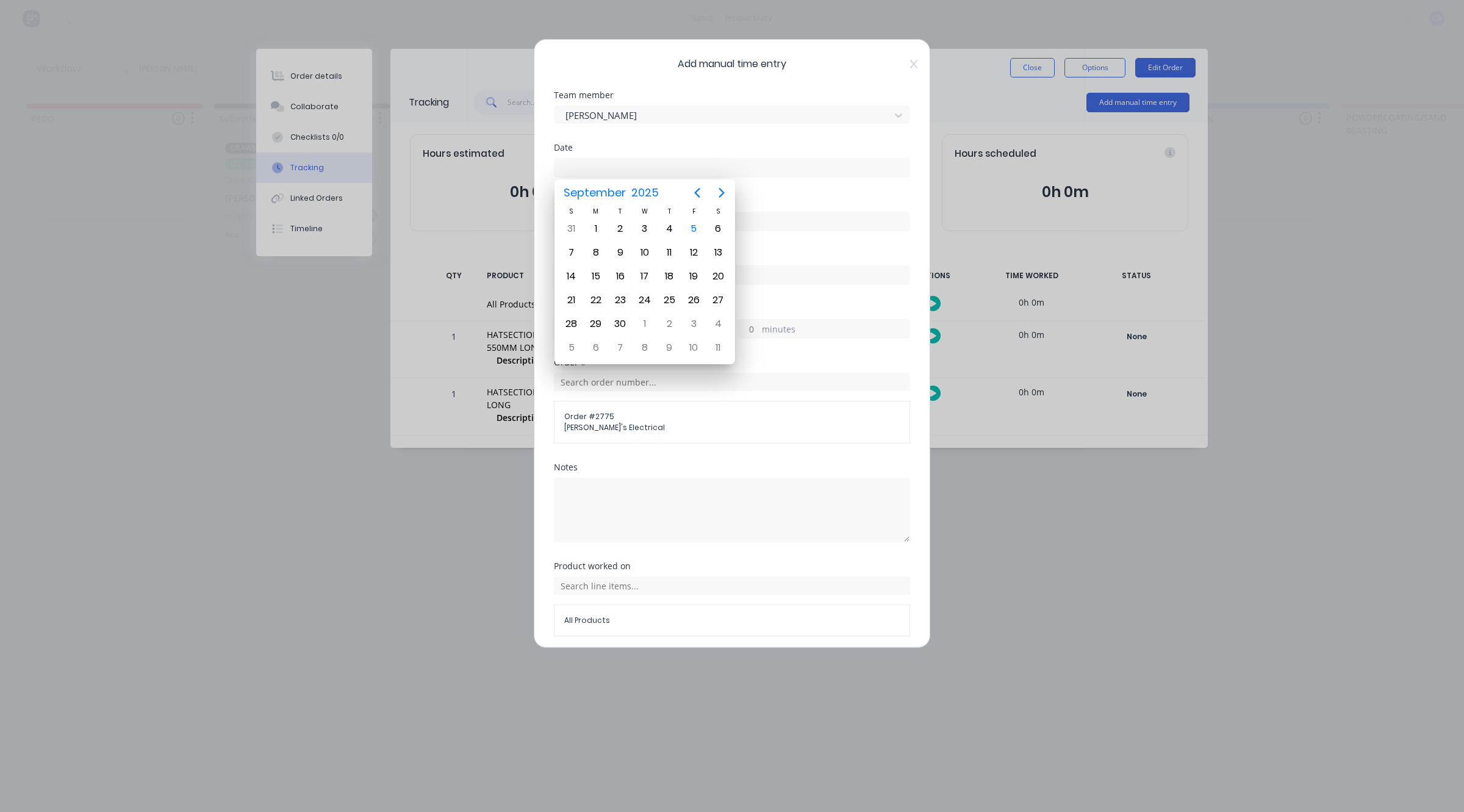
click at [589, 166] on input at bounding box center [732, 168] width 355 height 19
click at [691, 227] on div "5" at bounding box center [693, 229] width 19 height 19
type input "[DATE]"
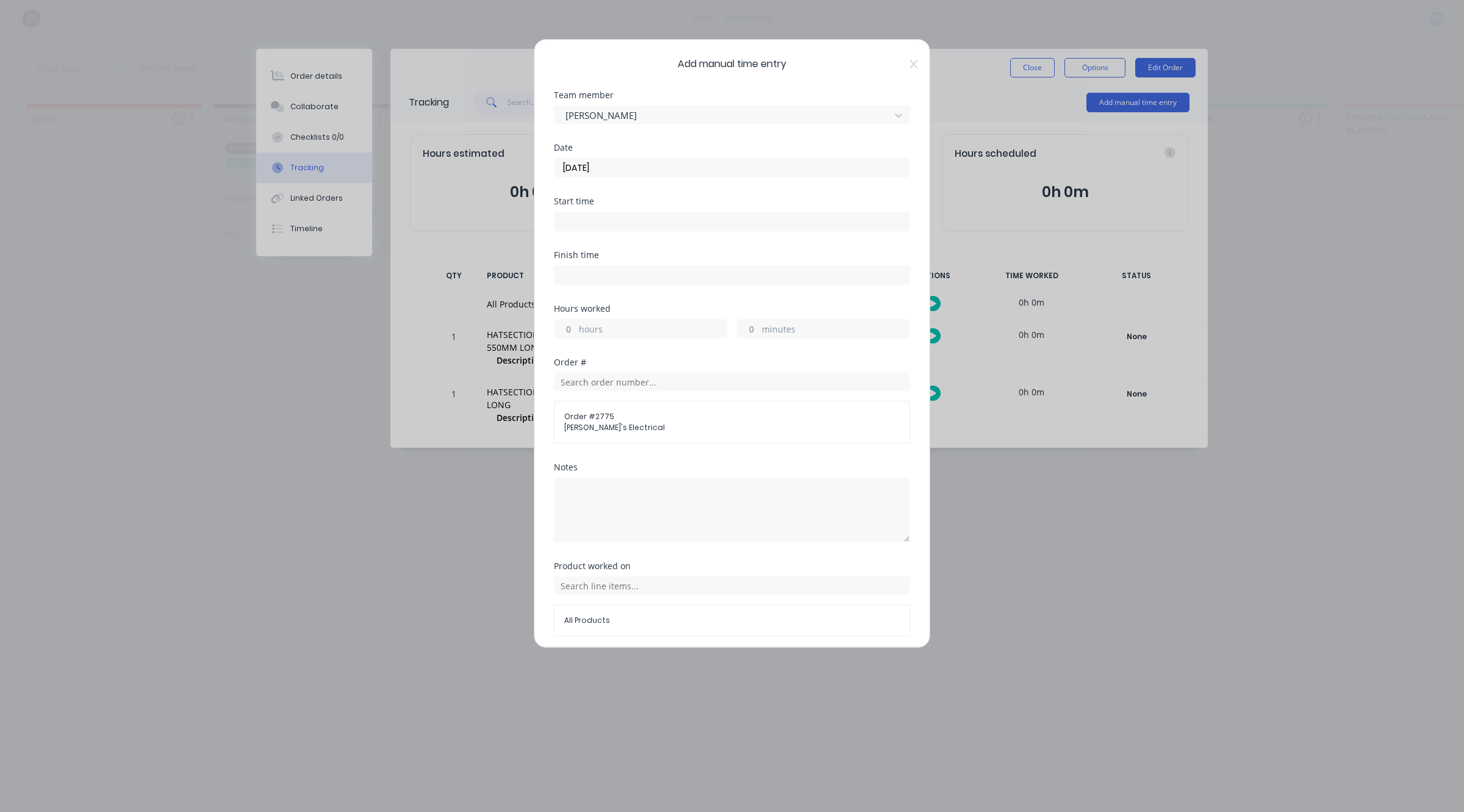
drag, startPoint x: 749, startPoint y: 337, endPoint x: 740, endPoint y: 327, distance: 13.5
click at [748, 337] on input "minutes" at bounding box center [748, 329] width 21 height 19
type input "20"
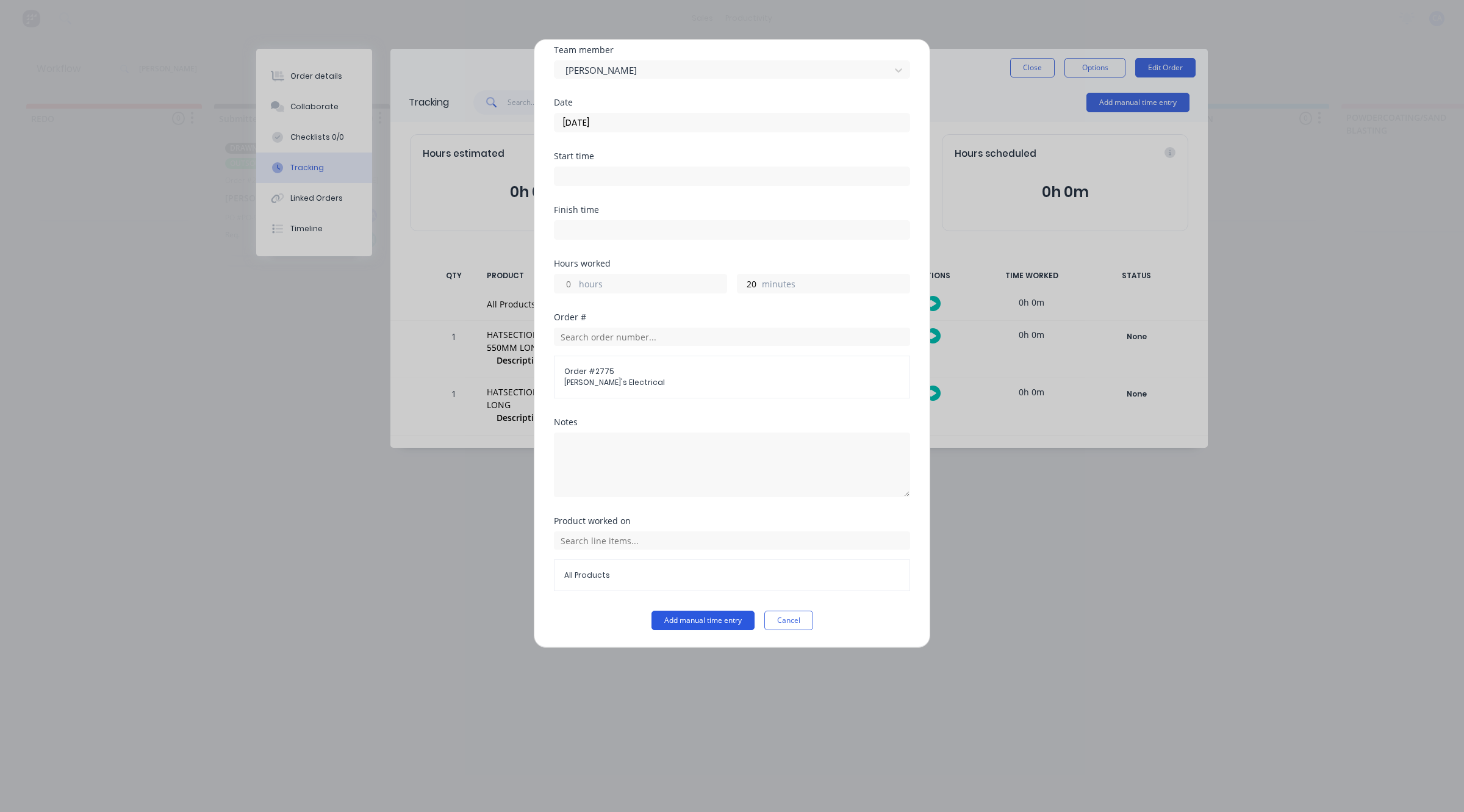
click at [718, 618] on button "Add manual time entry" at bounding box center [703, 620] width 103 height 19
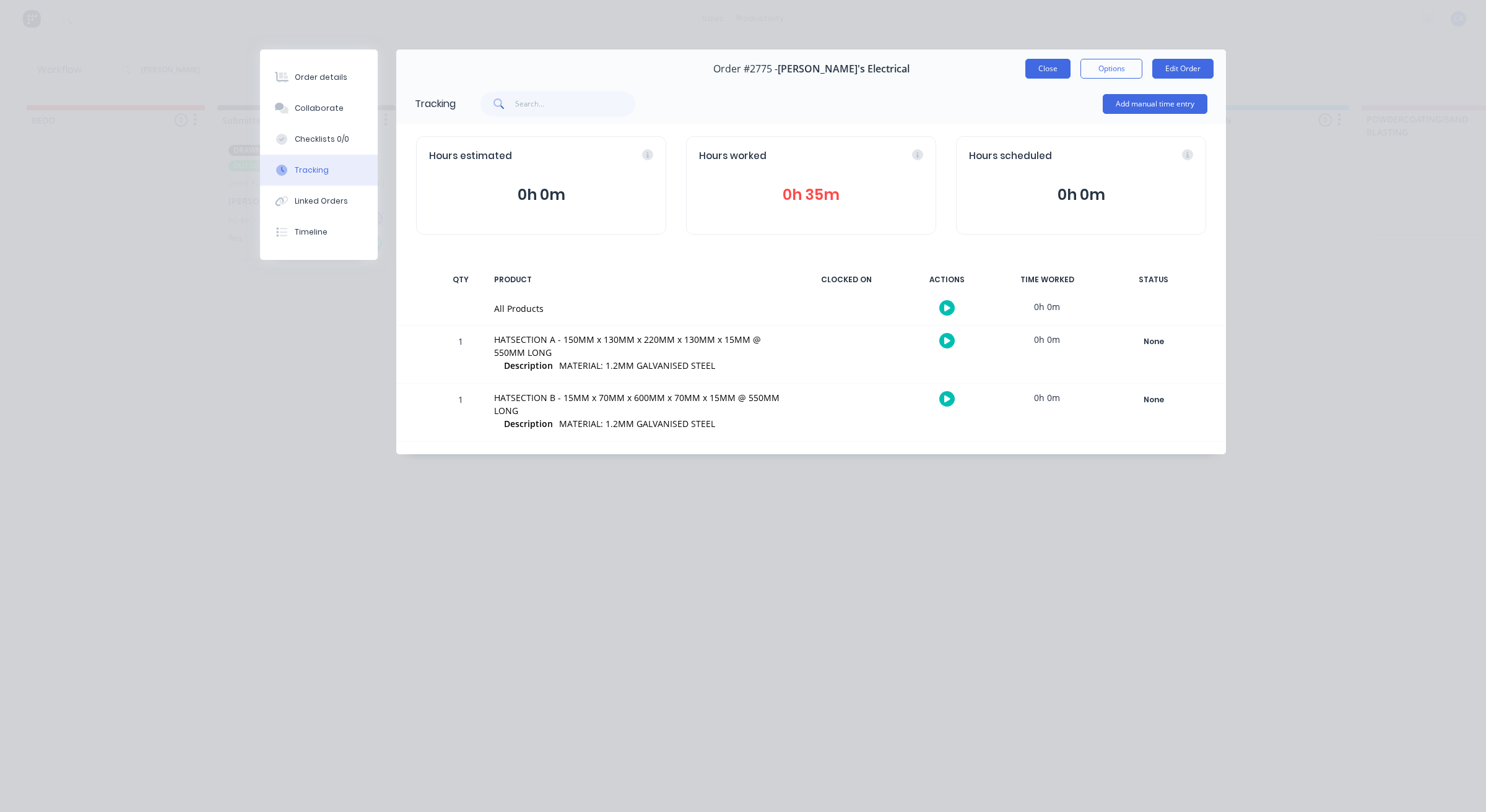
click at [1048, 72] on button "Close" at bounding box center [1048, 68] width 45 height 20
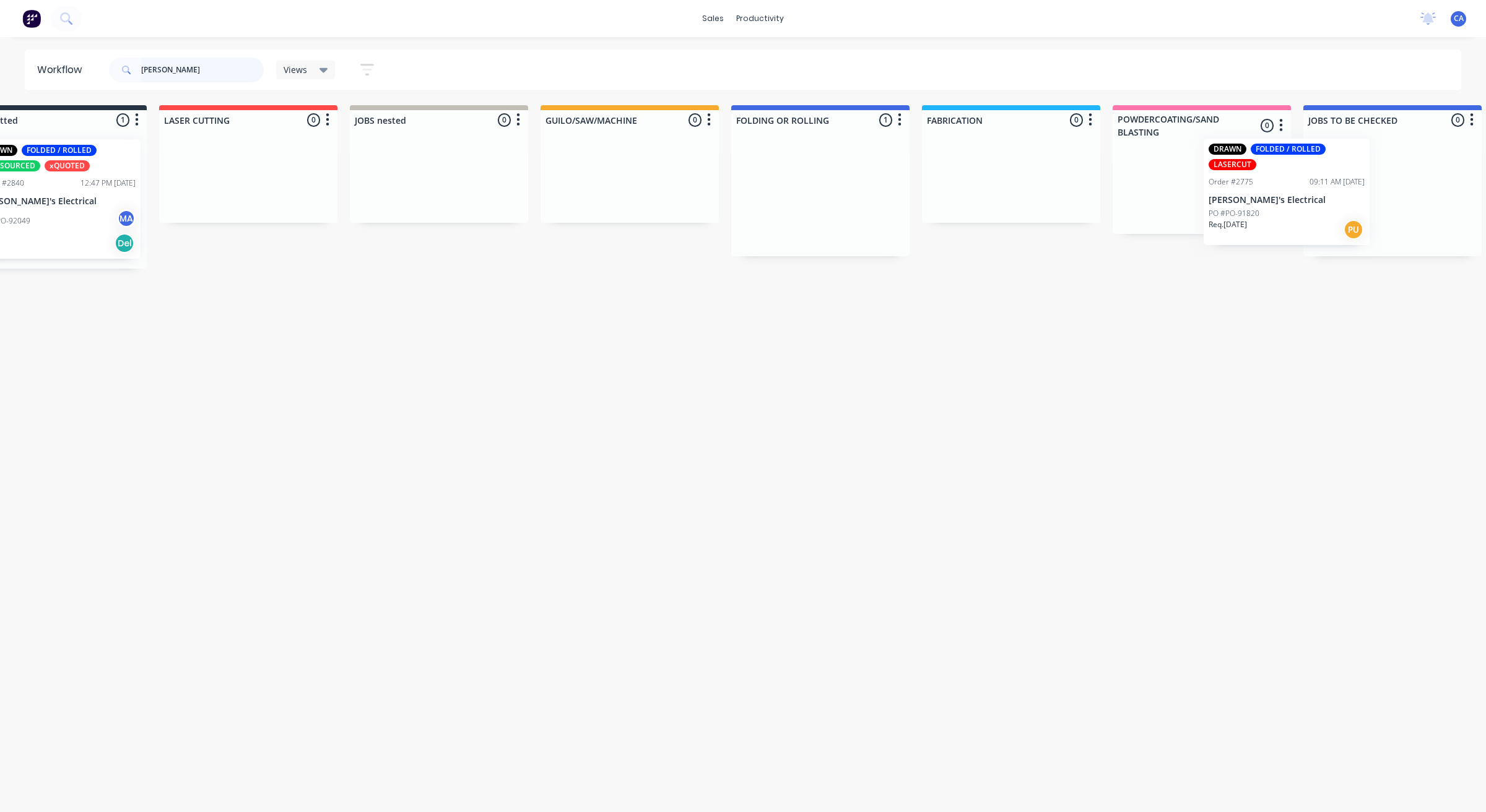
scroll to position [0, 335]
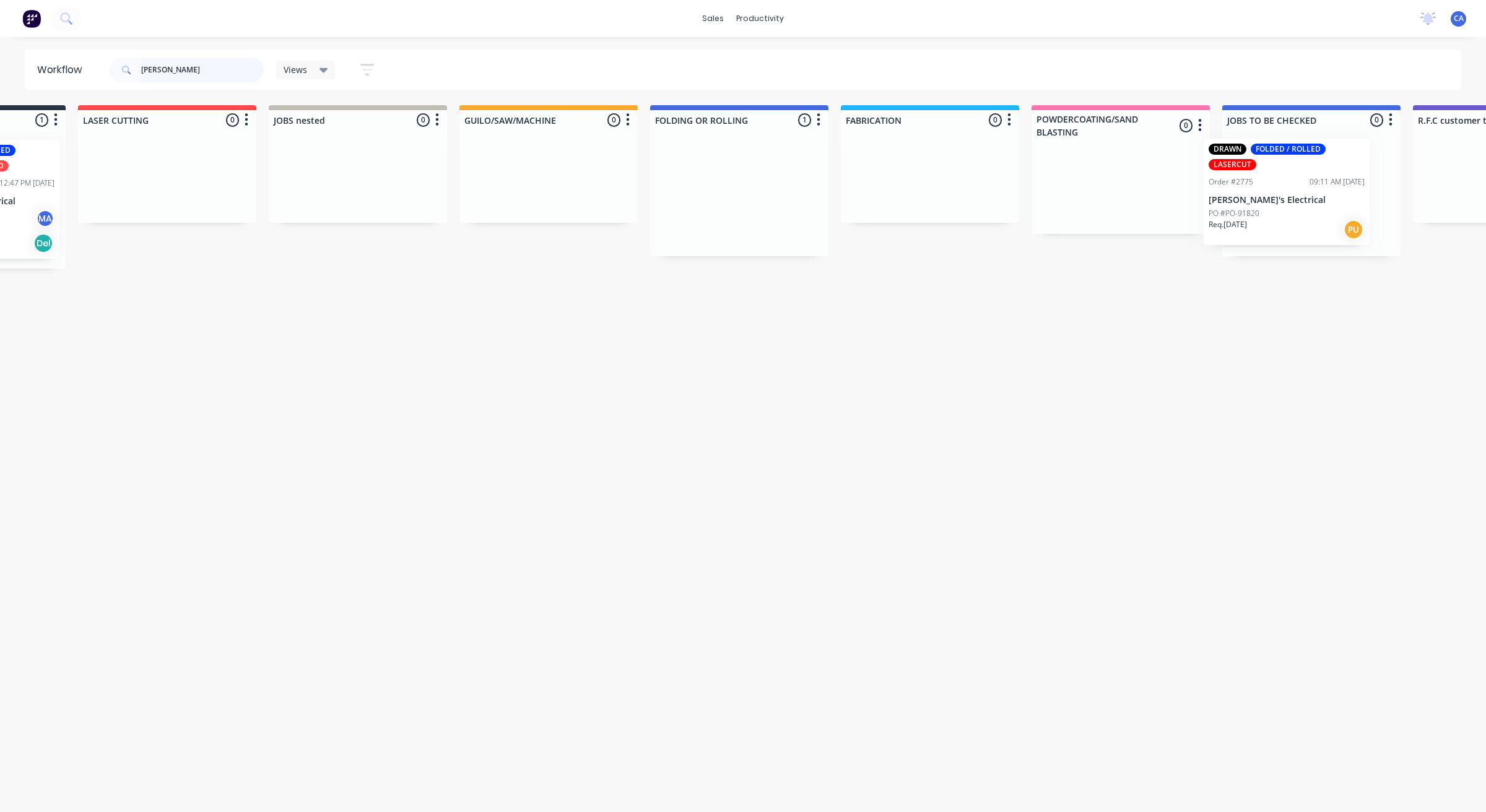
drag, startPoint x: 1034, startPoint y: 187, endPoint x: 1262, endPoint y: 184, distance: 228.0
click at [1262, 184] on div "REDO 0 Sort By Created date Required date Order number Customer name Most recen…" at bounding box center [1411, 187] width 3502 height 163
drag, startPoint x: 207, startPoint y: 65, endPoint x: 0, endPoint y: 56, distance: 207.2
click at [26, 69] on header "Workflow BRANDONS Views Save new view None (Default) edit Show/Hide statuses Sh…" at bounding box center [743, 70] width 1437 height 41
type input "\"
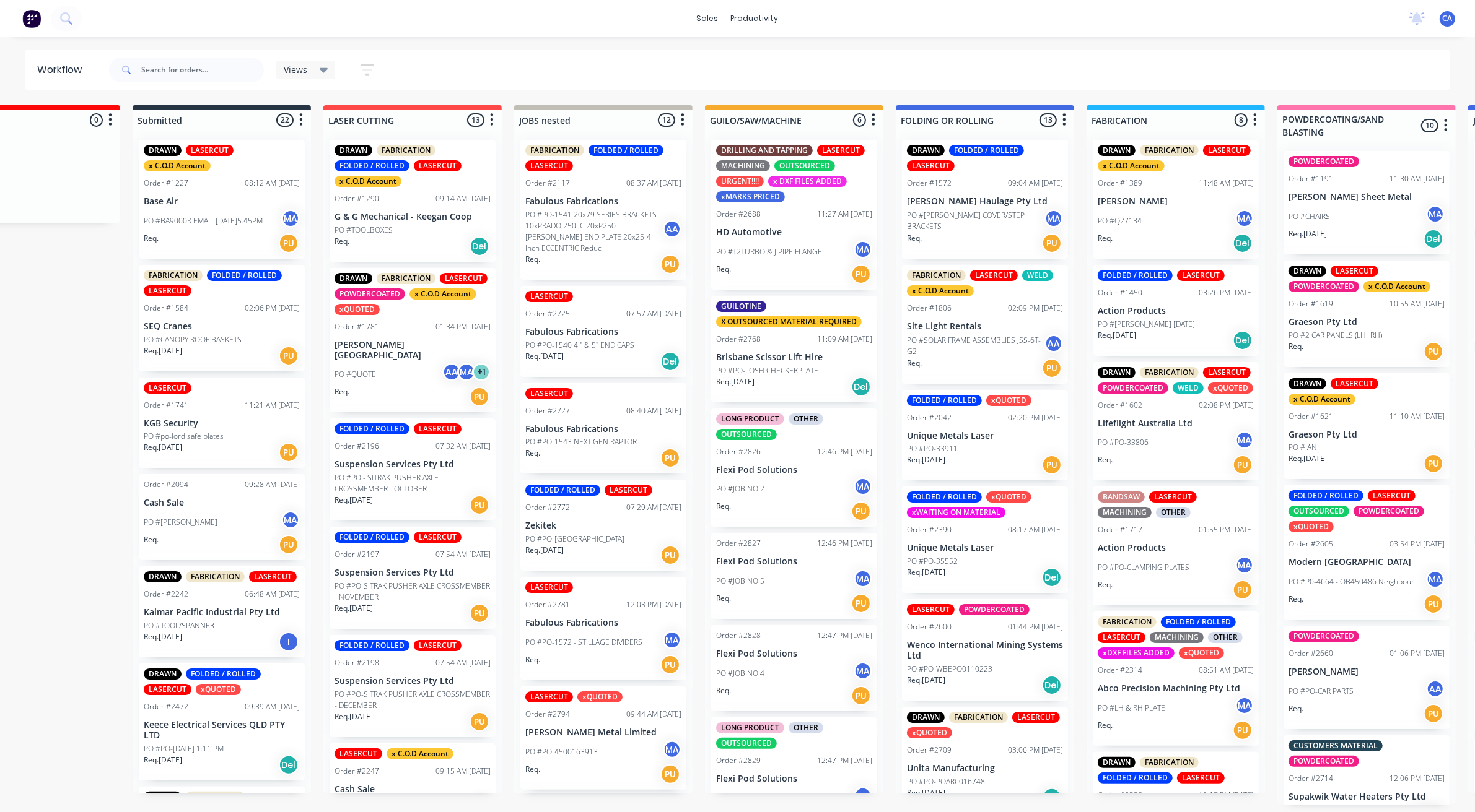
scroll to position [0, 104]
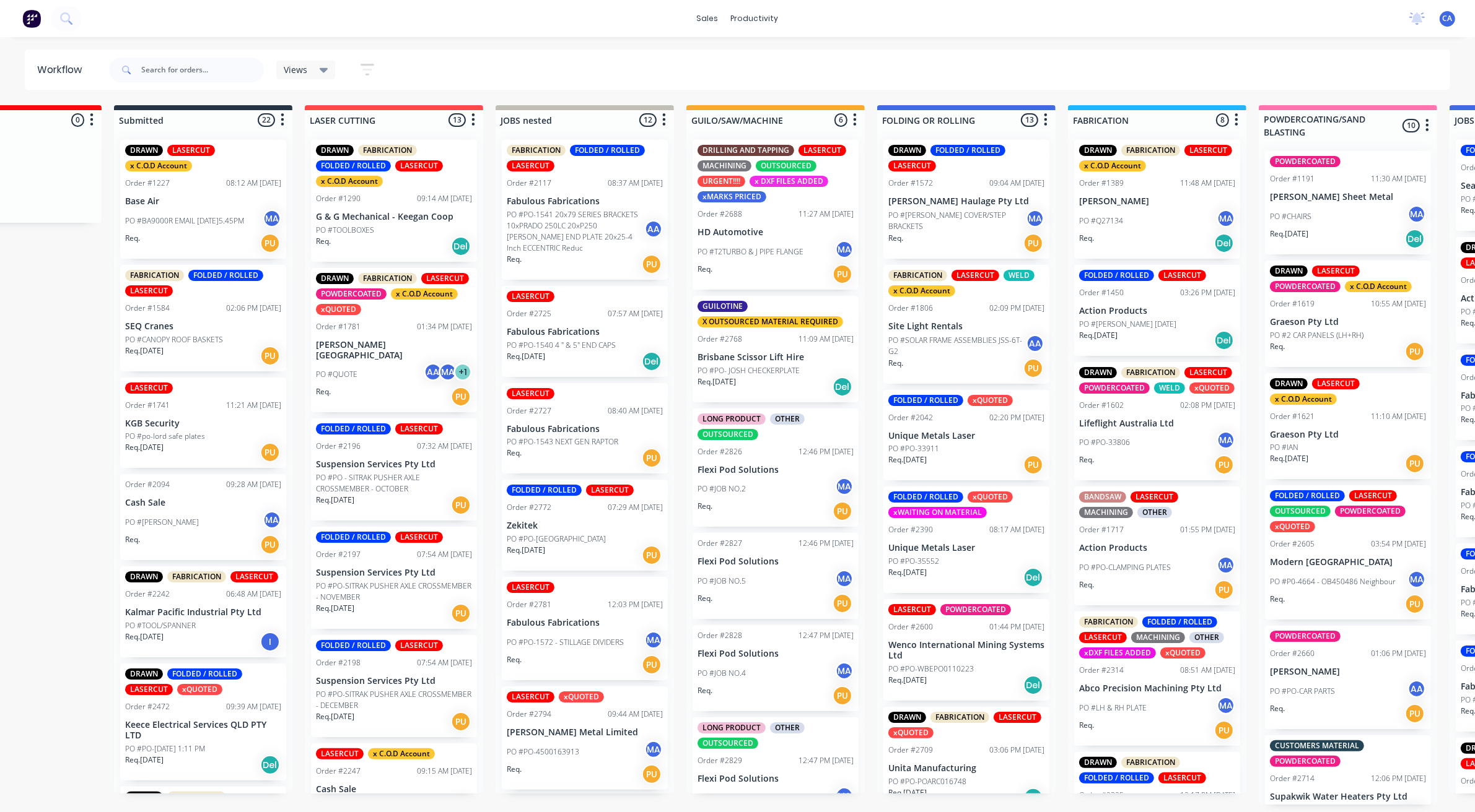
drag, startPoint x: 1002, startPoint y: 375, endPoint x: 1032, endPoint y: 368, distance: 30.8
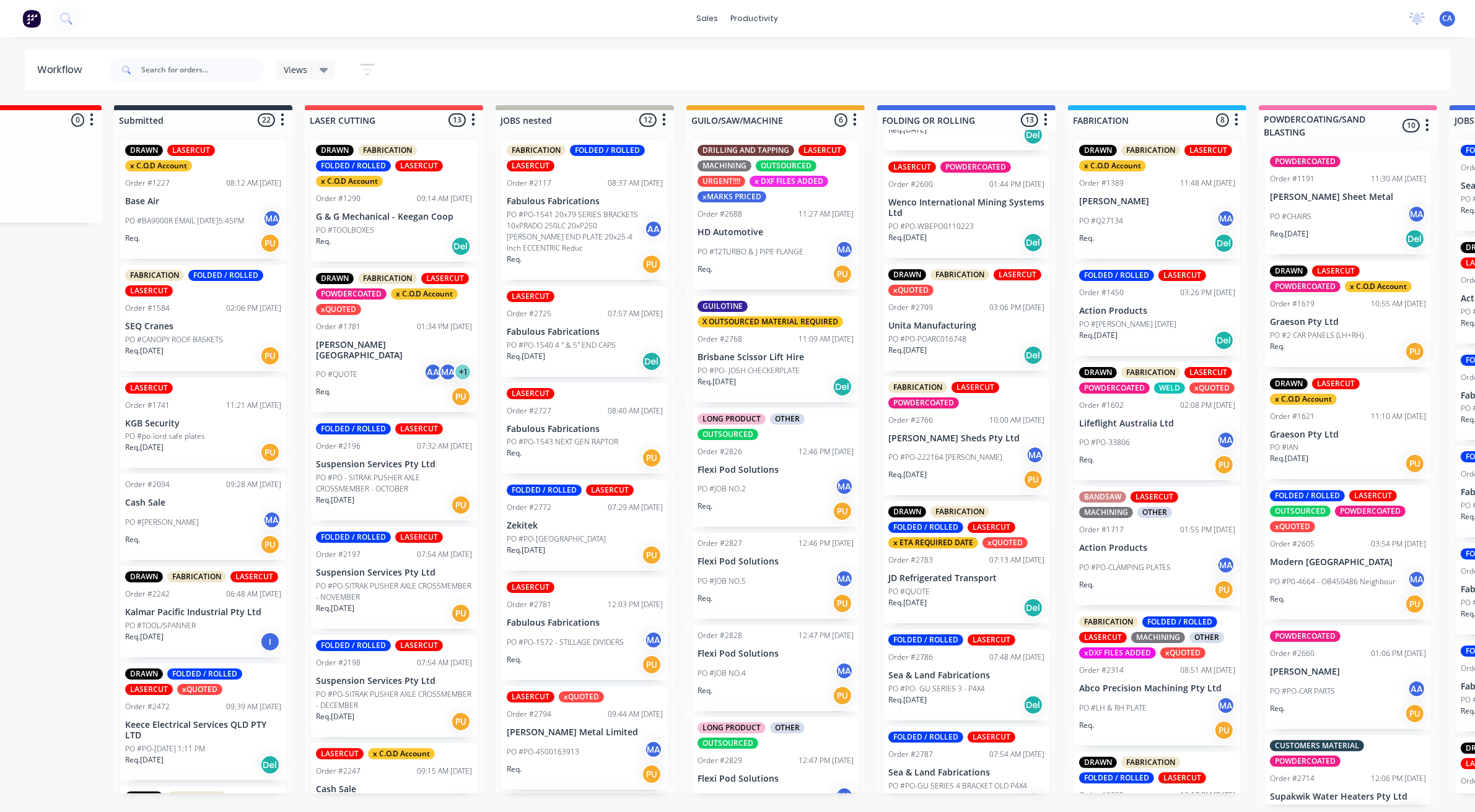
scroll to position [450, 0]
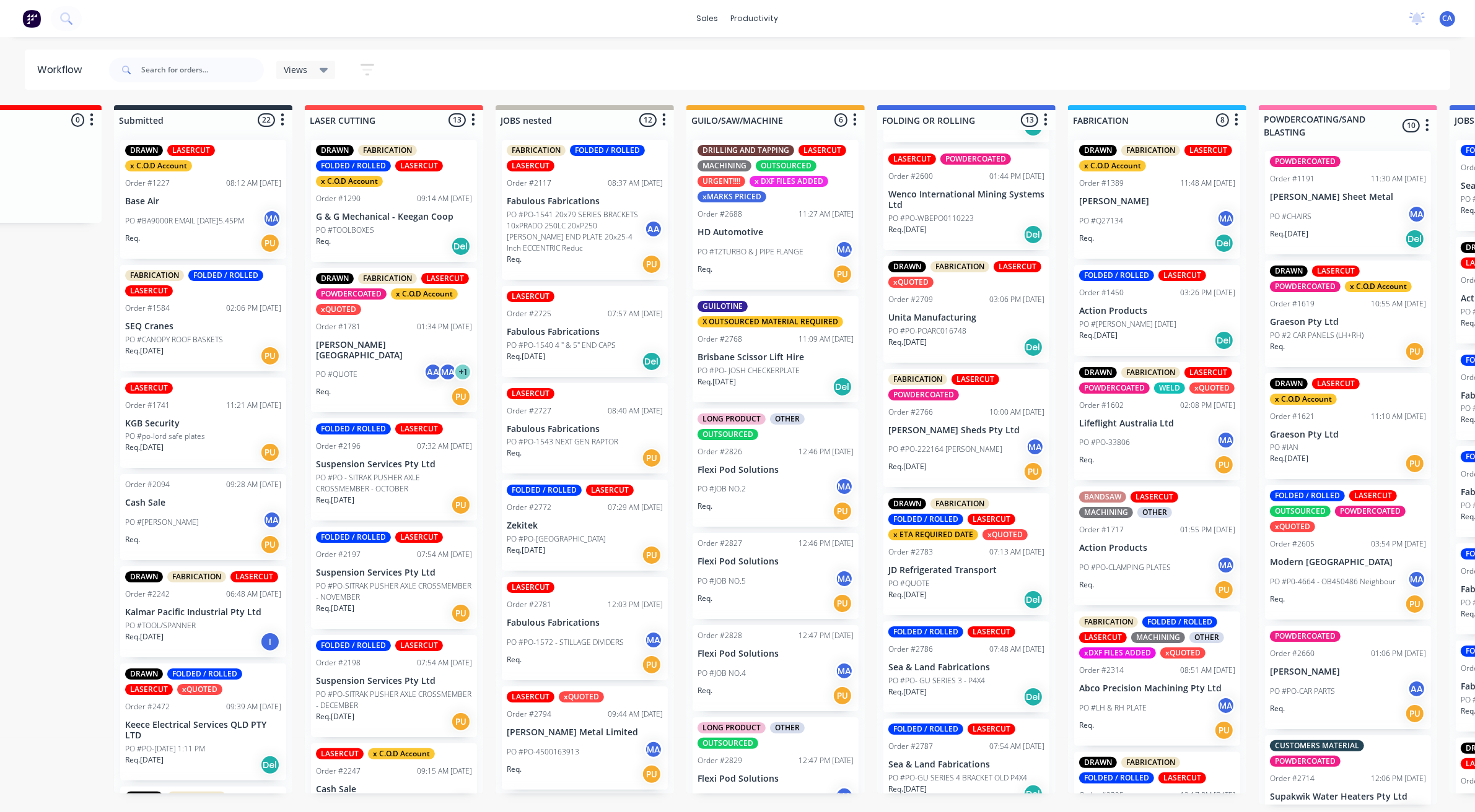
click at [937, 590] on div "Req. 29/08/25 Del" at bounding box center [966, 600] width 156 height 21
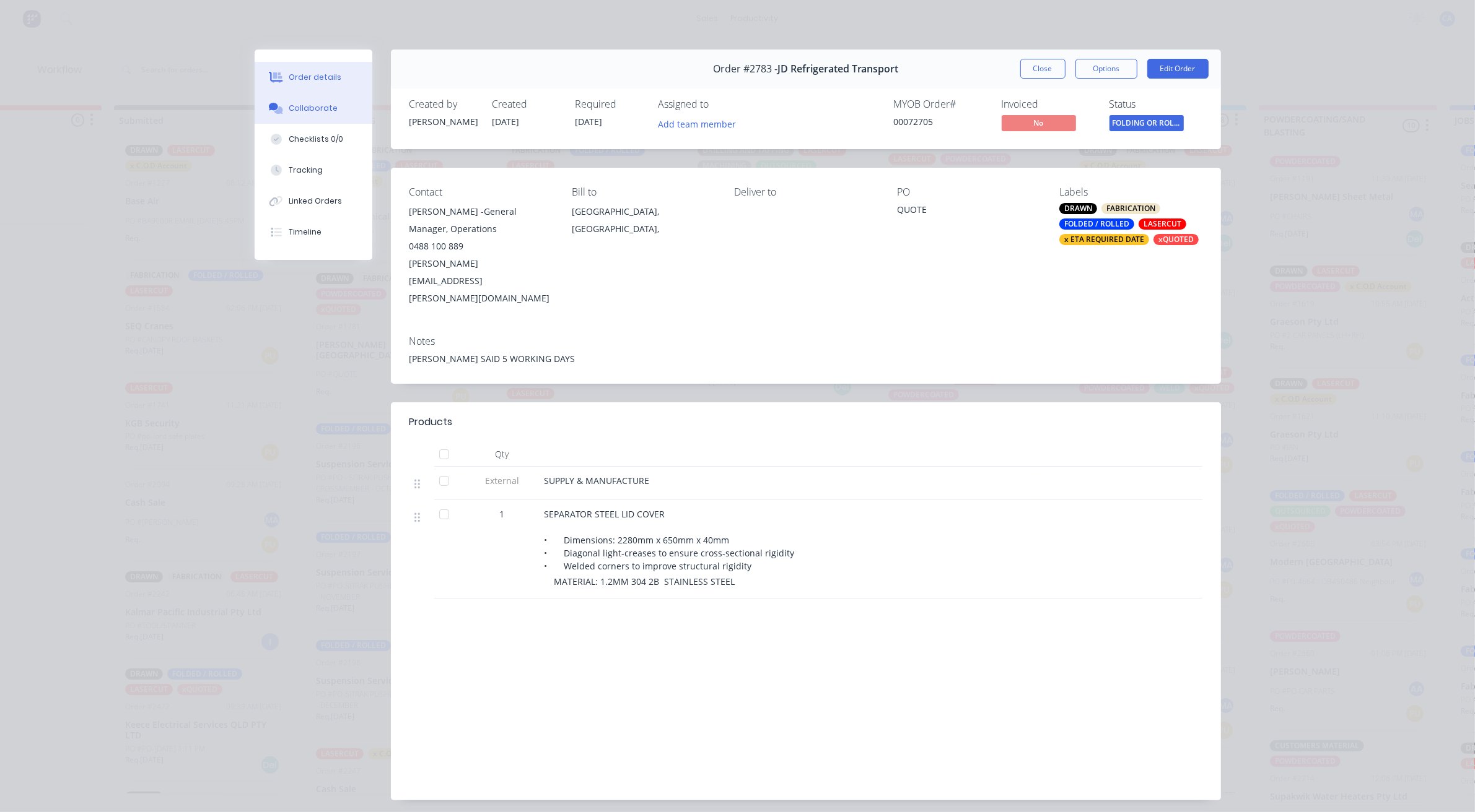
click at [295, 106] on div "Collaborate" at bounding box center [313, 108] width 49 height 11
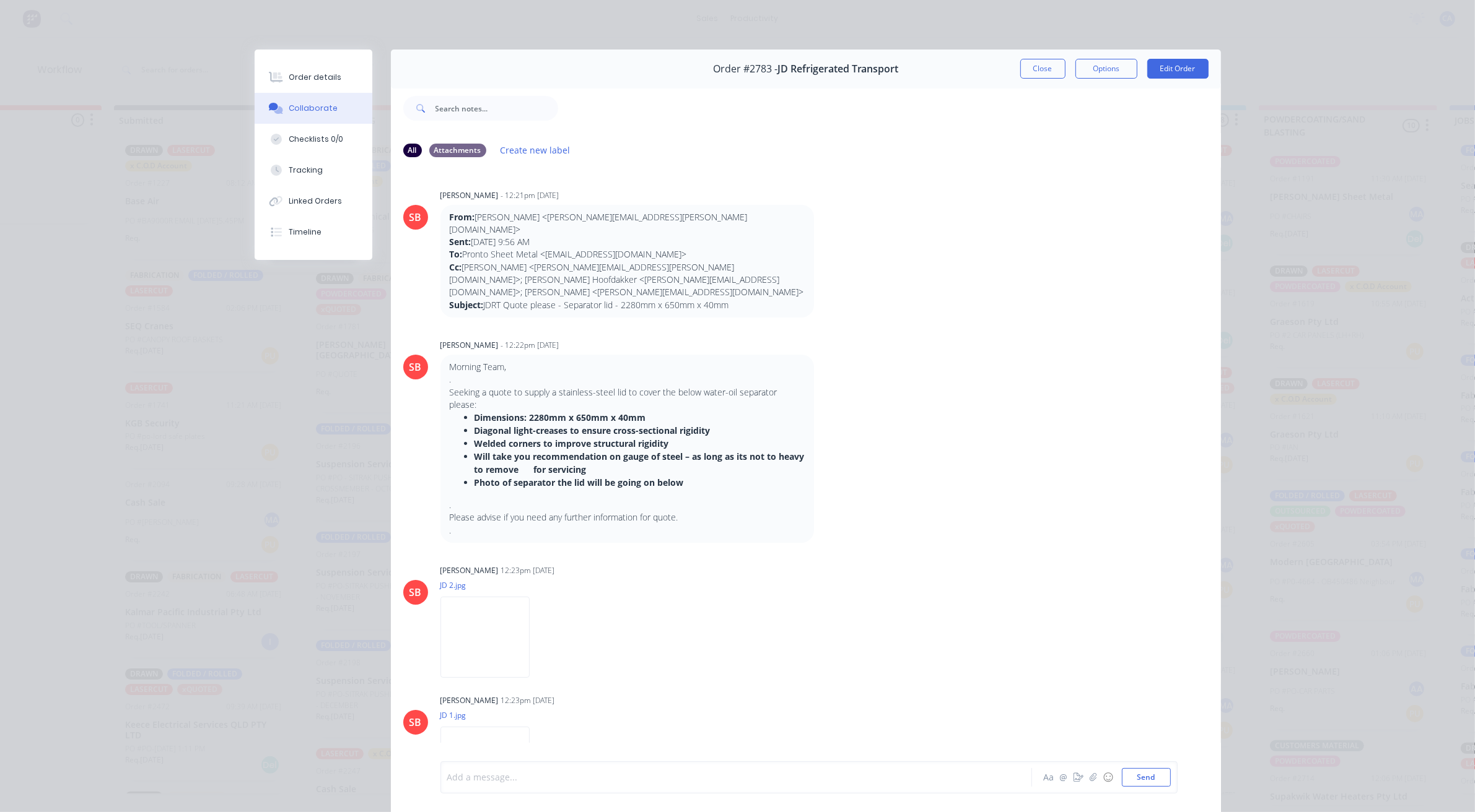
click at [577, 782] on div at bounding box center [718, 778] width 542 height 13
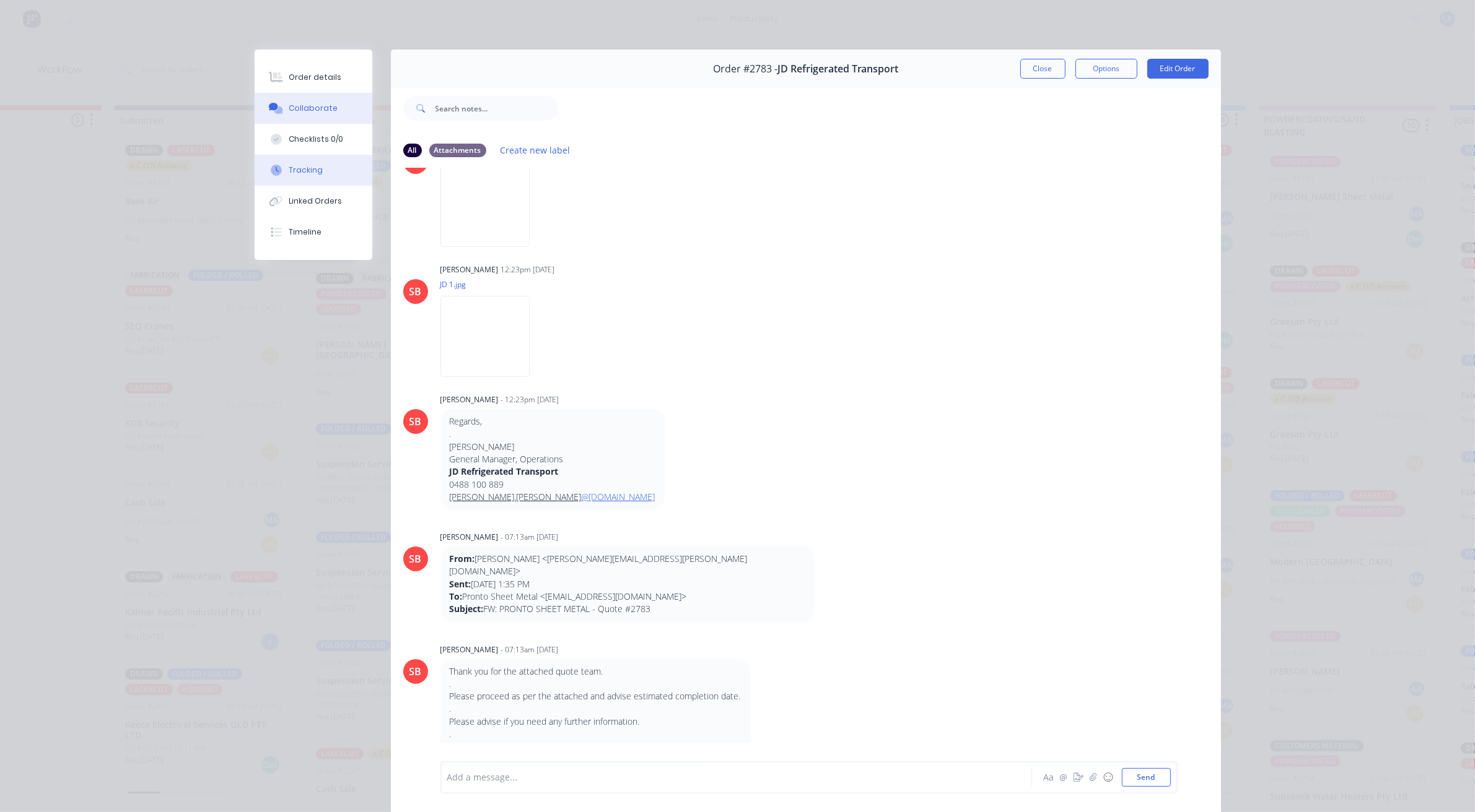
click at [326, 171] on button "Tracking" at bounding box center [313, 170] width 118 height 31
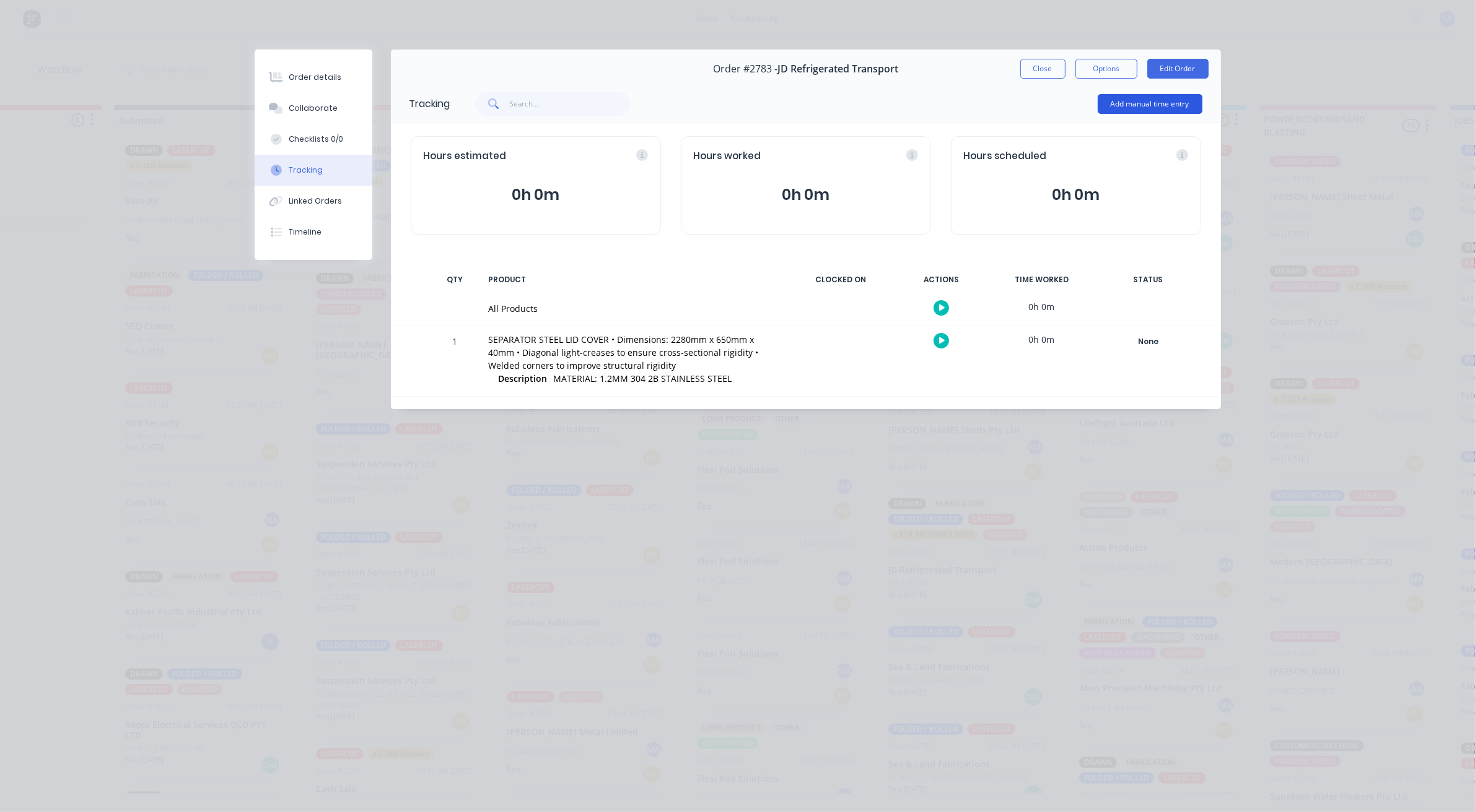
click at [1148, 100] on button "Add manual time entry" at bounding box center [1149, 104] width 105 height 20
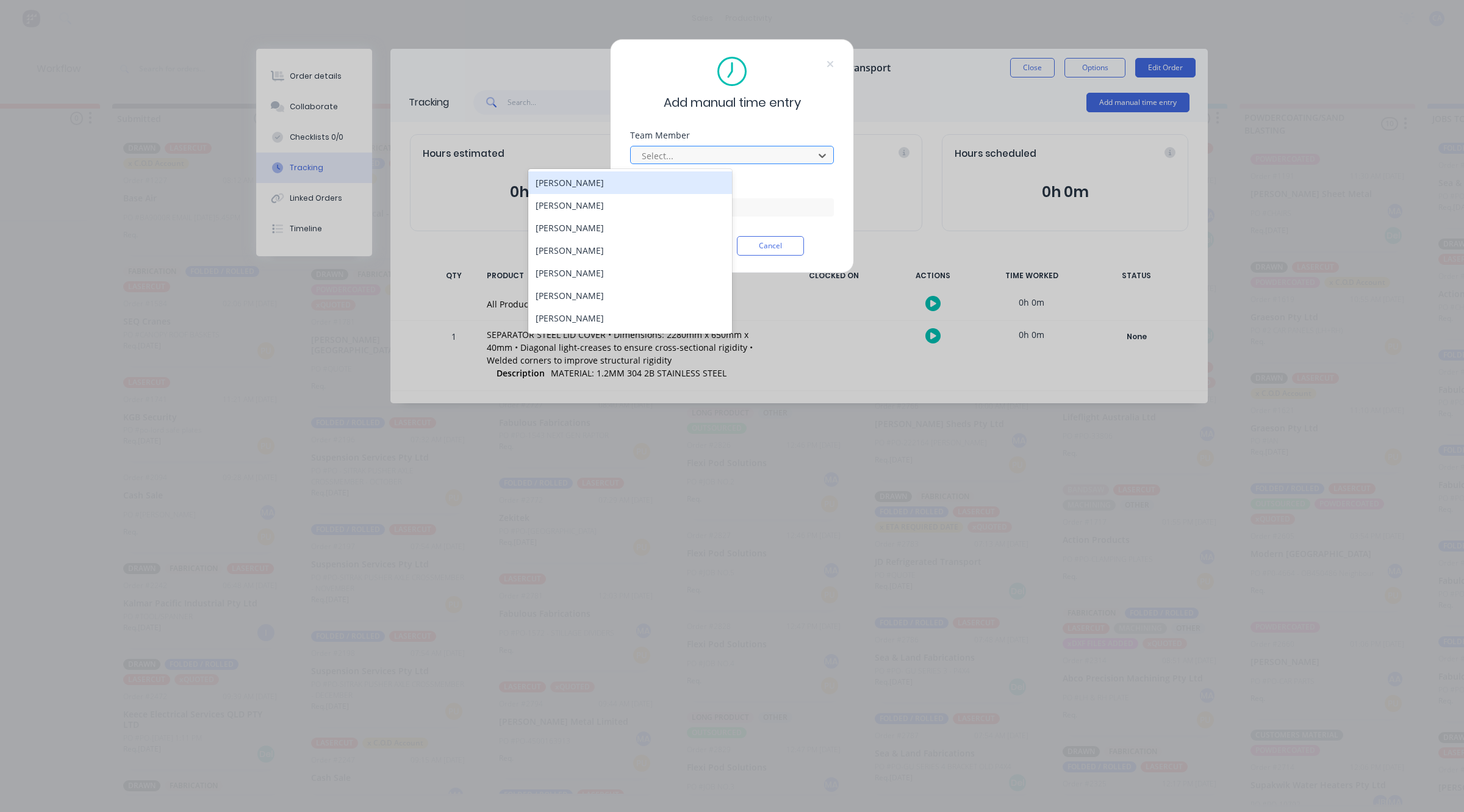
click at [686, 158] on div at bounding box center [724, 156] width 167 height 15
click at [562, 275] on div "[PERSON_NAME]" at bounding box center [629, 273] width 203 height 22
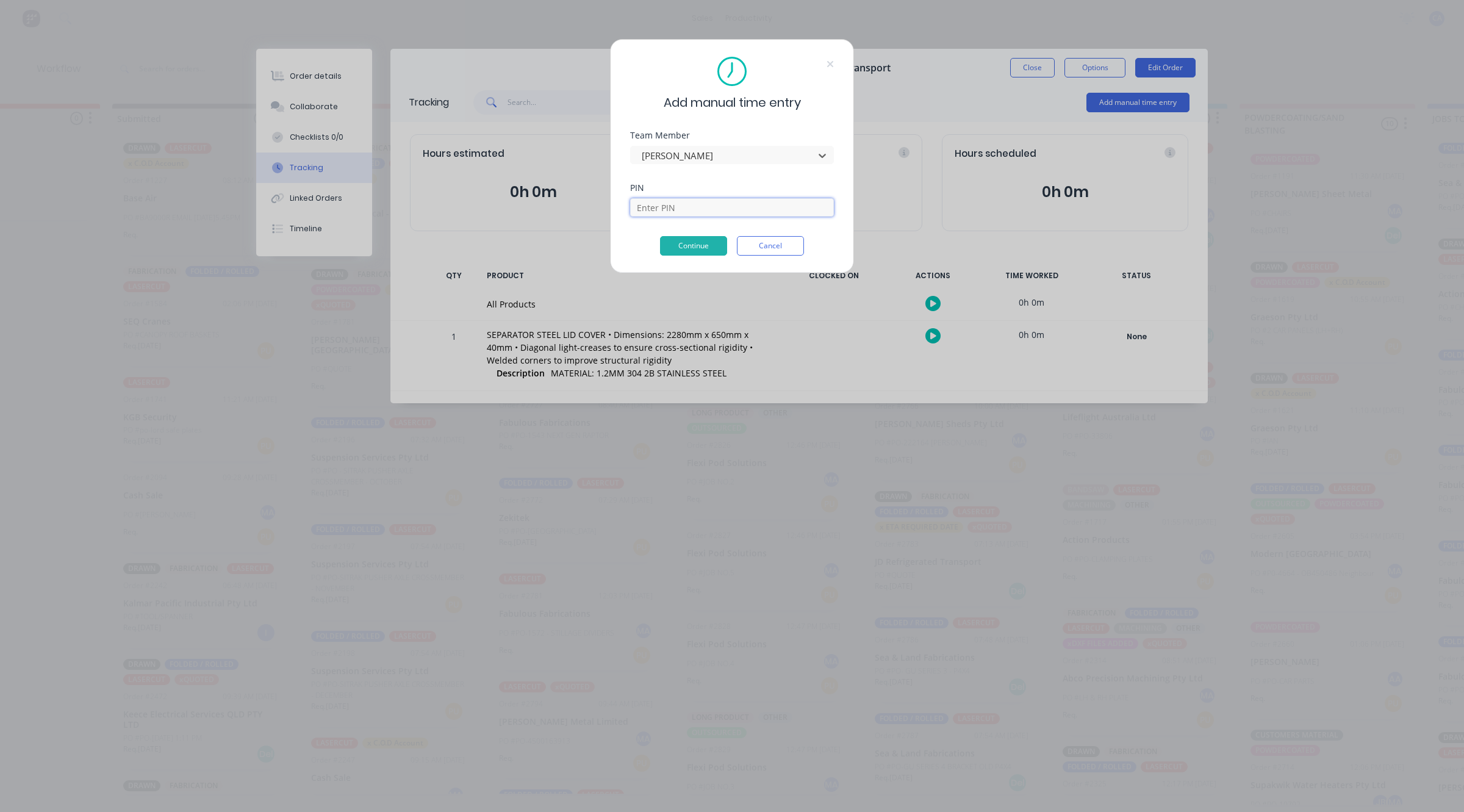
click at [641, 211] on input at bounding box center [732, 208] width 203 height 19
type input "3699"
click at [682, 245] on button "Continue" at bounding box center [693, 245] width 67 height 19
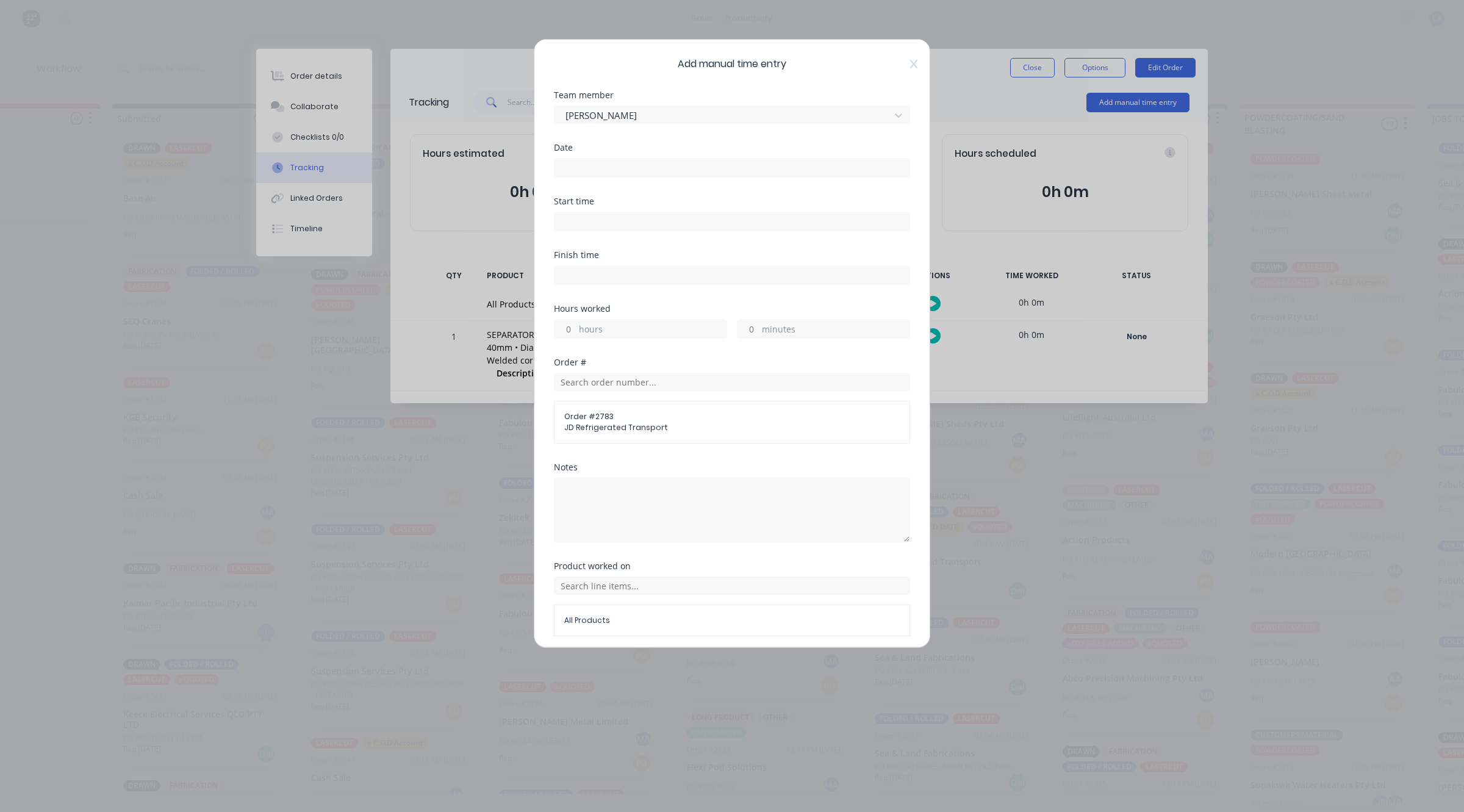
click at [604, 155] on div at bounding box center [732, 166] width 356 height 22
click at [622, 175] on label at bounding box center [732, 167] width 356 height 19
click at [622, 175] on input at bounding box center [732, 168] width 355 height 19
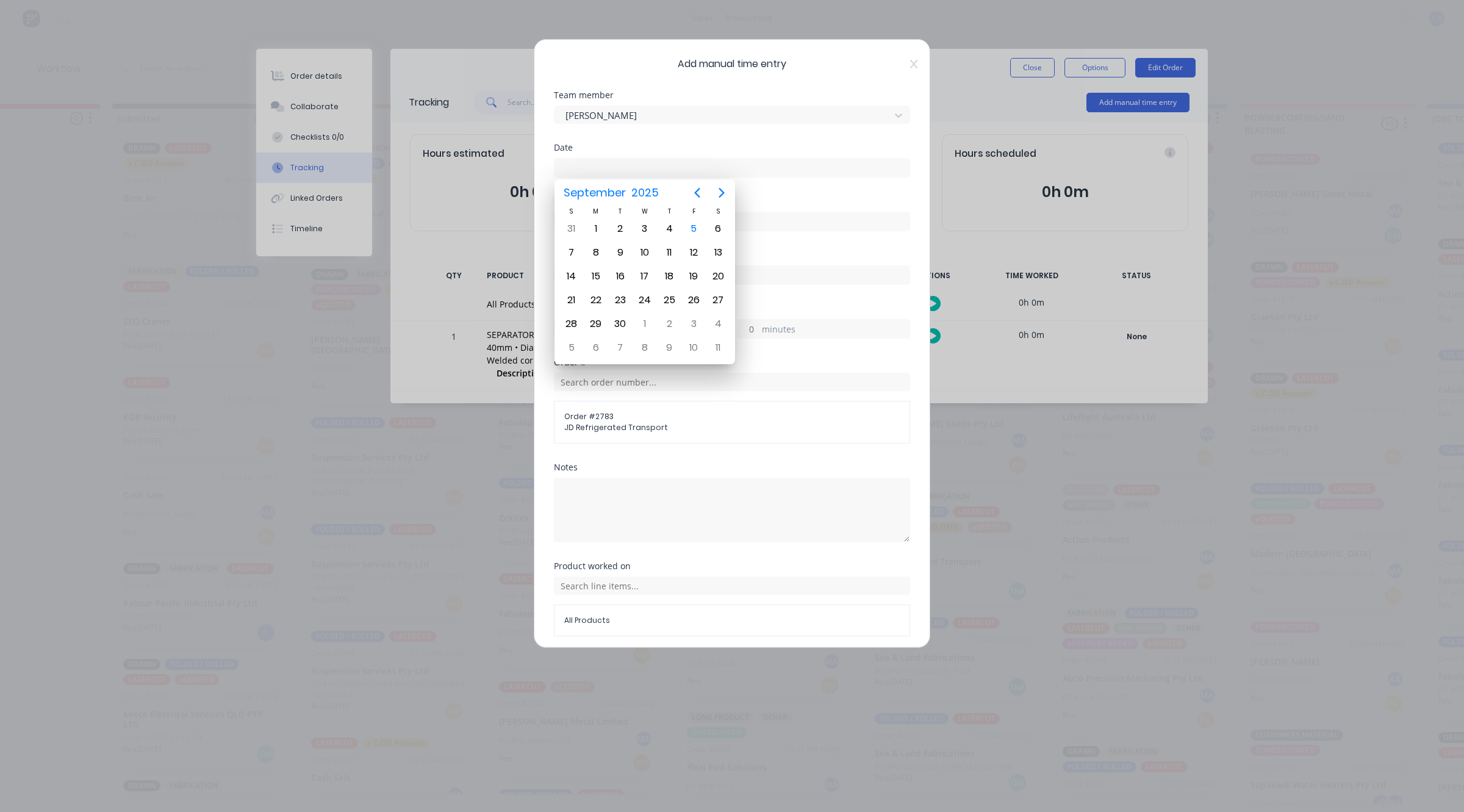
click at [622, 168] on input at bounding box center [732, 168] width 355 height 19
click at [692, 224] on div "5" at bounding box center [693, 229] width 19 height 19
type input "[DATE]"
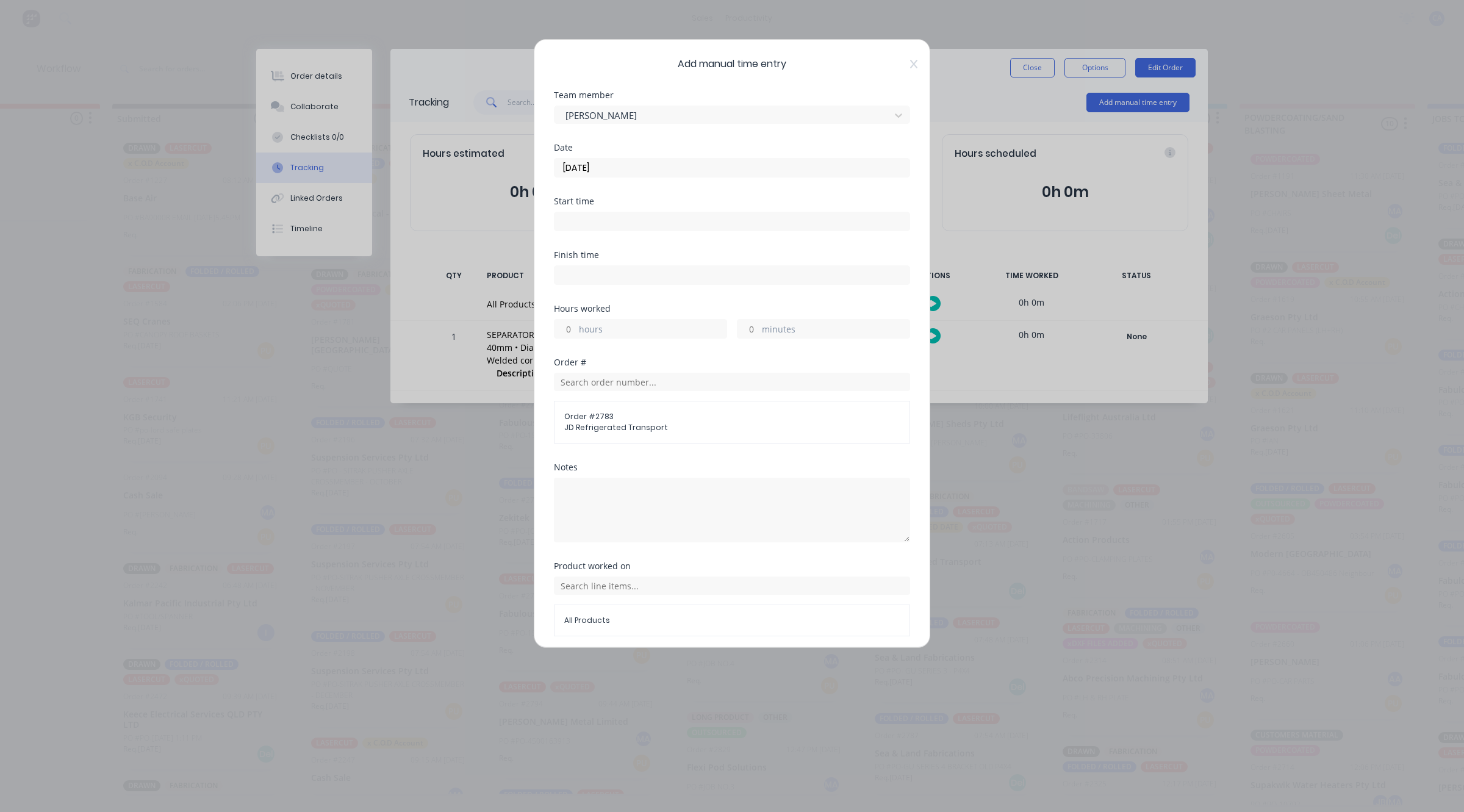
click at [747, 325] on input "minutes" at bounding box center [748, 329] width 21 height 19
type input "30"
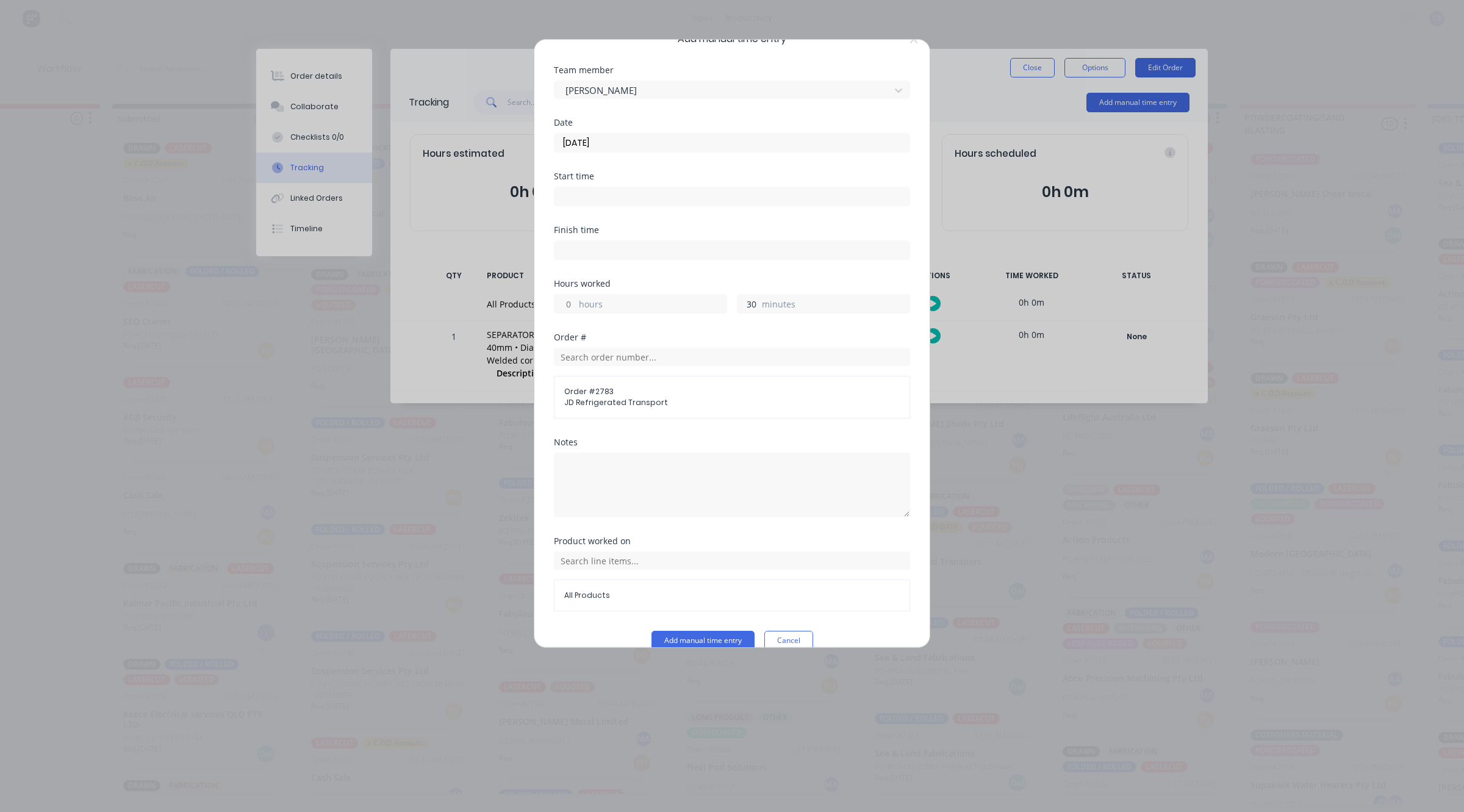
scroll to position [47, 0]
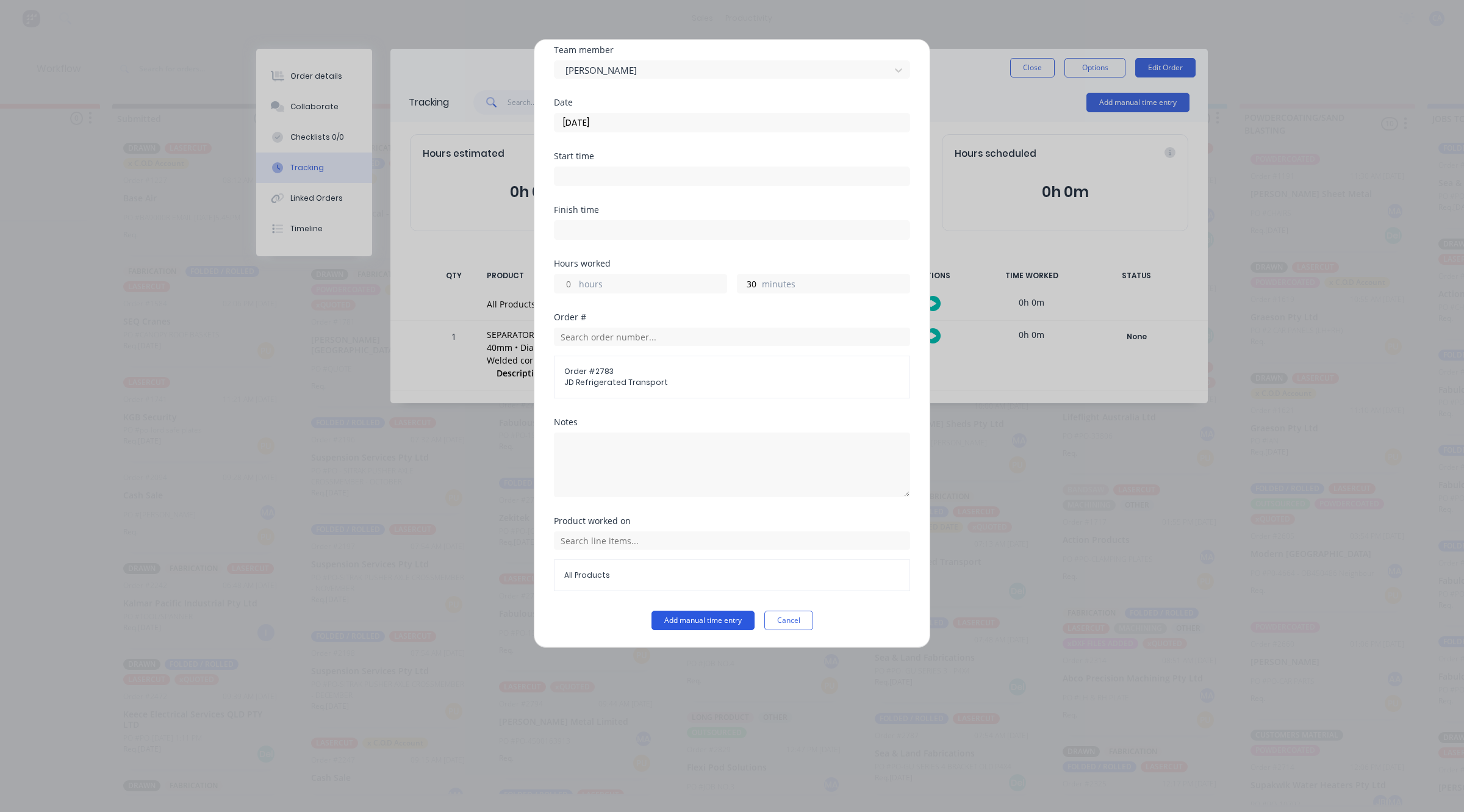
click at [681, 616] on button "Add manual time entry" at bounding box center [703, 620] width 103 height 19
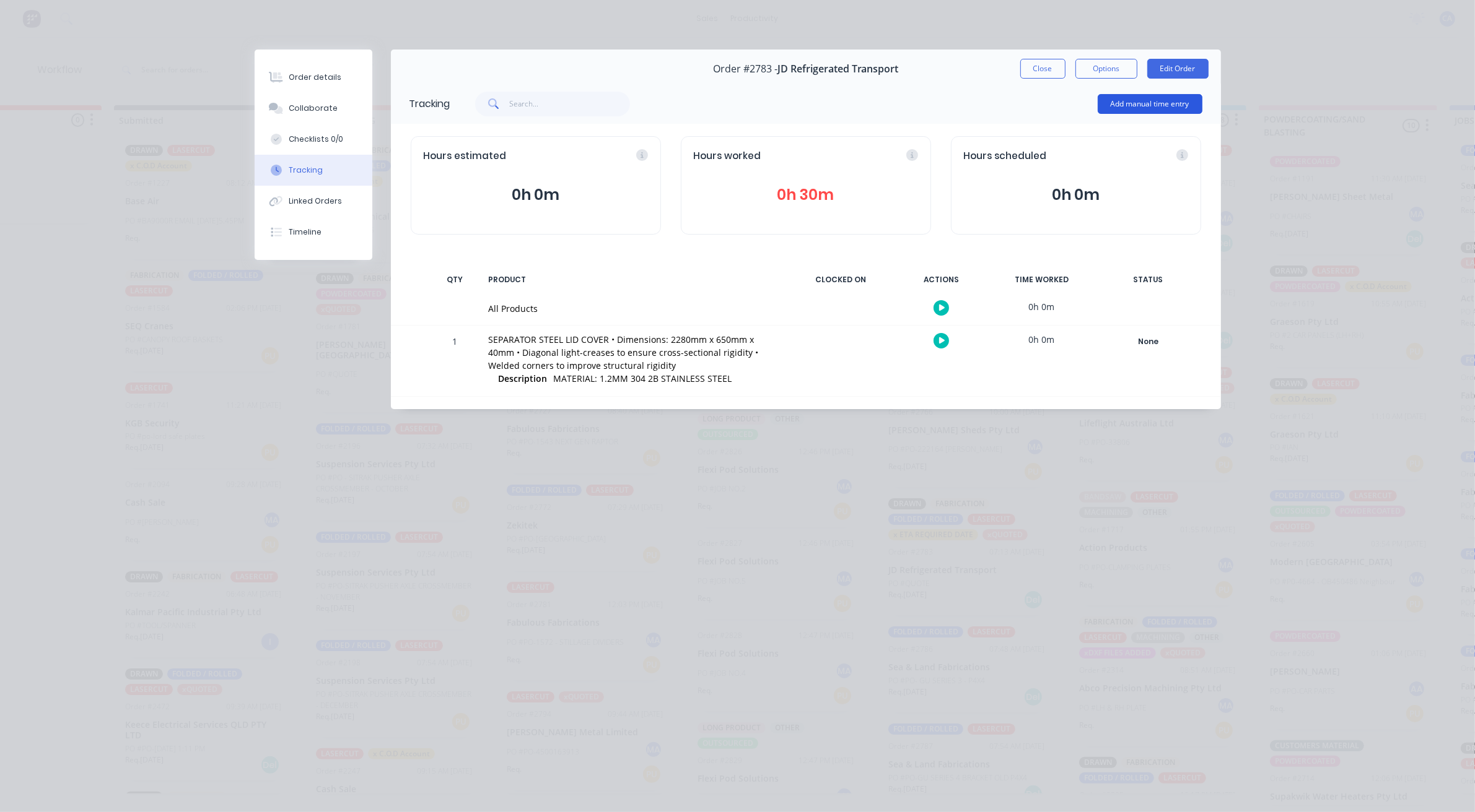
click at [1184, 94] on button "Add manual time entry" at bounding box center [1149, 104] width 105 height 20
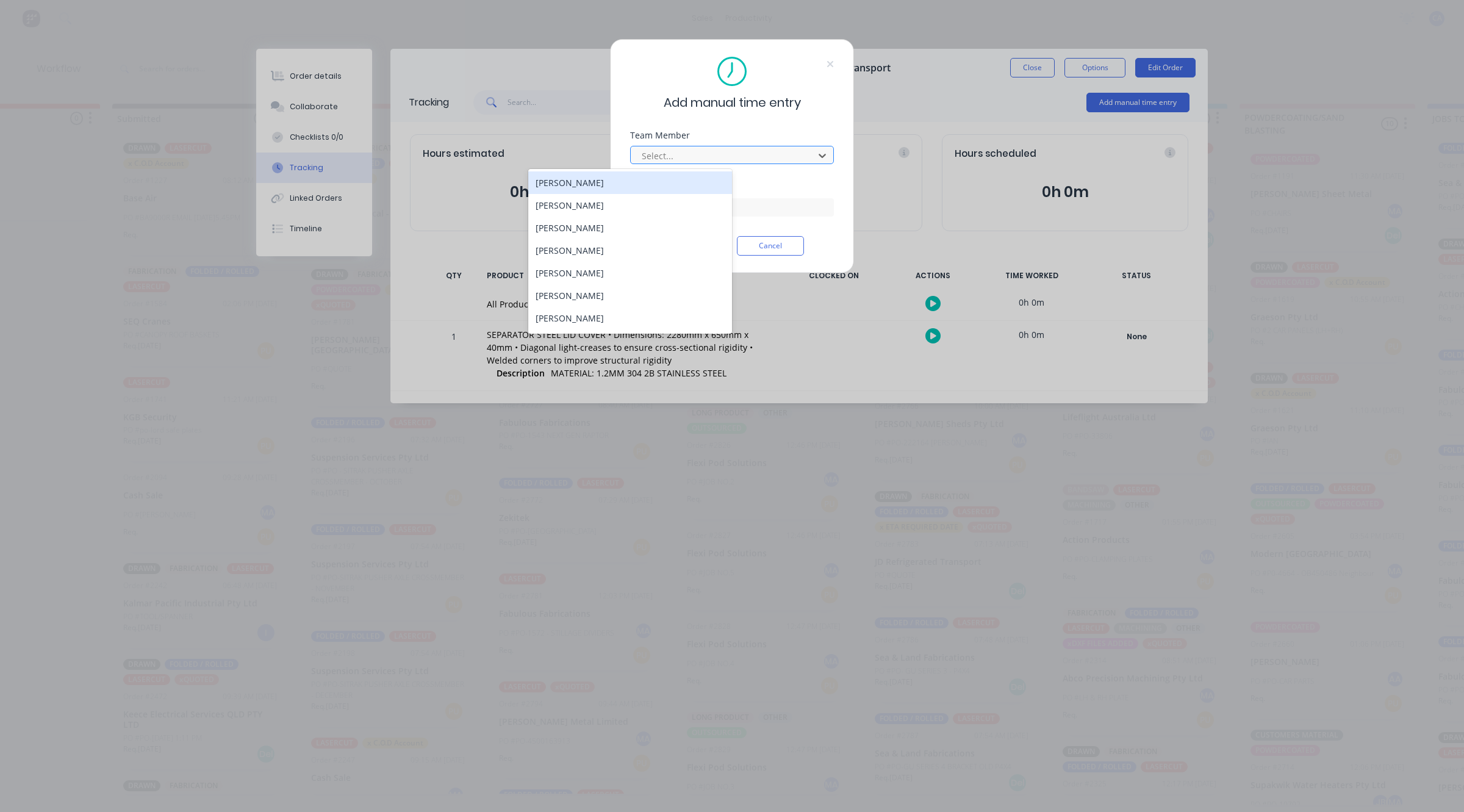
click at [731, 159] on div at bounding box center [724, 156] width 167 height 15
click at [562, 248] on div "[PERSON_NAME]" at bounding box center [629, 251] width 203 height 22
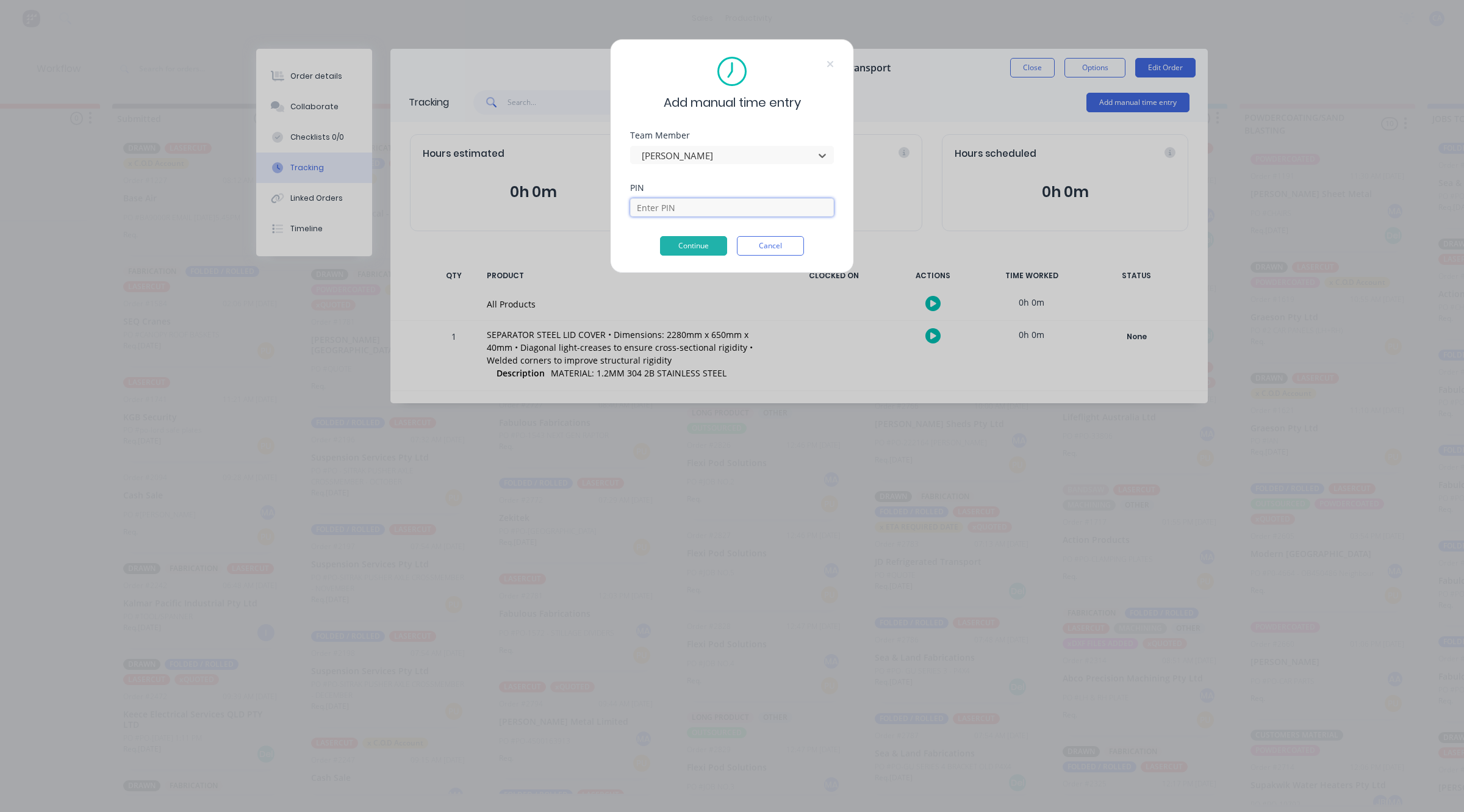
click at [675, 212] on input at bounding box center [732, 208] width 203 height 19
type input "0000"
click at [673, 237] on button "Continue" at bounding box center [693, 245] width 67 height 19
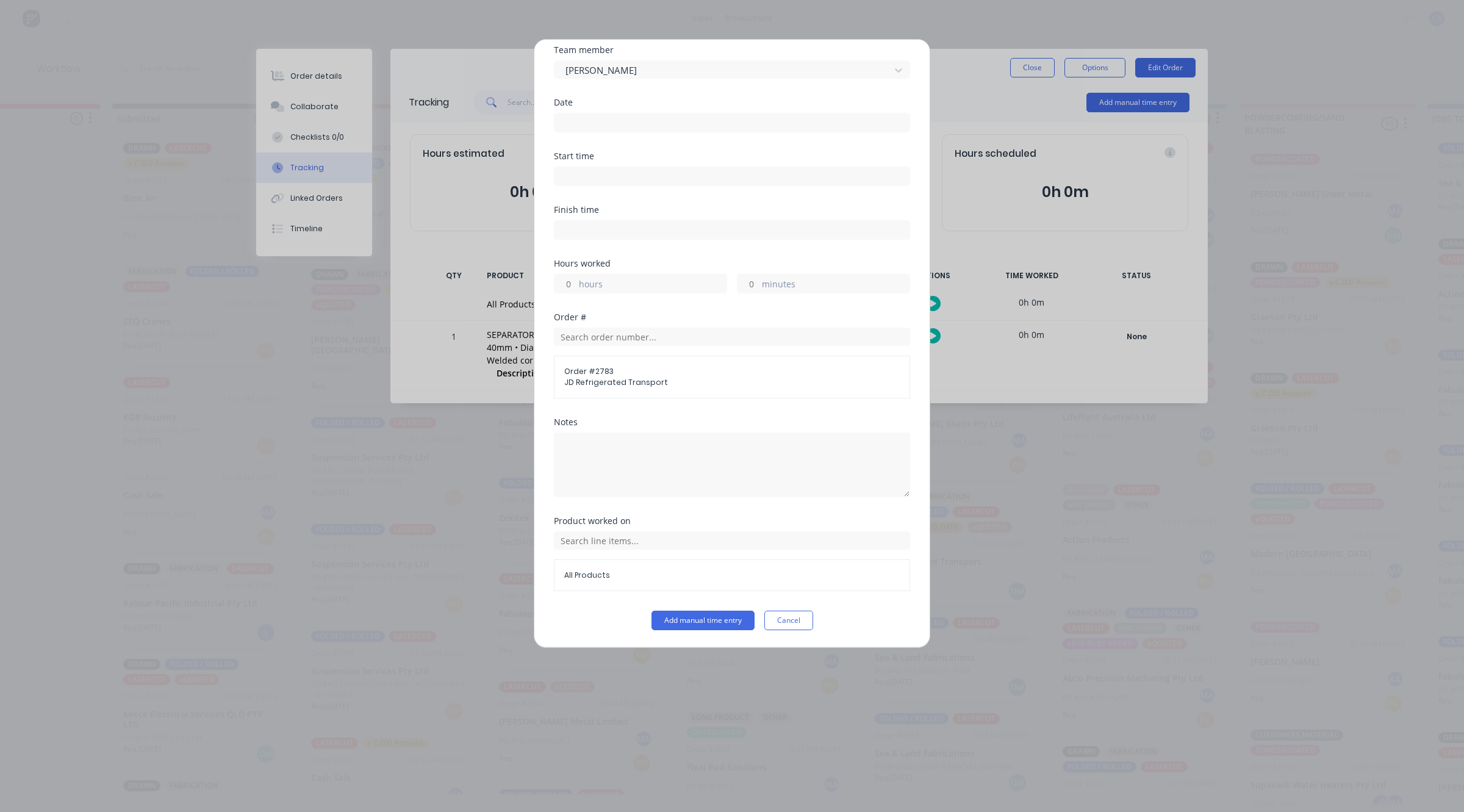
click at [583, 122] on input at bounding box center [732, 122] width 355 height 19
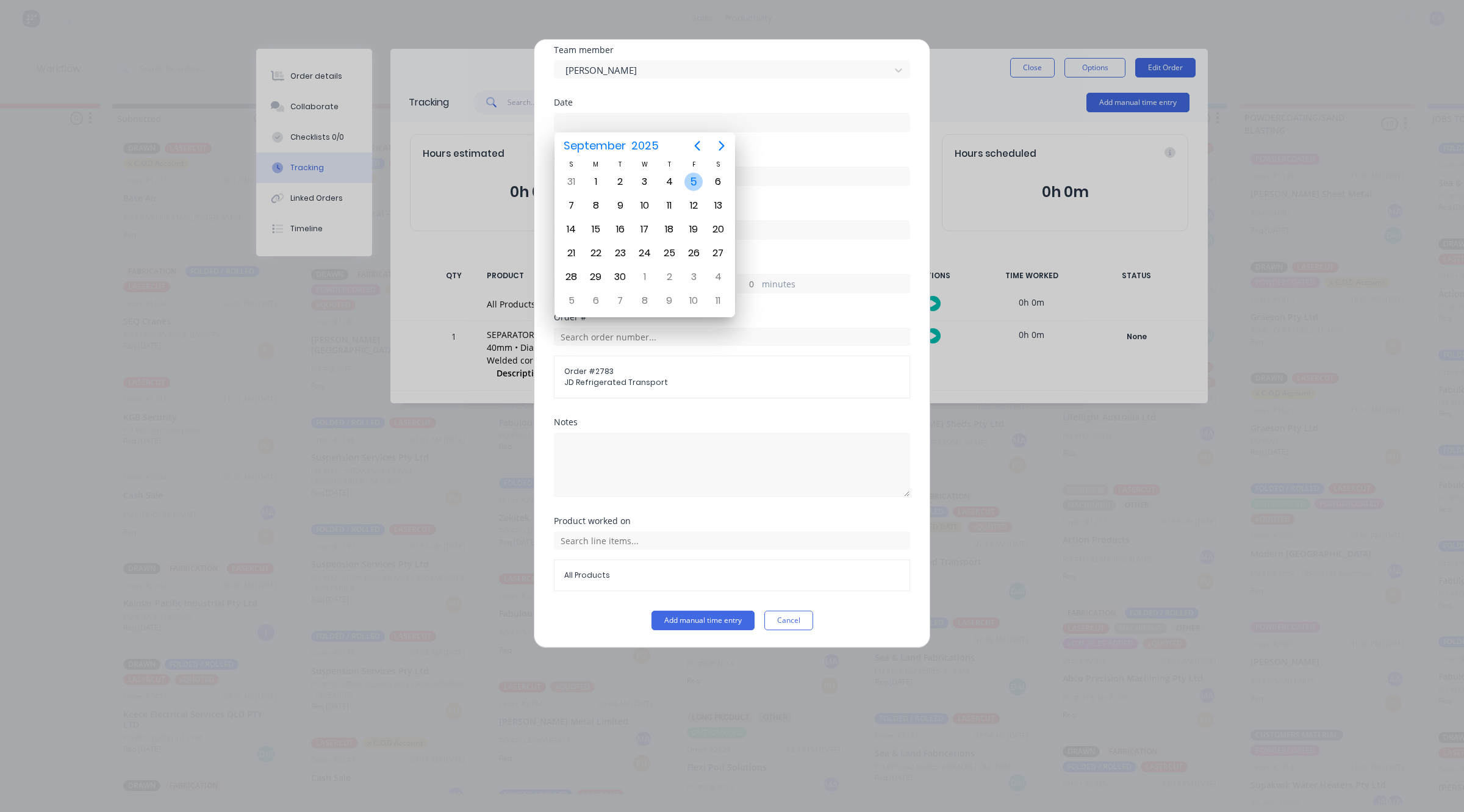
click at [693, 180] on div "5" at bounding box center [693, 182] width 19 height 19
type input "[DATE]"
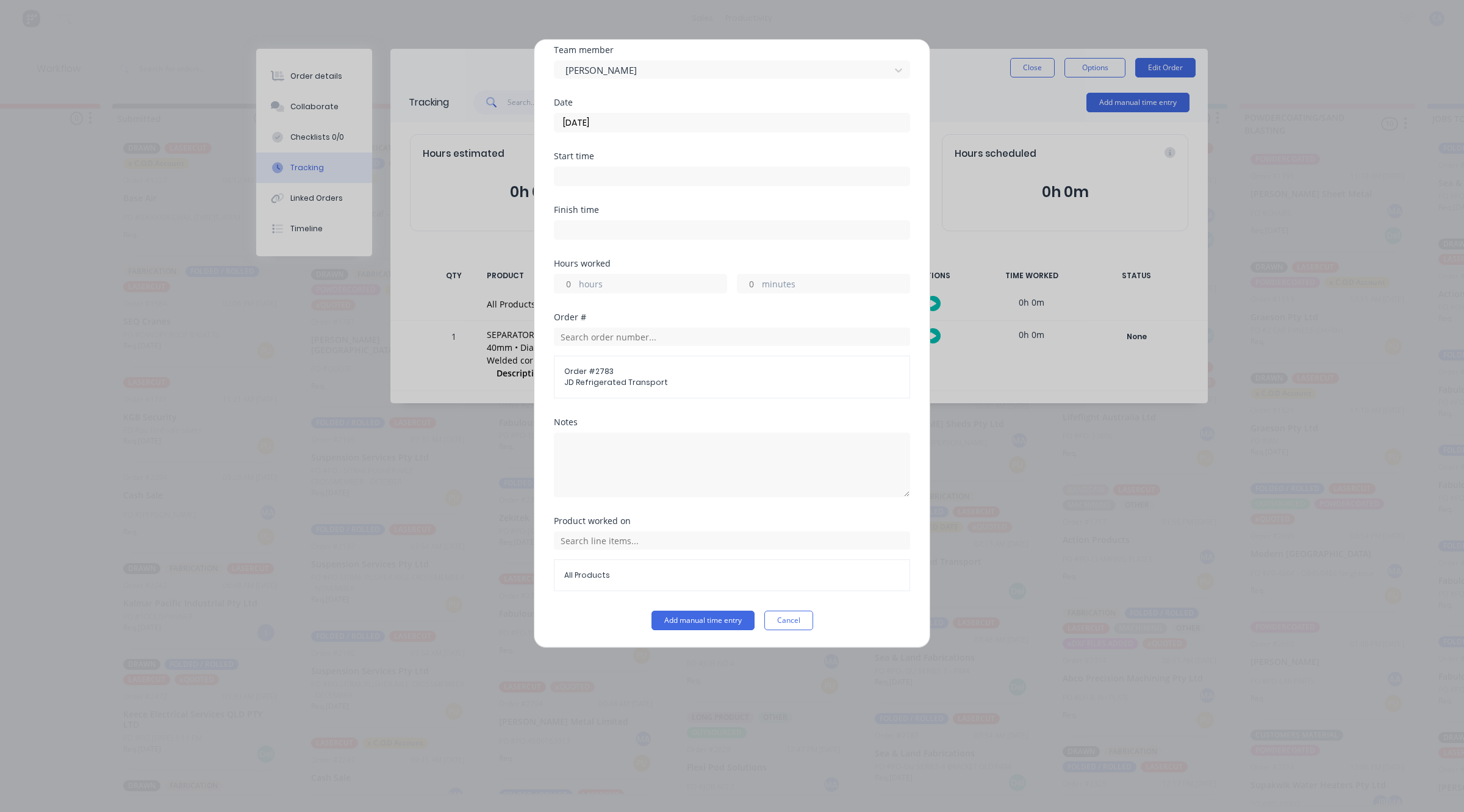
click at [743, 282] on div "Hours worked hours minutes" at bounding box center [732, 286] width 356 height 54
click at [743, 280] on input "minutes" at bounding box center [748, 284] width 21 height 19
click at [752, 287] on input "minutes" at bounding box center [748, 284] width 21 height 19
type input "45"
click at [721, 622] on button "Add manual time entry" at bounding box center [703, 620] width 103 height 19
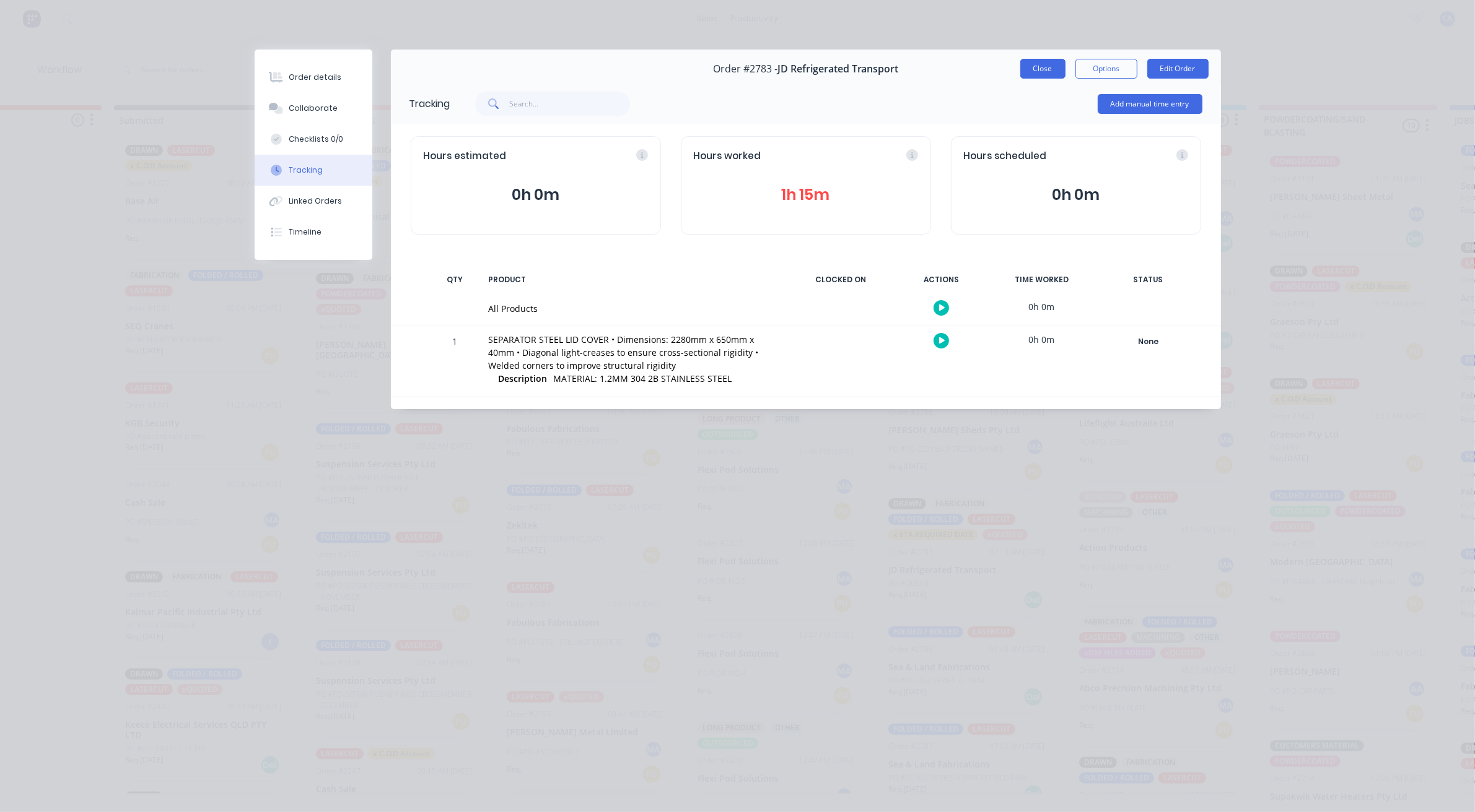
click at [1038, 65] on button "Close" at bounding box center [1042, 68] width 45 height 20
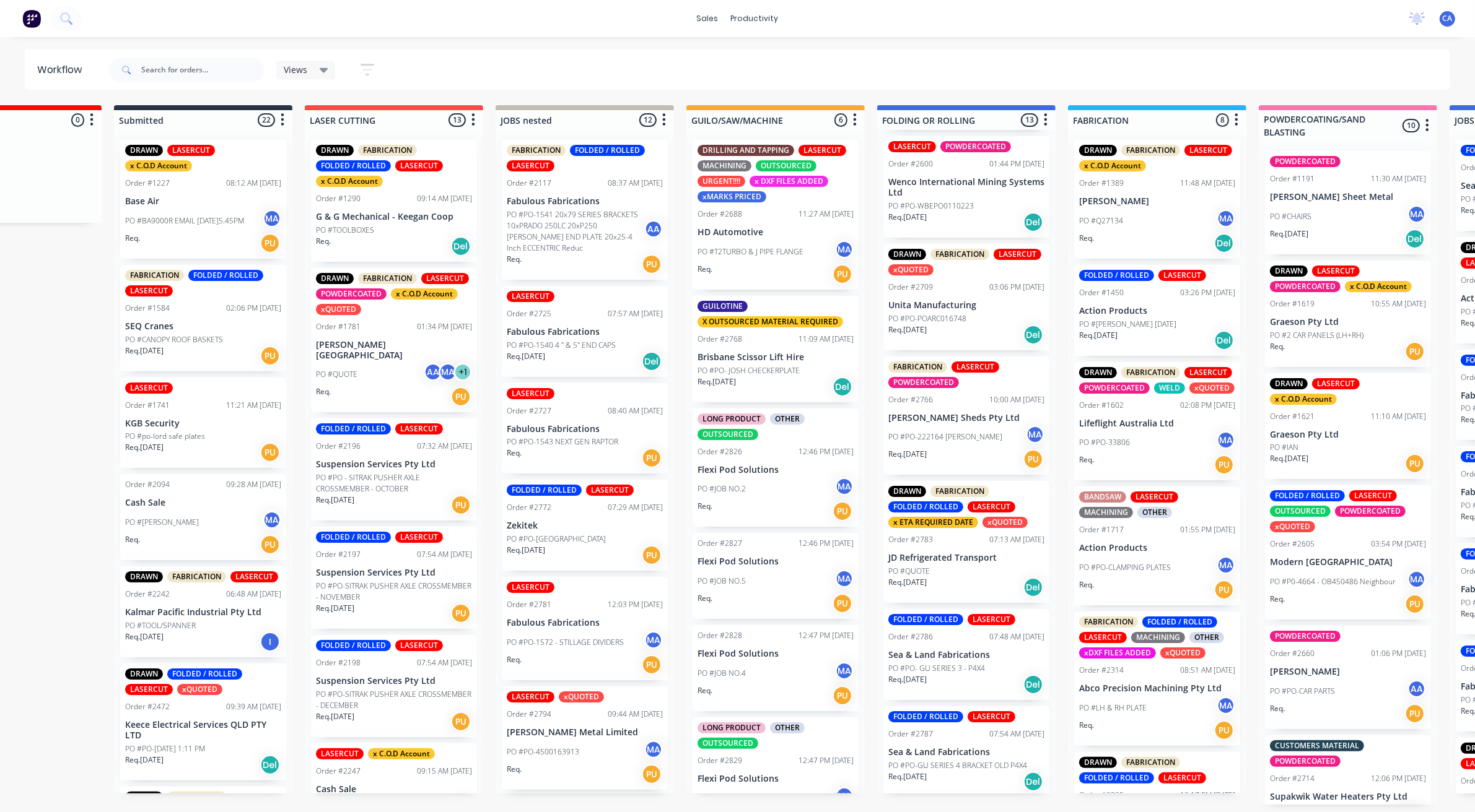
scroll to position [464, 0]
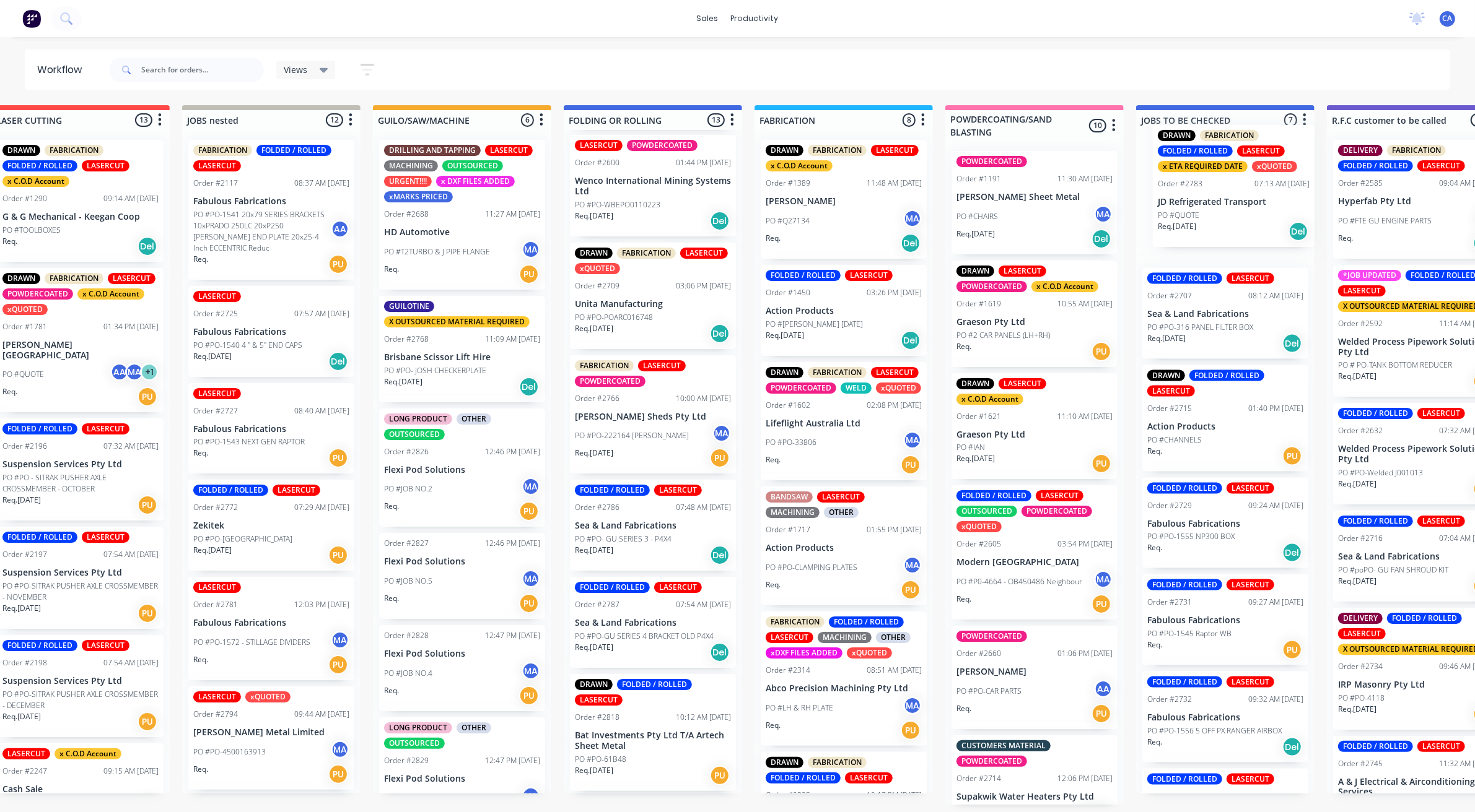
drag, startPoint x: 923, startPoint y: 571, endPoint x: 1190, endPoint y: 204, distance: 453.8
click at [1206, 205] on div "REDO 0 Sort By Created date Required date Order number Customer name Most recen…" at bounding box center [1325, 455] width 3502 height 700
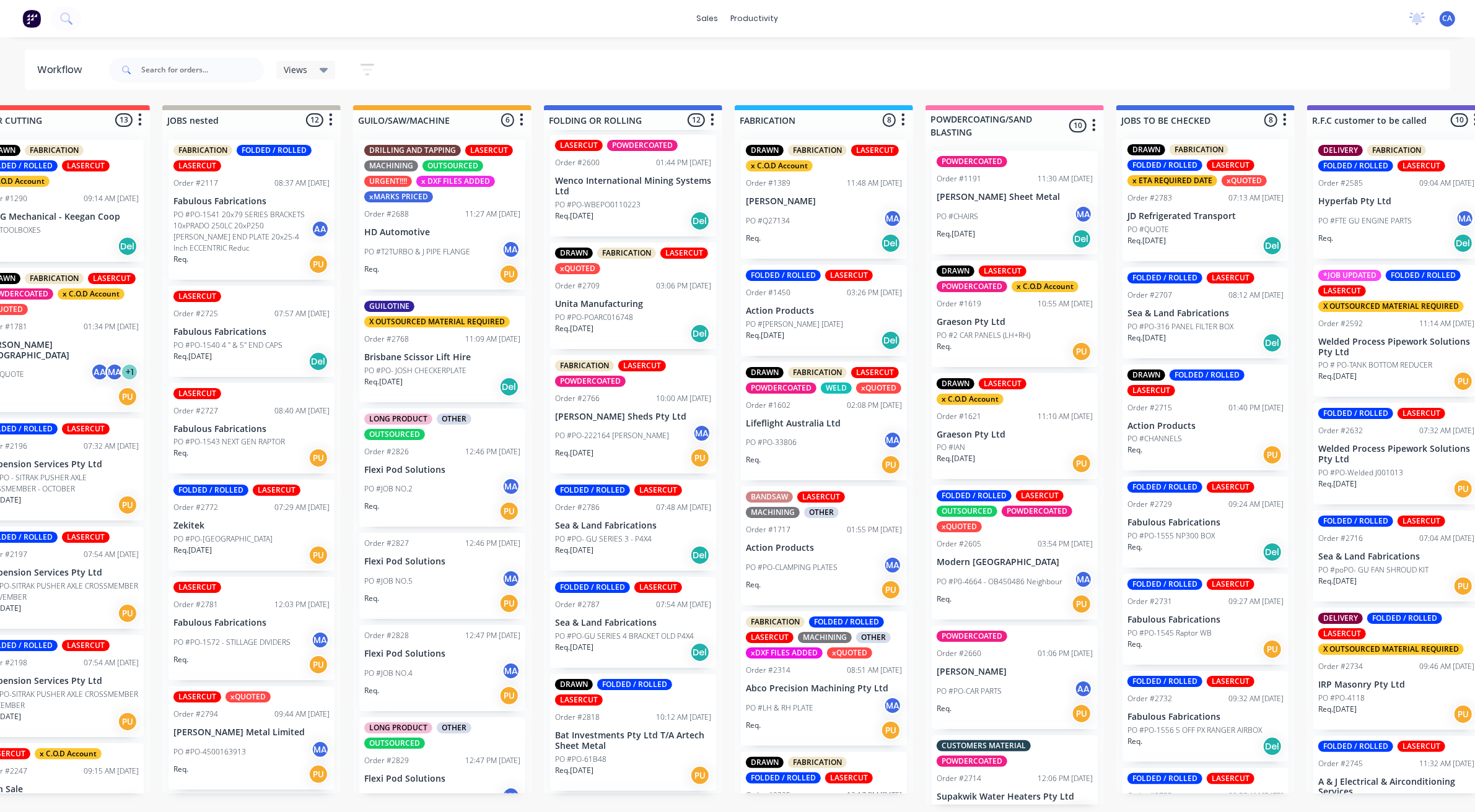
scroll to position [0, 0]
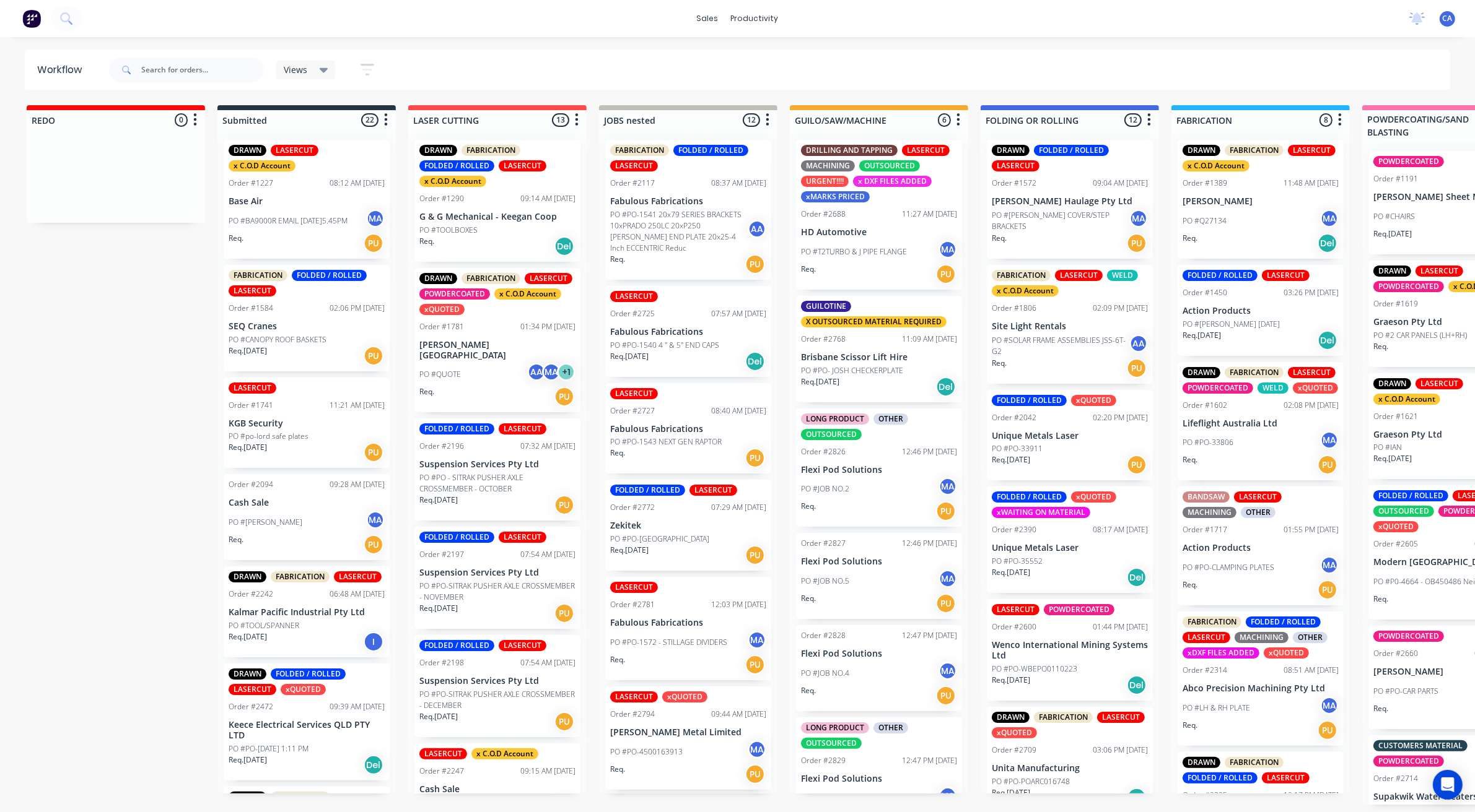
click at [1079, 457] on div "Req. 19/06/25 PU" at bounding box center [1070, 464] width 156 height 21
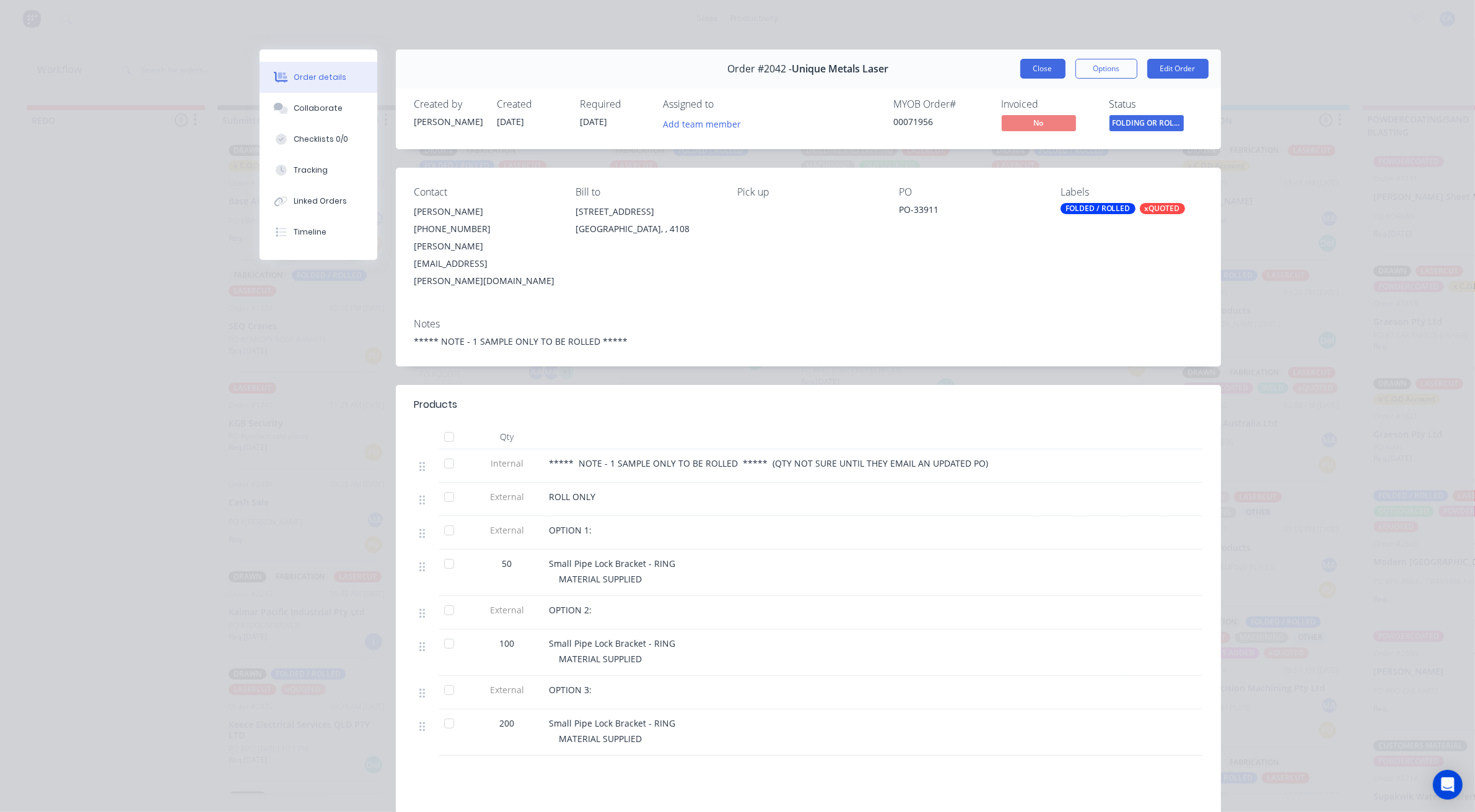
click at [1041, 70] on button "Close" at bounding box center [1042, 68] width 45 height 20
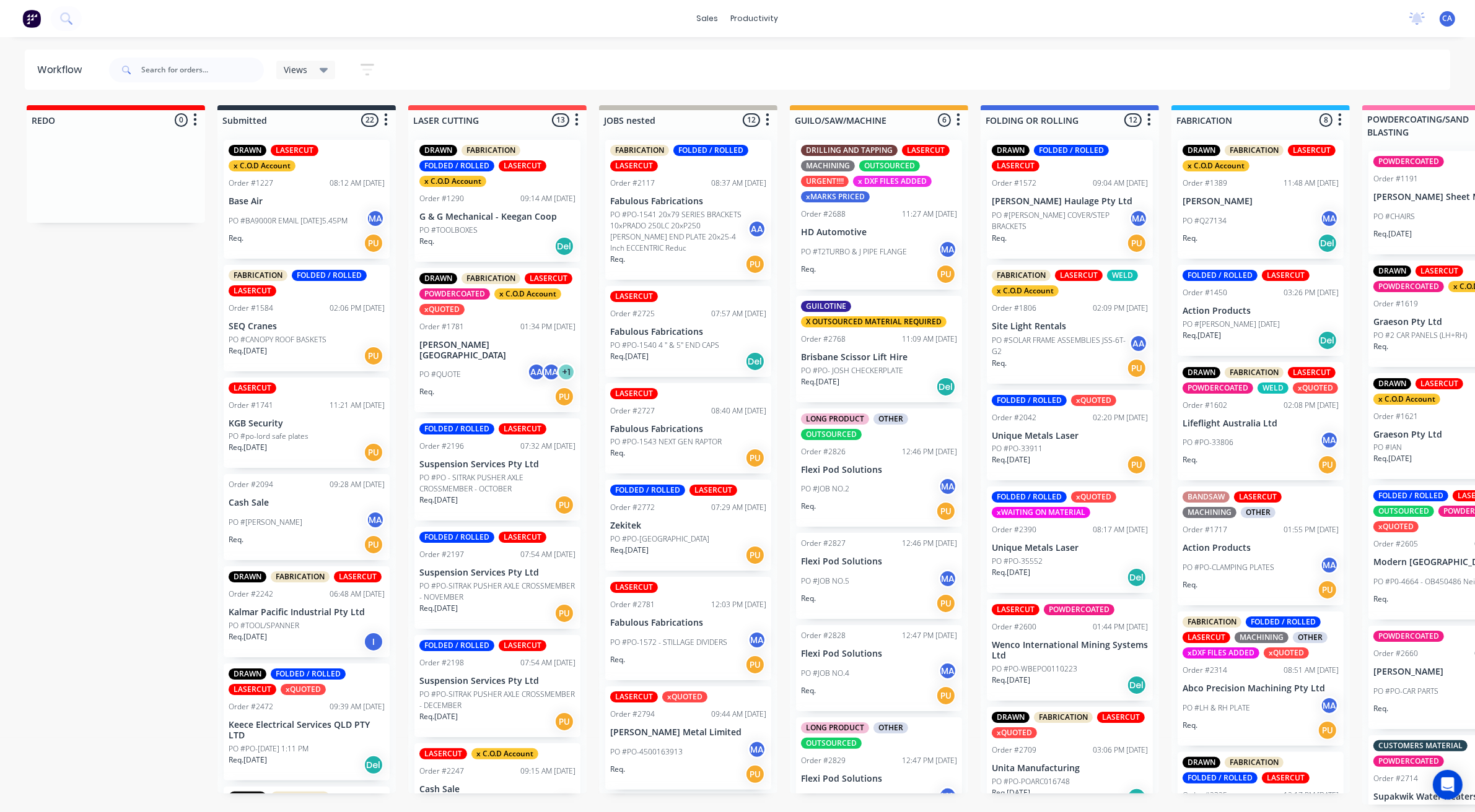
click at [1055, 548] on p "Unique Metals Laser" at bounding box center [1070, 547] width 156 height 10
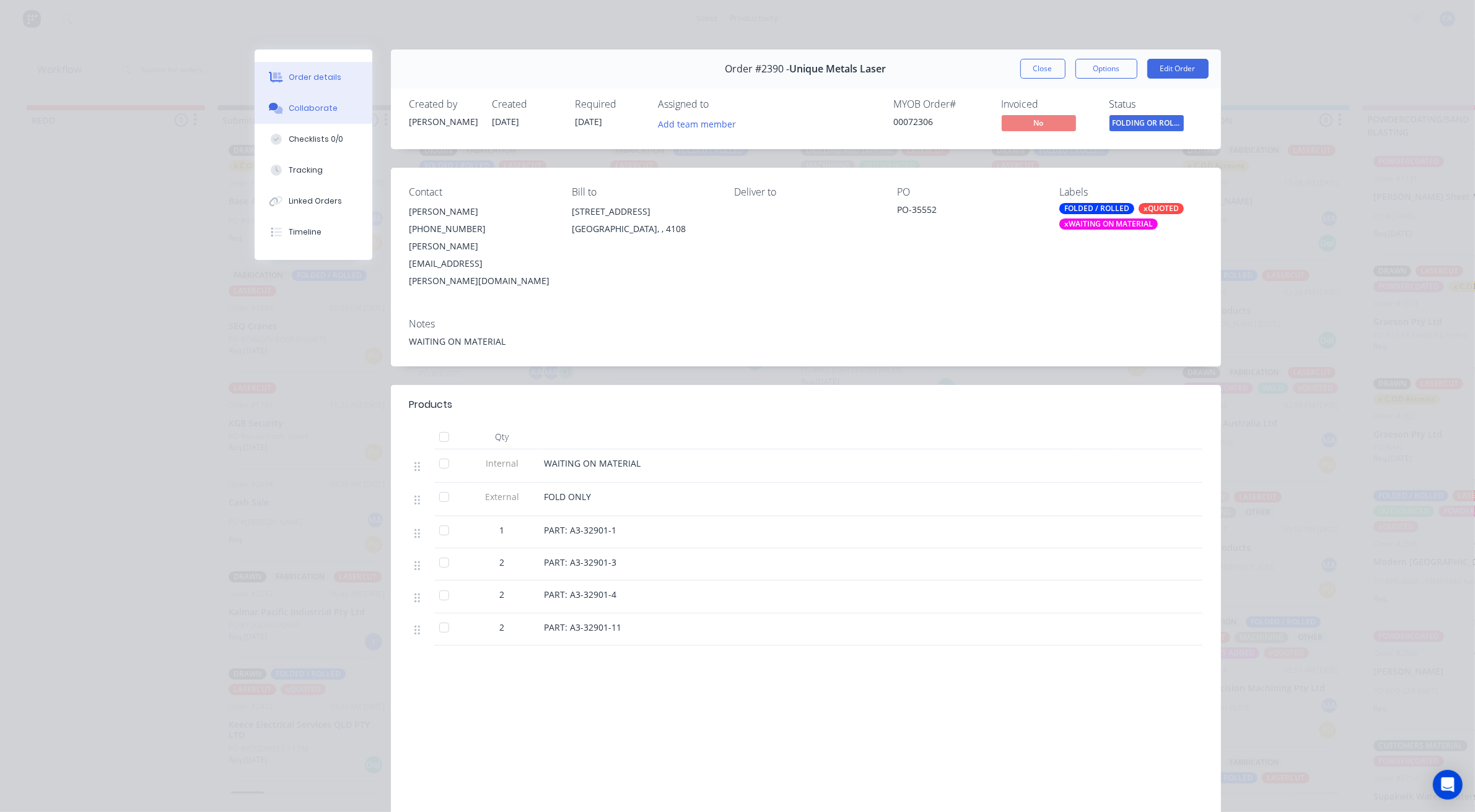
click at [296, 110] on div "Collaborate" at bounding box center [313, 108] width 49 height 11
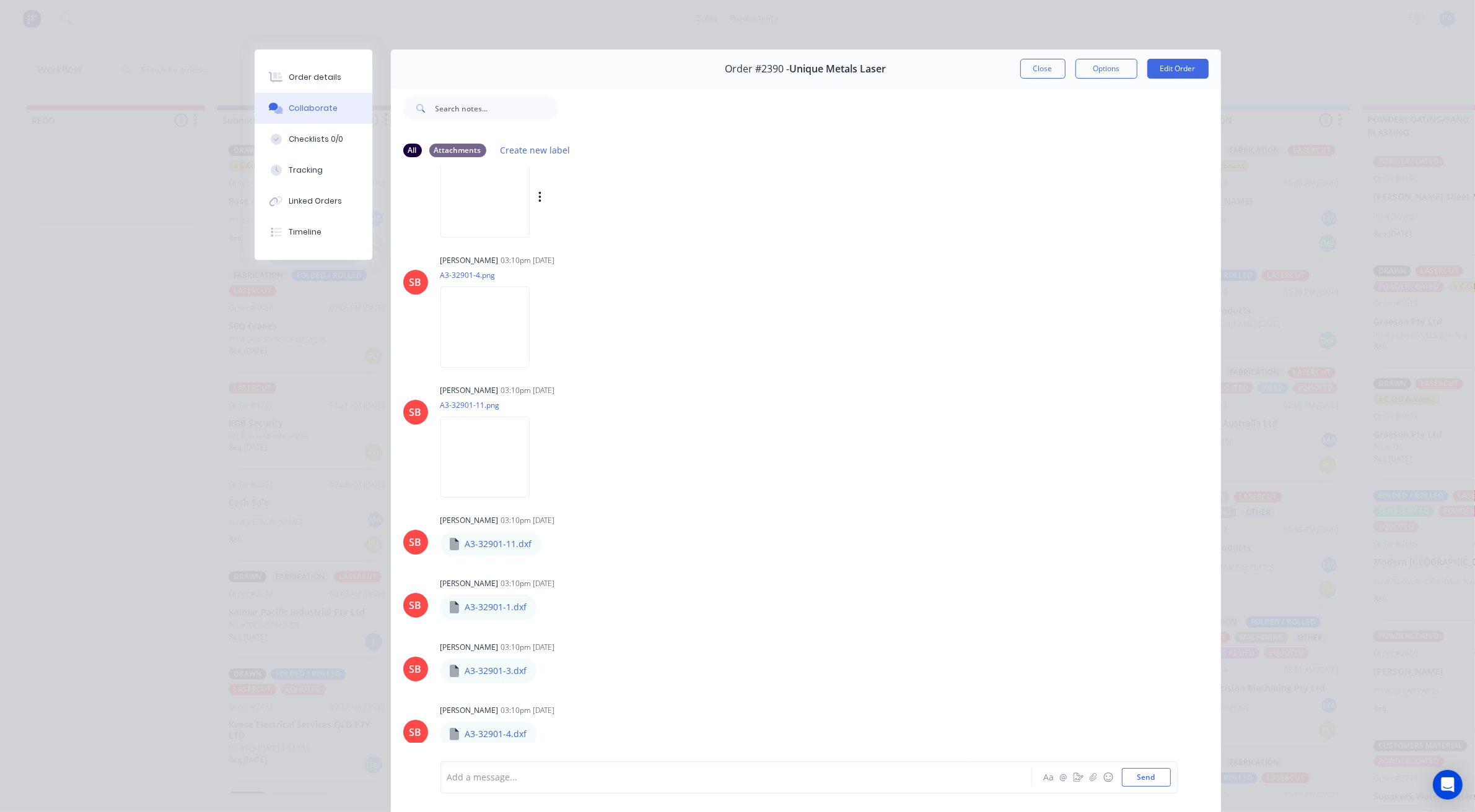
scroll to position [387, 0]
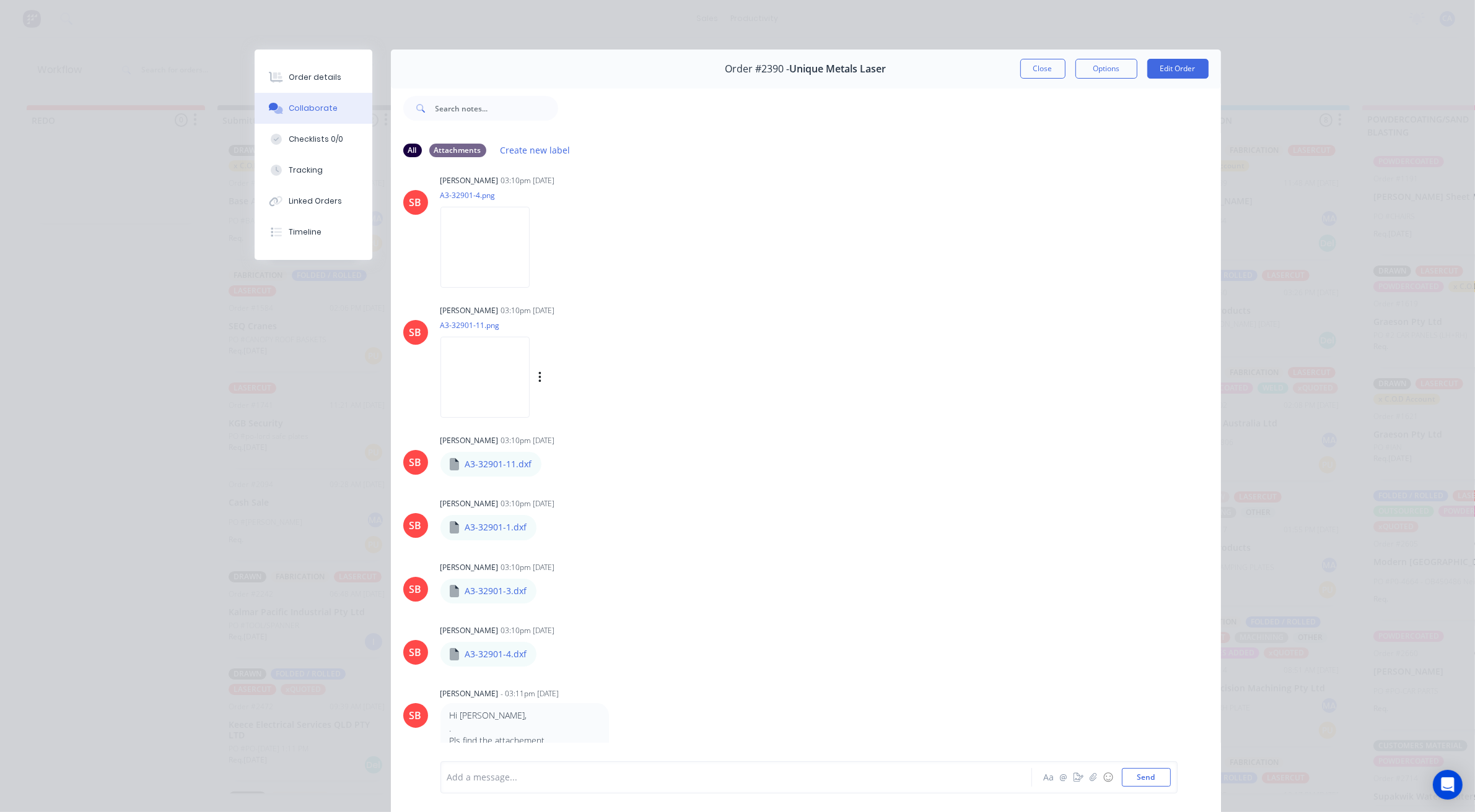
click at [500, 372] on img at bounding box center [484, 377] width 90 height 81
click at [527, 245] on img at bounding box center [484, 247] width 90 height 81
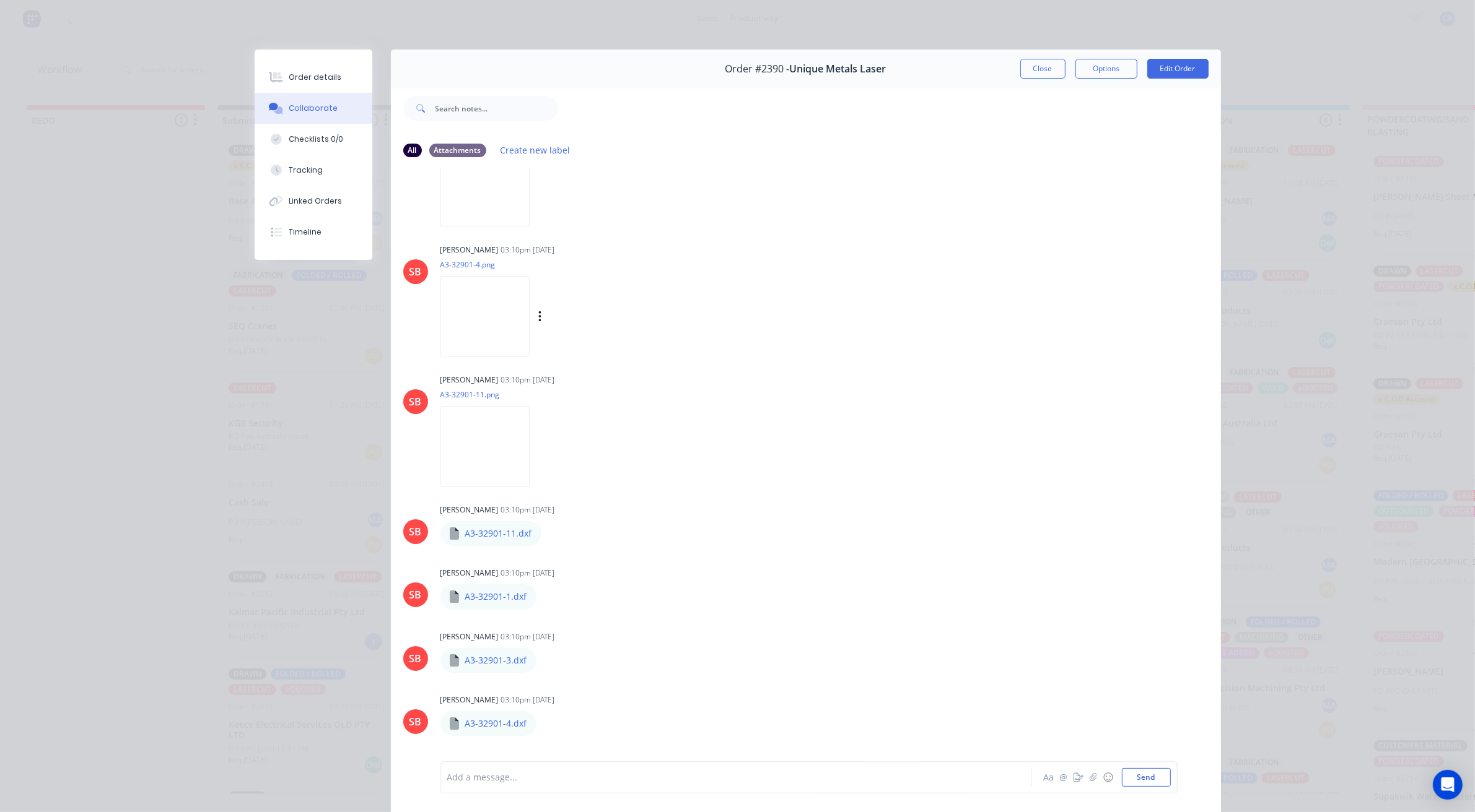
scroll to position [232, 0]
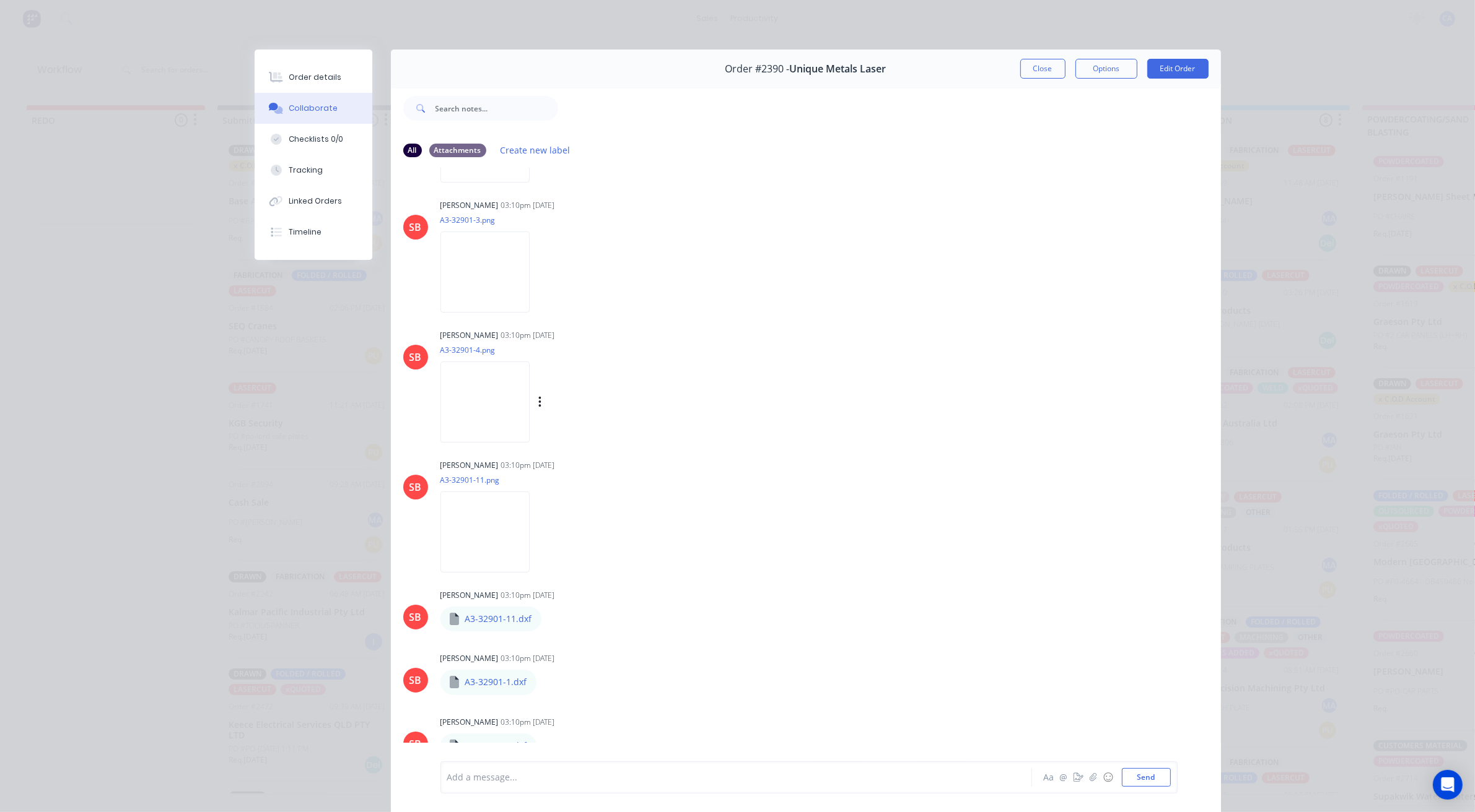
click at [502, 238] on img at bounding box center [484, 272] width 90 height 81
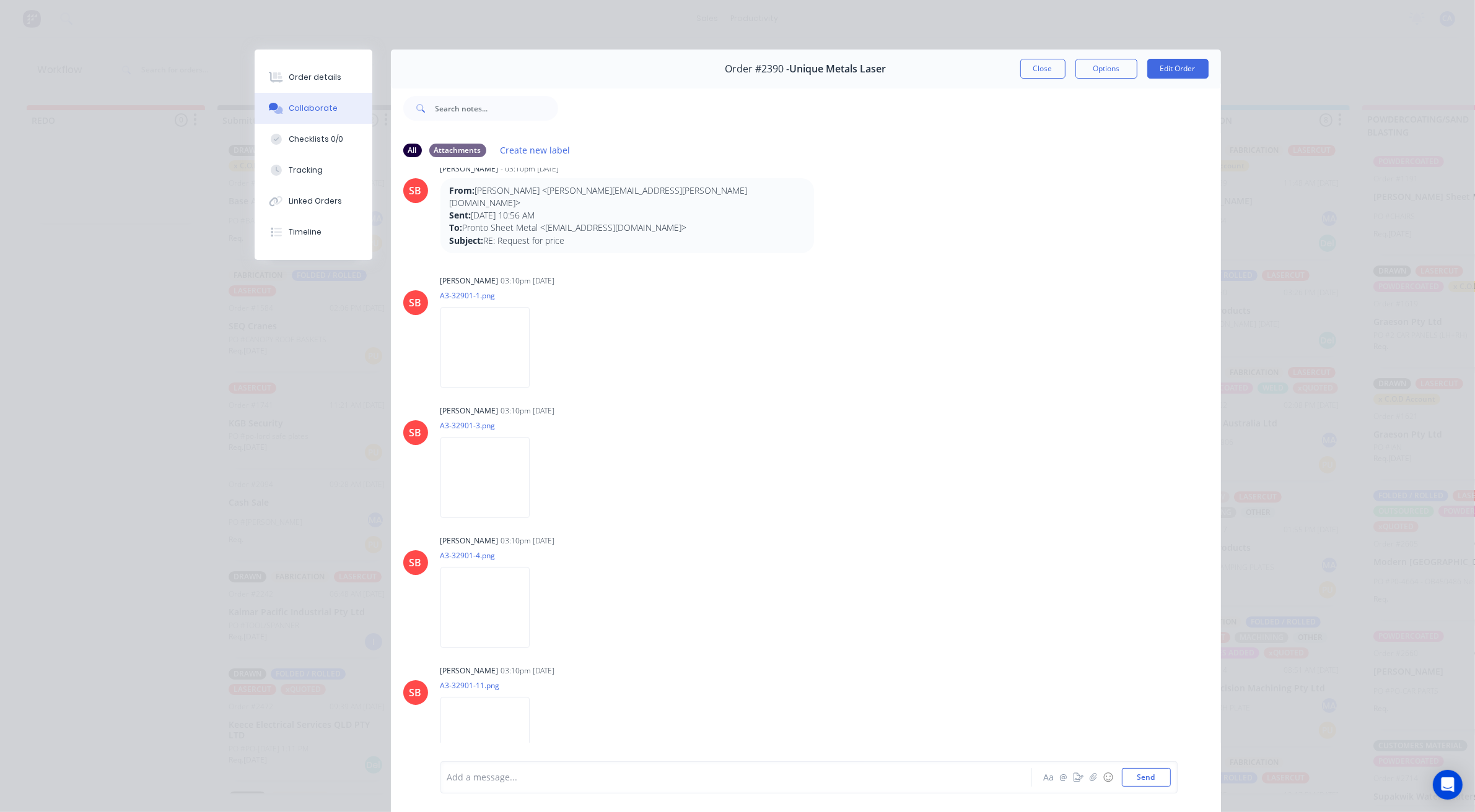
scroll to position [0, 0]
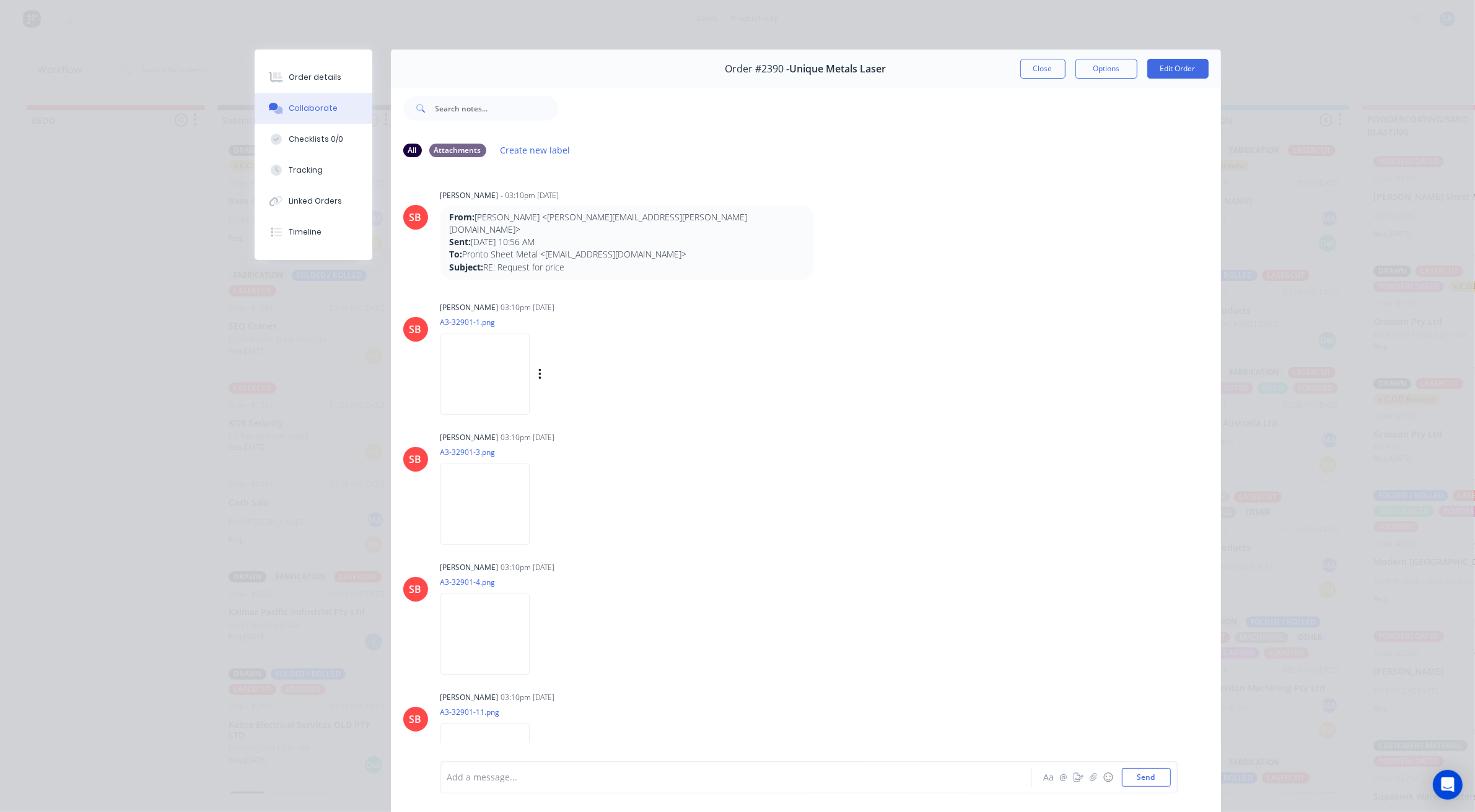
click at [530, 351] on img at bounding box center [484, 374] width 90 height 81
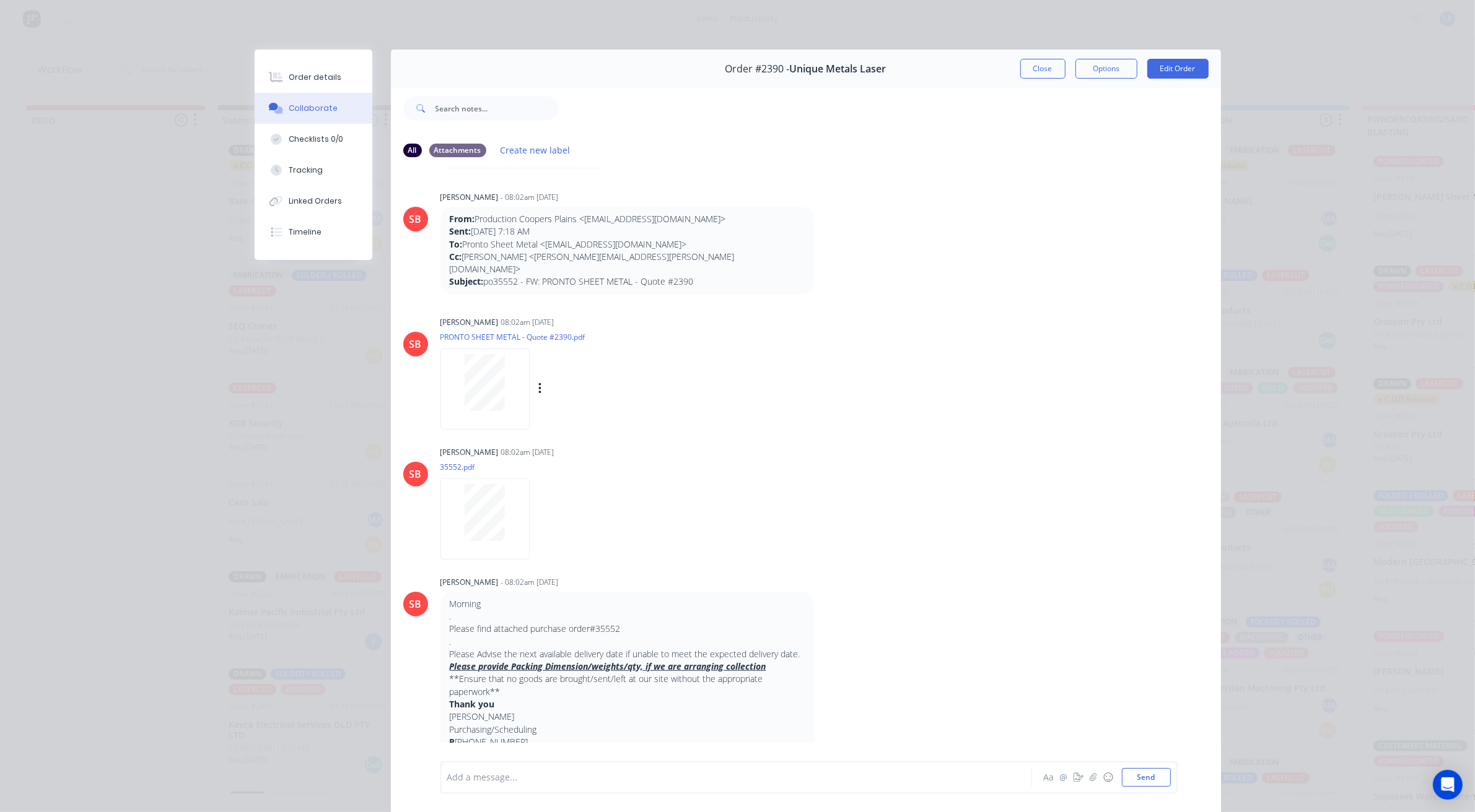
scroll to position [1083, 0]
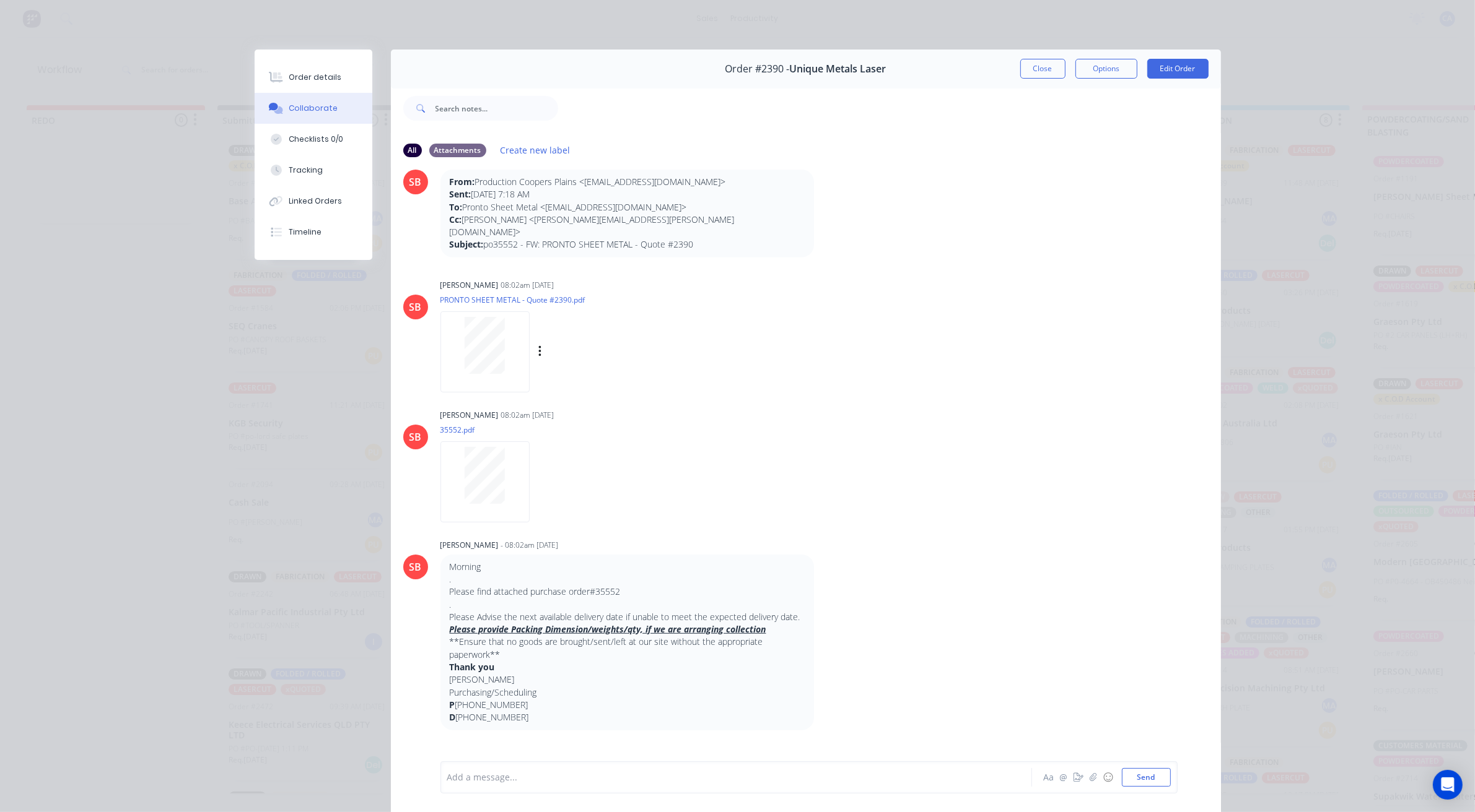
click at [501, 324] on div at bounding box center [484, 345] width 78 height 57
click at [446, 452] on div at bounding box center [484, 475] width 78 height 57
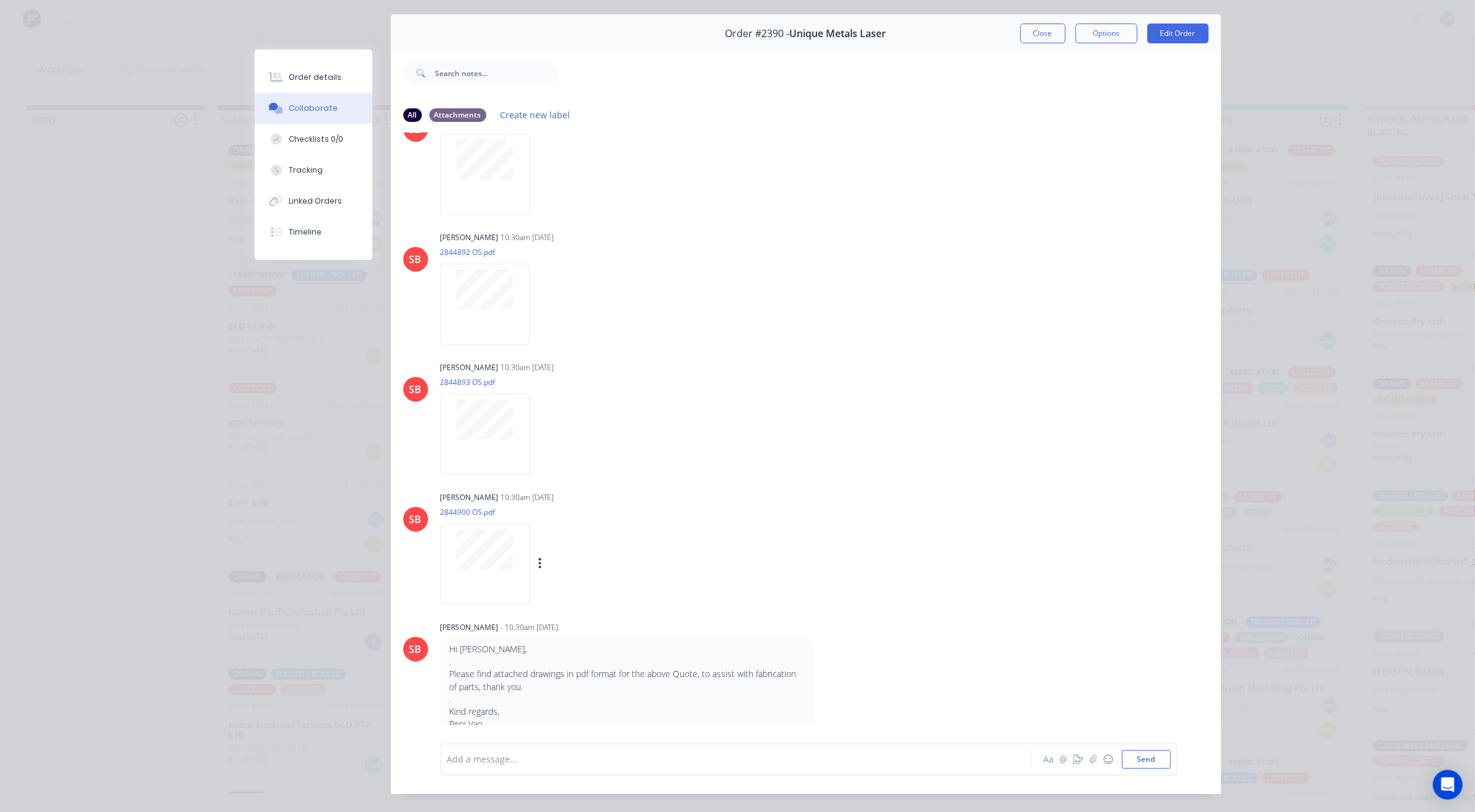
scroll to position [68, 0]
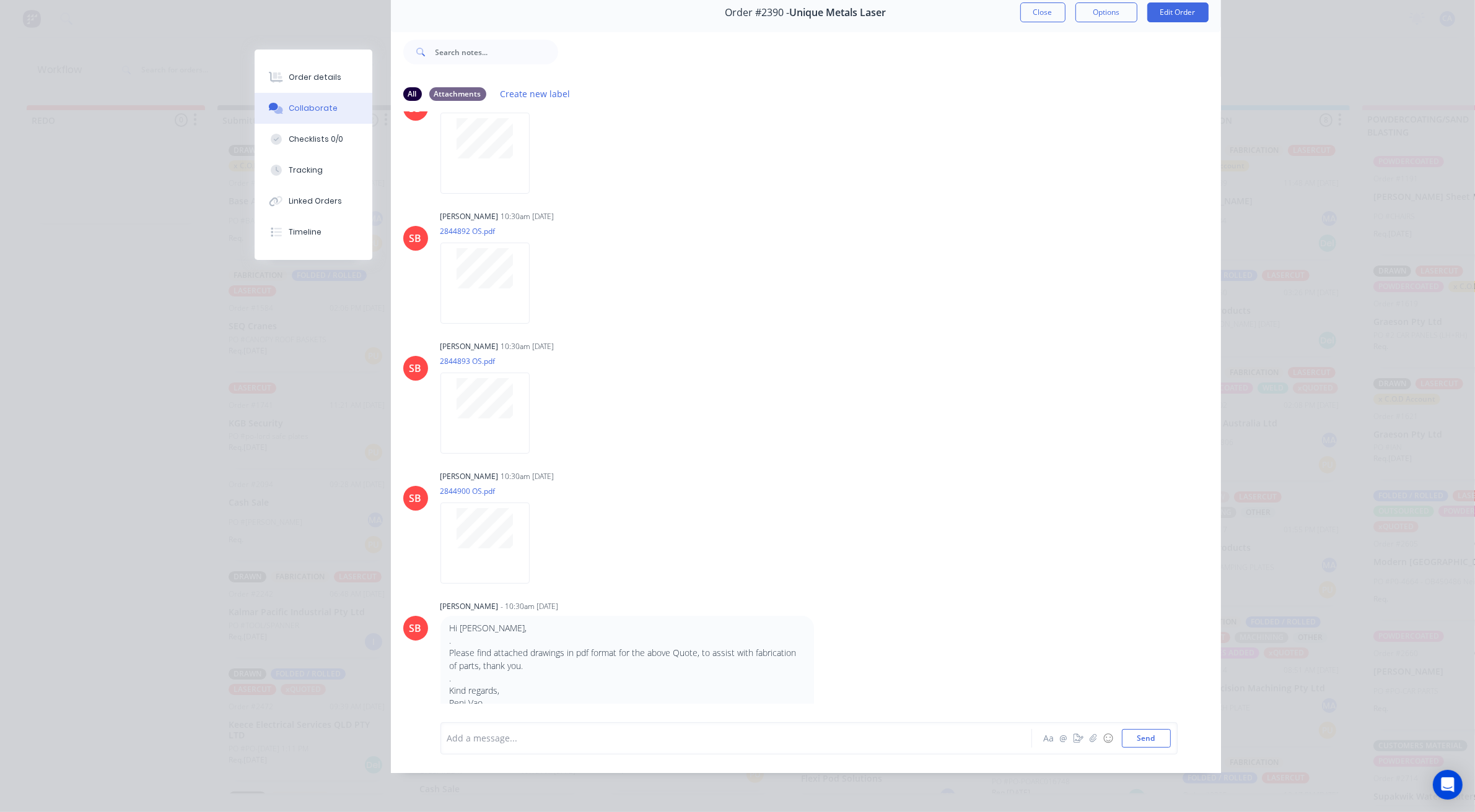
click at [1032, 11] on div "Order #2390 - Unique Metals Laser Close Options Edit Order" at bounding box center [806, 12] width 830 height 39
click at [1041, 7] on button "Close" at bounding box center [1042, 12] width 45 height 20
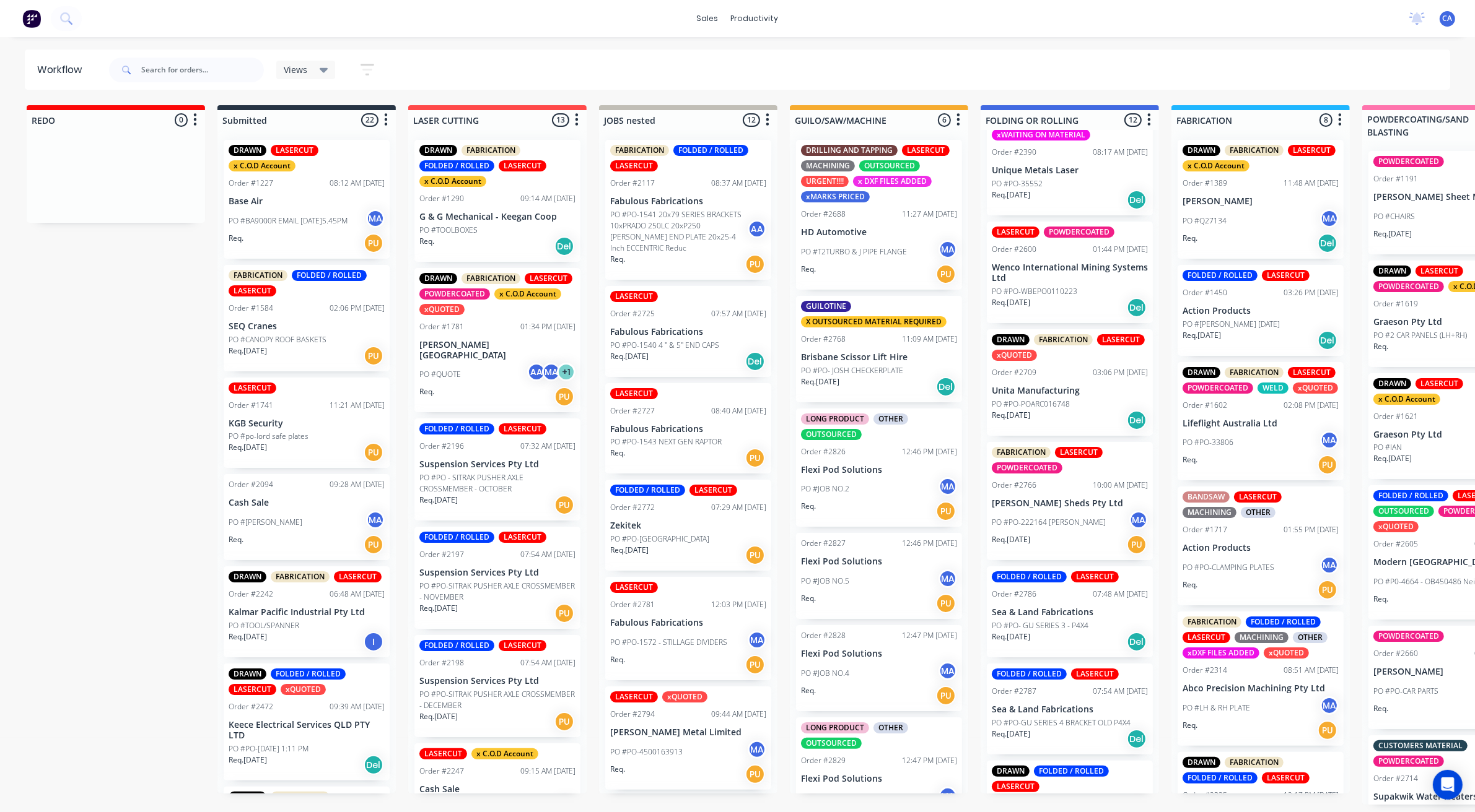
scroll to position [387, 0]
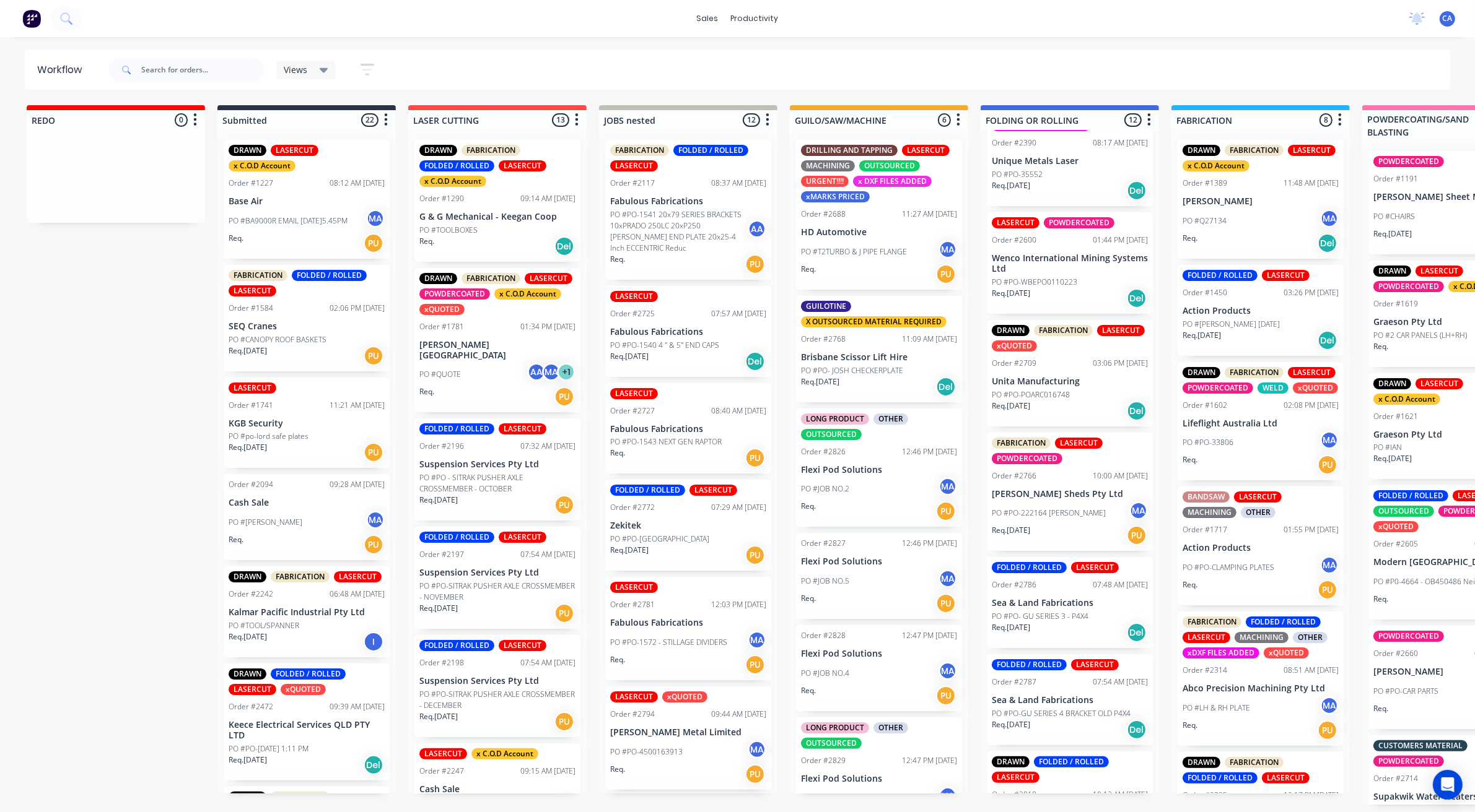
click at [1036, 369] on div "DRAWN FABRICATION LASERCUT xQUOTED Order #2709 03:06 PM 26/08/25 Unita Manufact…" at bounding box center [1070, 373] width 166 height 106
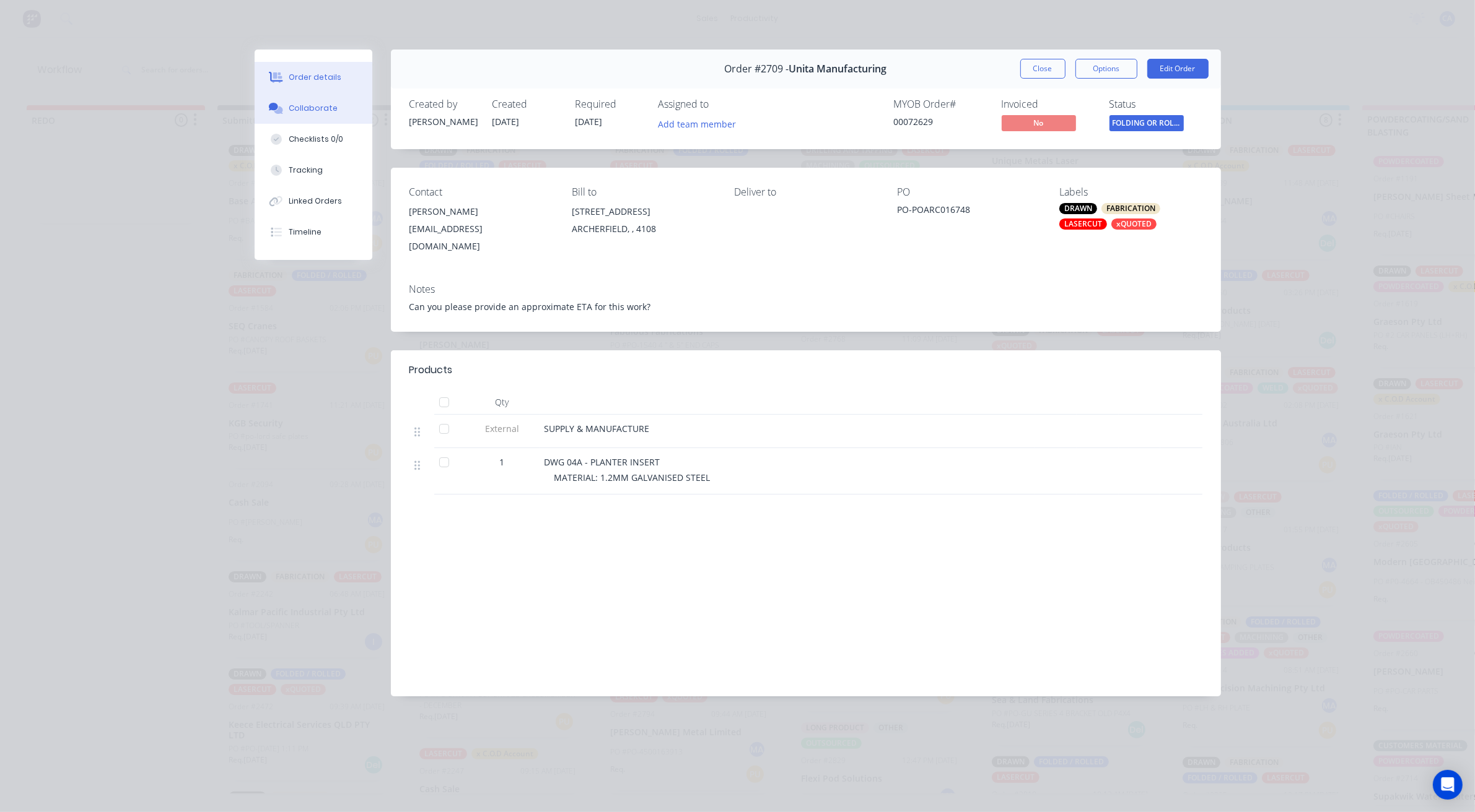
click at [337, 113] on button "Collaborate" at bounding box center [313, 108] width 118 height 31
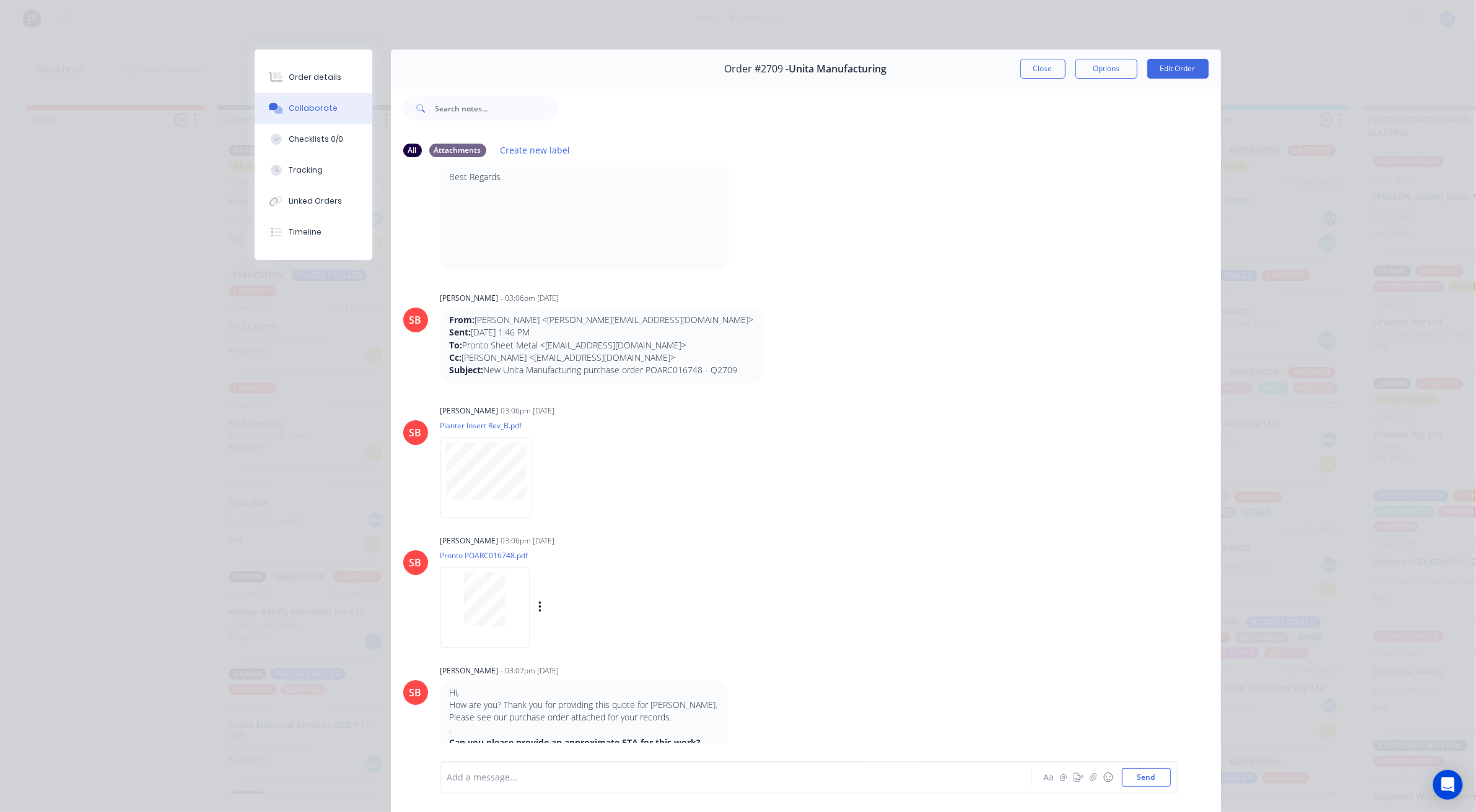
scroll to position [223, 0]
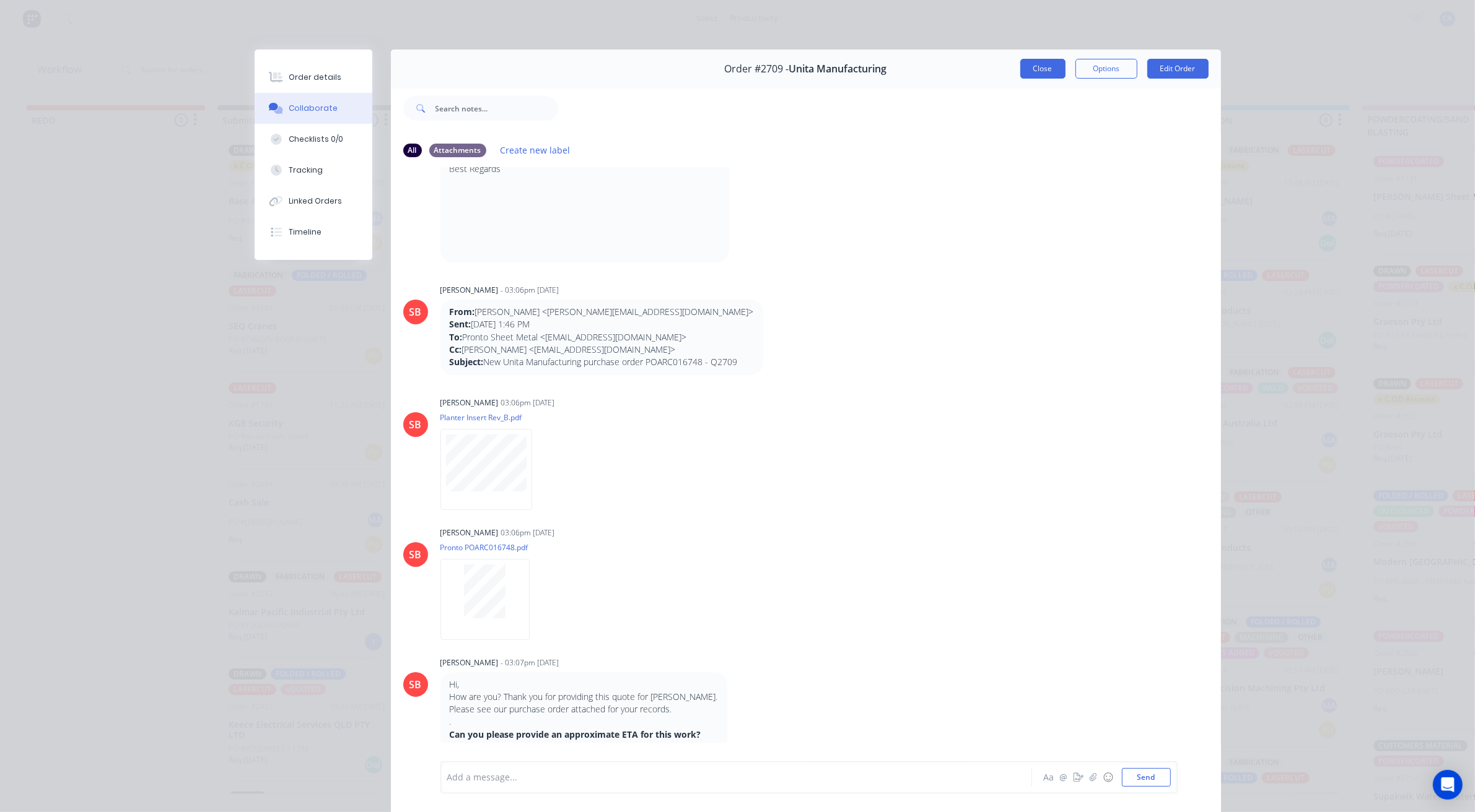
click at [1035, 73] on button "Close" at bounding box center [1042, 68] width 45 height 20
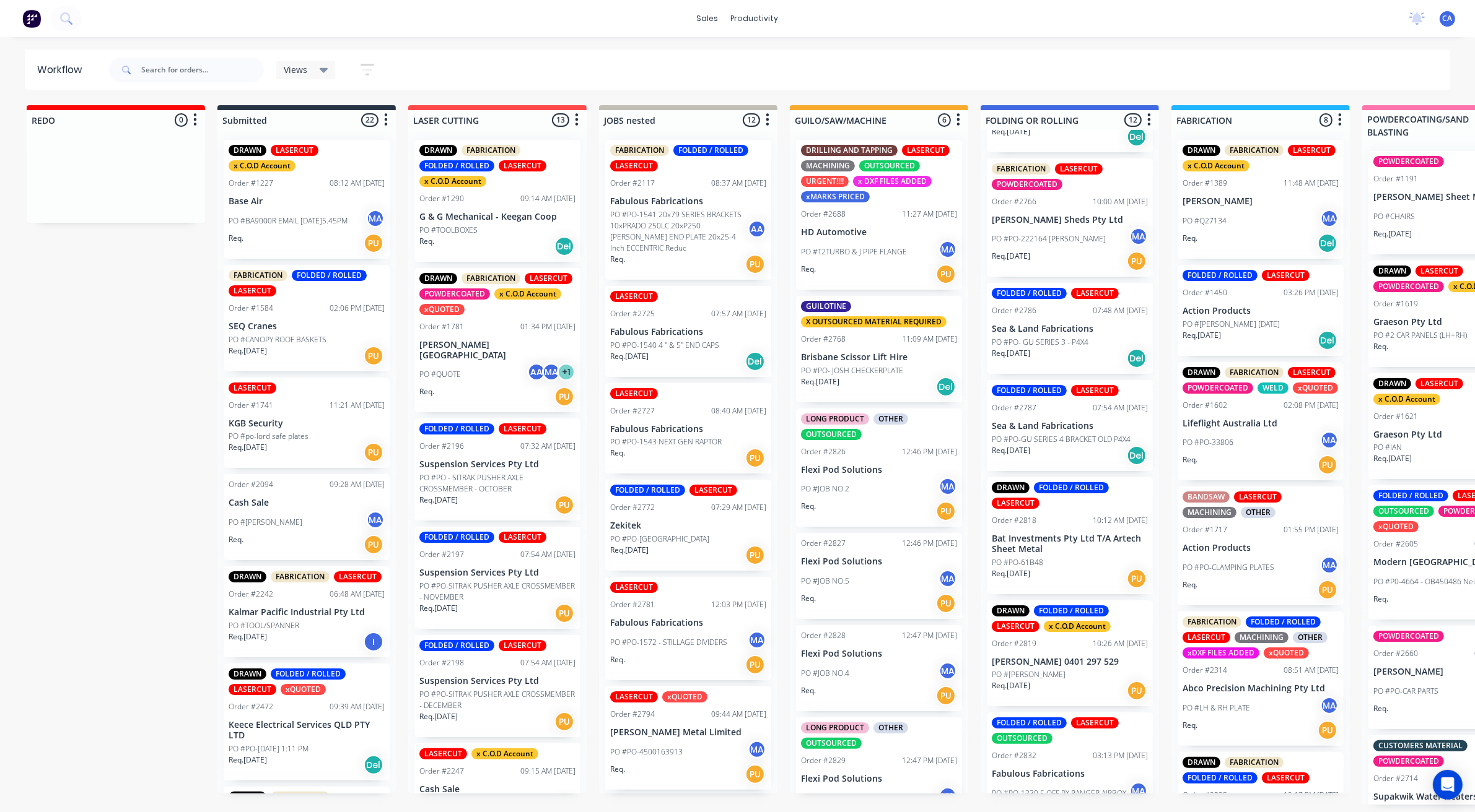
scroll to position [695, 0]
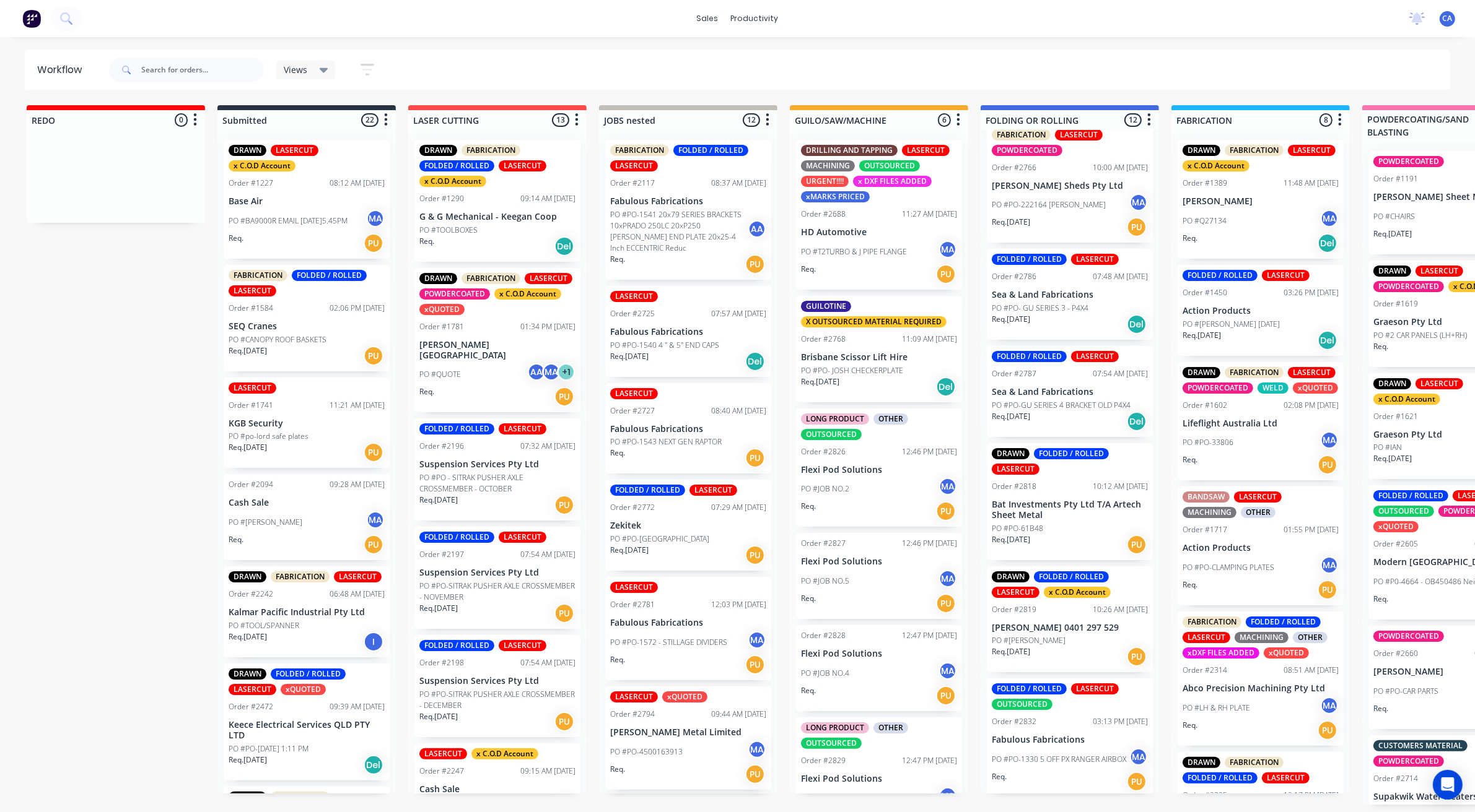
click at [1079, 639] on div "PO #[PERSON_NAME]" at bounding box center [1070, 641] width 156 height 11
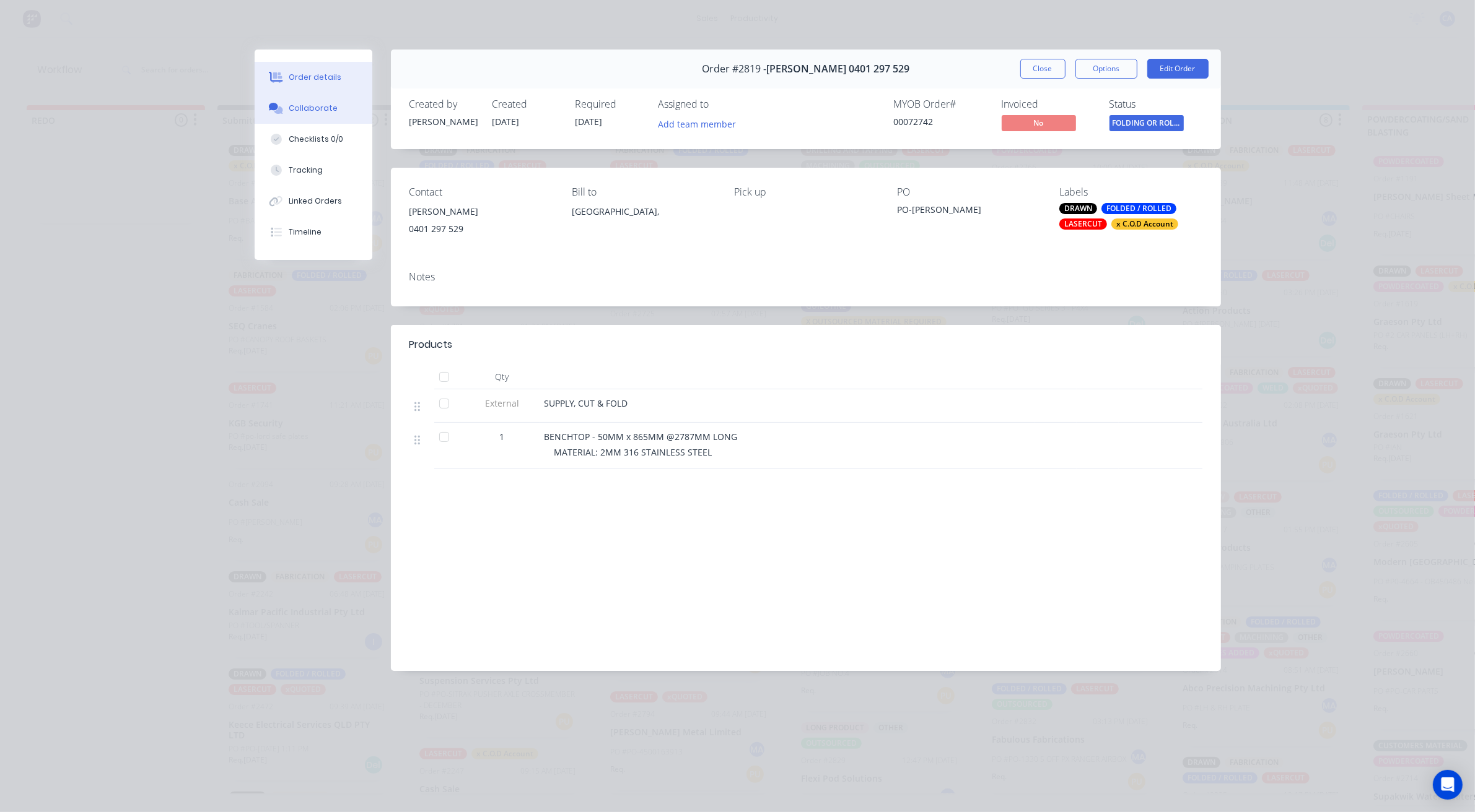
click at [330, 96] on button "Collaborate" at bounding box center [313, 108] width 118 height 31
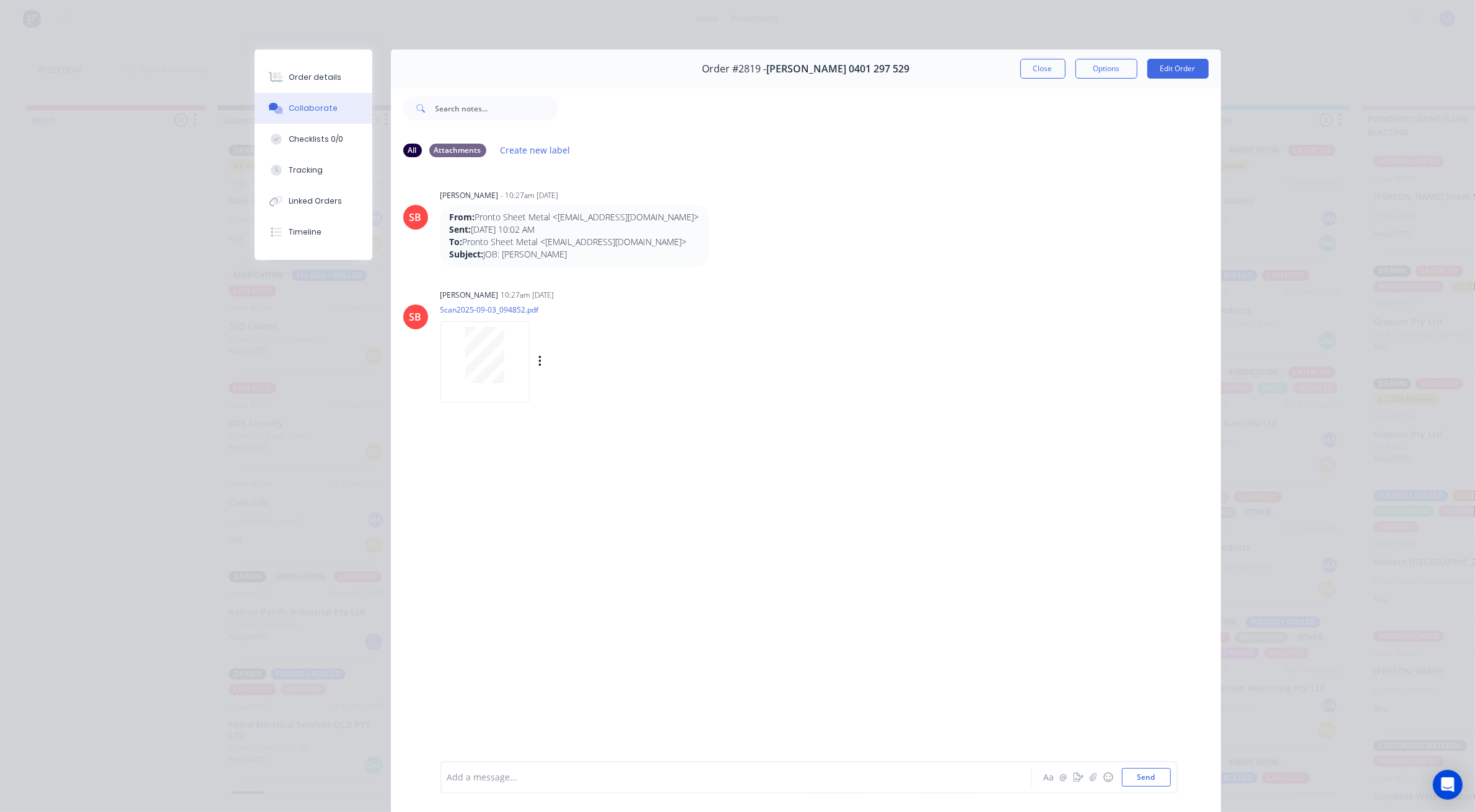
click at [505, 360] on div at bounding box center [484, 355] width 78 height 57
drag, startPoint x: 1103, startPoint y: 353, endPoint x: 1026, endPoint y: 66, distance: 297.1
click at [1026, 66] on button "Close" at bounding box center [1042, 68] width 45 height 20
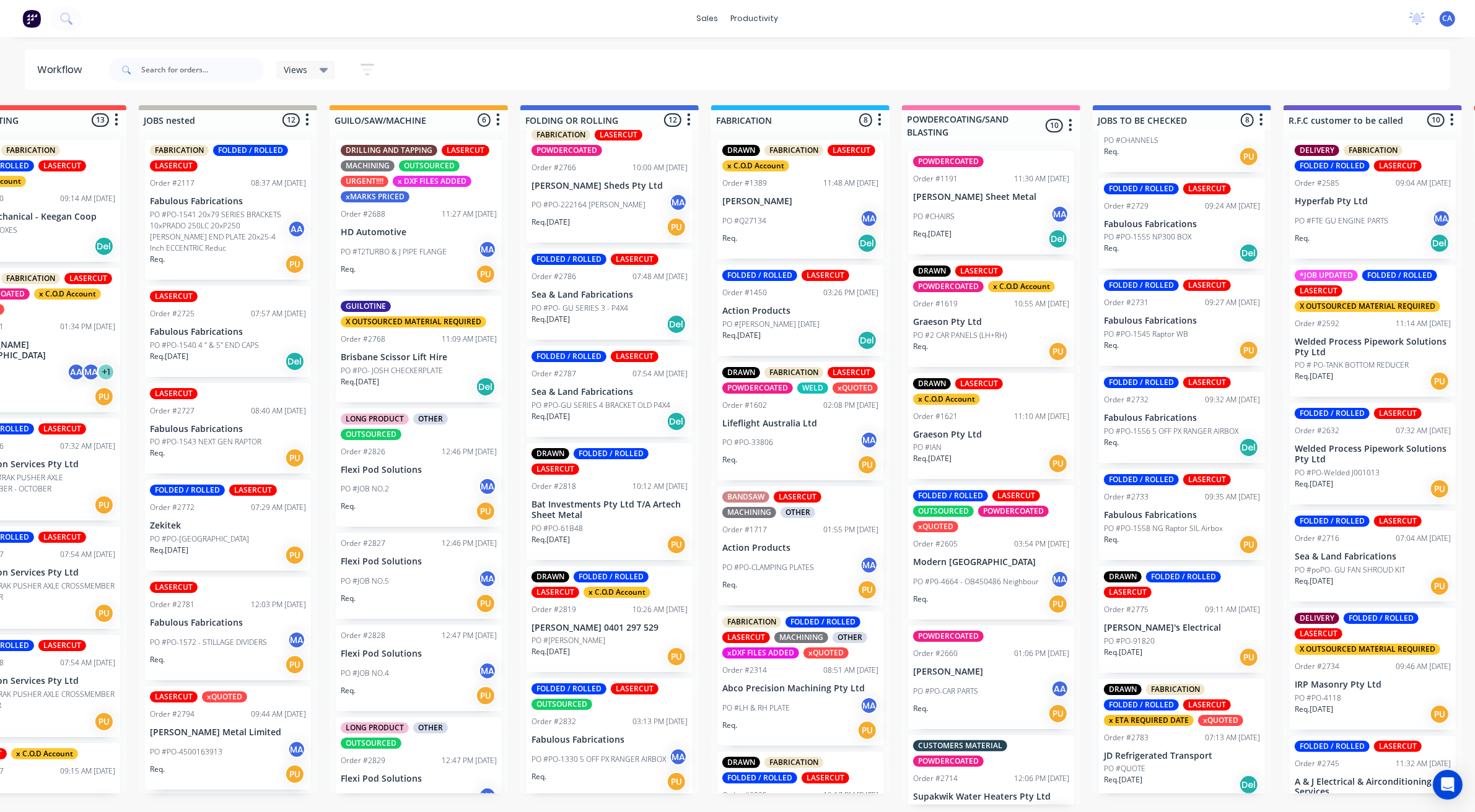
scroll to position [175, 0]
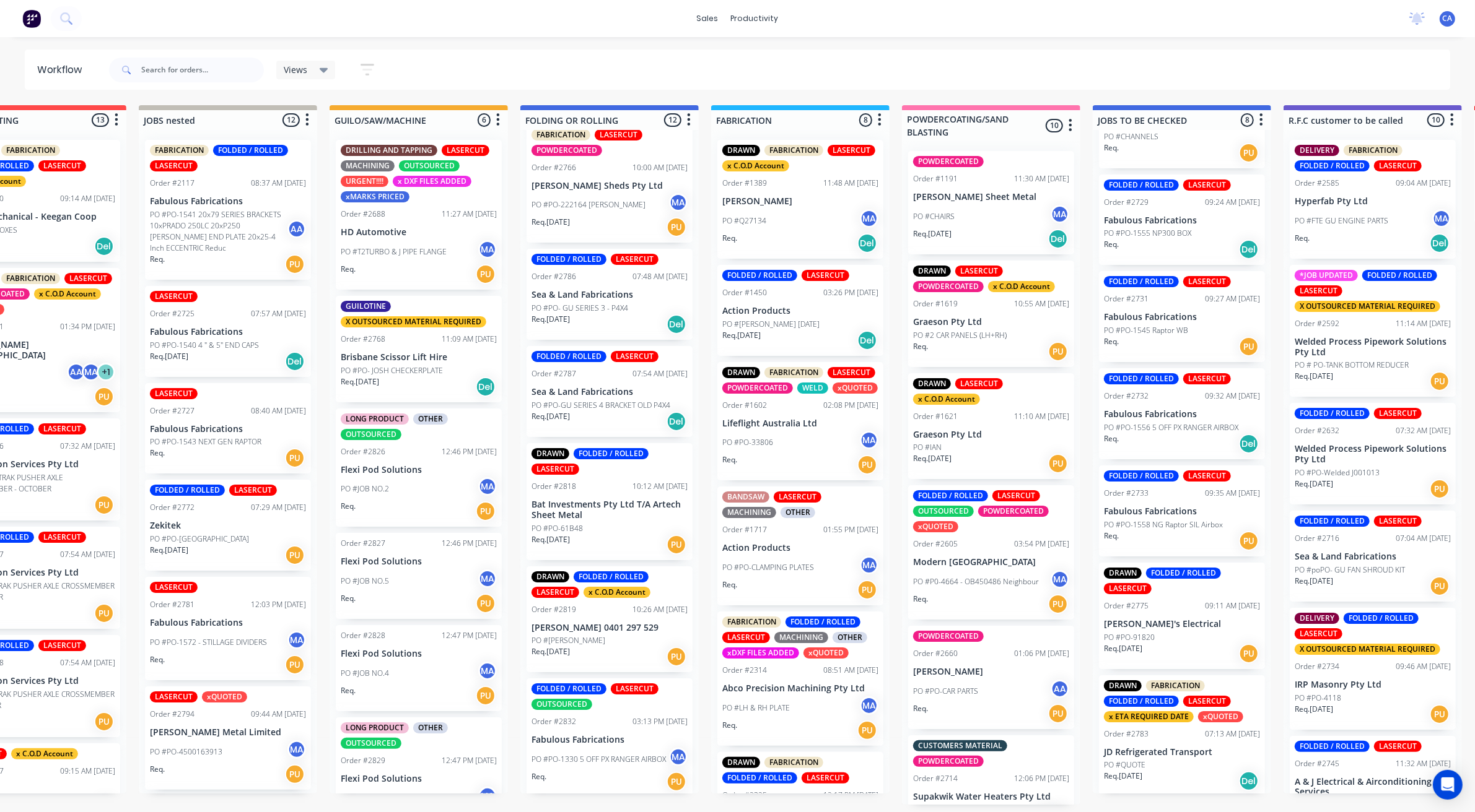
click at [1159, 759] on div "PO #QUOTE" at bounding box center [1182, 765] width 156 height 11
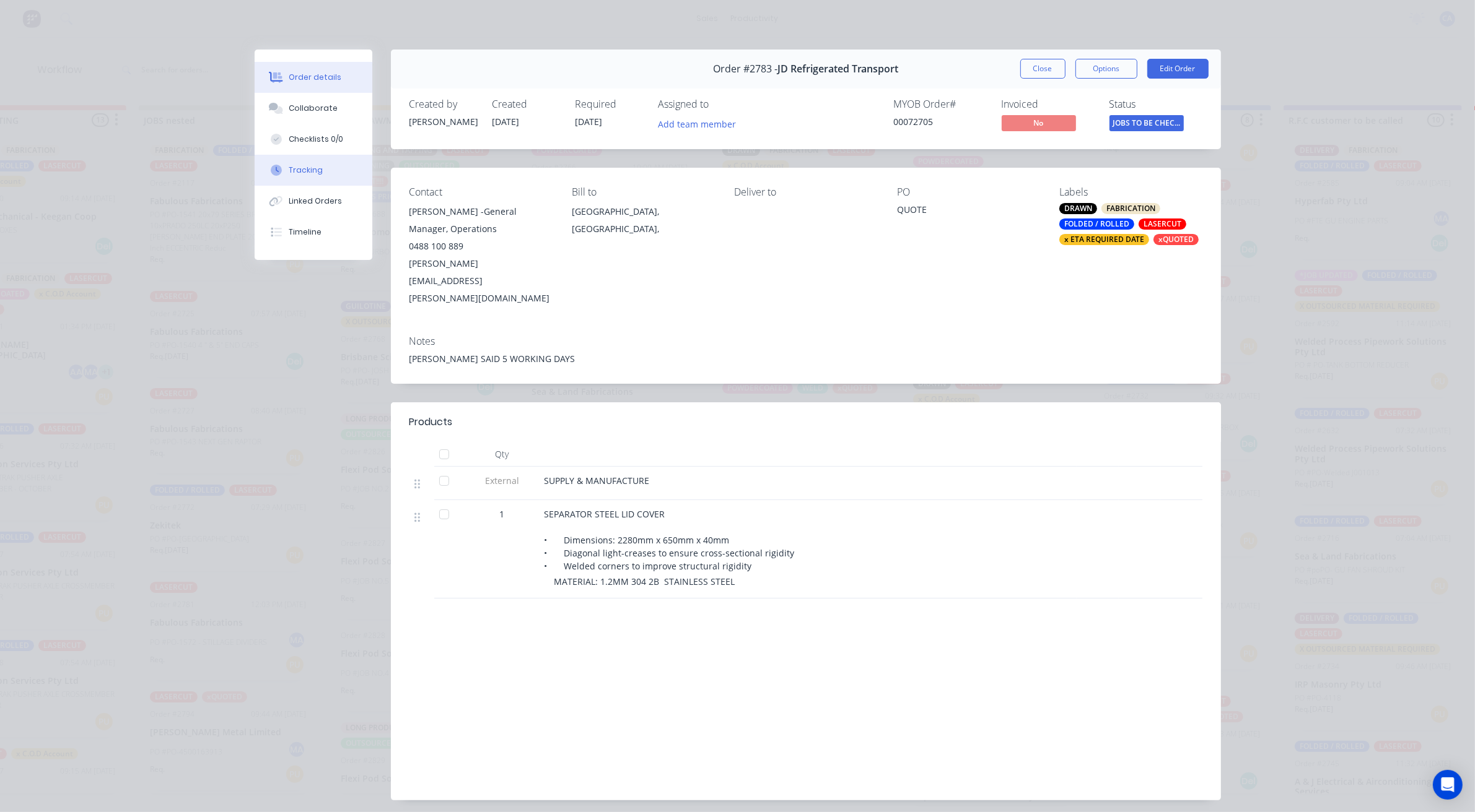
click at [304, 162] on button "Tracking" at bounding box center [313, 170] width 118 height 31
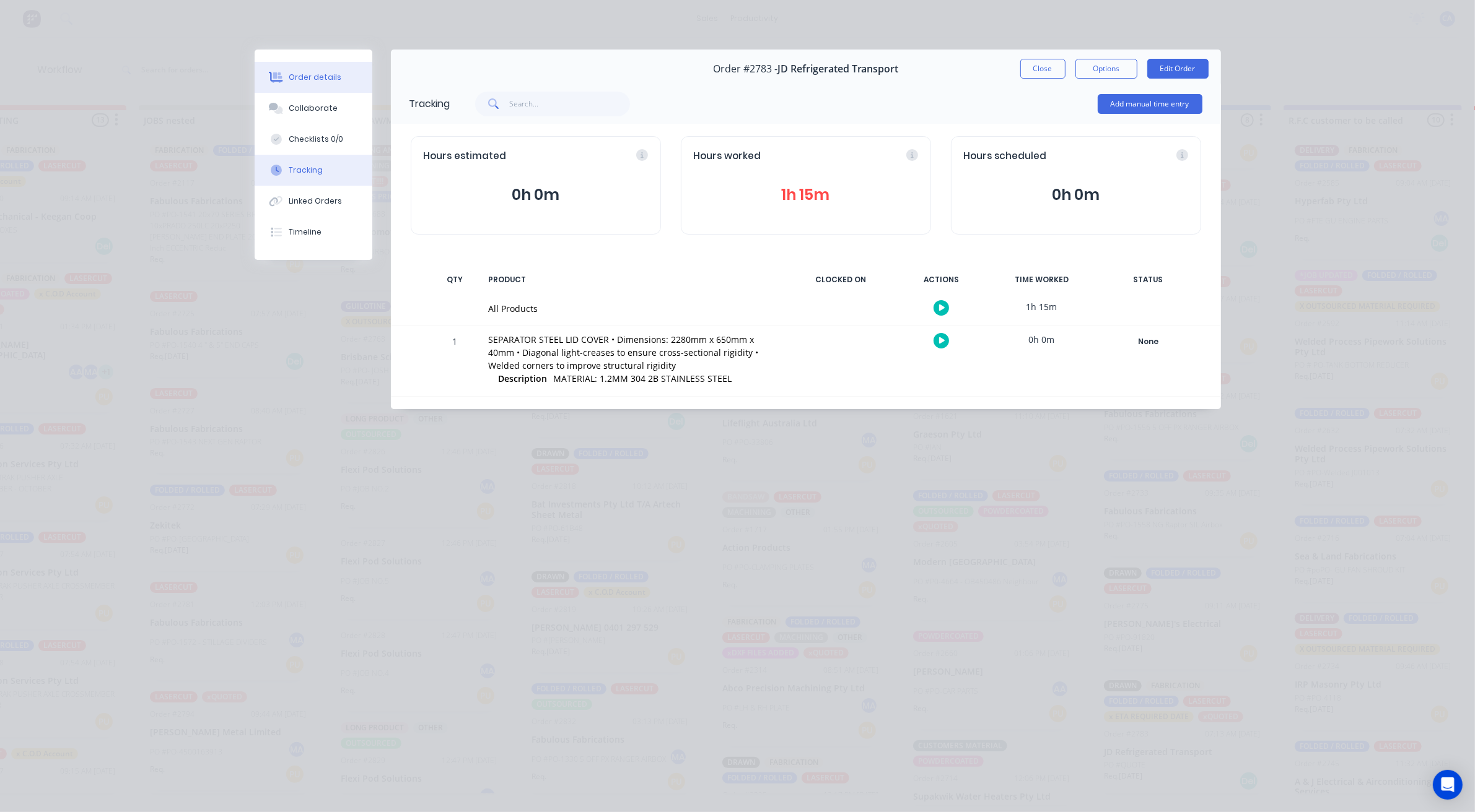
click at [317, 69] on button "Order details" at bounding box center [313, 77] width 118 height 31
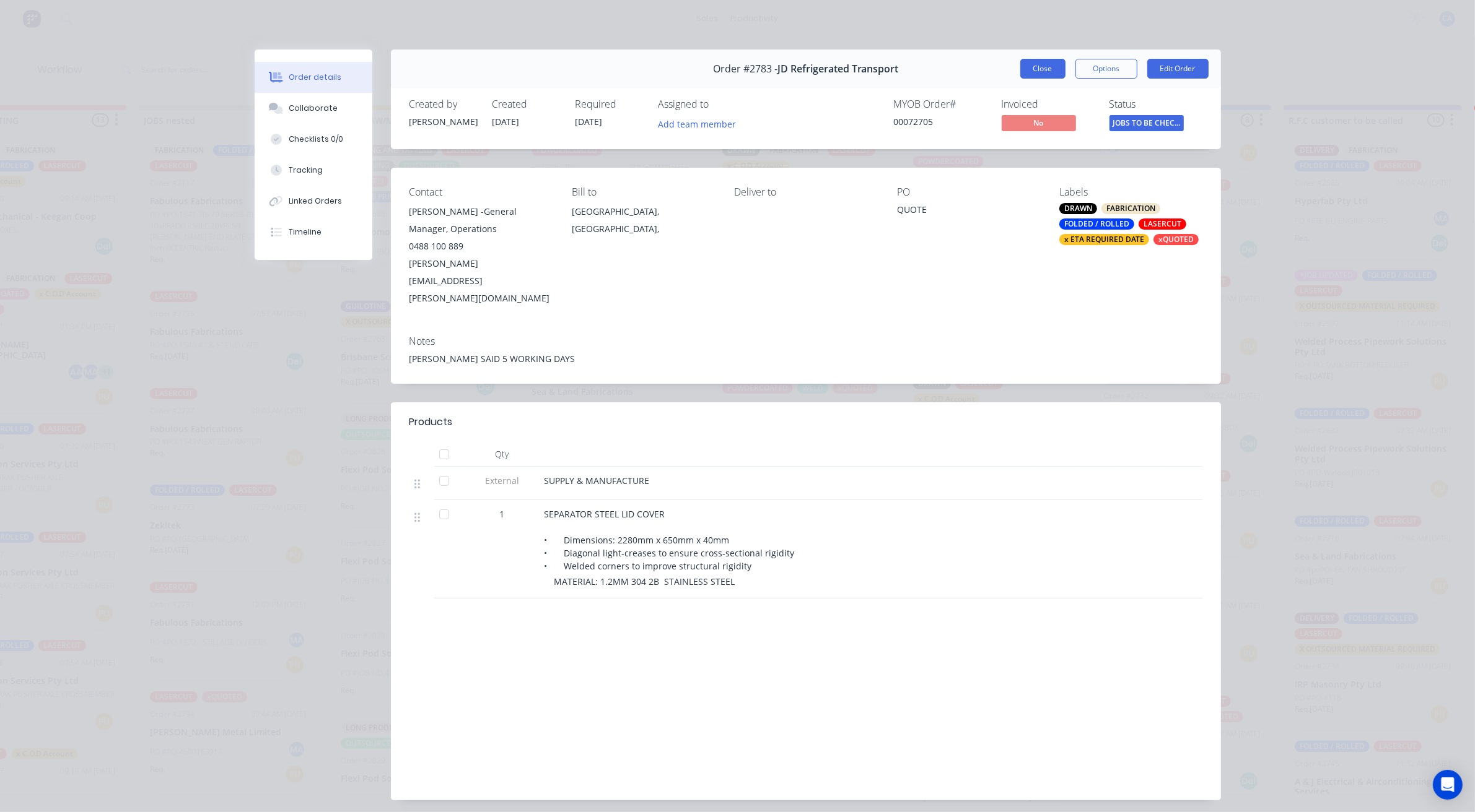
click at [1031, 77] on button "Close" at bounding box center [1042, 68] width 45 height 20
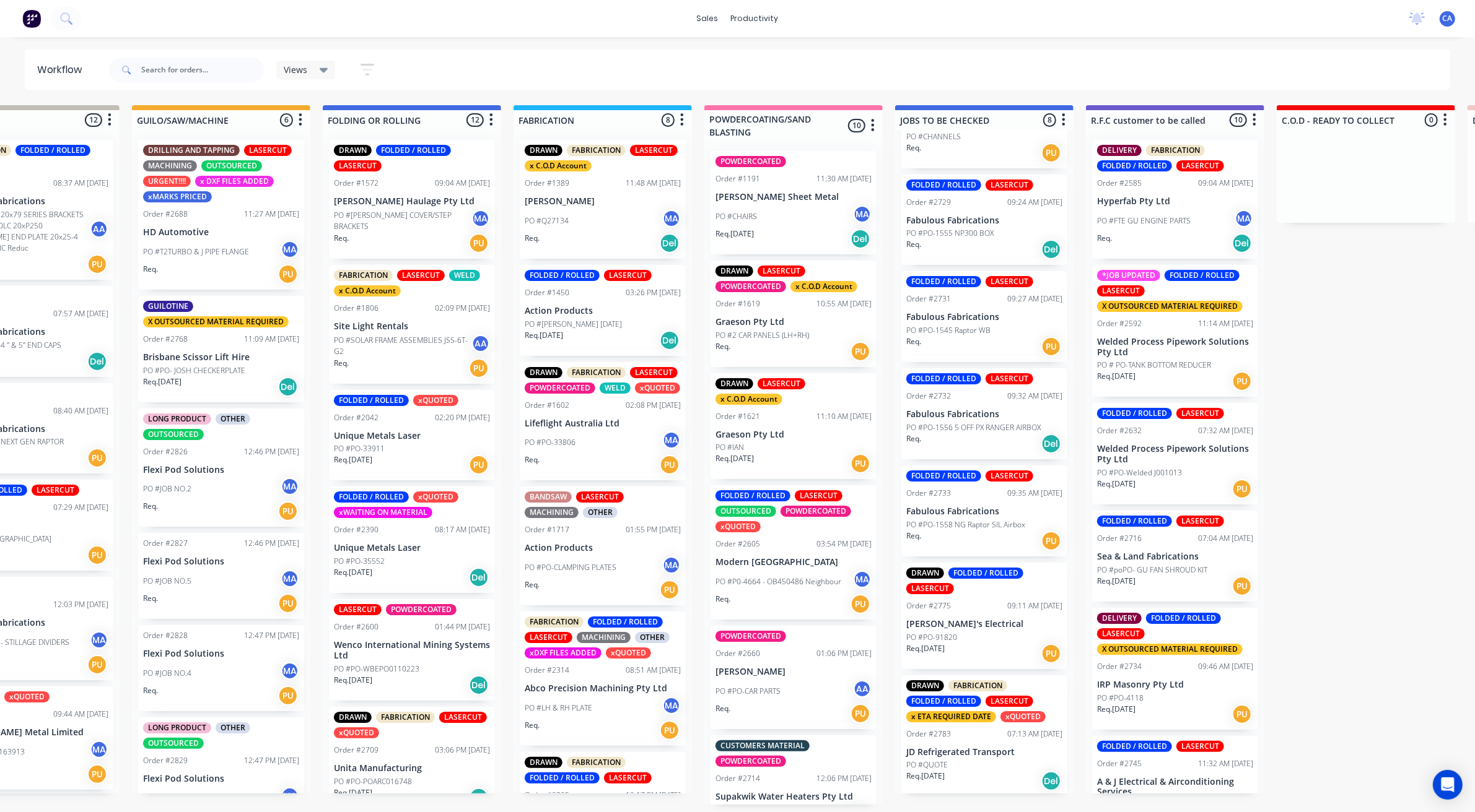
scroll to position [0, 730]
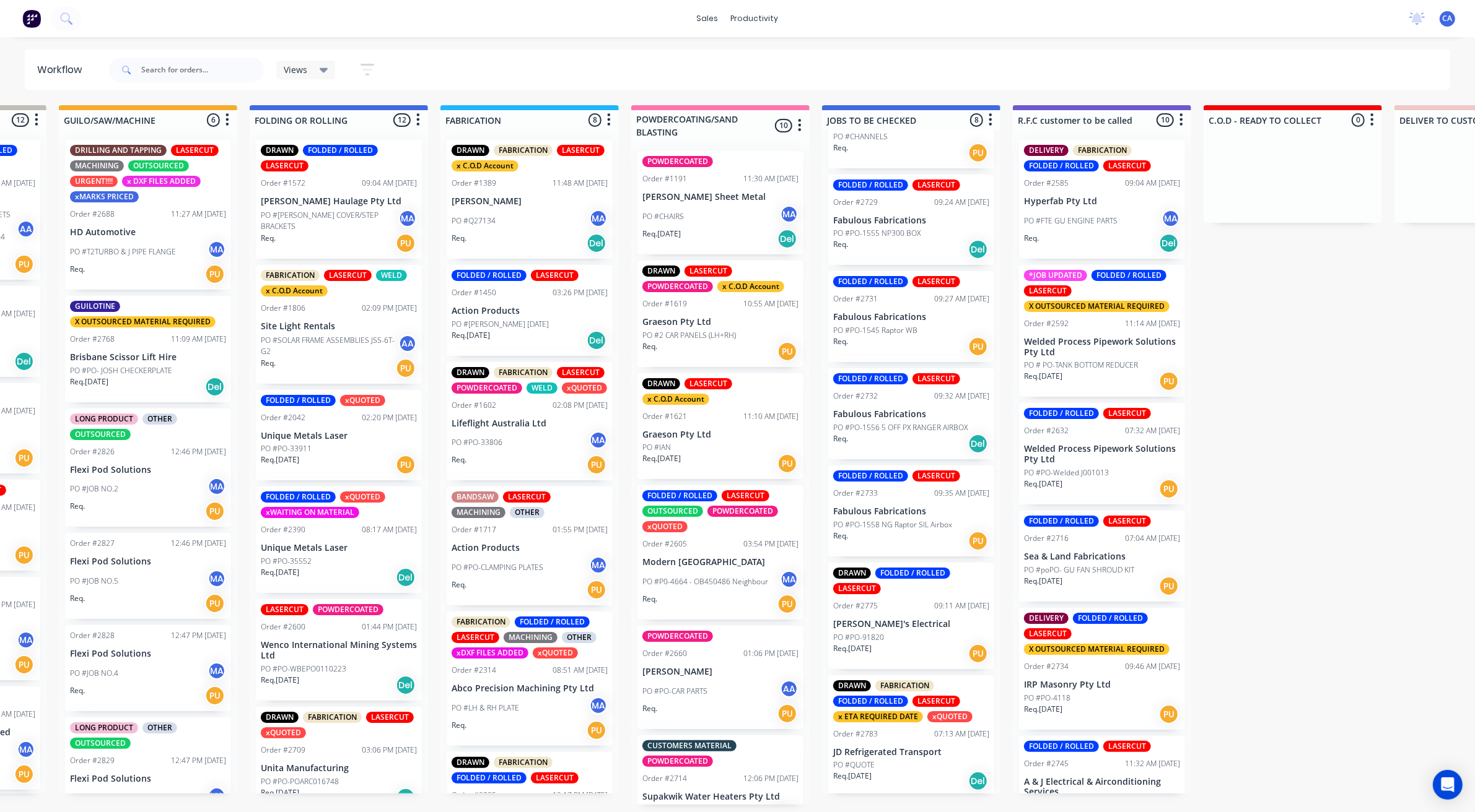
drag, startPoint x: 729, startPoint y: 236, endPoint x: 782, endPoint y: 211, distance: 58.6
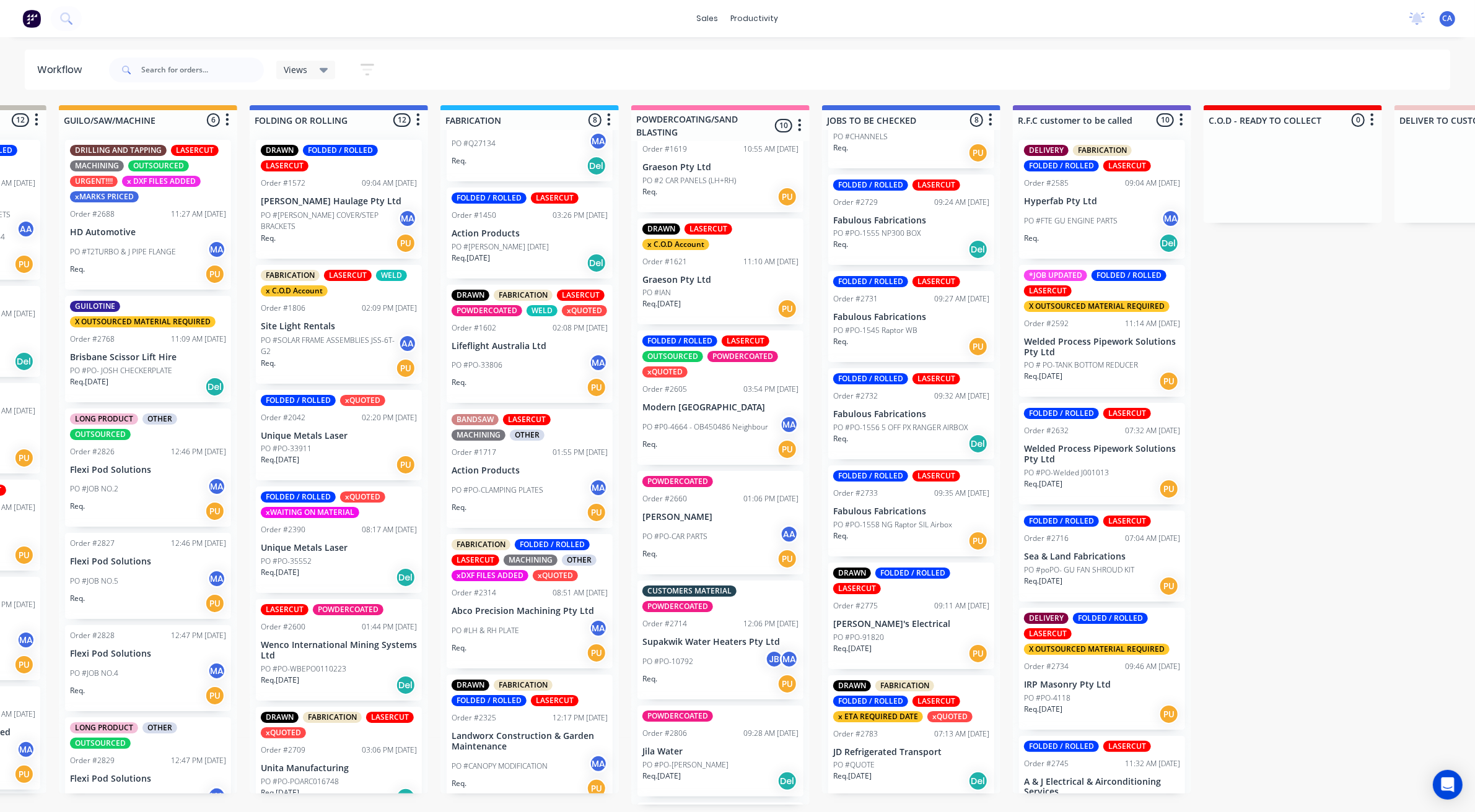
scroll to position [4, 730]
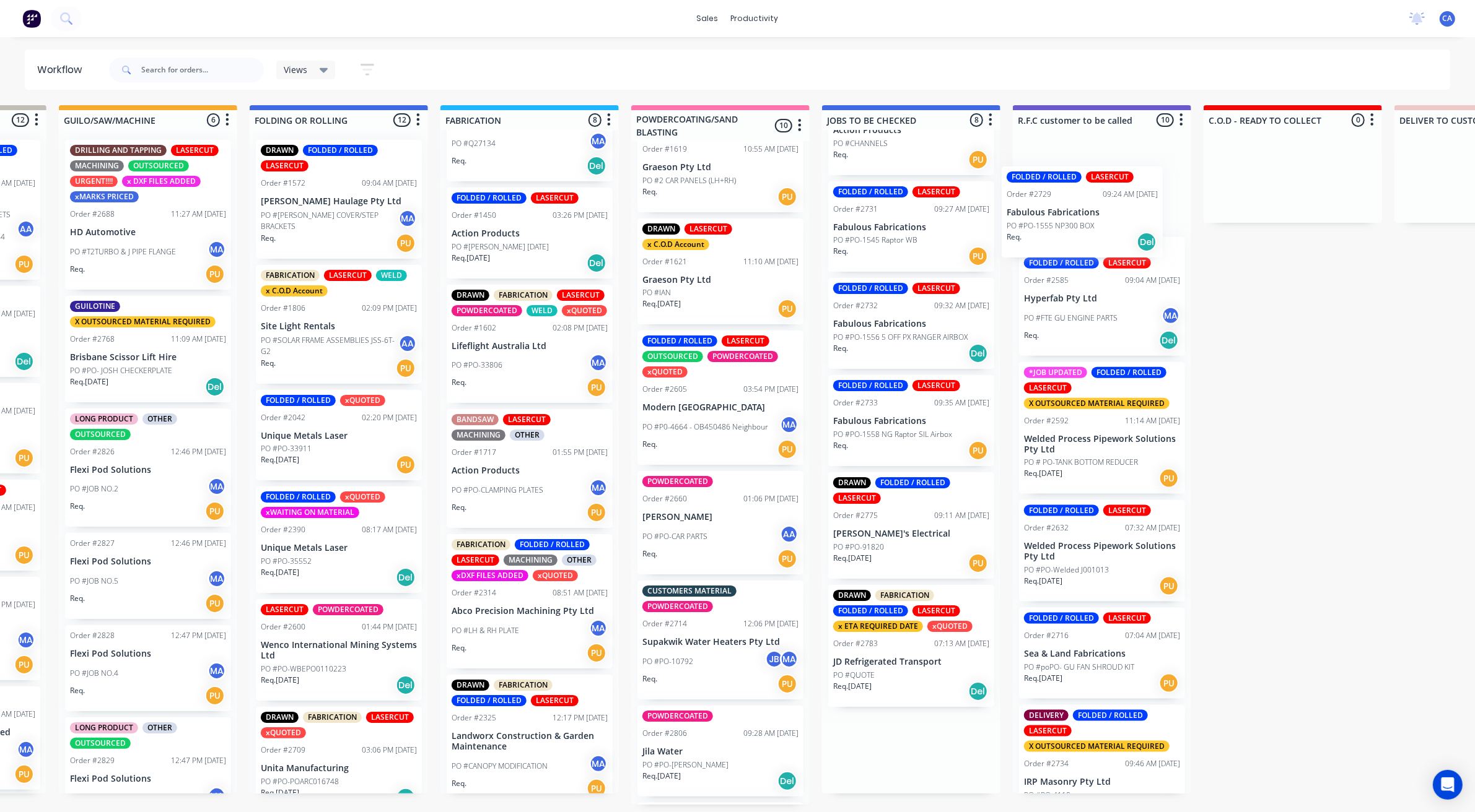
drag, startPoint x: 874, startPoint y: 212, endPoint x: 945, endPoint y: 263, distance: 87.4
click at [1053, 209] on div "REDO 0 Sort By Created date Required date Order number Customer name Most recen…" at bounding box center [1011, 455] width 3502 height 700
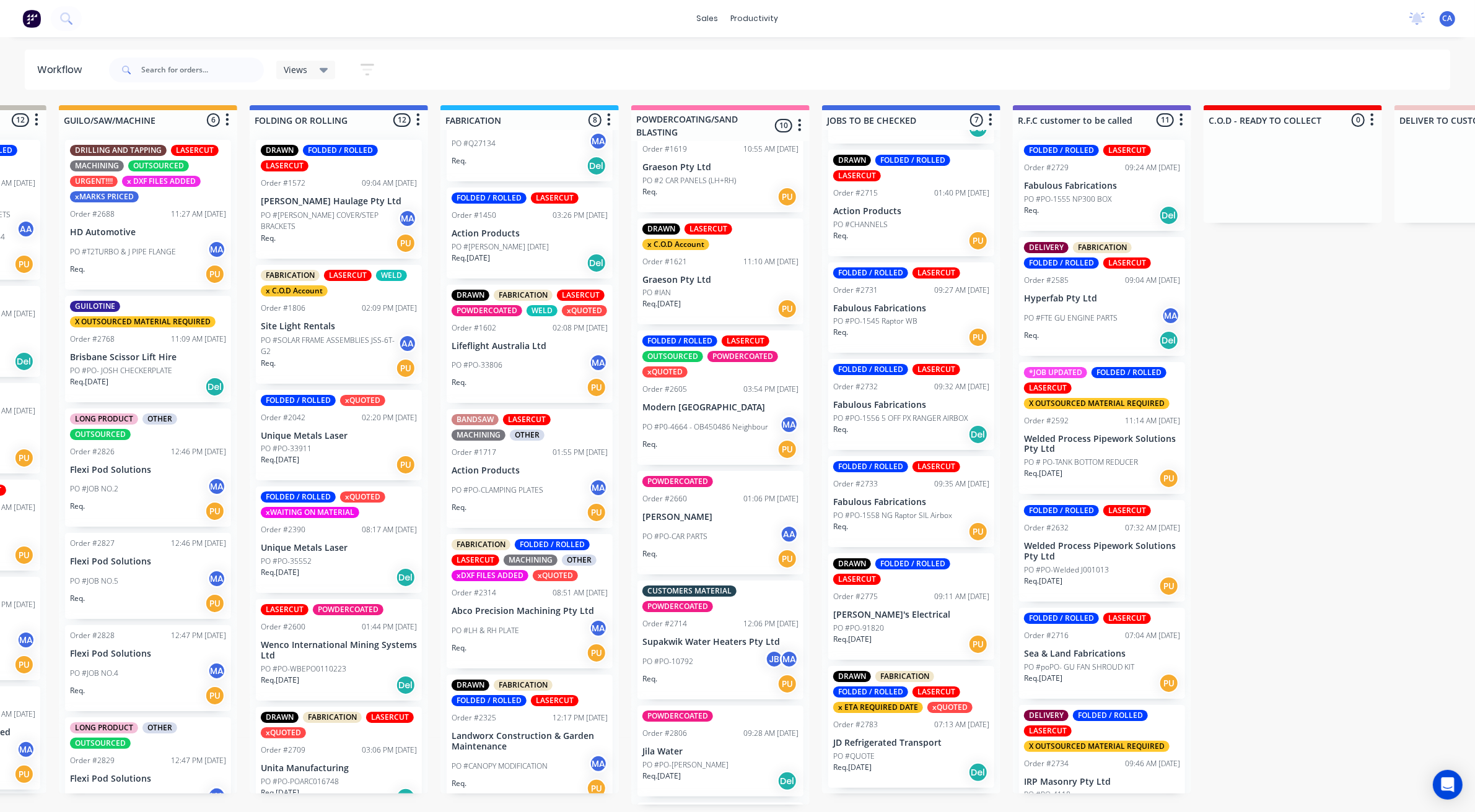
scroll to position [85, 0]
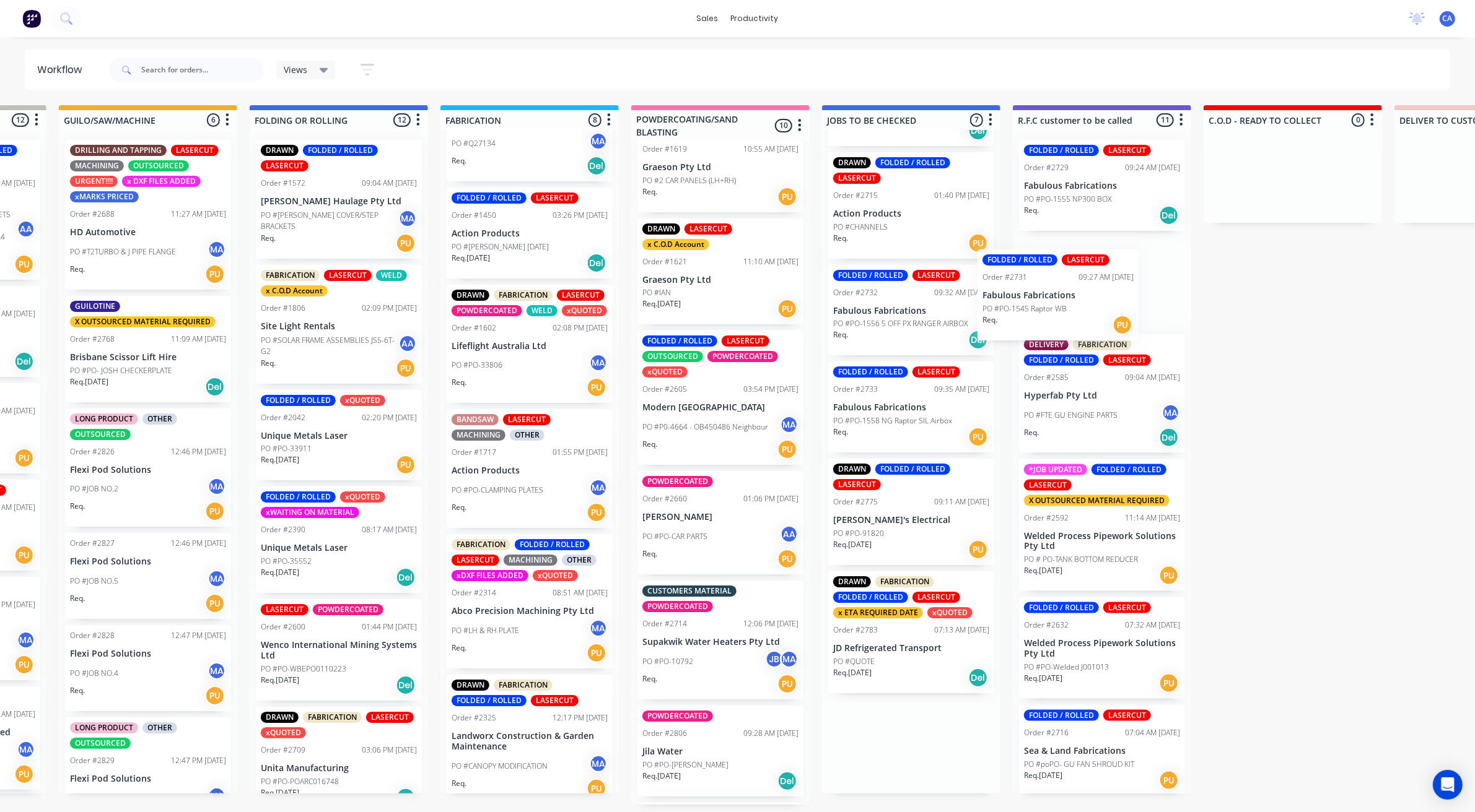
drag, startPoint x: 877, startPoint y: 249, endPoint x: 1060, endPoint y: 234, distance: 183.6
click at [1057, 234] on div "REDO 0 Sort By Created date Required date Order number Customer name Most recen…" at bounding box center [1011, 455] width 3502 height 700
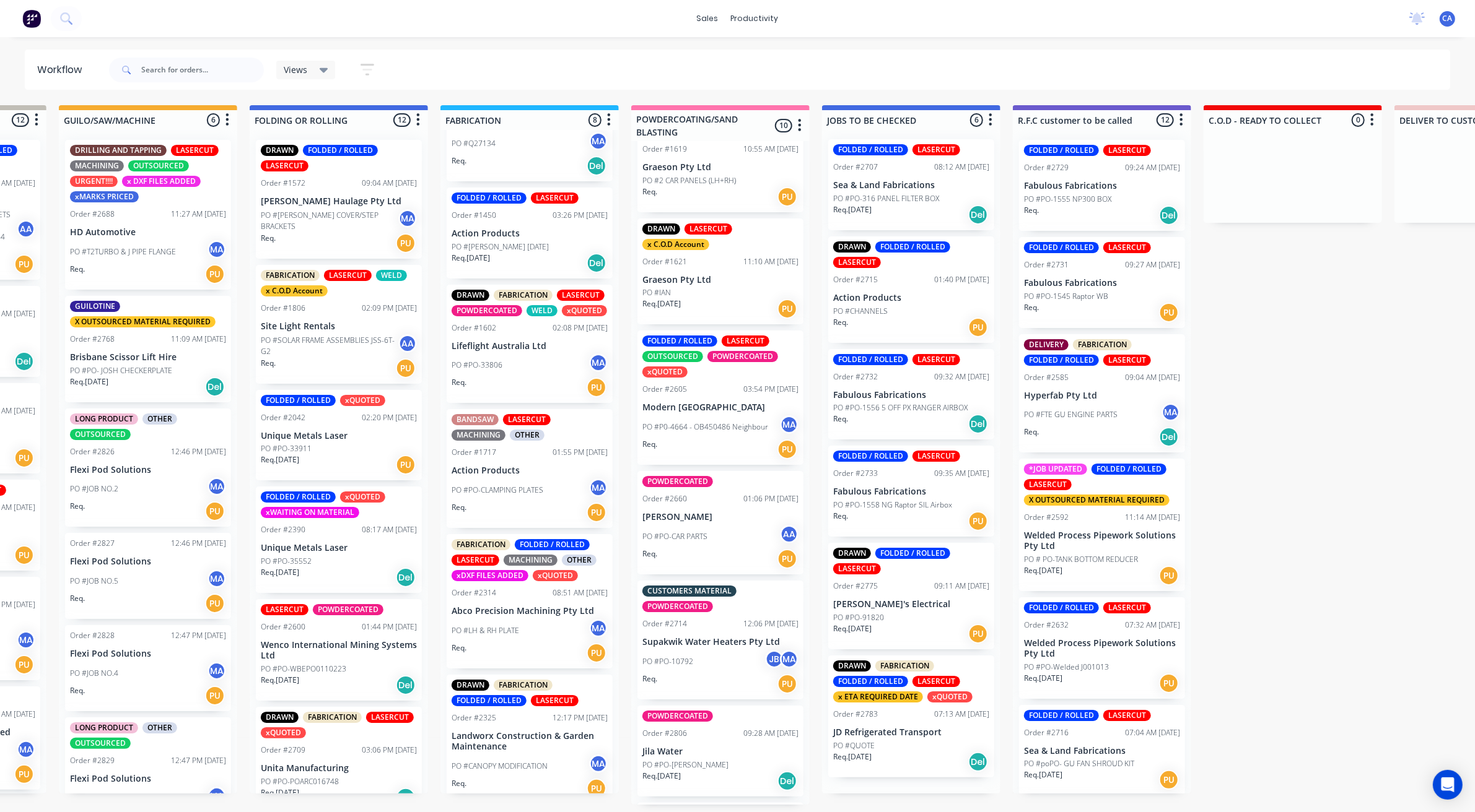
scroll to position [0, 0]
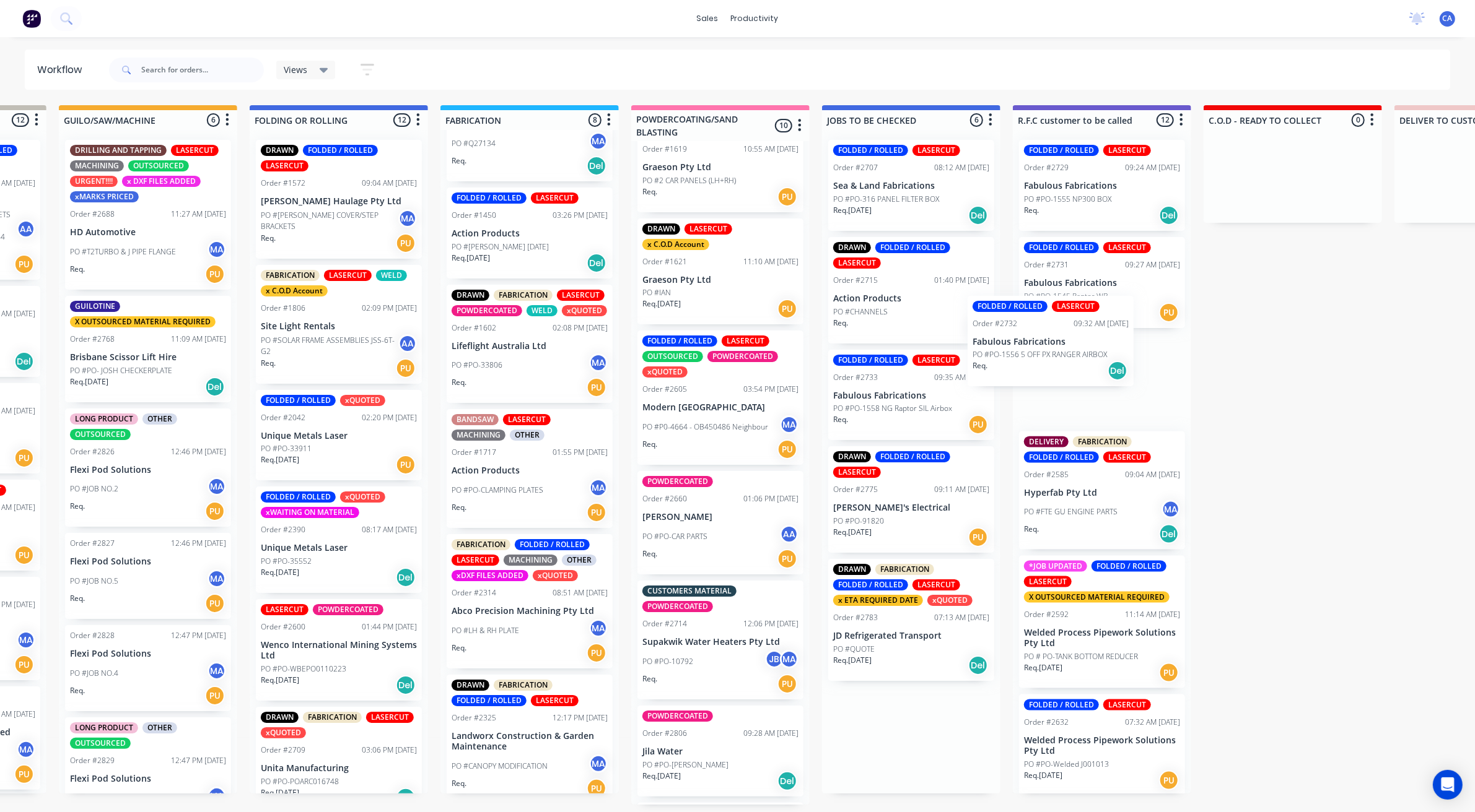
drag, startPoint x: 992, startPoint y: 365, endPoint x: 1076, endPoint y: 317, distance: 96.7
click at [1076, 317] on div "REDO 0 Sort By Created date Required date Order number Customer name Most recen…" at bounding box center [1011, 455] width 3502 height 700
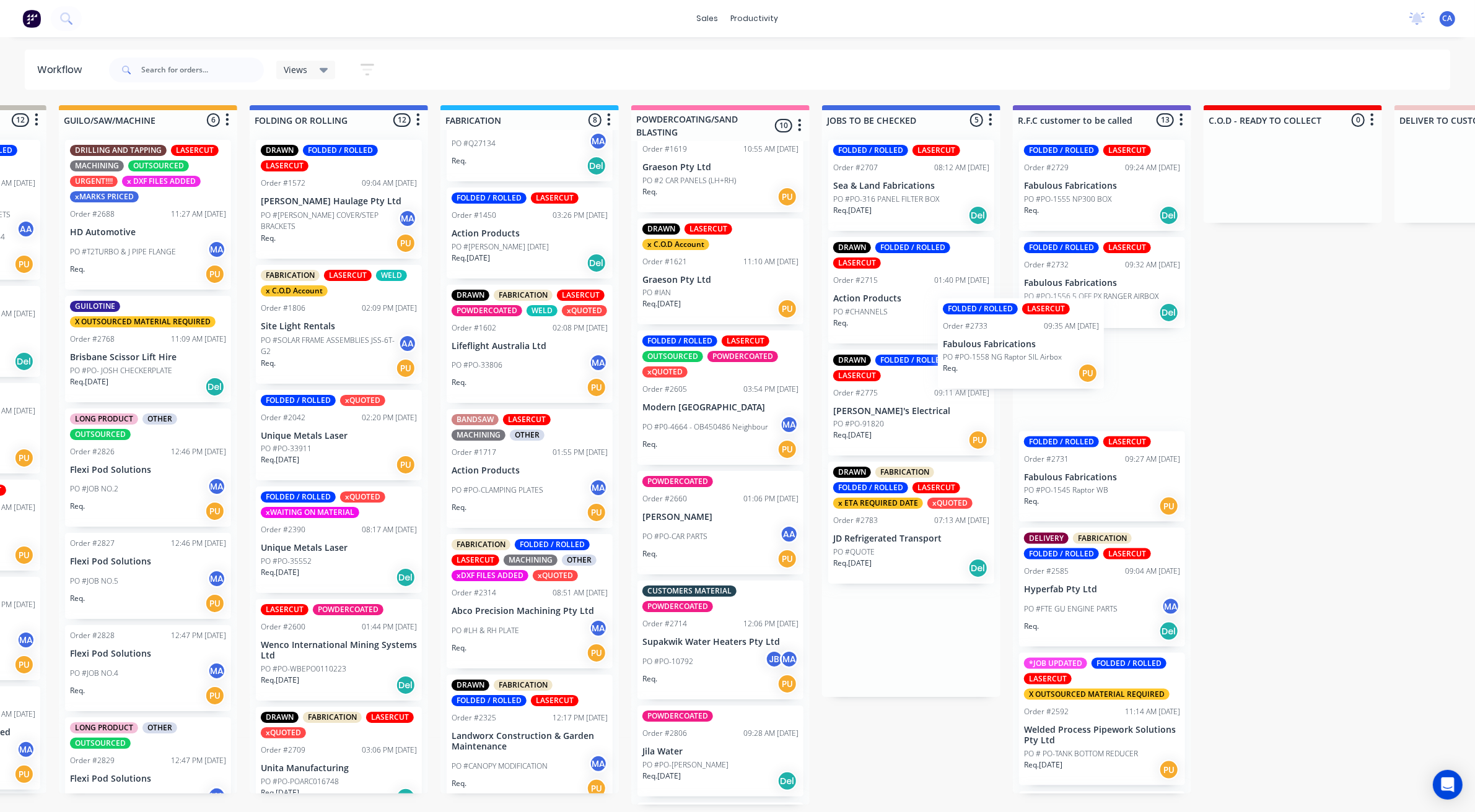
drag, startPoint x: 967, startPoint y: 389, endPoint x: 1090, endPoint y: 326, distance: 138.2
click at [1090, 326] on div "REDO 0 Sort By Created date Required date Order number Customer name Most recen…" at bounding box center [1011, 455] width 3502 height 700
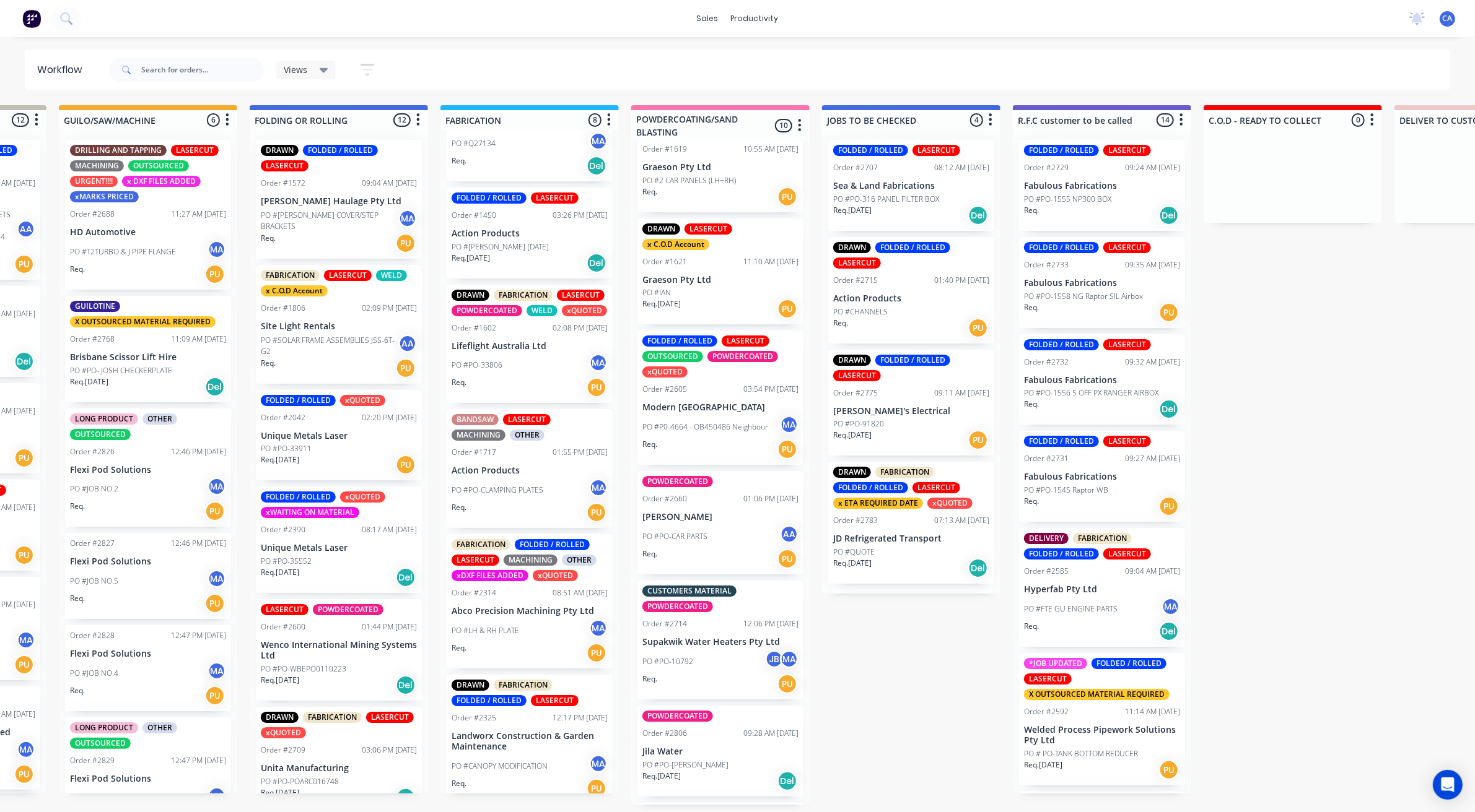
click at [1092, 217] on div "Req. Del" at bounding box center [1102, 216] width 156 height 21
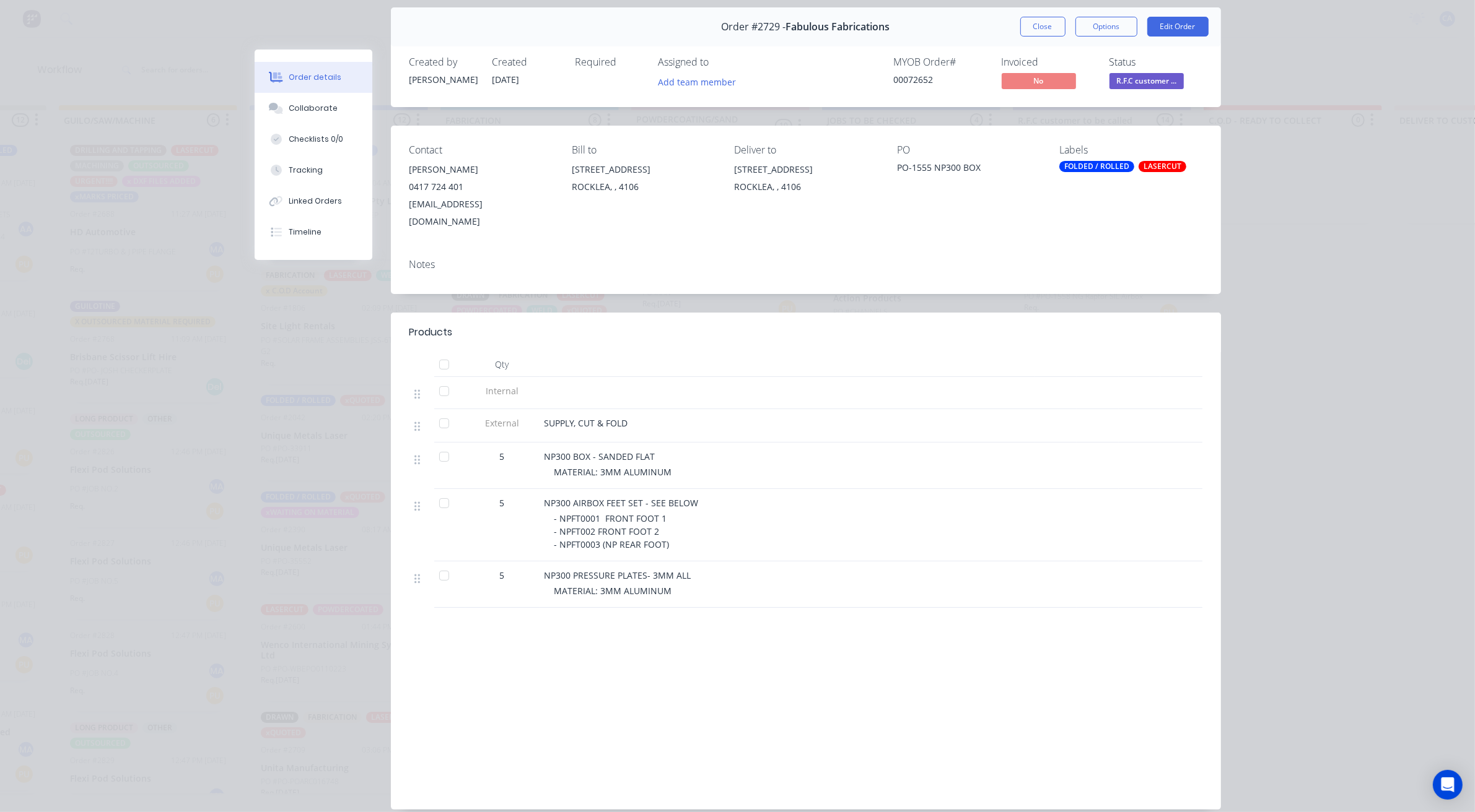
scroll to position [81, 0]
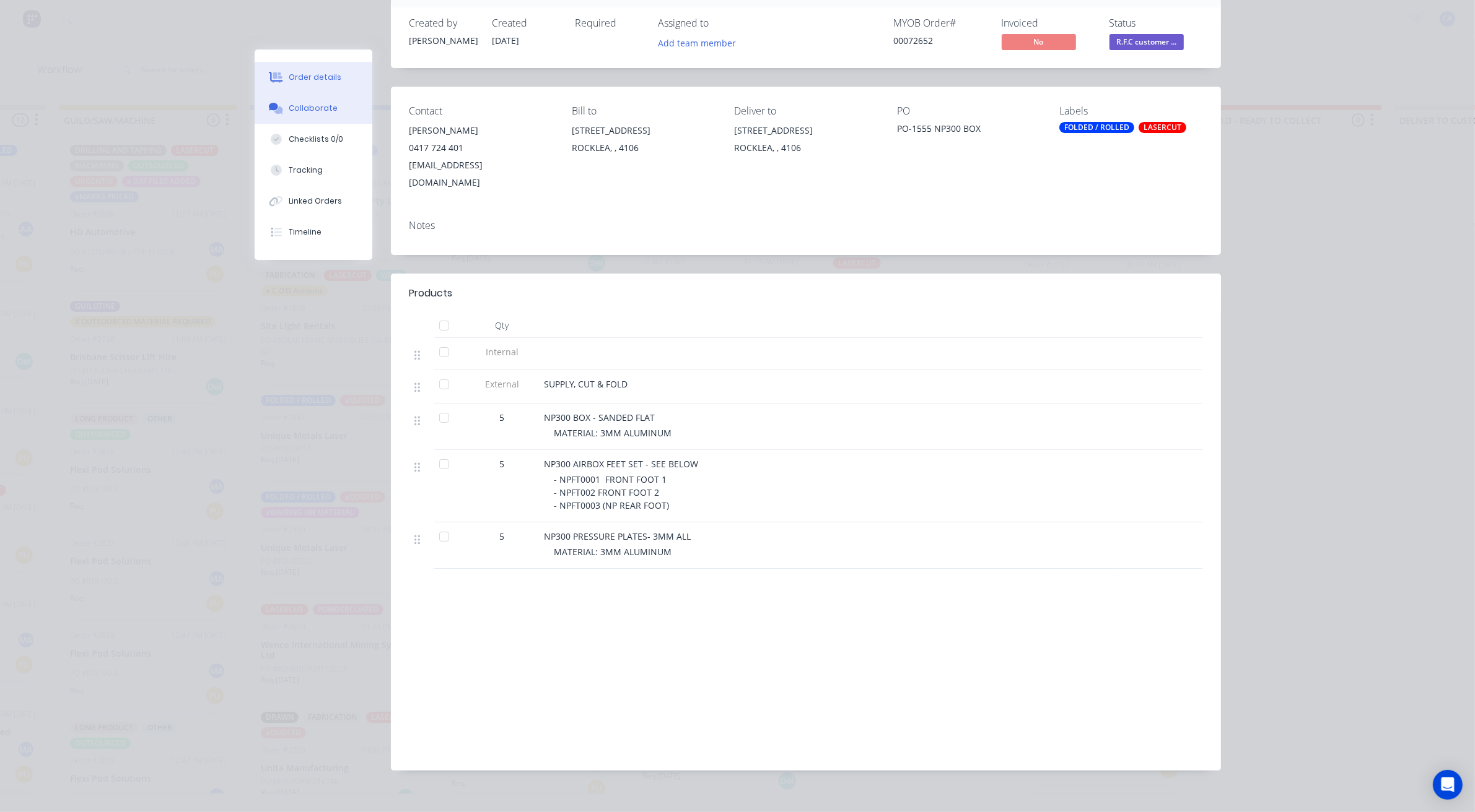
click at [352, 107] on button "Collaborate" at bounding box center [313, 108] width 118 height 31
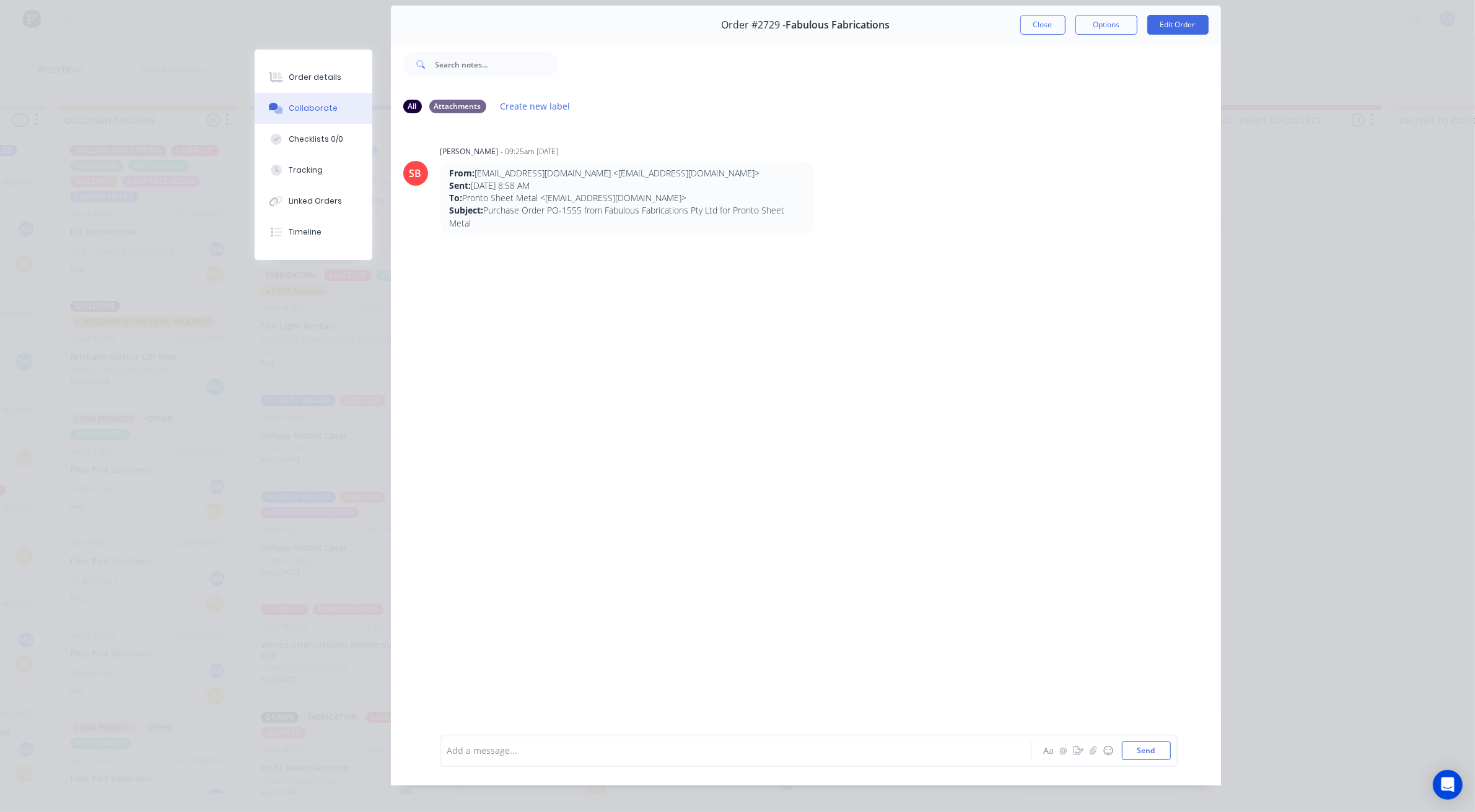
scroll to position [68, 0]
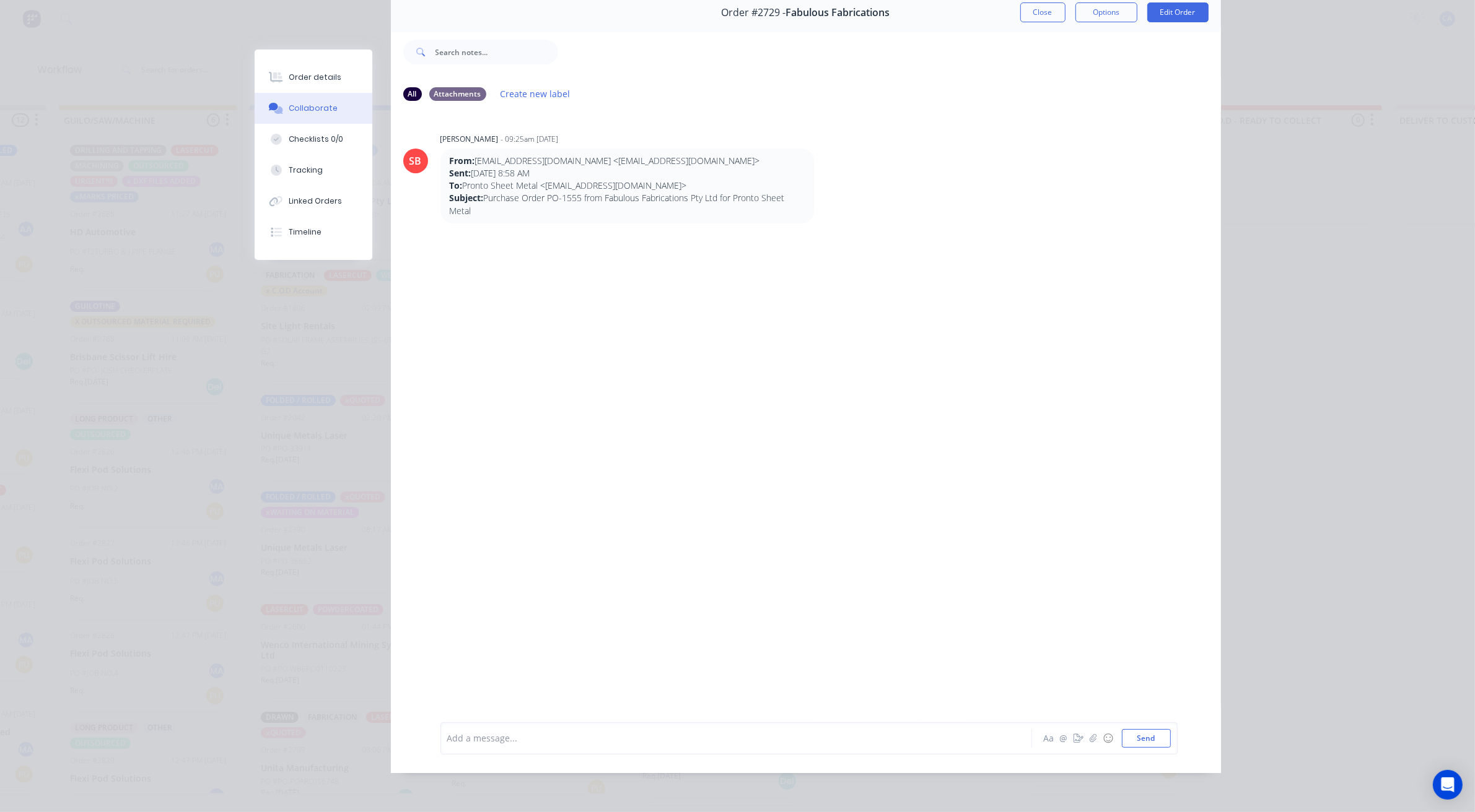
click at [570, 737] on div at bounding box center [718, 739] width 542 height 13
click at [694, 724] on div "AARON AND GERARD Aa @ ☺ Send" at bounding box center [809, 739] width 737 height 32
click at [655, 743] on div "AARON AND GERARD" at bounding box center [718, 739] width 542 height 13
click at [1134, 731] on button "Send" at bounding box center [1146, 739] width 49 height 19
click at [1073, 738] on icon "button" at bounding box center [1078, 738] width 10 height 8
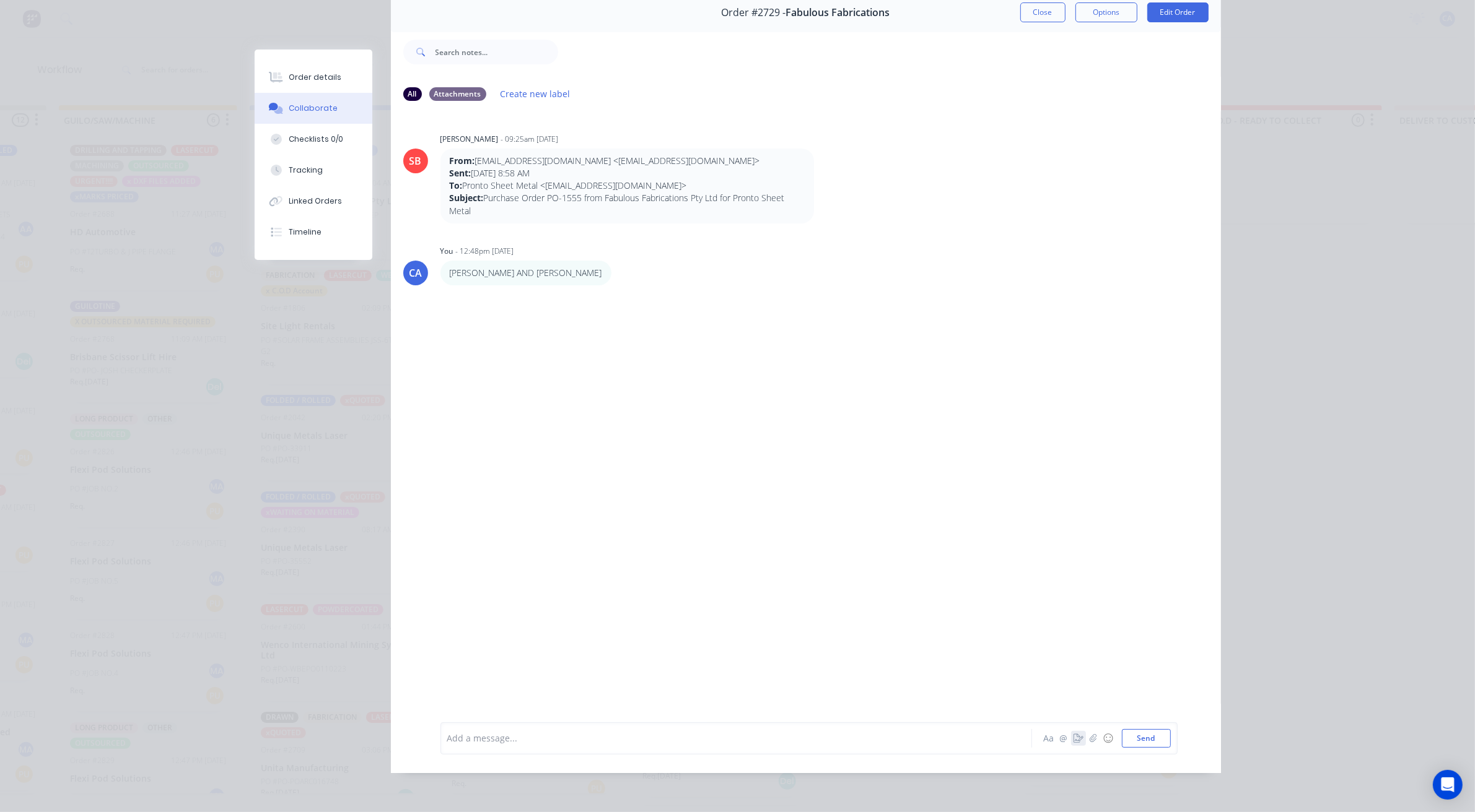
scroll to position [0, 730]
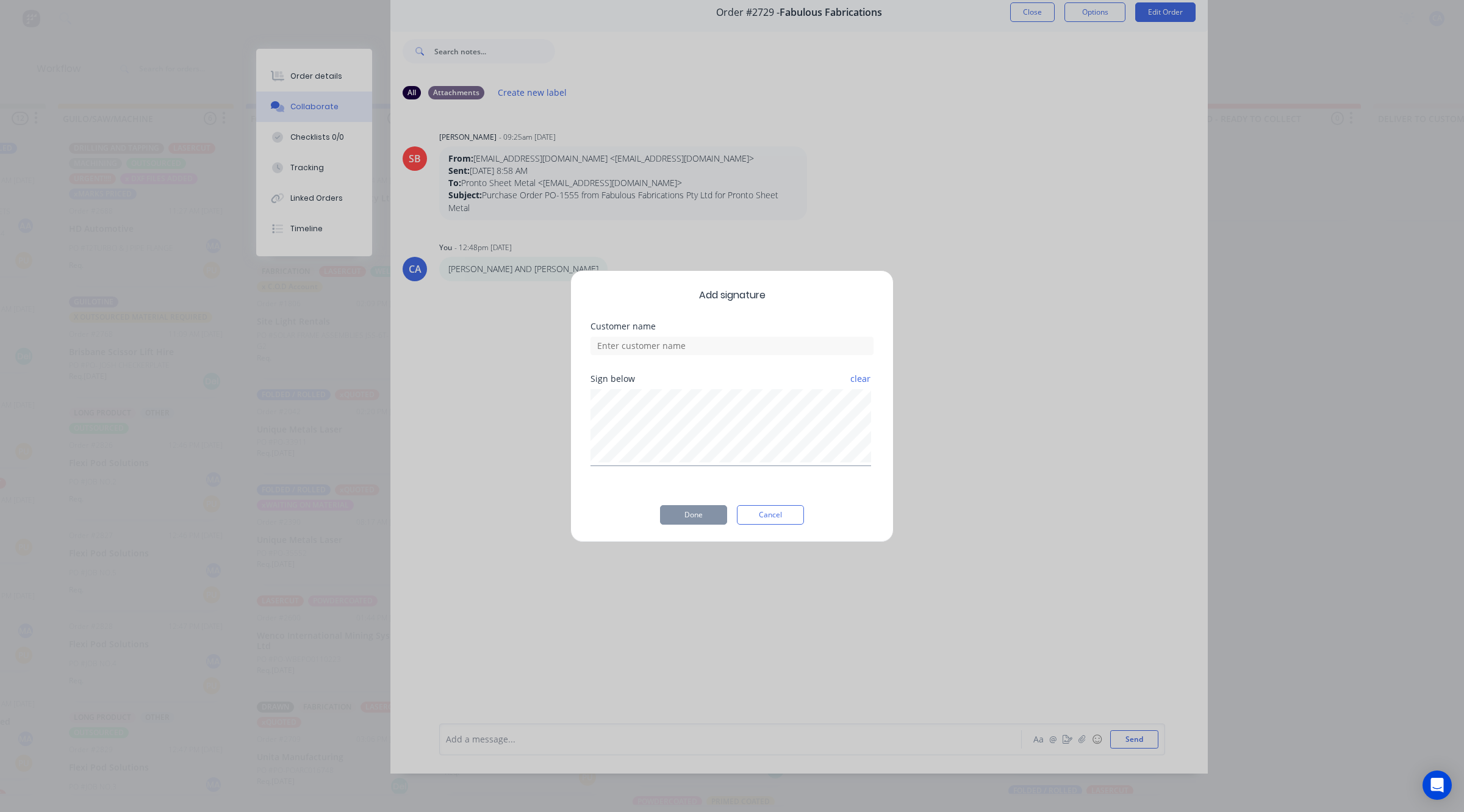
click at [777, 381] on div "Sign below clear" at bounding box center [732, 419] width 283 height 92
click at [748, 355] on div "Customer name" at bounding box center [732, 348] width 283 height 53
click at [755, 337] on input at bounding box center [732, 346] width 283 height 19
type input "[PERSON_NAME]"
click at [687, 512] on button "Done" at bounding box center [693, 514] width 67 height 19
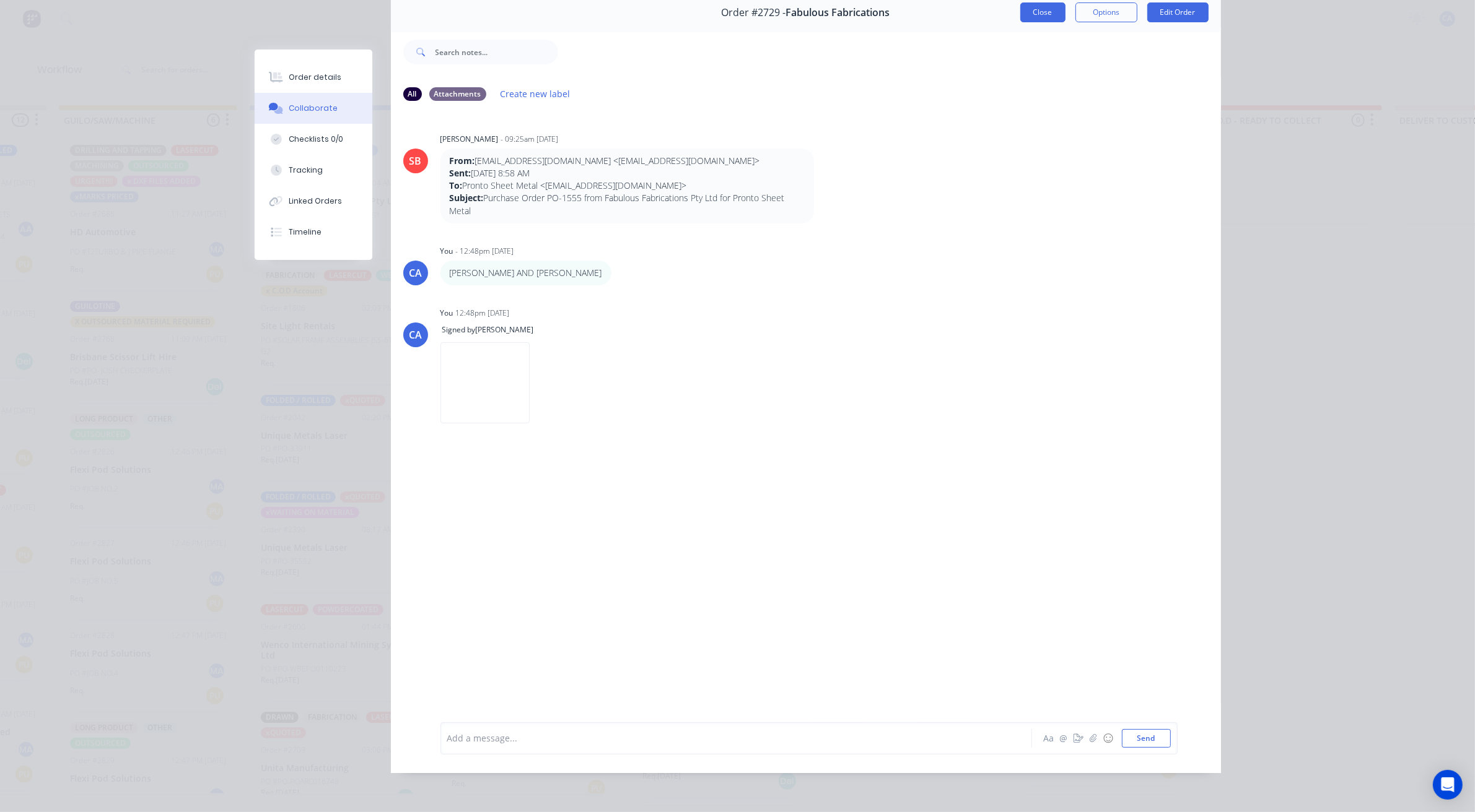
click at [1030, 15] on button "Close" at bounding box center [1042, 12] width 45 height 20
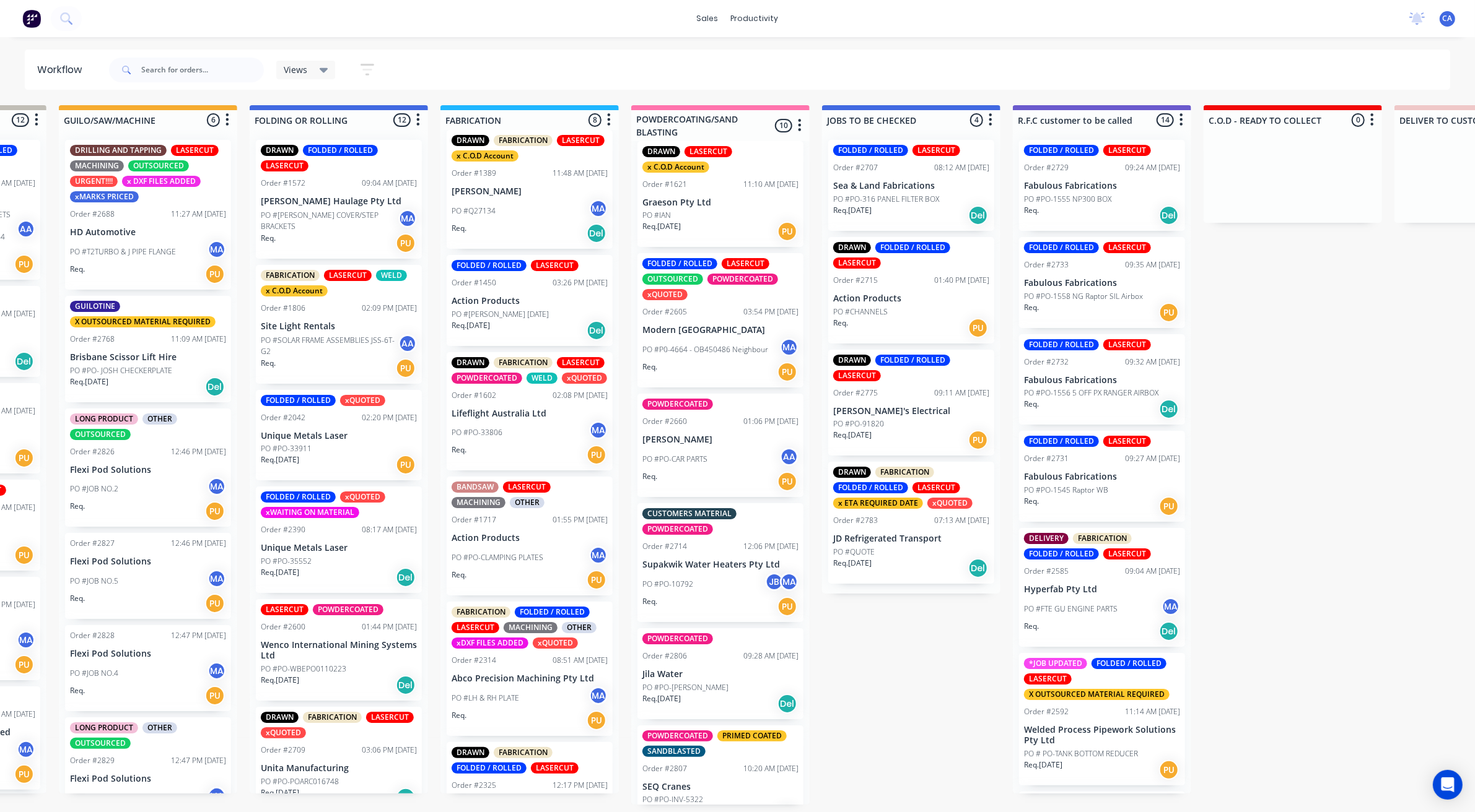
click at [889, 192] on div "FOLDED / ROLLED LASERCUT Order #2707 08:12 AM 22/08/25 Sea & Land Fabrications …" at bounding box center [911, 186] width 166 height 91
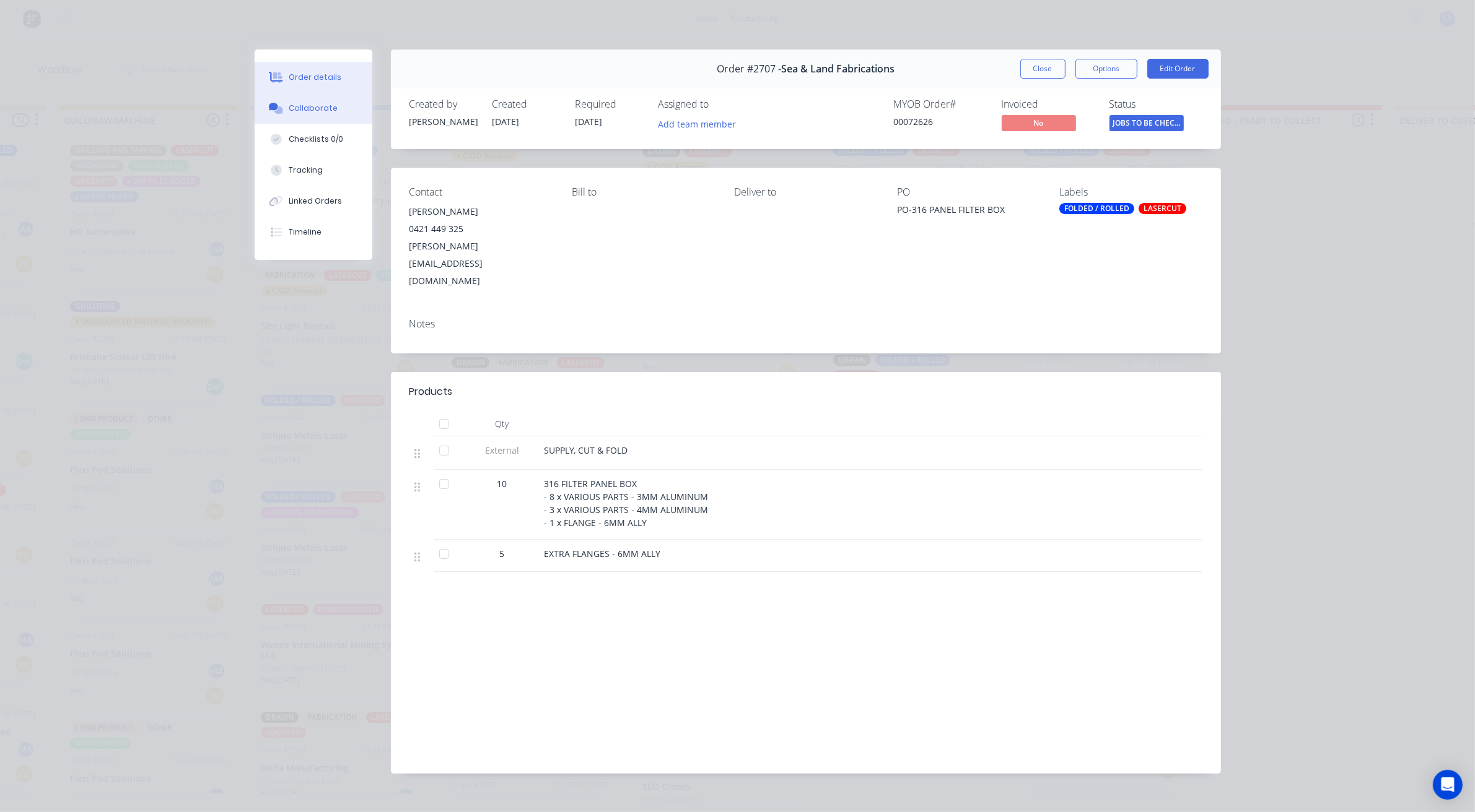
click at [334, 111] on button "Collaborate" at bounding box center [313, 108] width 118 height 31
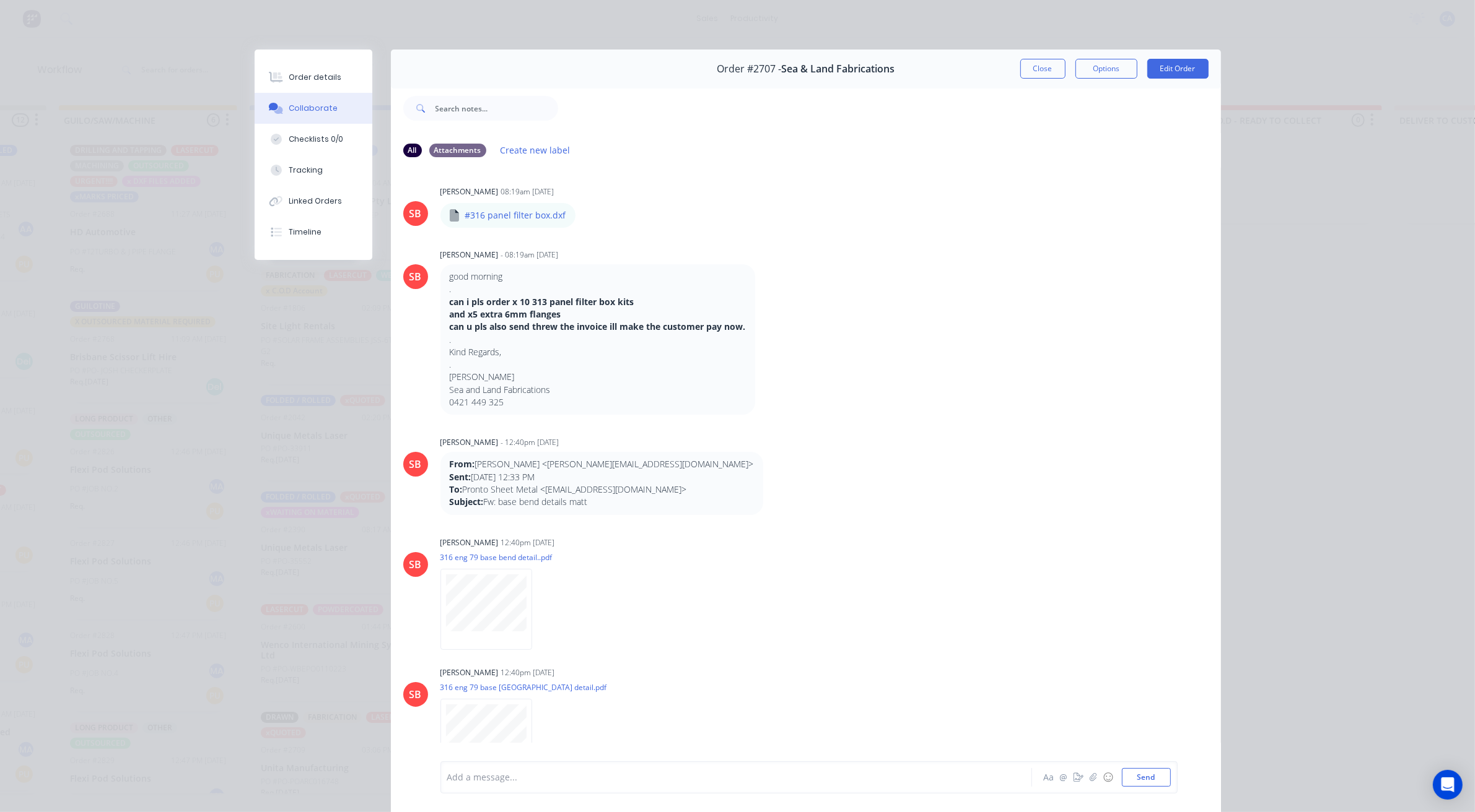
scroll to position [154, 0]
